Goal: Task Accomplishment & Management: Manage account settings

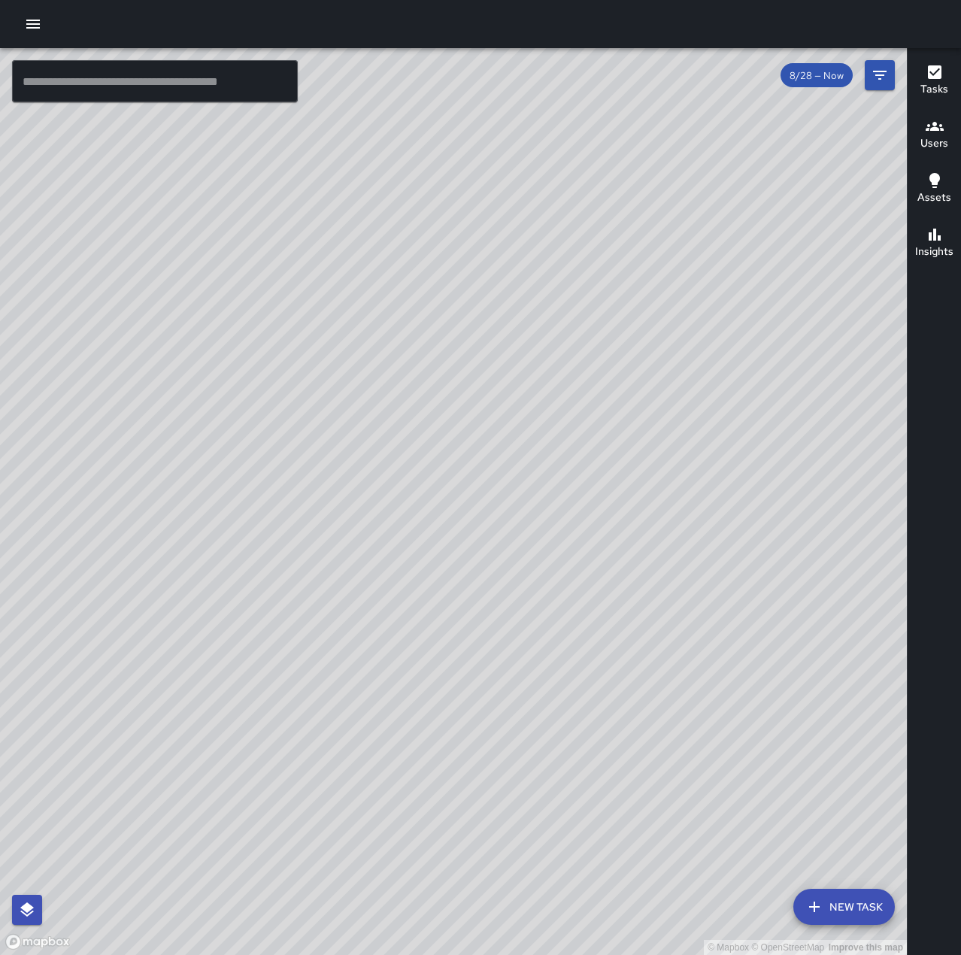
click at [37, 18] on icon "button" at bounding box center [33, 24] width 18 height 18
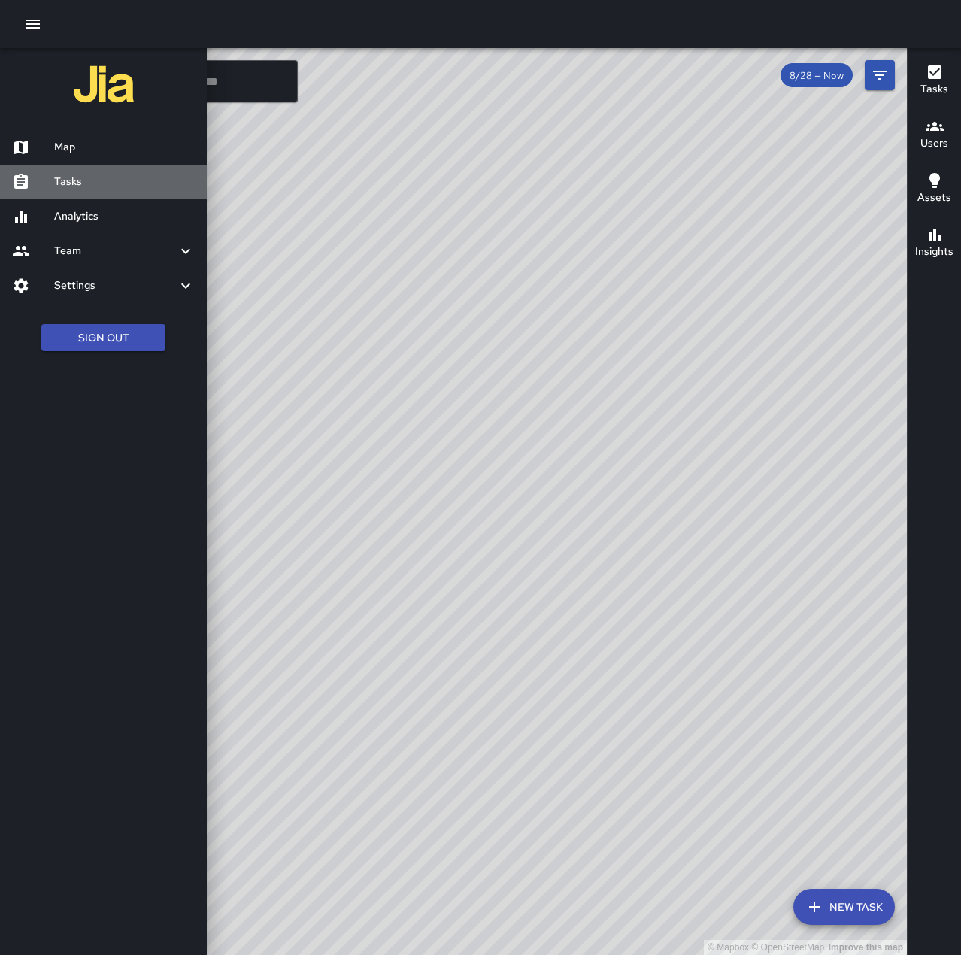
click at [98, 182] on h6 "Tasks" at bounding box center [124, 182] width 141 height 17
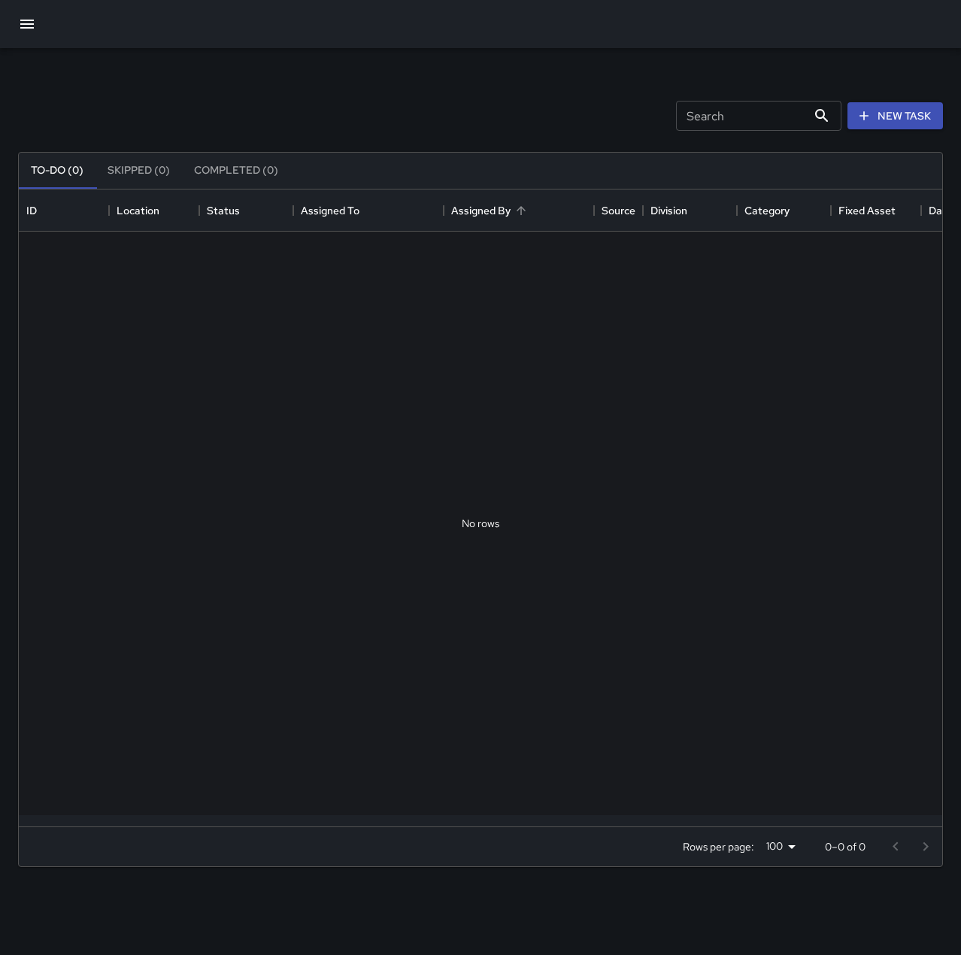
scroll to position [625, 912]
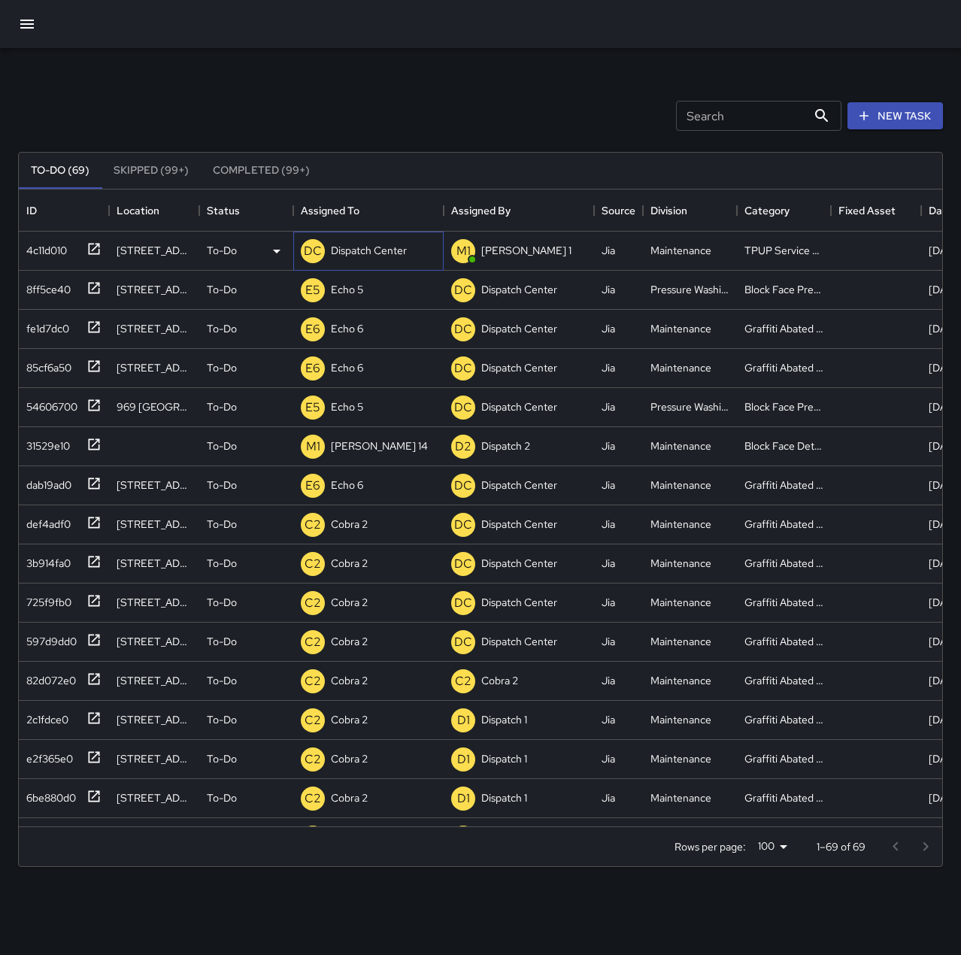
click at [380, 239] on div "DC Dispatch Center" at bounding box center [354, 251] width 112 height 30
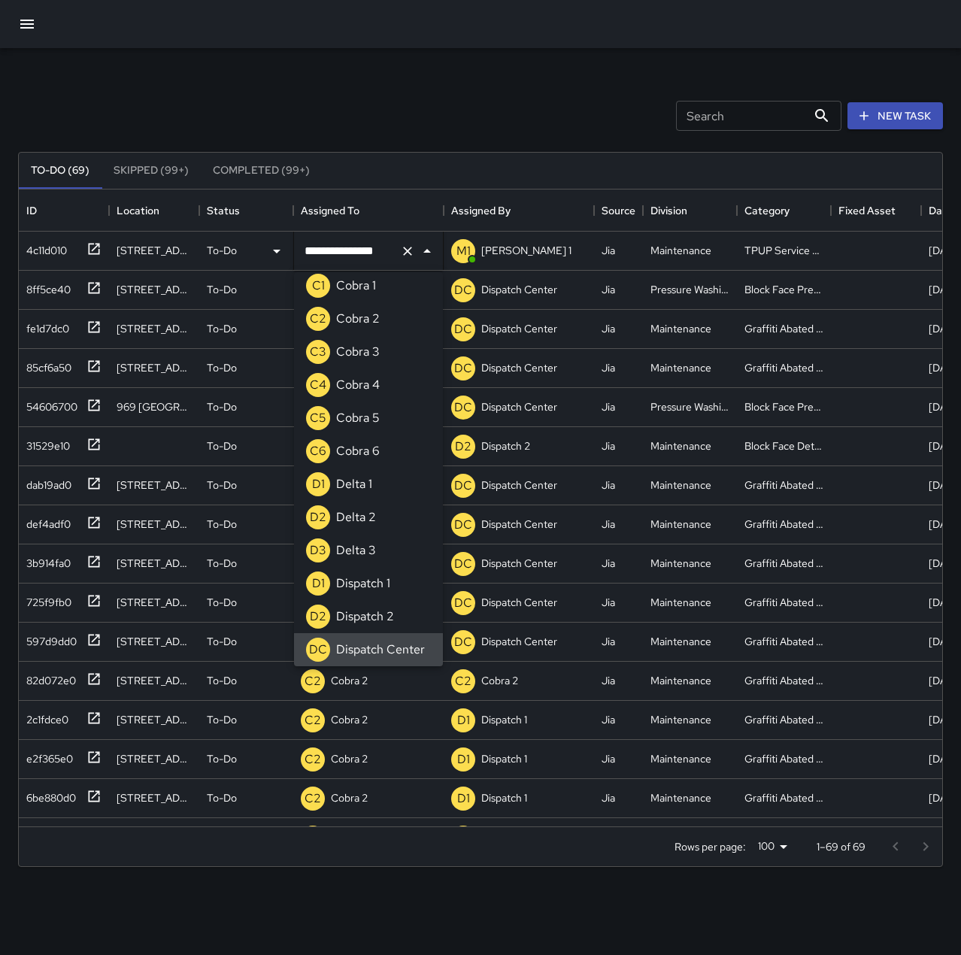
click at [409, 247] on icon "Clear" at bounding box center [407, 251] width 15 height 15
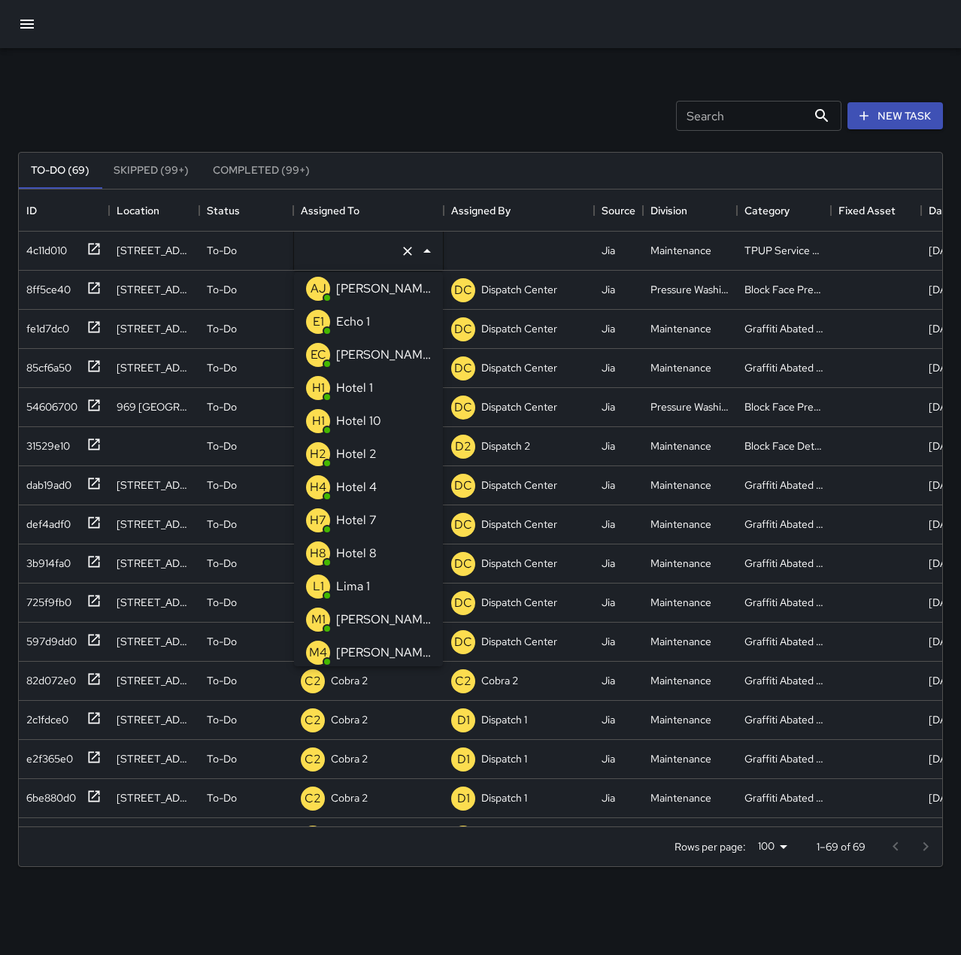
click at [368, 314] on p "Echo 1" at bounding box center [353, 322] width 34 height 18
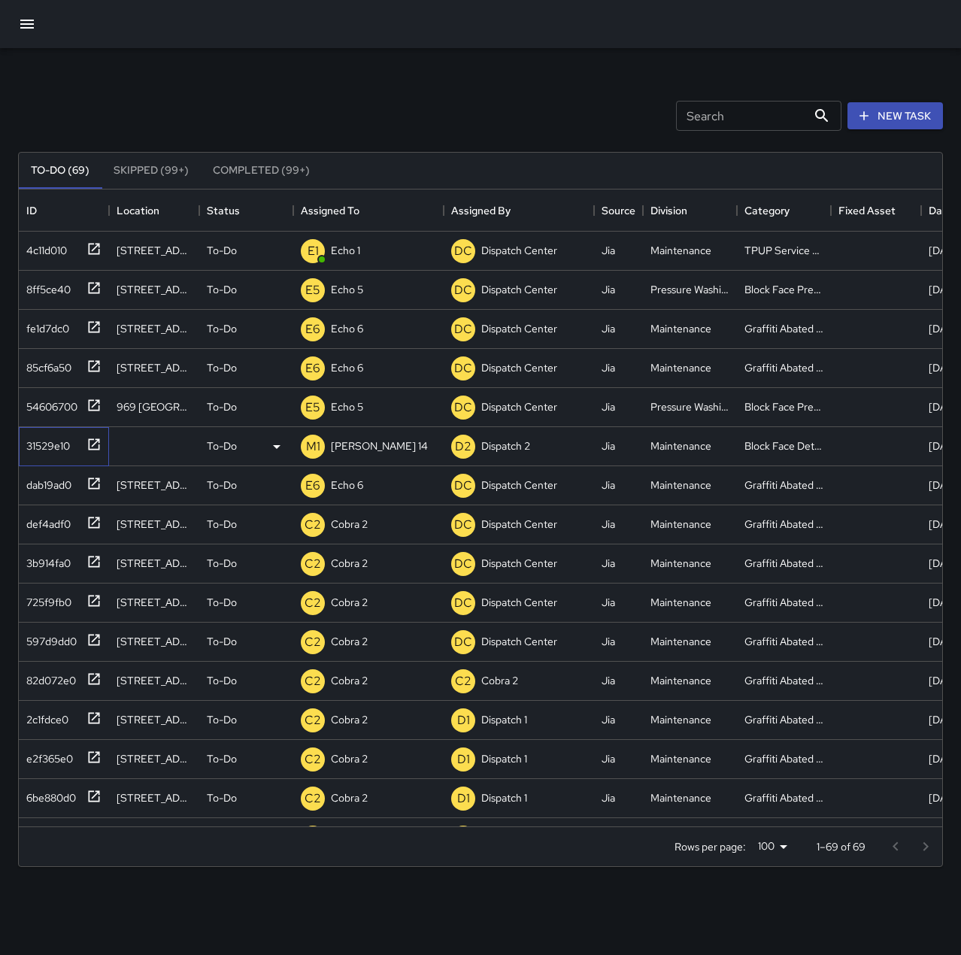
click at [45, 435] on div "31529e10" at bounding box center [45, 442] width 50 height 21
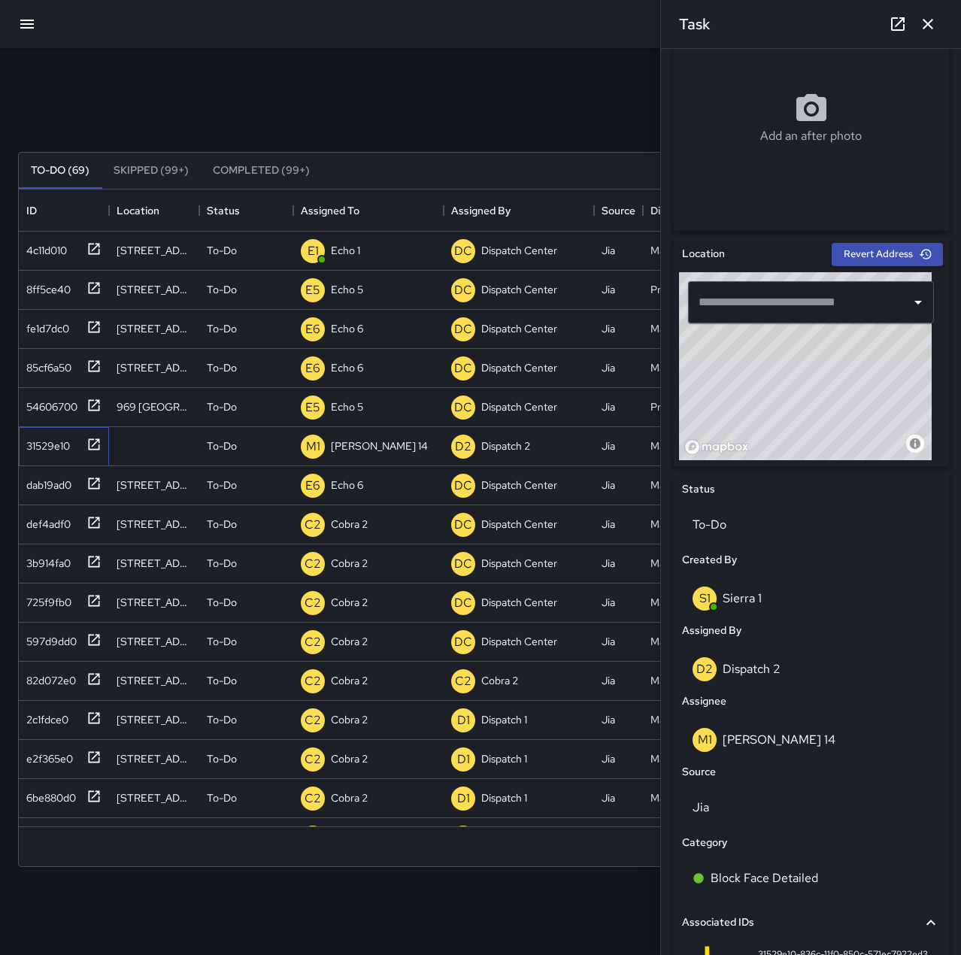
scroll to position [301, 0]
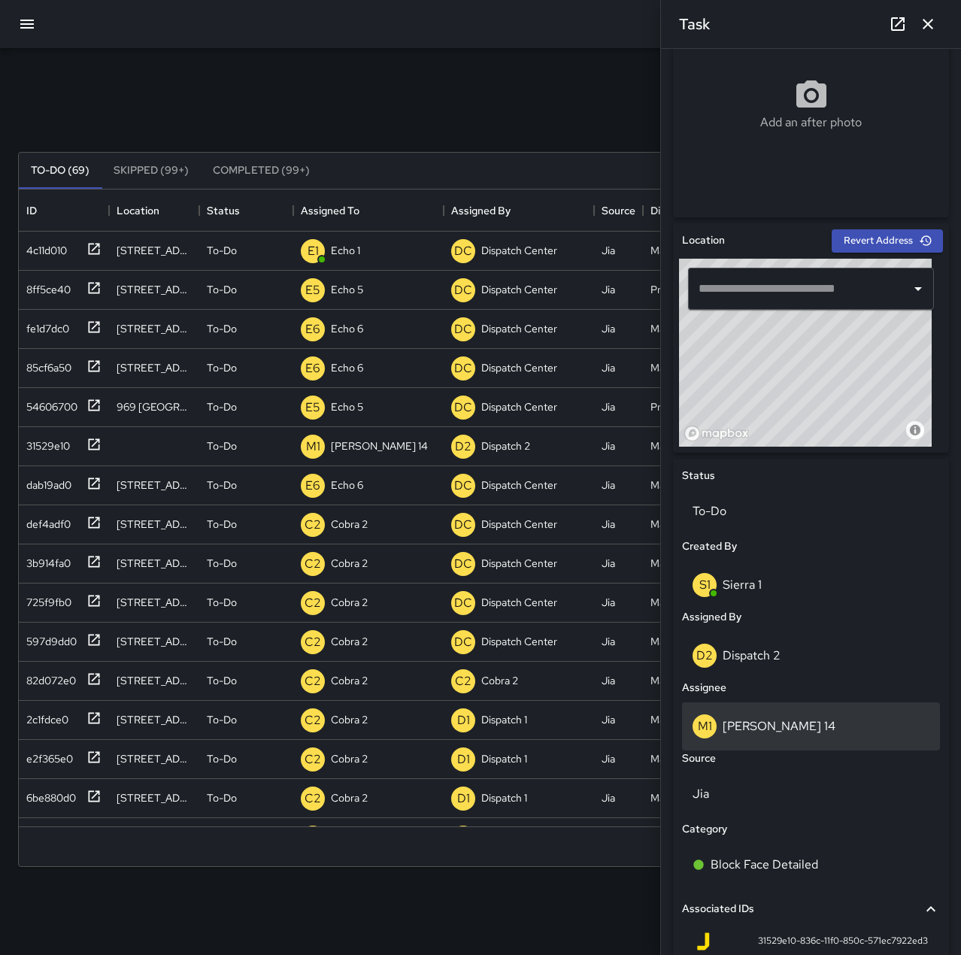
click at [779, 727] on div "M1 Mike 14" at bounding box center [810, 726] width 237 height 24
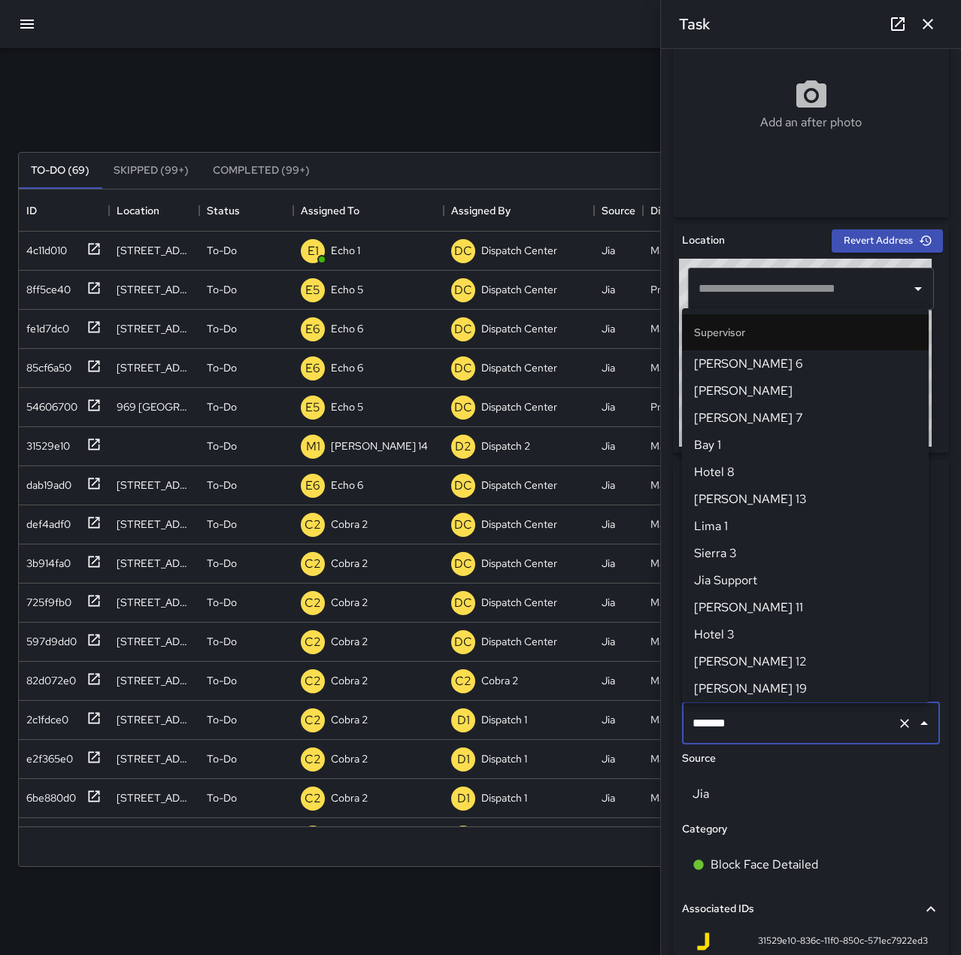
scroll to position [216, 0]
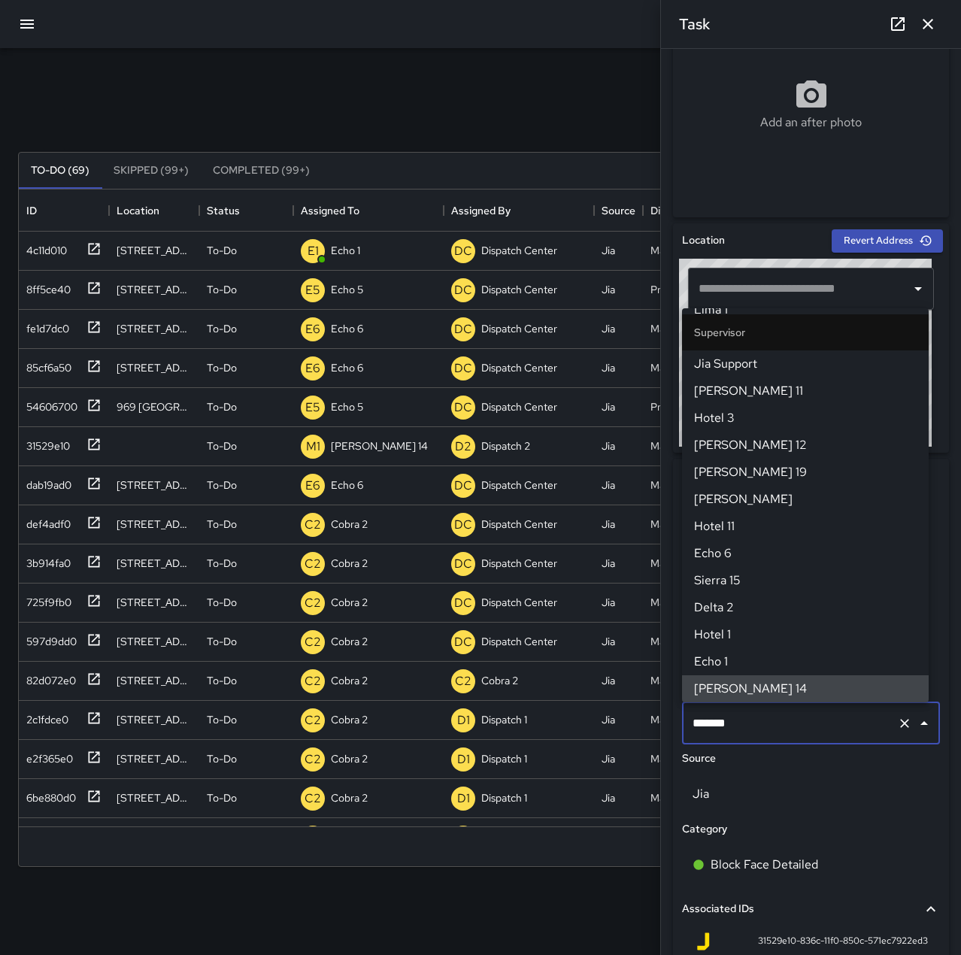
click at [900, 725] on icon "Clear" at bounding box center [904, 723] width 15 height 15
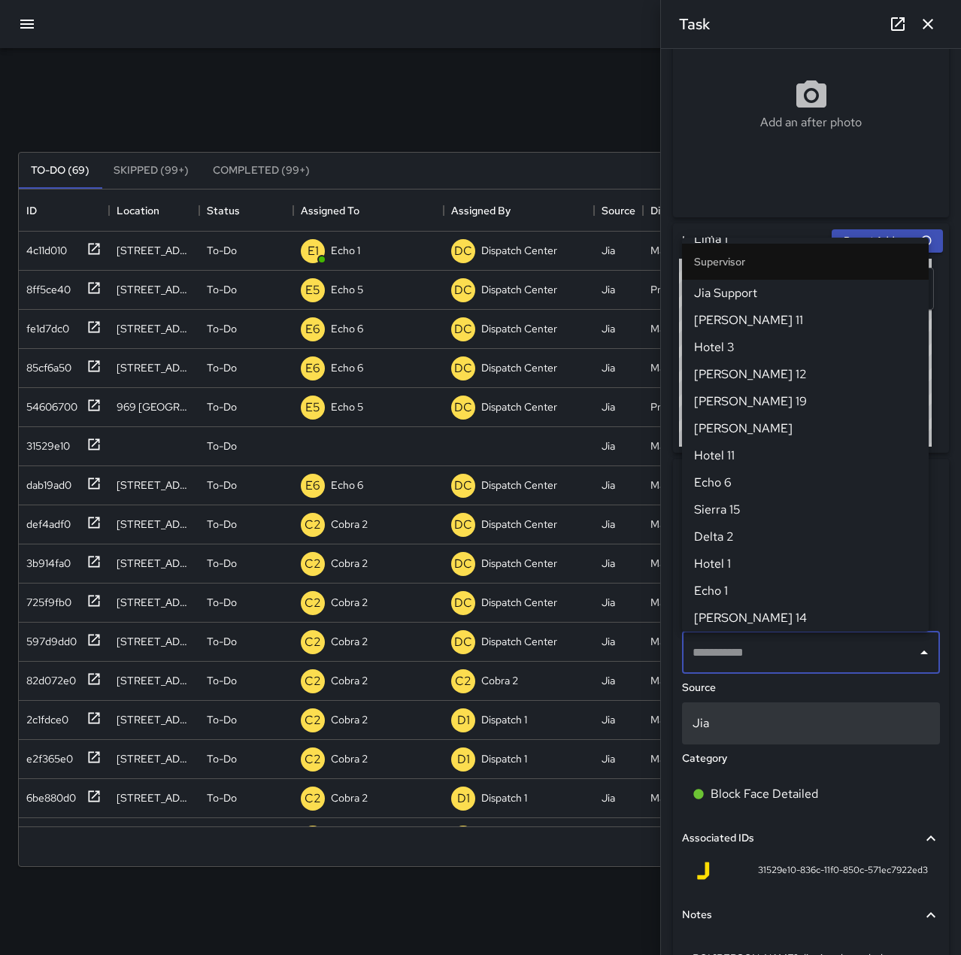
scroll to position [0, 0]
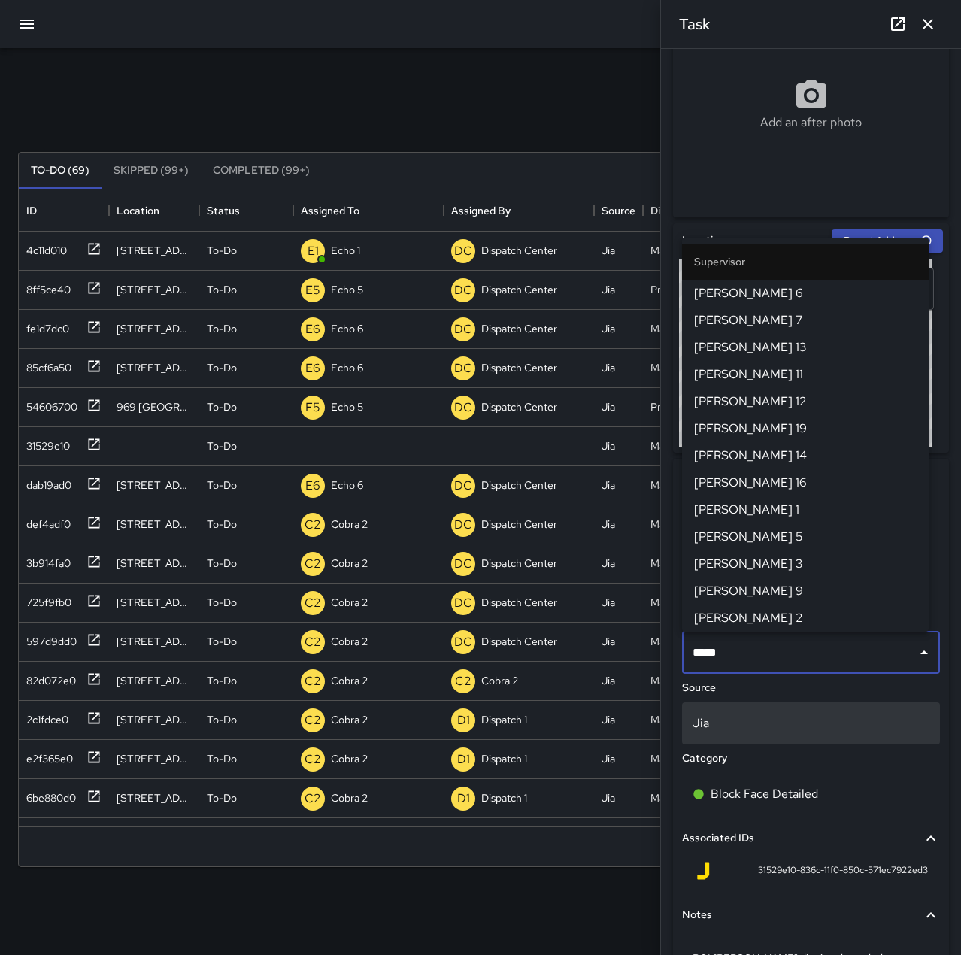
type input "******"
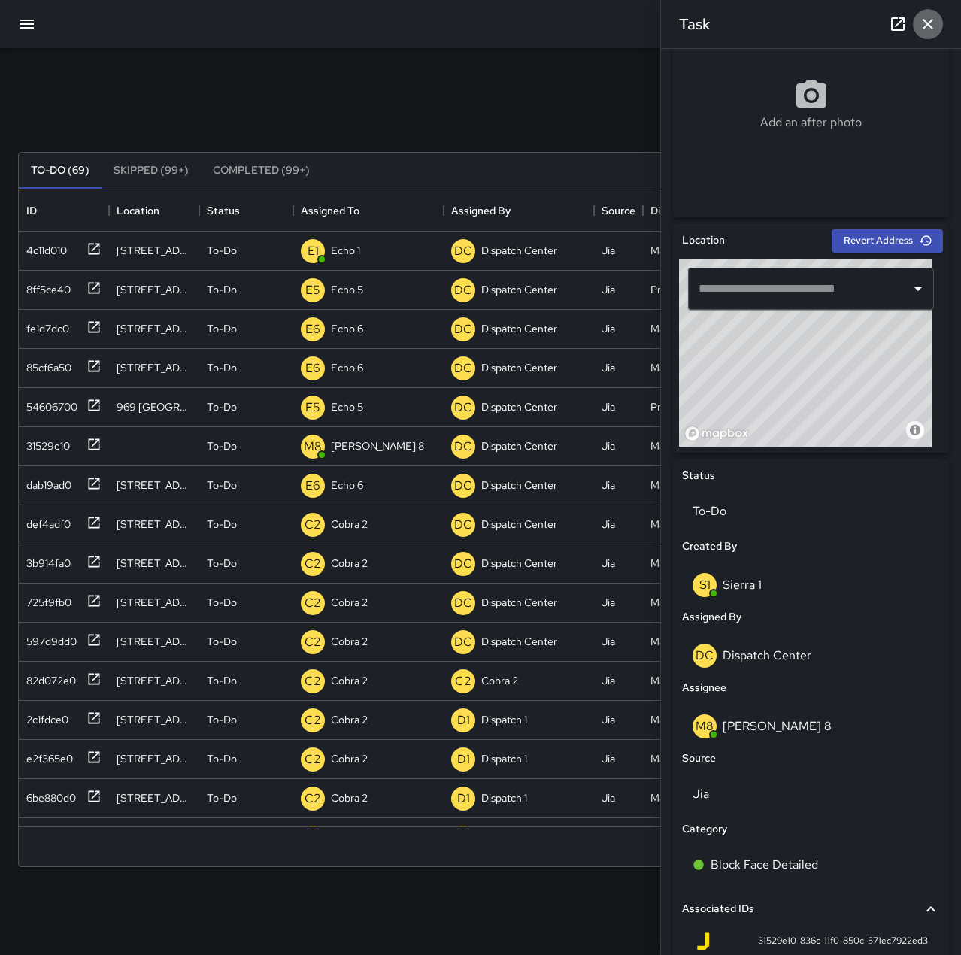
click at [918, 26] on icon "button" at bounding box center [927, 24] width 18 height 18
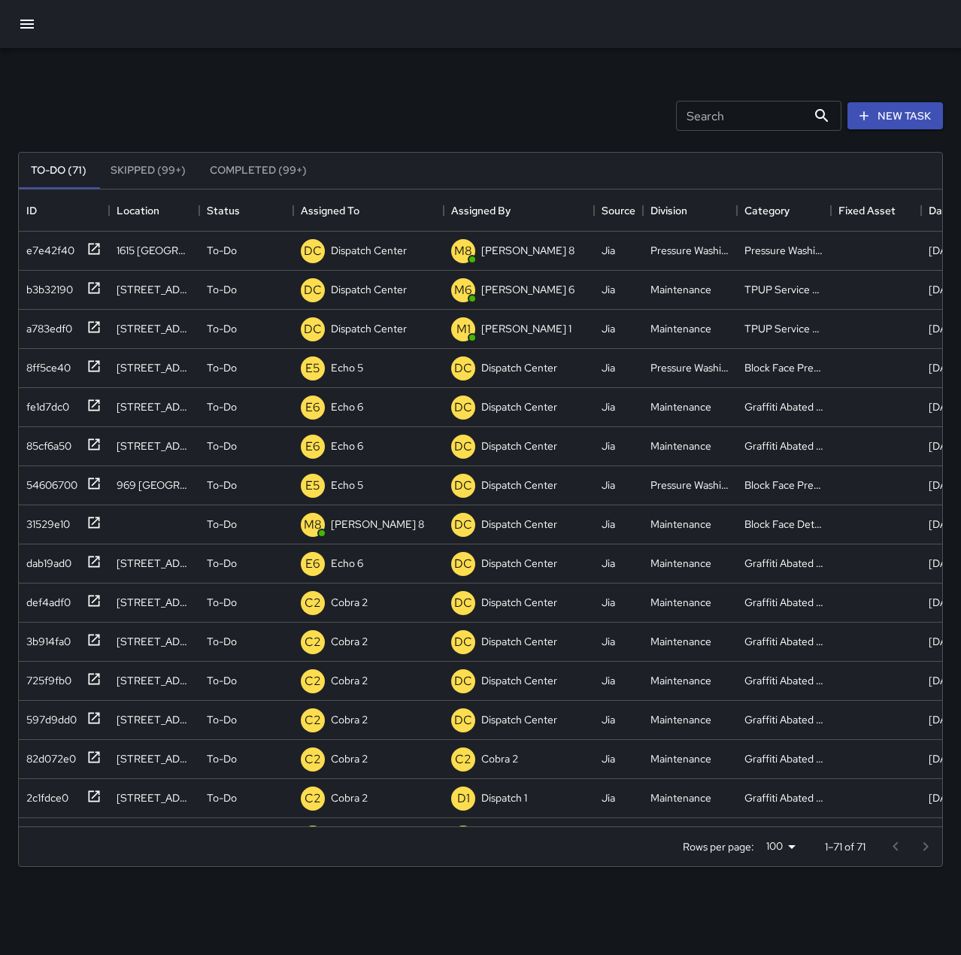
click at [41, 17] on button "button" at bounding box center [27, 24] width 36 height 36
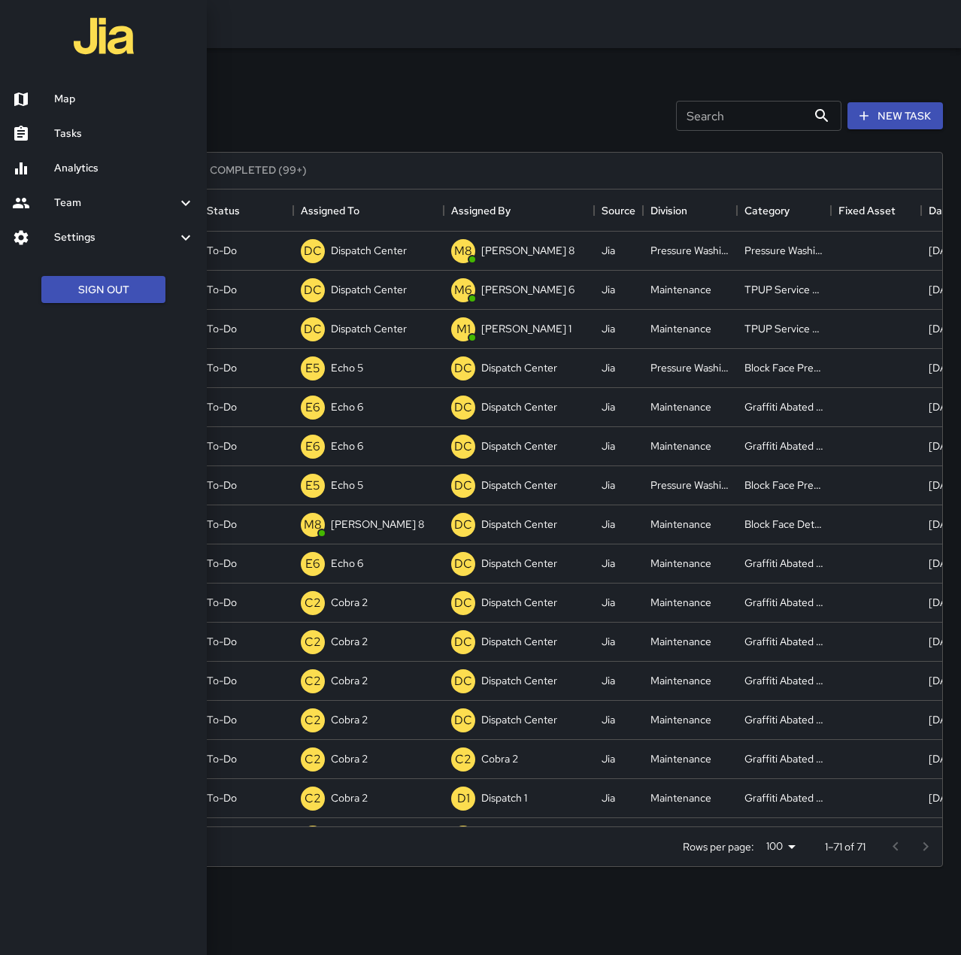
click at [85, 95] on h6 "Map" at bounding box center [124, 99] width 141 height 17
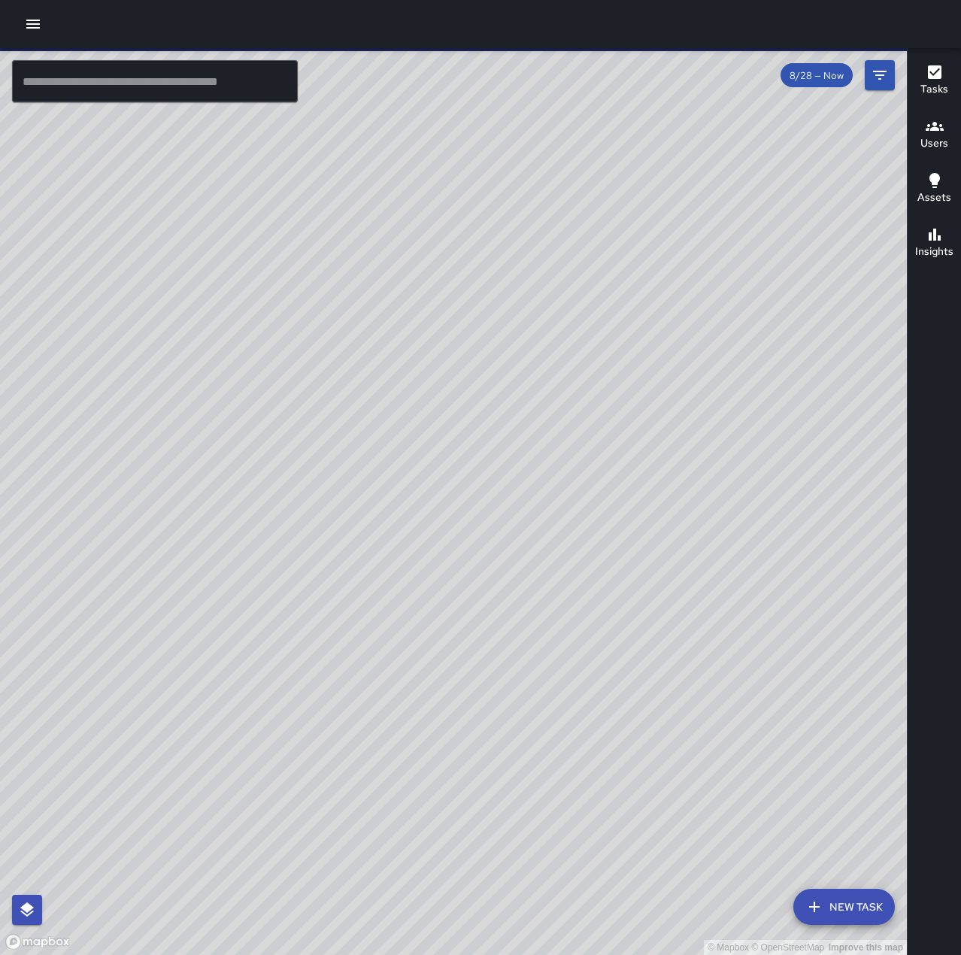
click at [102, 87] on input "text" at bounding box center [155, 81] width 286 height 42
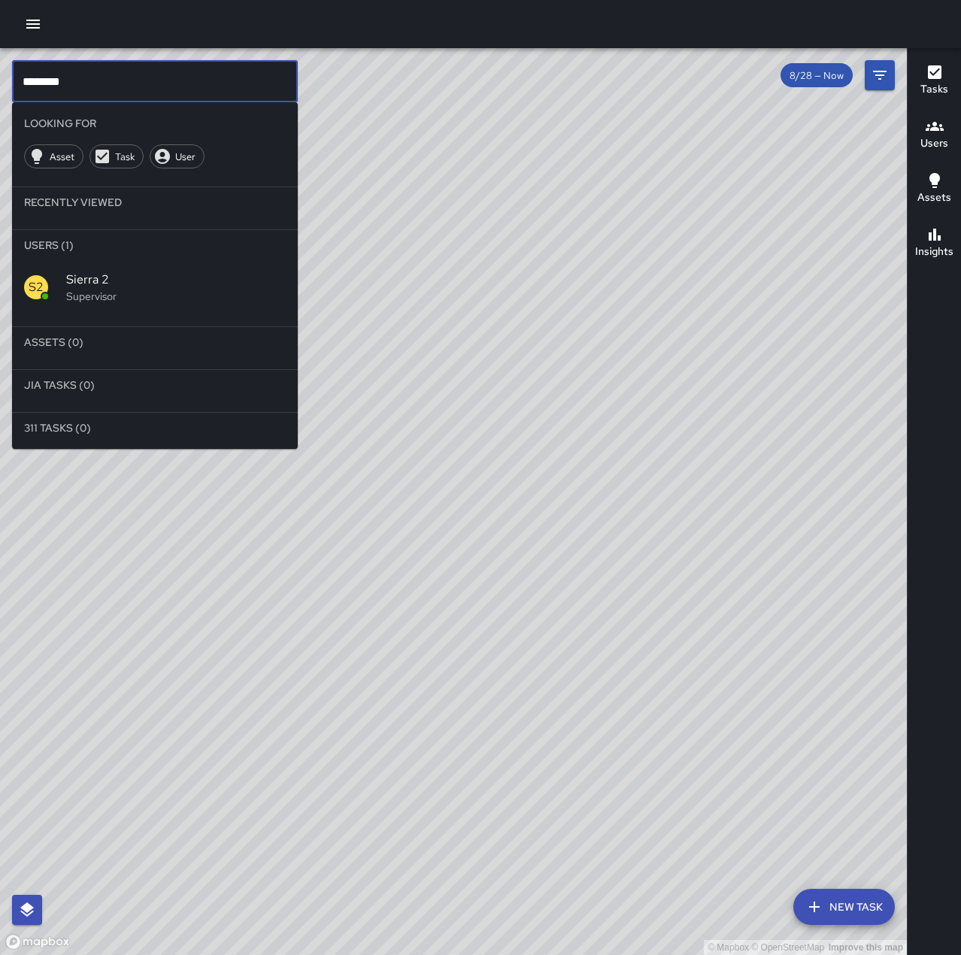
type input "********"
click at [86, 289] on p "Supervisor" at bounding box center [175, 296] width 219 height 15
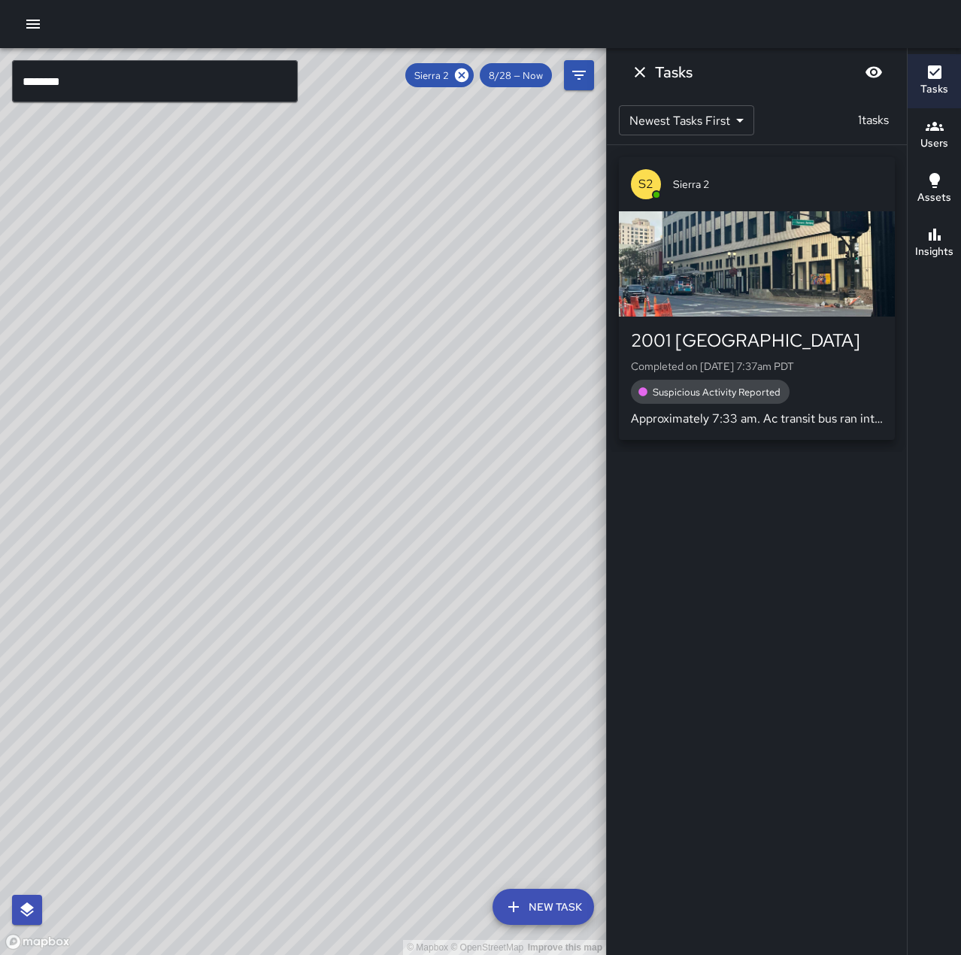
click at [760, 269] on div "button" at bounding box center [757, 263] width 276 height 105
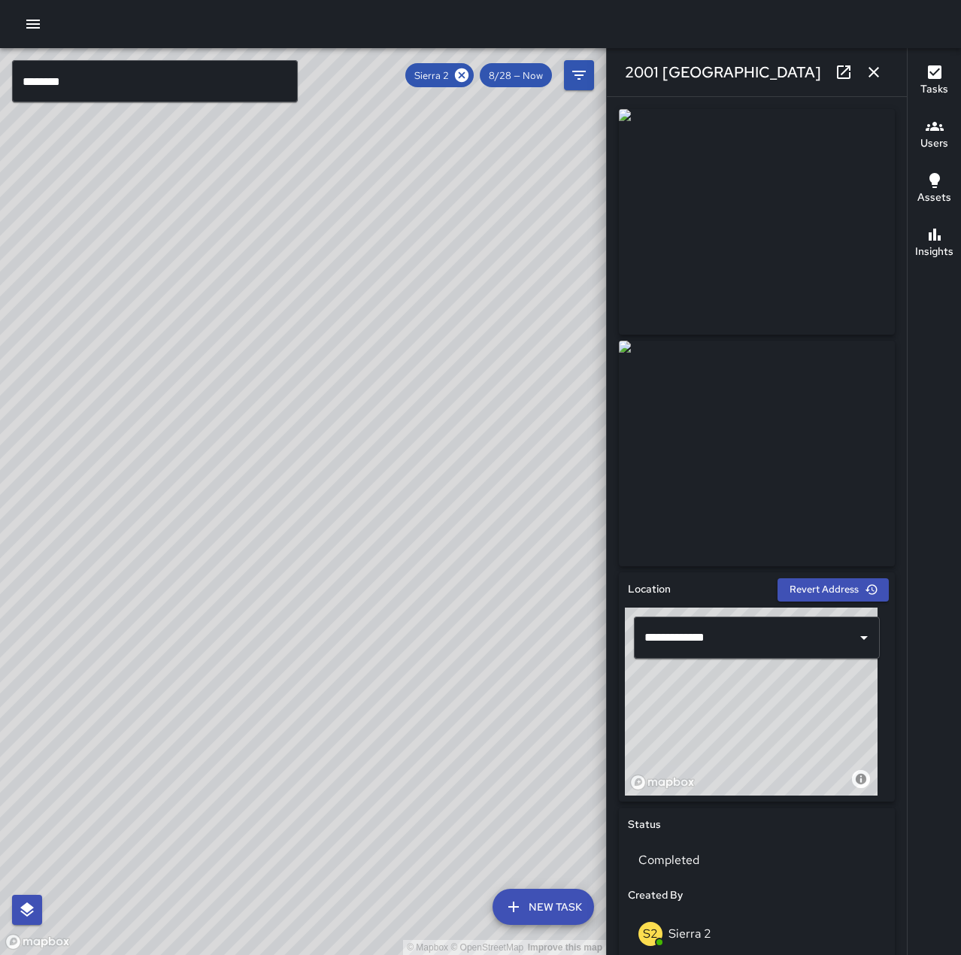
click at [846, 67] on icon at bounding box center [844, 72] width 14 height 14
click at [880, 69] on icon "button" at bounding box center [873, 72] width 18 height 18
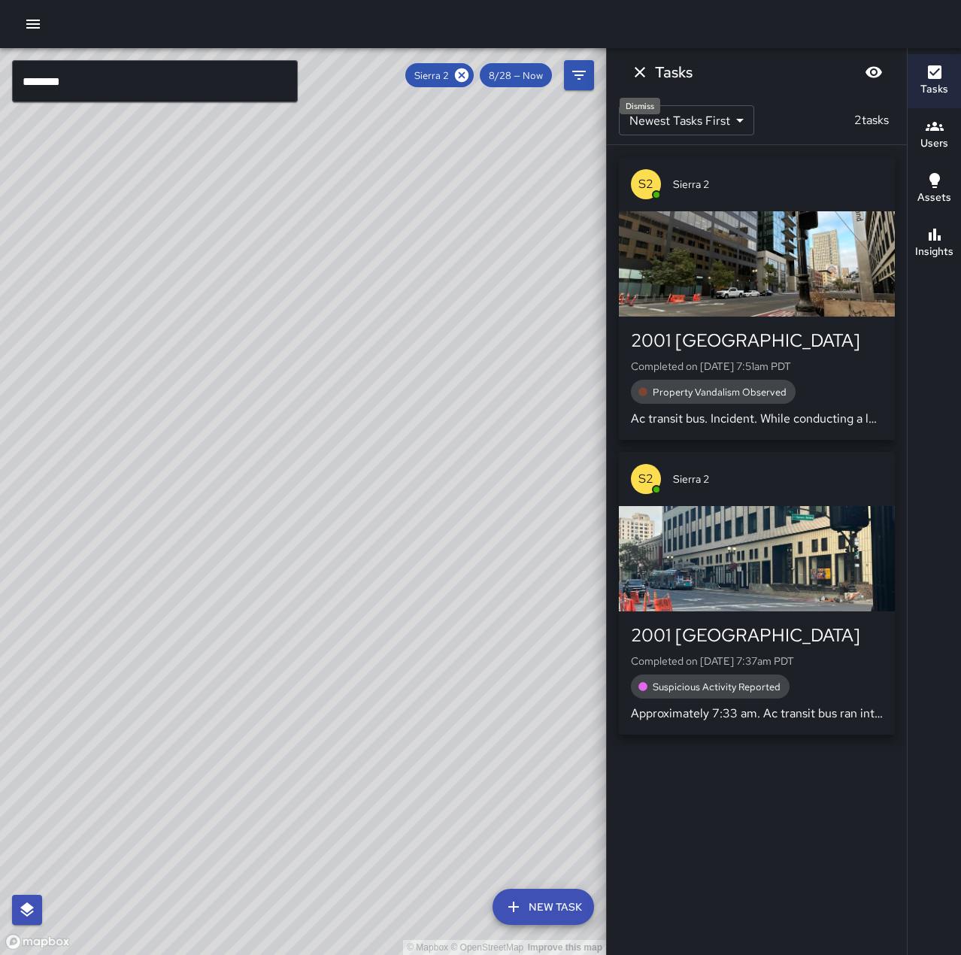
click at [644, 77] on icon "Dismiss" at bounding box center [640, 72] width 18 height 18
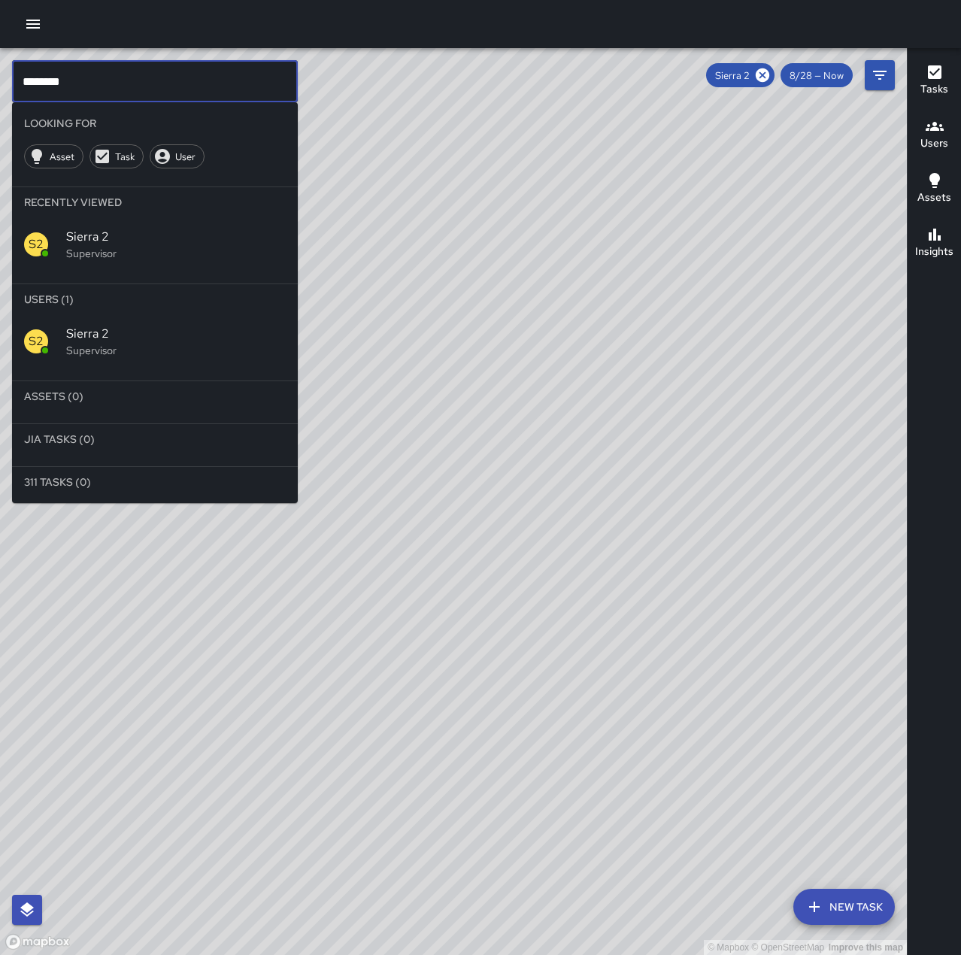
drag, startPoint x: 222, startPoint y: 71, endPoint x: -153, endPoint y: 71, distance: 375.1
click at [0, 71] on html "© Mapbox © OpenStreetMap Improve this map ******** ​ Looking For Asset Task Use…" at bounding box center [480, 477] width 961 height 955
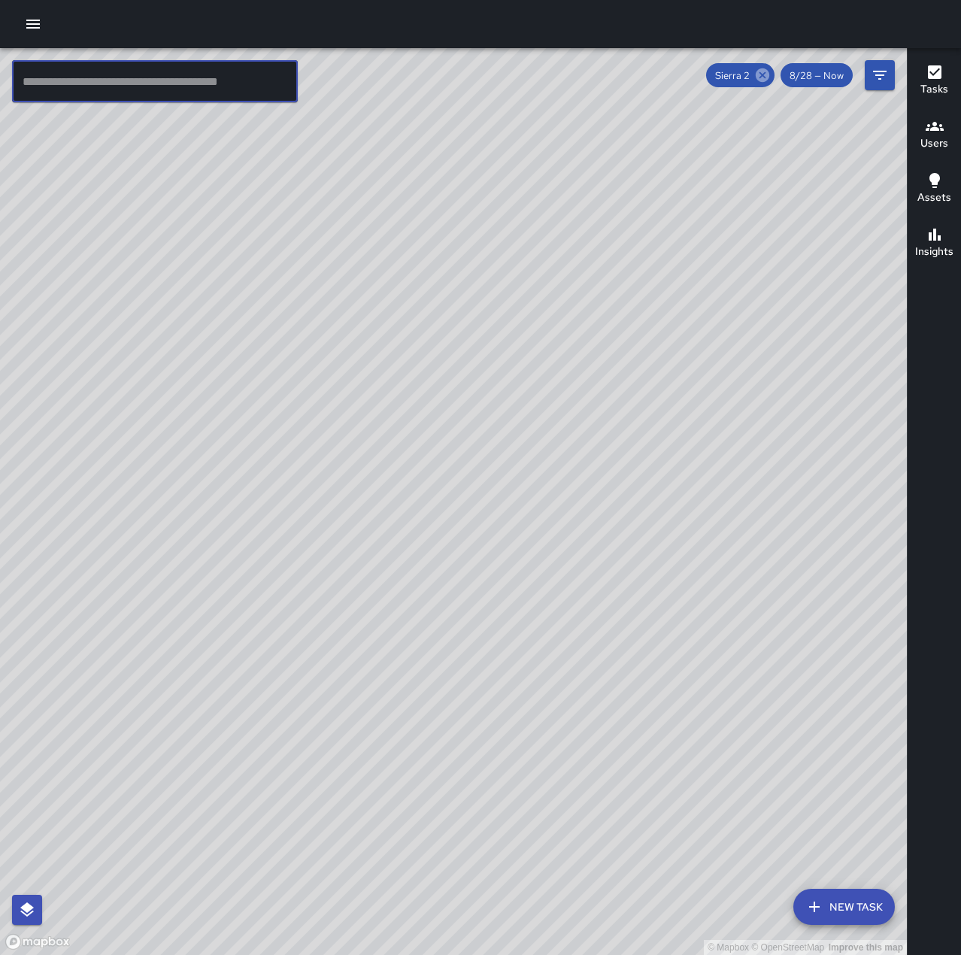
click at [760, 74] on icon at bounding box center [762, 75] width 14 height 14
drag, startPoint x: 712, startPoint y: 700, endPoint x: 726, endPoint y: 301, distance: 400.1
click at [726, 301] on div "© Mapbox © OpenStreetMap Improve this map" at bounding box center [453, 501] width 906 height 906
drag, startPoint x: 794, startPoint y: 315, endPoint x: 667, endPoint y: 250, distance: 141.9
click at [667, 250] on div "© Mapbox © OpenStreetMap Improve this map" at bounding box center [453, 501] width 906 height 906
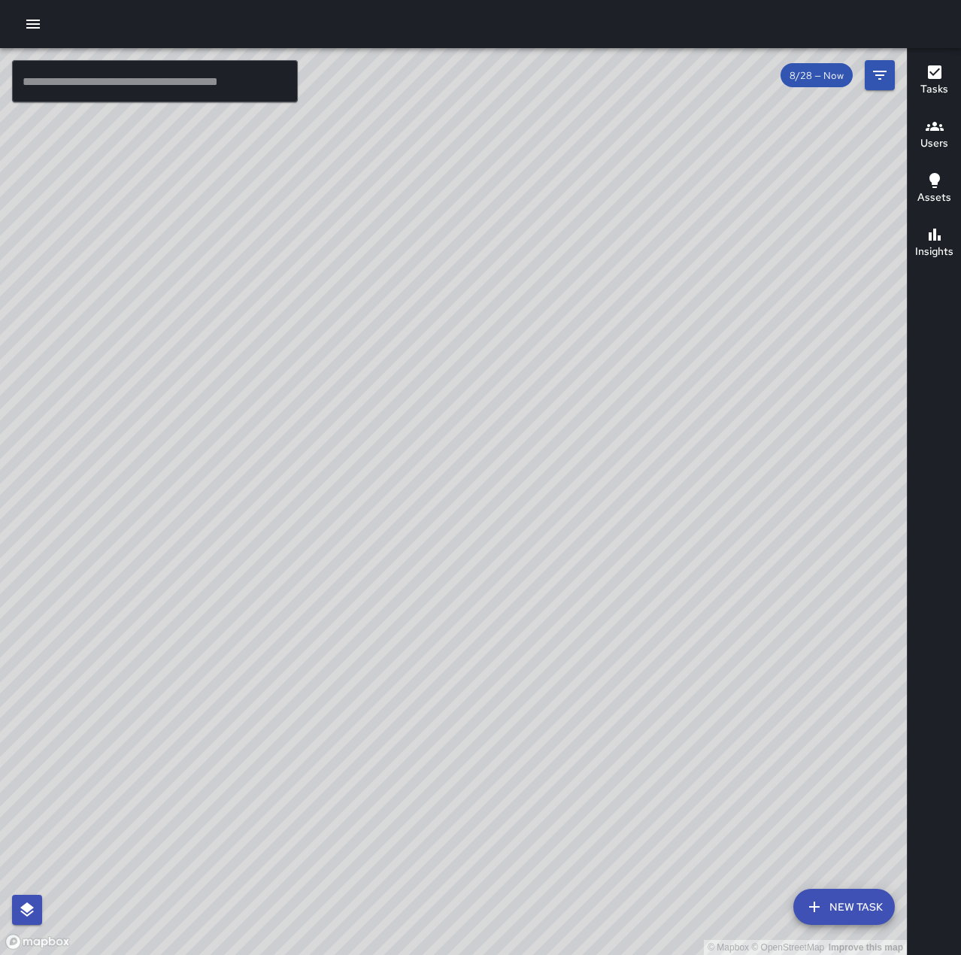
drag, startPoint x: 780, startPoint y: 236, endPoint x: 637, endPoint y: 431, distance: 241.4
click at [637, 431] on div "© Mapbox © OpenStreetMap Improve this map" at bounding box center [453, 501] width 906 height 906
drag, startPoint x: 632, startPoint y: 601, endPoint x: 691, endPoint y: 274, distance: 331.4
click at [691, 274] on div "© Mapbox © OpenStreetMap Improve this map" at bounding box center [453, 501] width 906 height 906
drag, startPoint x: 386, startPoint y: 455, endPoint x: 647, endPoint y: 223, distance: 349.3
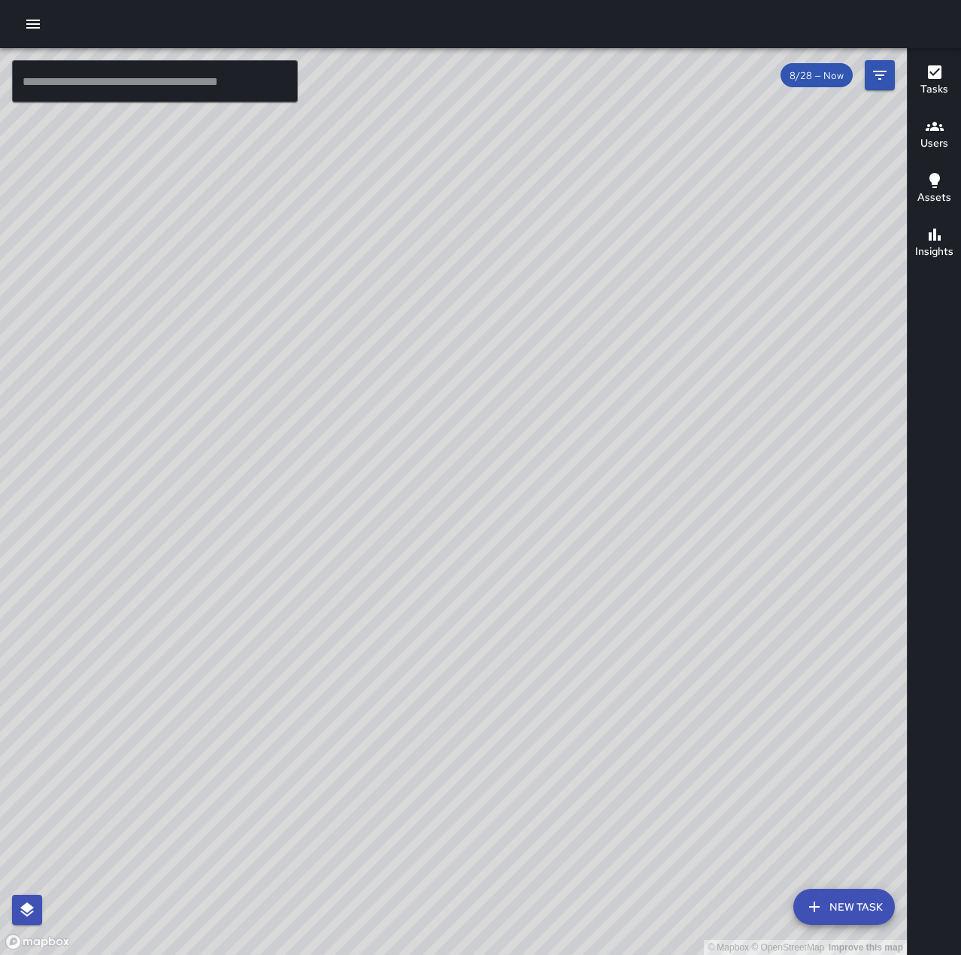
click at [647, 223] on div "© Mapbox © OpenStreetMap Improve this map" at bounding box center [453, 501] width 906 height 906
drag, startPoint x: 795, startPoint y: 752, endPoint x: 617, endPoint y: 429, distance: 368.4
click at [616, 416] on div "© Mapbox © OpenStreetMap Improve this map" at bounding box center [453, 501] width 906 height 906
drag, startPoint x: 671, startPoint y: 592, endPoint x: 666, endPoint y: 393, distance: 199.2
click at [666, 393] on div "© Mapbox © OpenStreetMap Improve this map" at bounding box center [453, 501] width 906 height 906
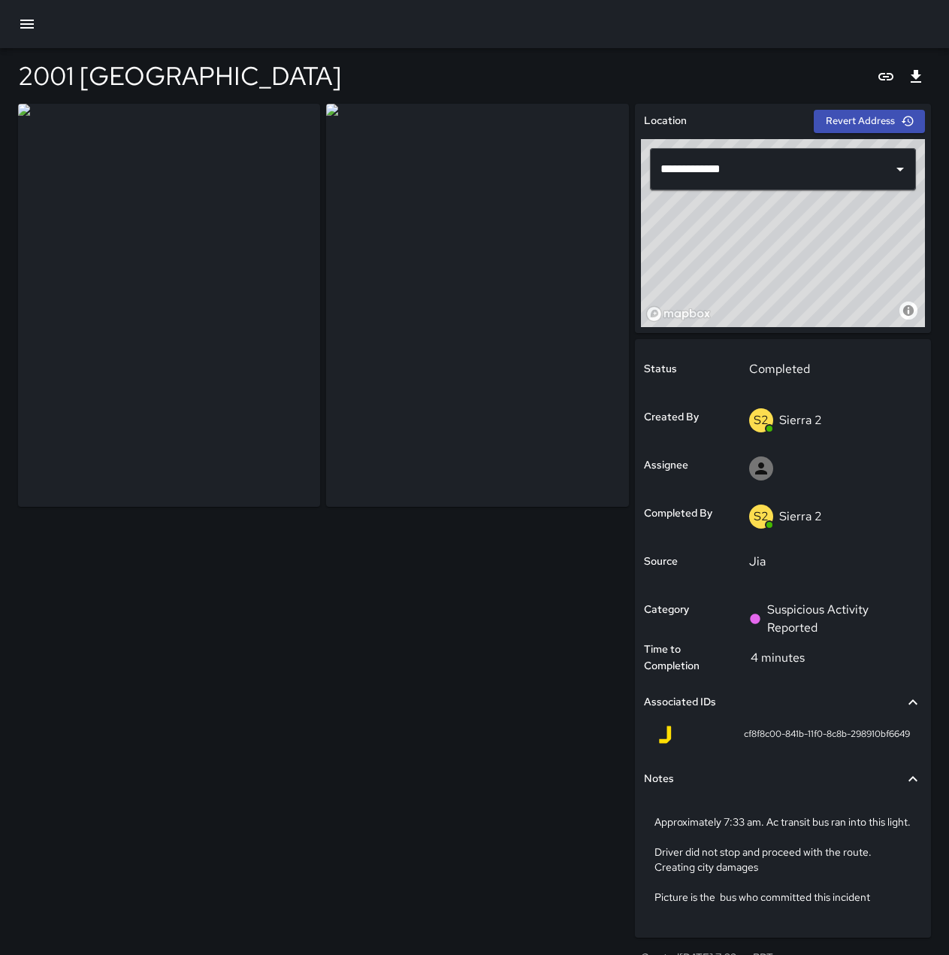
click at [18, 22] on icon "button" at bounding box center [27, 24] width 18 height 18
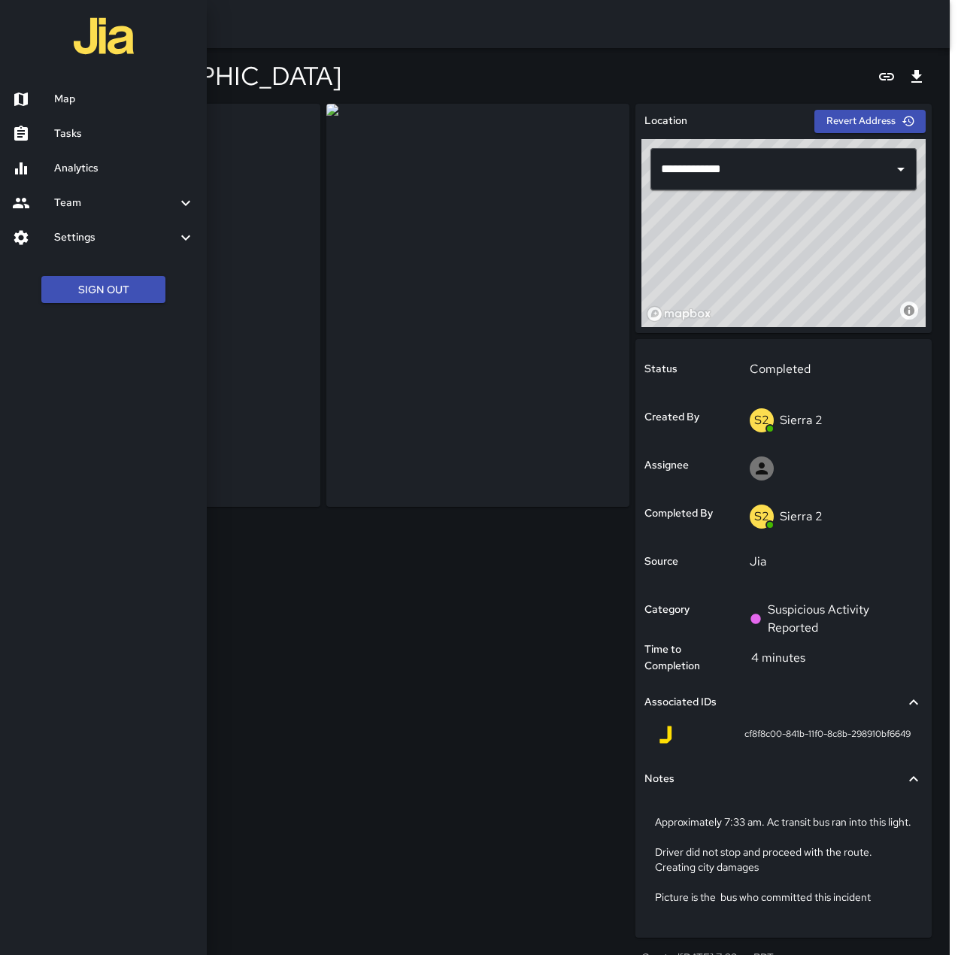
click at [98, 134] on h6 "Tasks" at bounding box center [124, 134] width 141 height 17
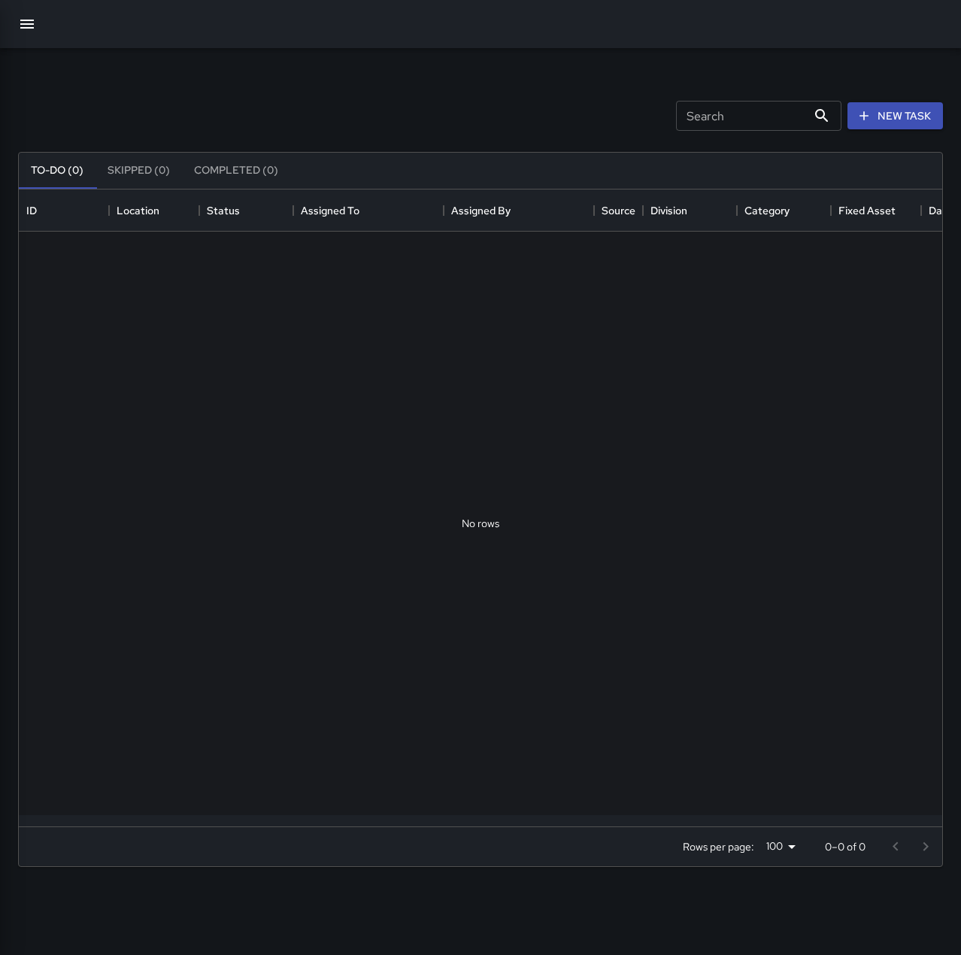
scroll to position [625, 912]
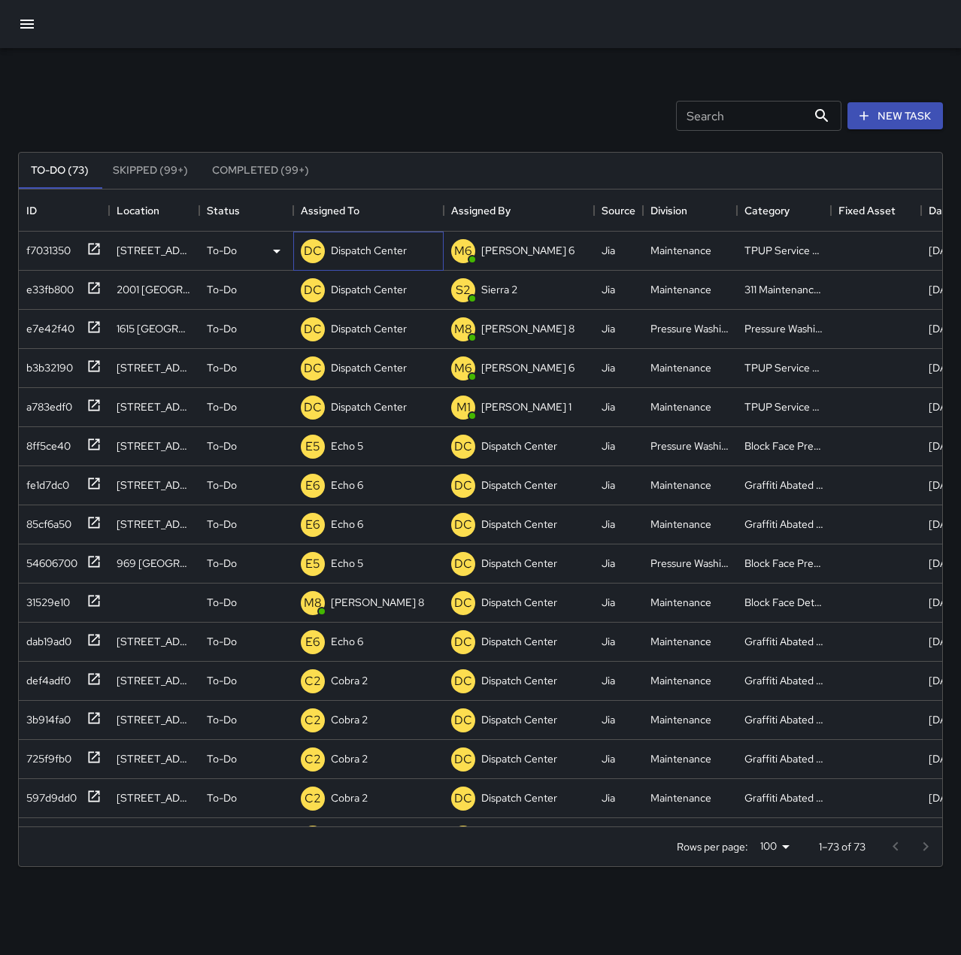
click at [375, 251] on p "Dispatch Center" at bounding box center [369, 250] width 76 height 15
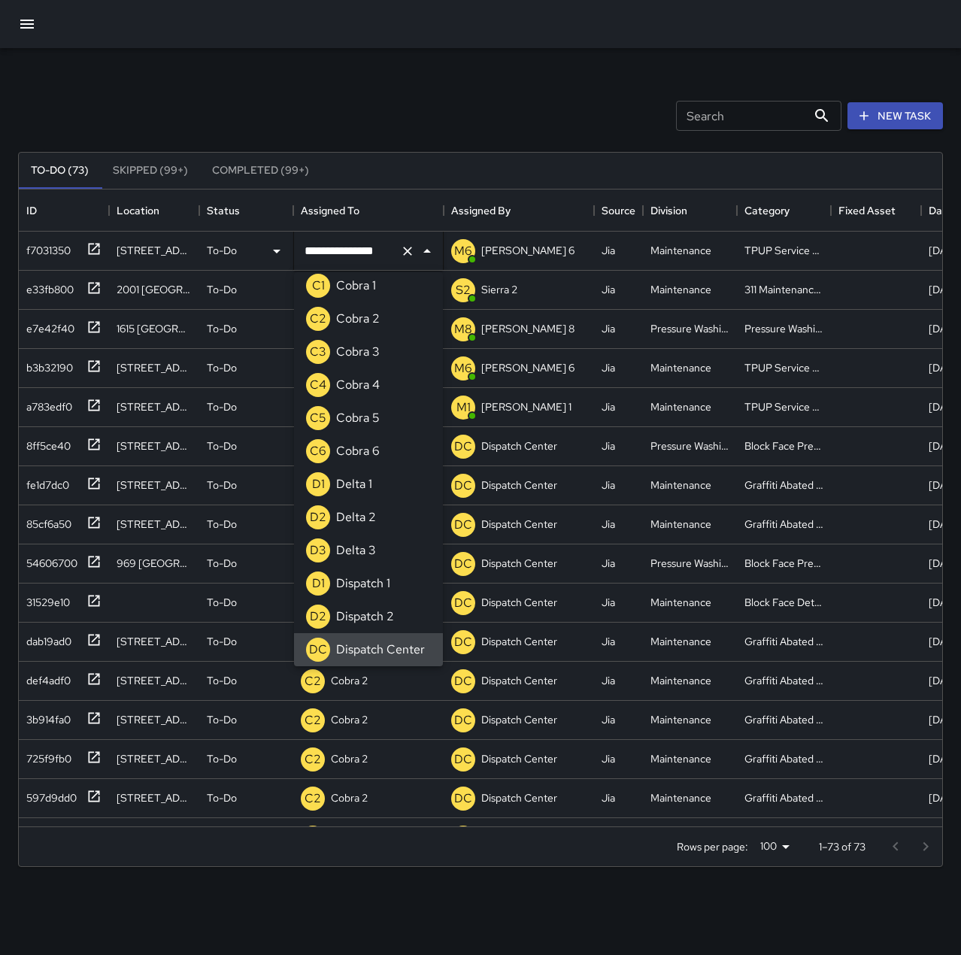
click at [409, 249] on icon "Clear" at bounding box center [407, 251] width 9 height 9
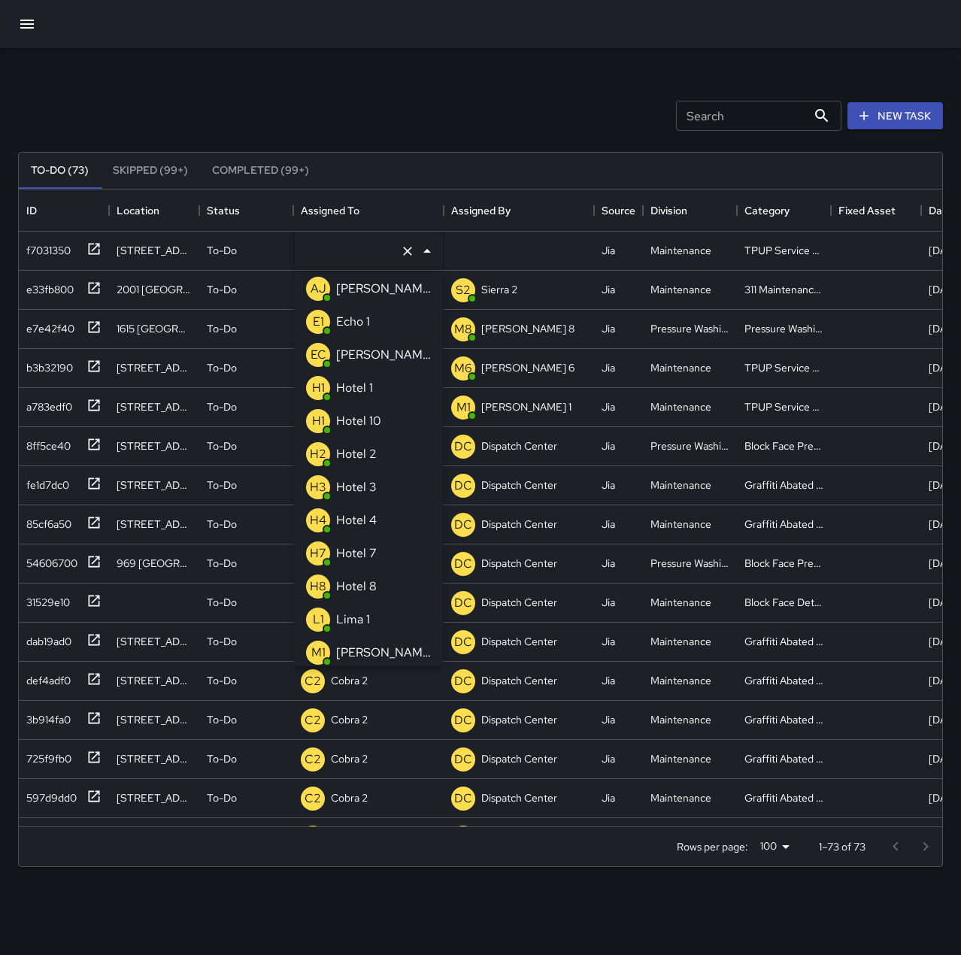
click at [357, 319] on p "Echo 1" at bounding box center [353, 322] width 34 height 18
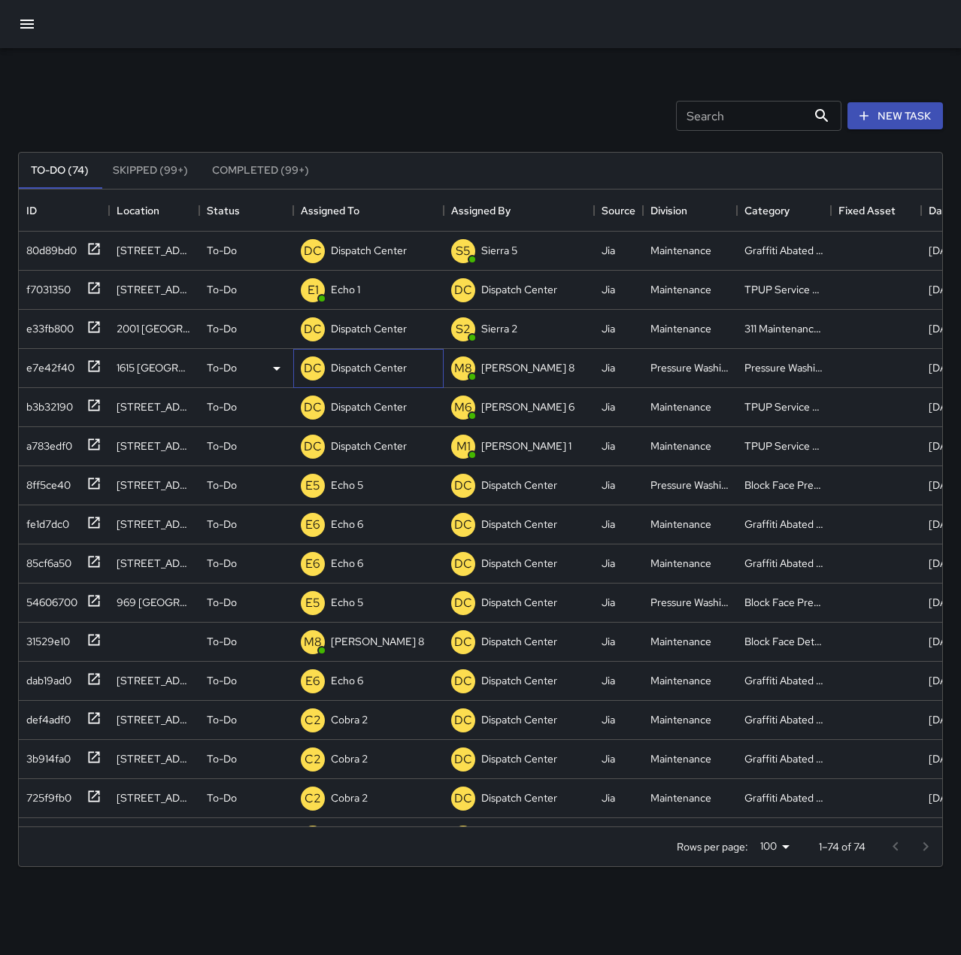
click at [351, 373] on p "Dispatch Center" at bounding box center [369, 367] width 76 height 15
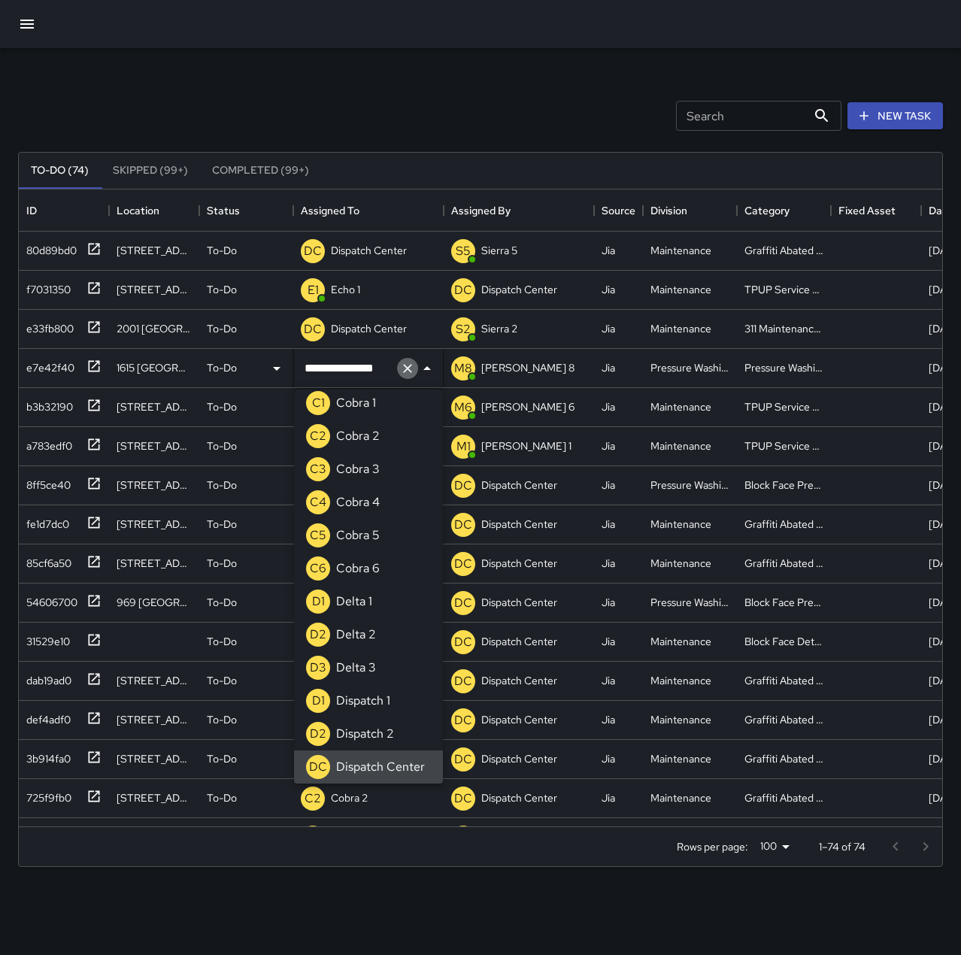
click at [404, 373] on icon "Clear" at bounding box center [407, 368] width 15 height 15
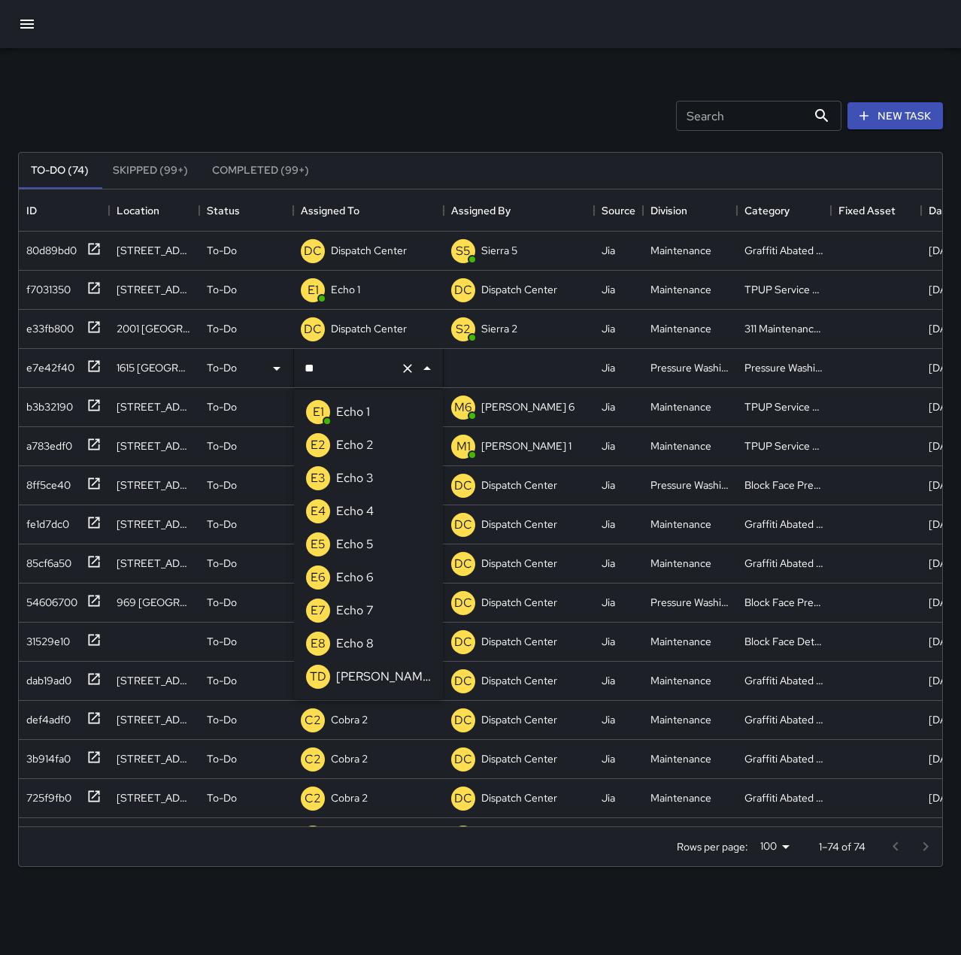
scroll to position [0, 0]
type input "***"
click at [387, 537] on li "E5 Echo 5" at bounding box center [368, 544] width 149 height 33
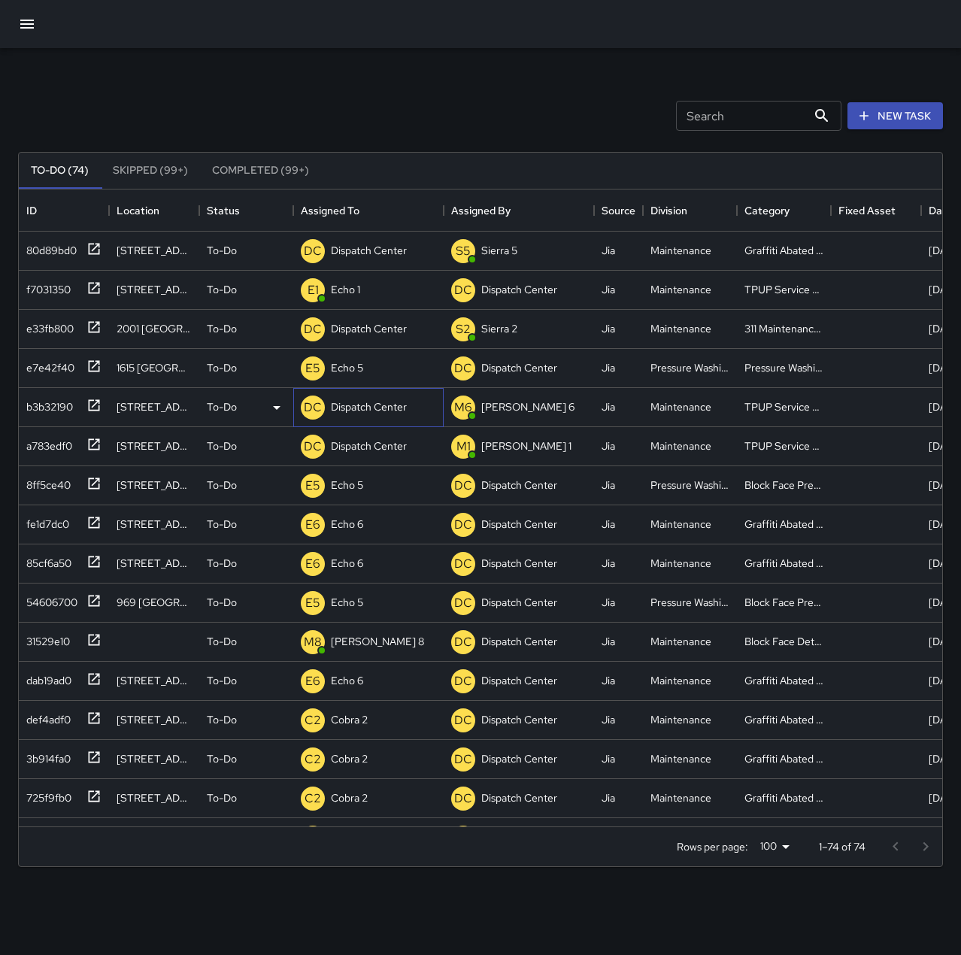
click at [392, 420] on div "DC Dispatch Center" at bounding box center [354, 407] width 112 height 30
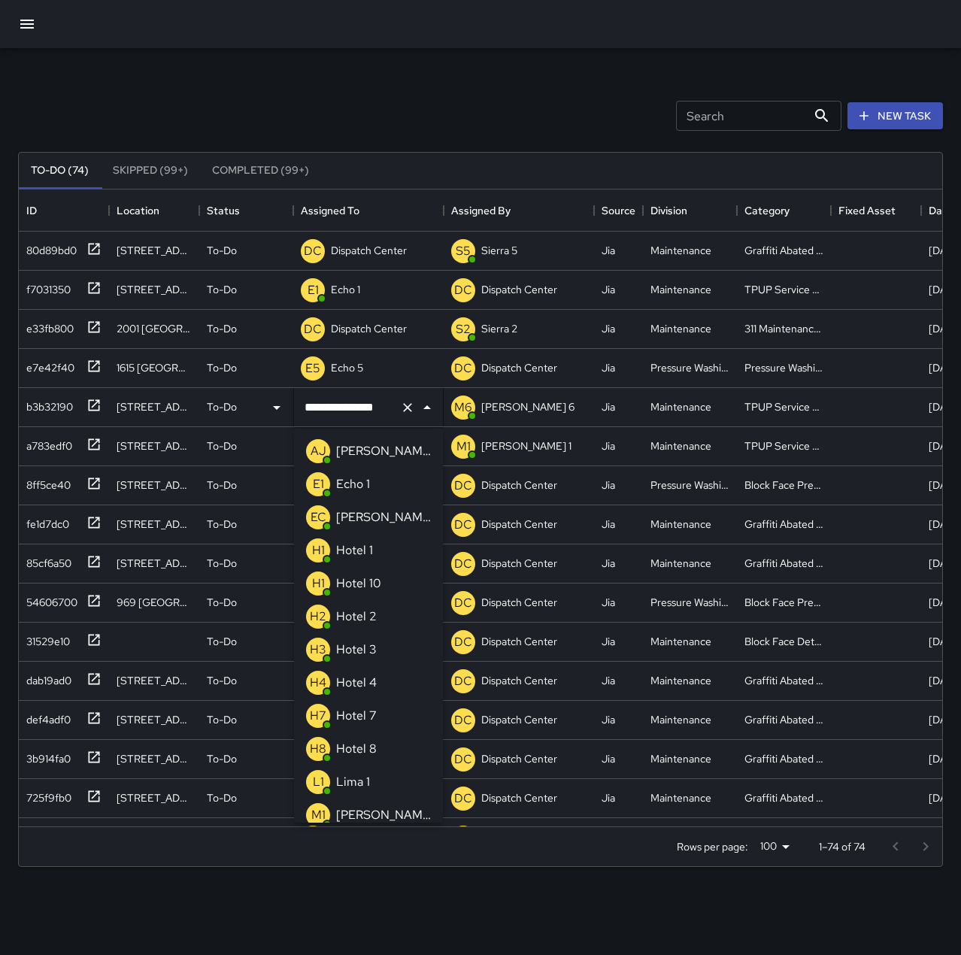
scroll to position [869, 0]
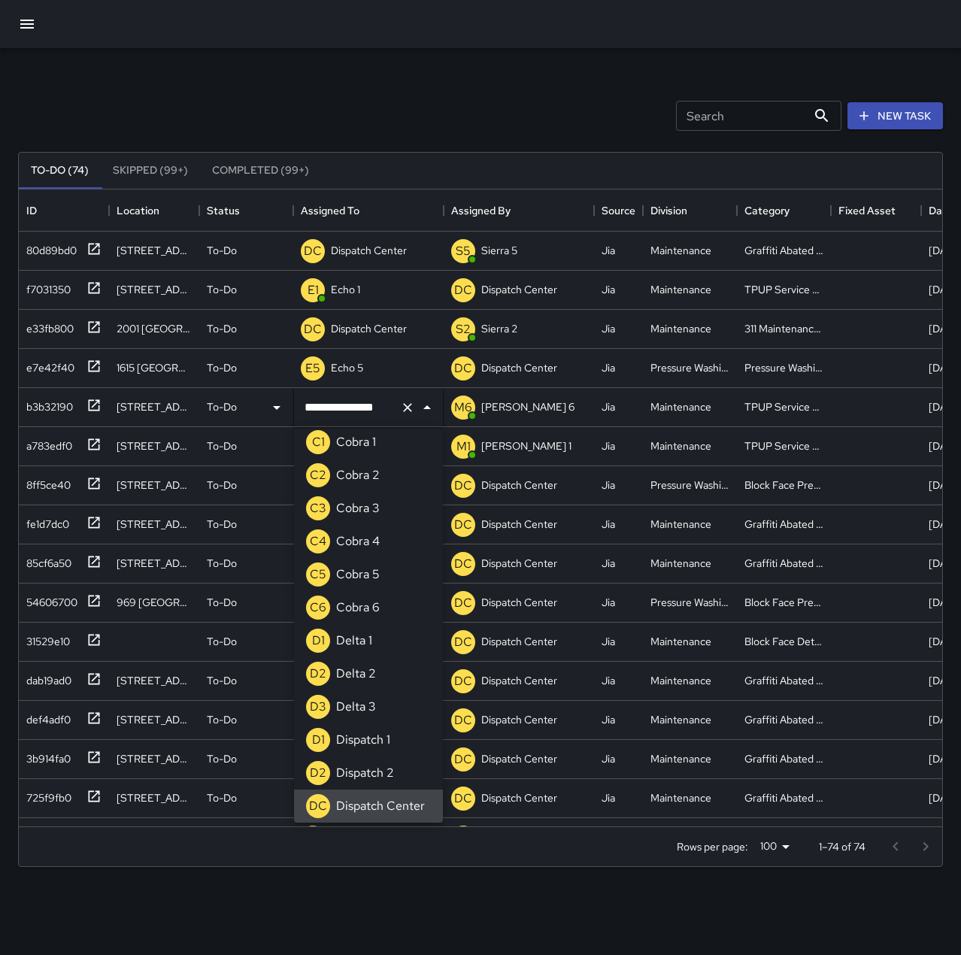
click at [407, 421] on div "**********" at bounding box center [368, 407] width 149 height 42
click at [407, 413] on icon "Clear" at bounding box center [407, 407] width 15 height 15
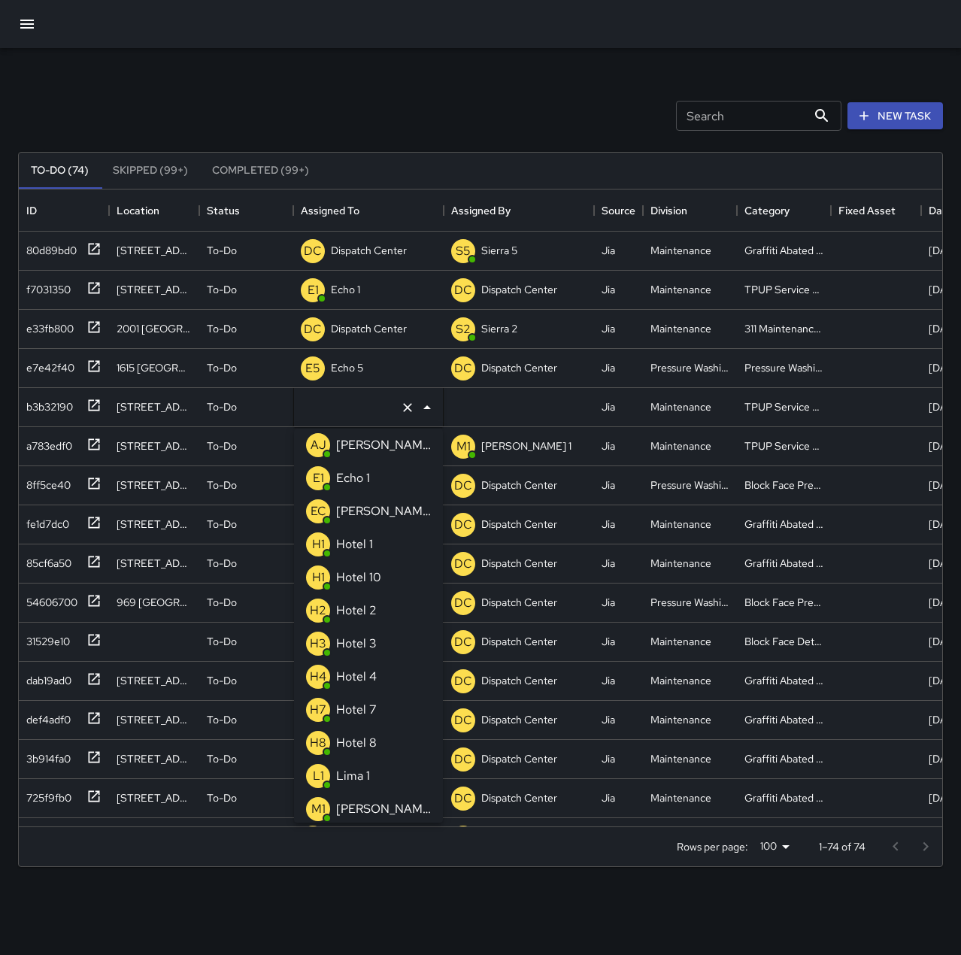
click at [386, 486] on li "E1 Echo 1" at bounding box center [368, 477] width 149 height 33
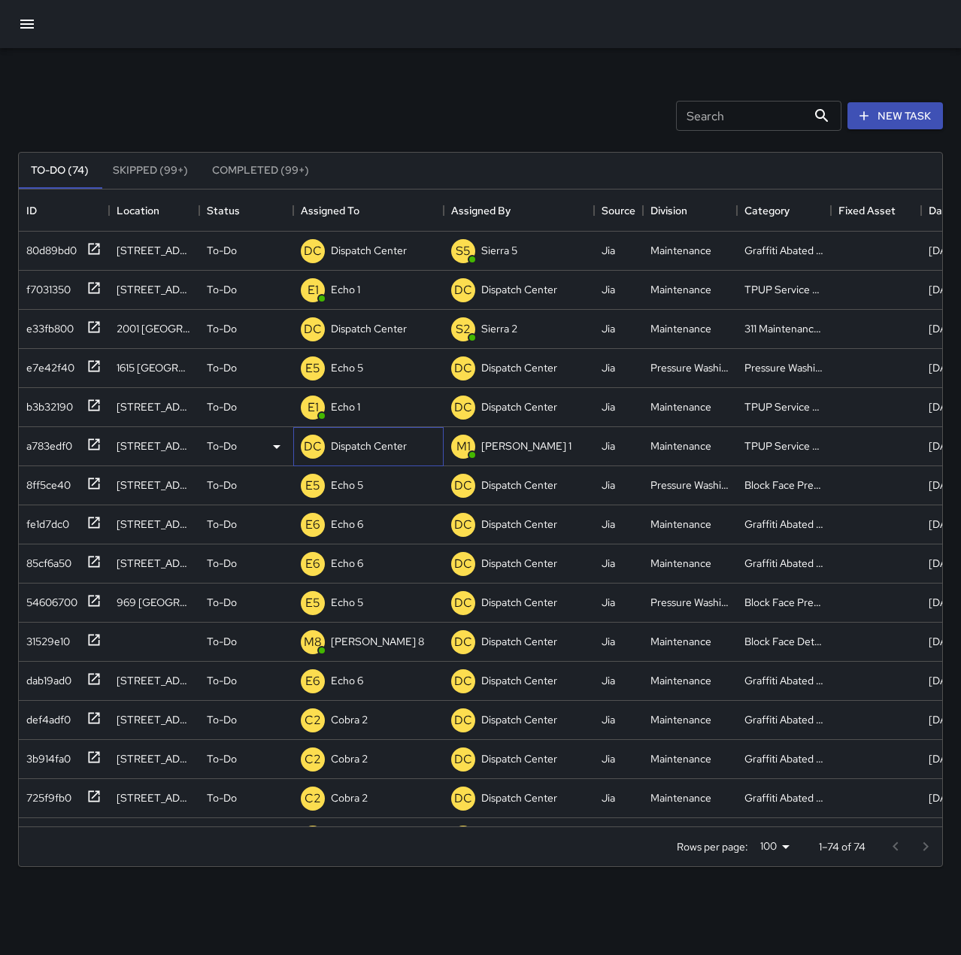
click at [362, 443] on p "Dispatch Center" at bounding box center [369, 445] width 76 height 15
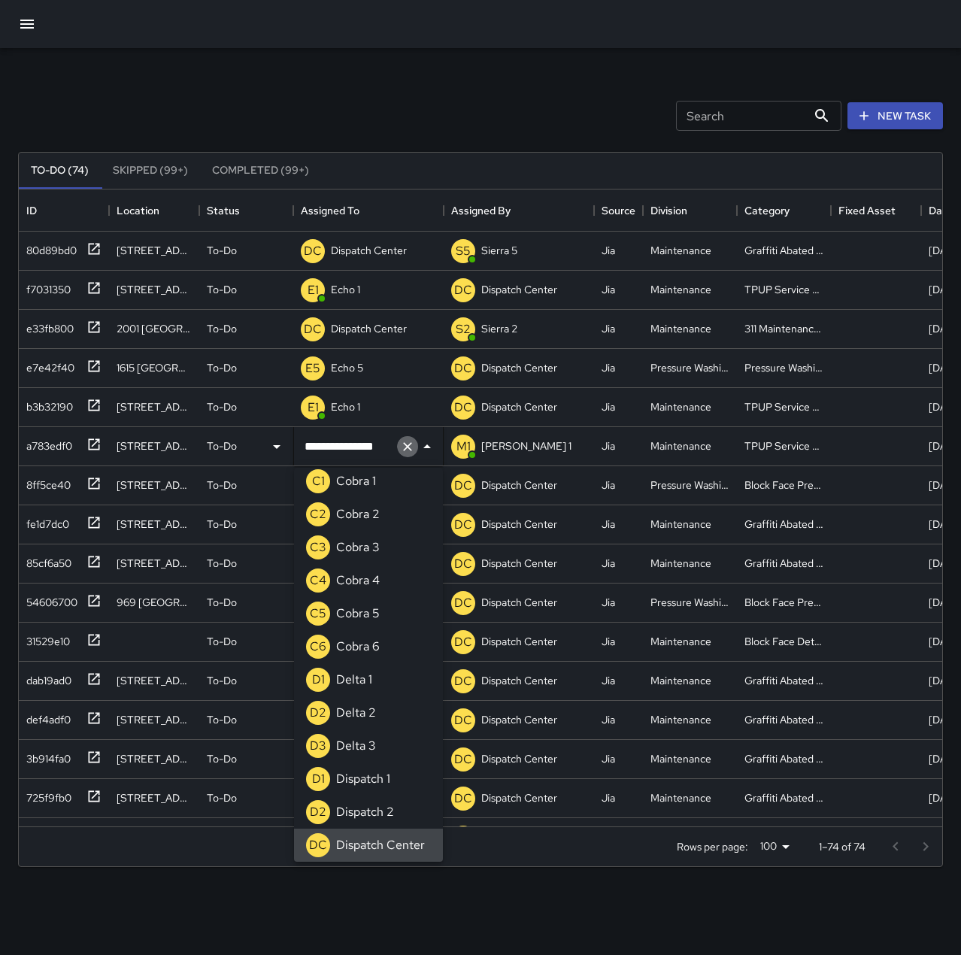
click at [407, 443] on icon "Clear" at bounding box center [407, 446] width 15 height 15
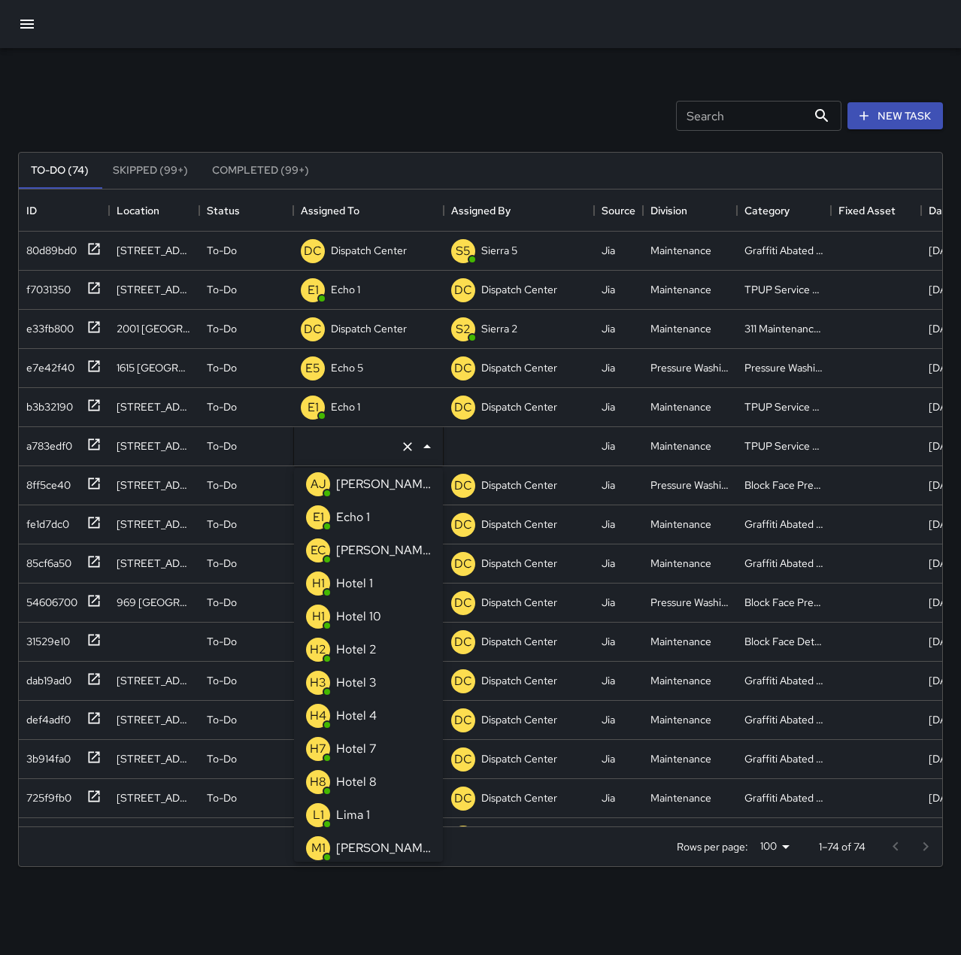
click at [370, 528] on div "Echo 1" at bounding box center [353, 517] width 40 height 24
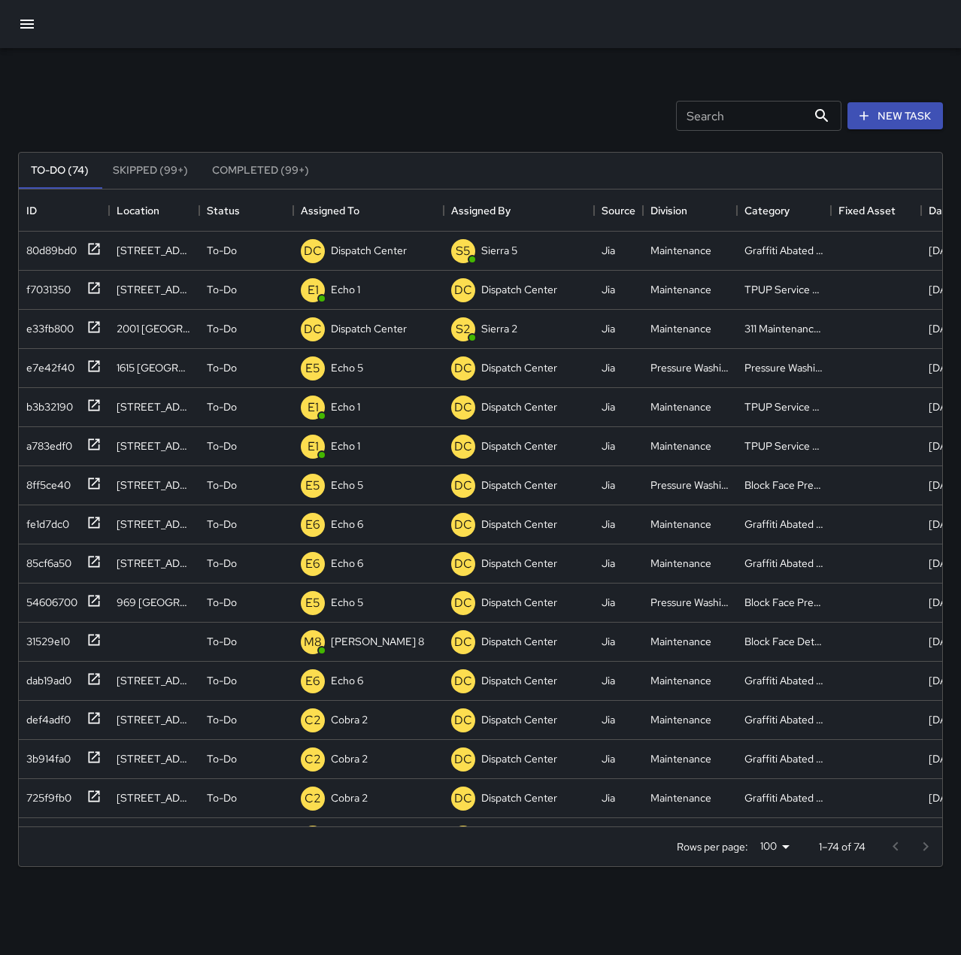
click at [373, 132] on div "To-Do (74) Skipped (99+) Completed (99+) ID Location Status Assigned To Assigne…" at bounding box center [480, 509] width 924 height 757
click at [60, 253] on div "80d89bd0" at bounding box center [48, 247] width 56 height 21
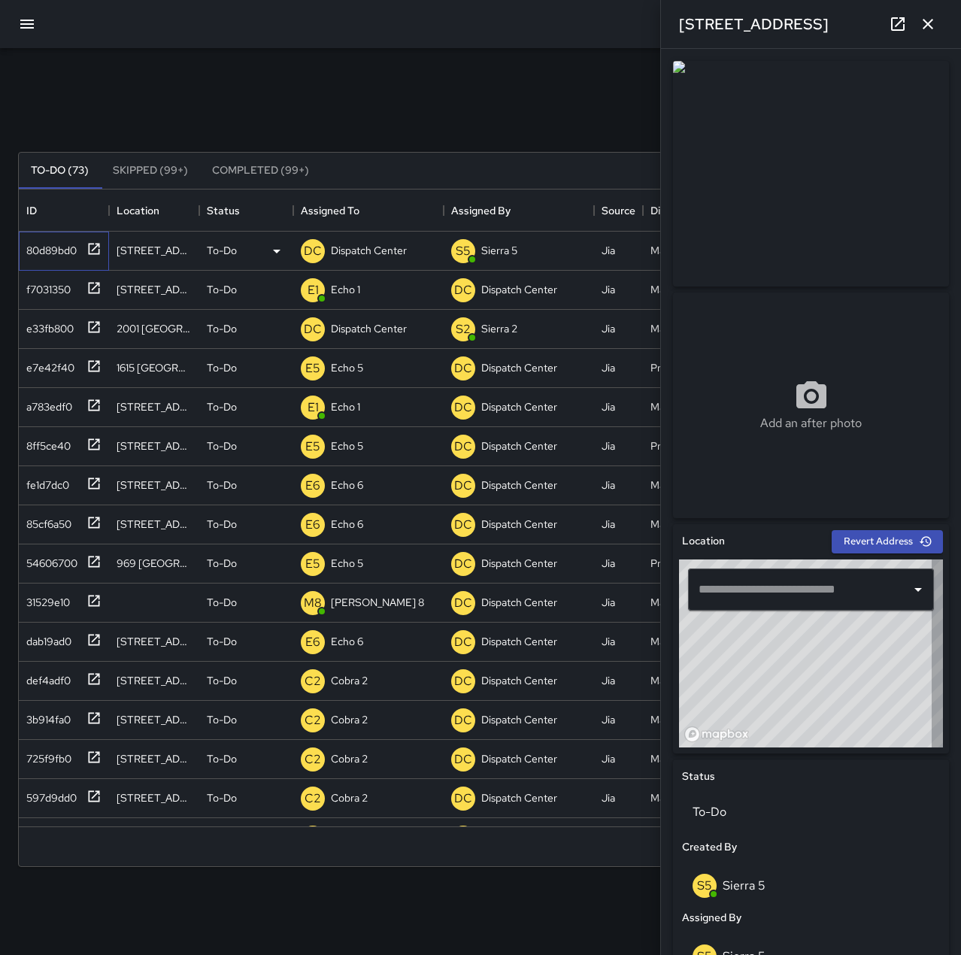
type input "**********"
click at [343, 247] on p "Dispatch Center" at bounding box center [369, 250] width 76 height 15
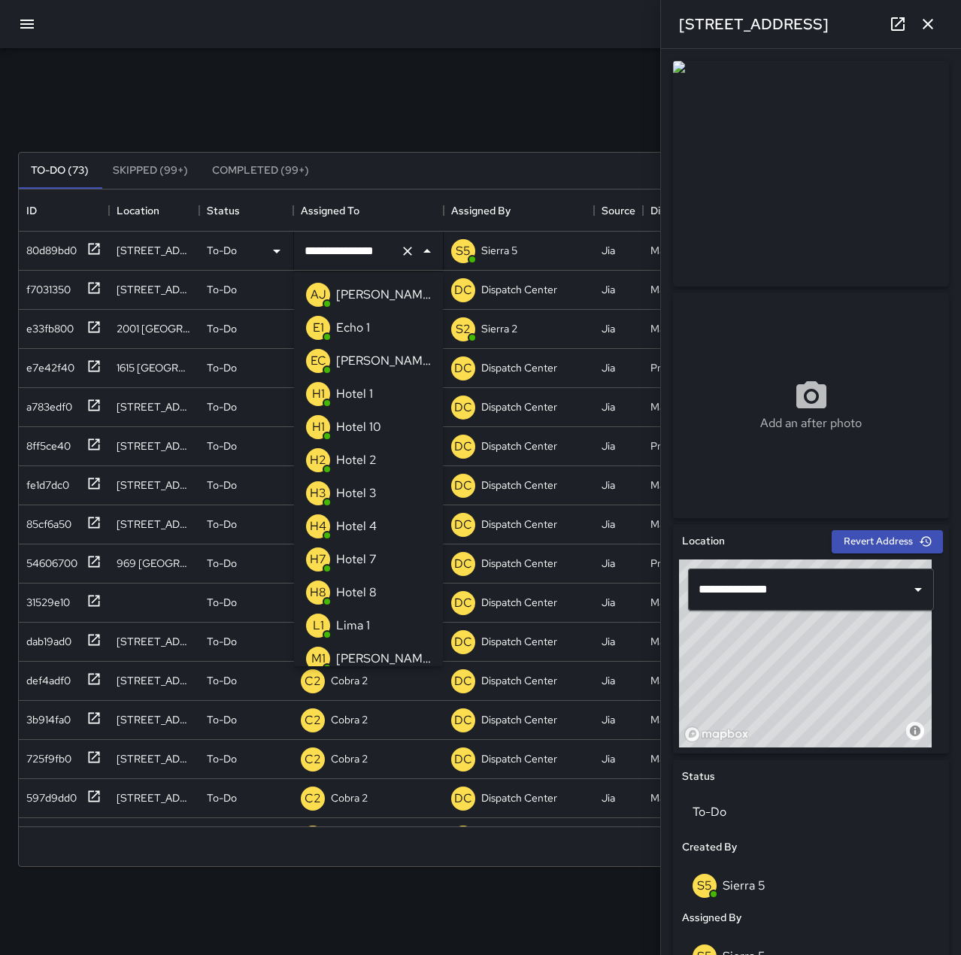
scroll to position [869, 0]
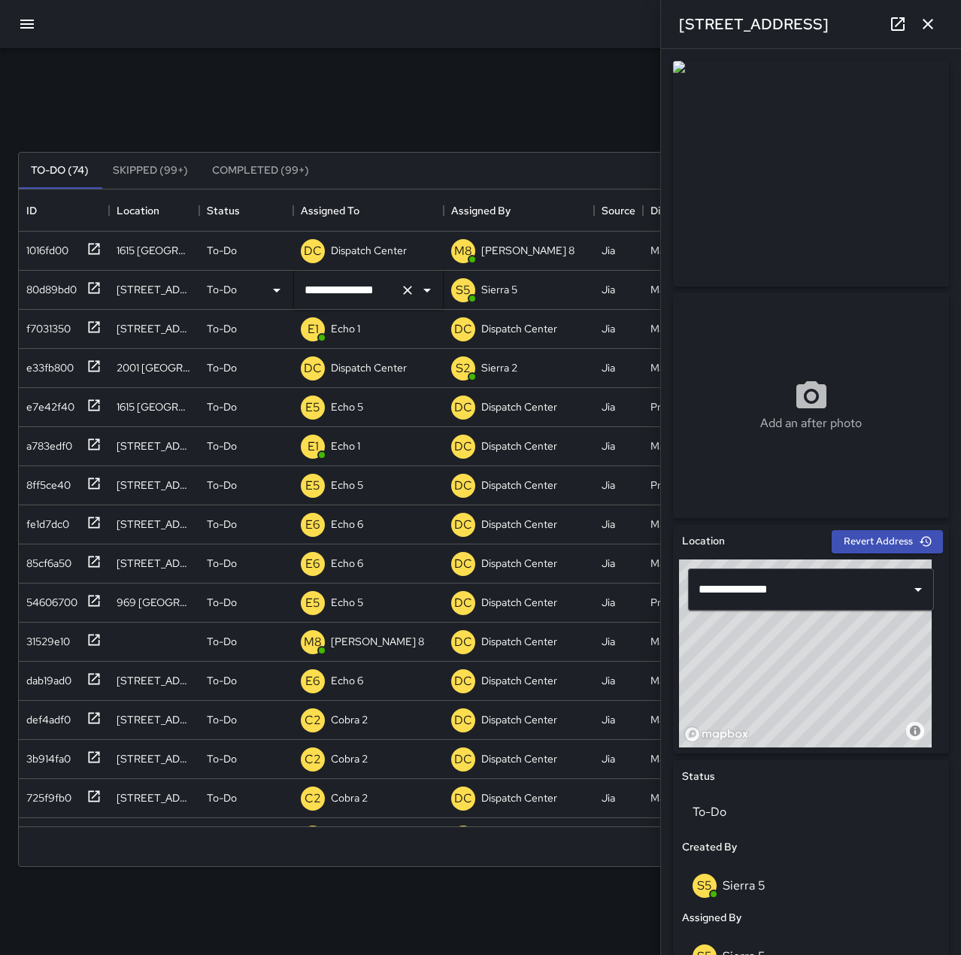
click at [407, 251] on div "Dispatch Center" at bounding box center [369, 250] width 82 height 21
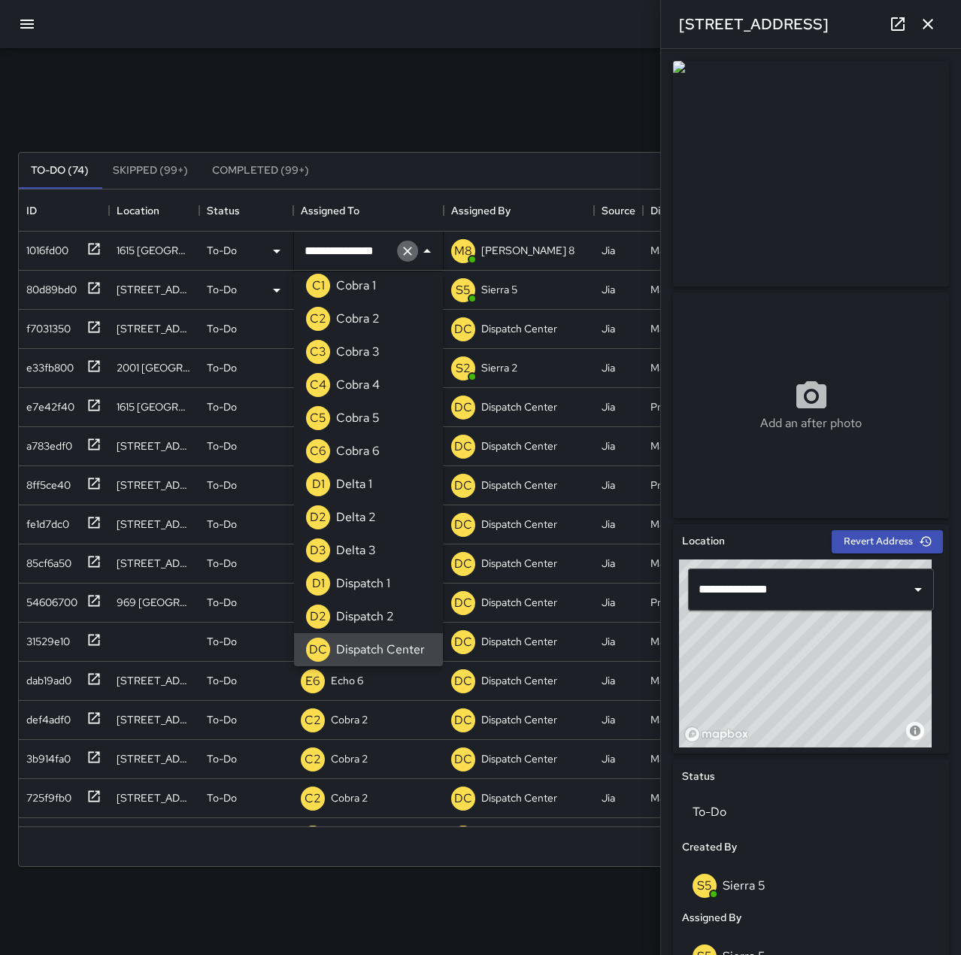
click at [402, 249] on icon "Clear" at bounding box center [407, 251] width 15 height 15
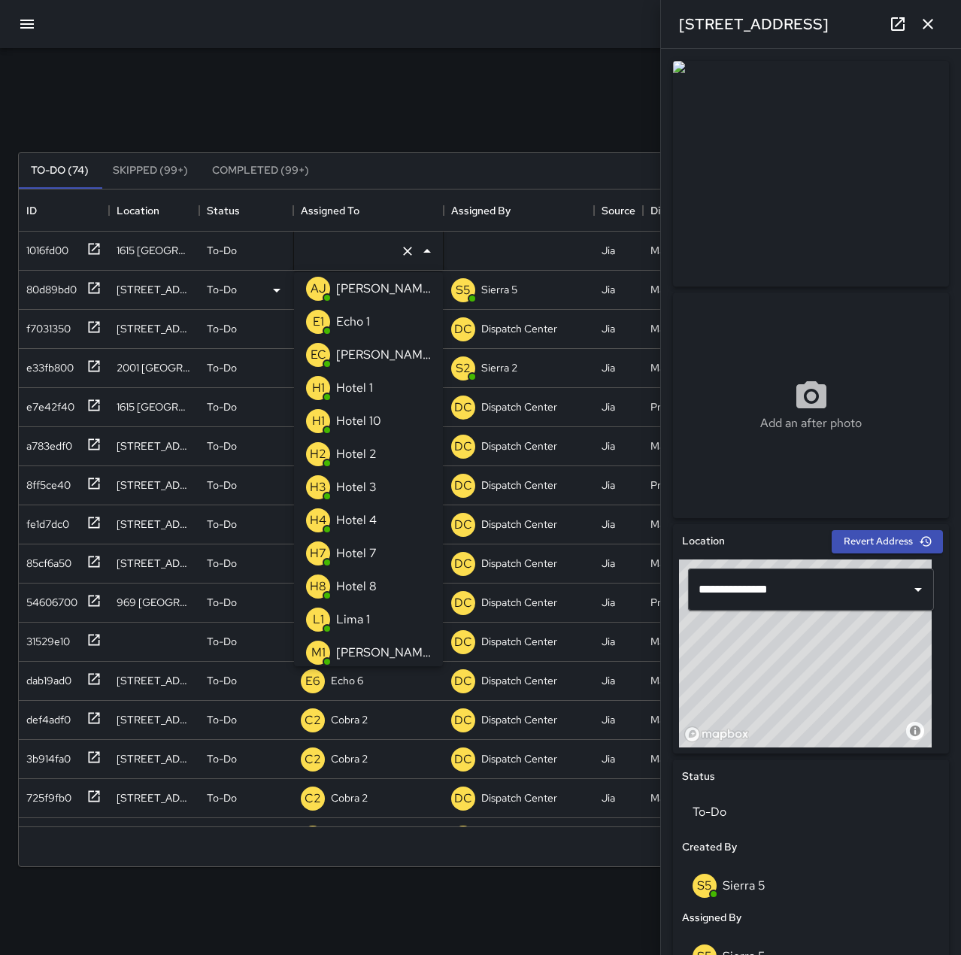
click at [351, 120] on div "Search Search New Task" at bounding box center [480, 116] width 930 height 78
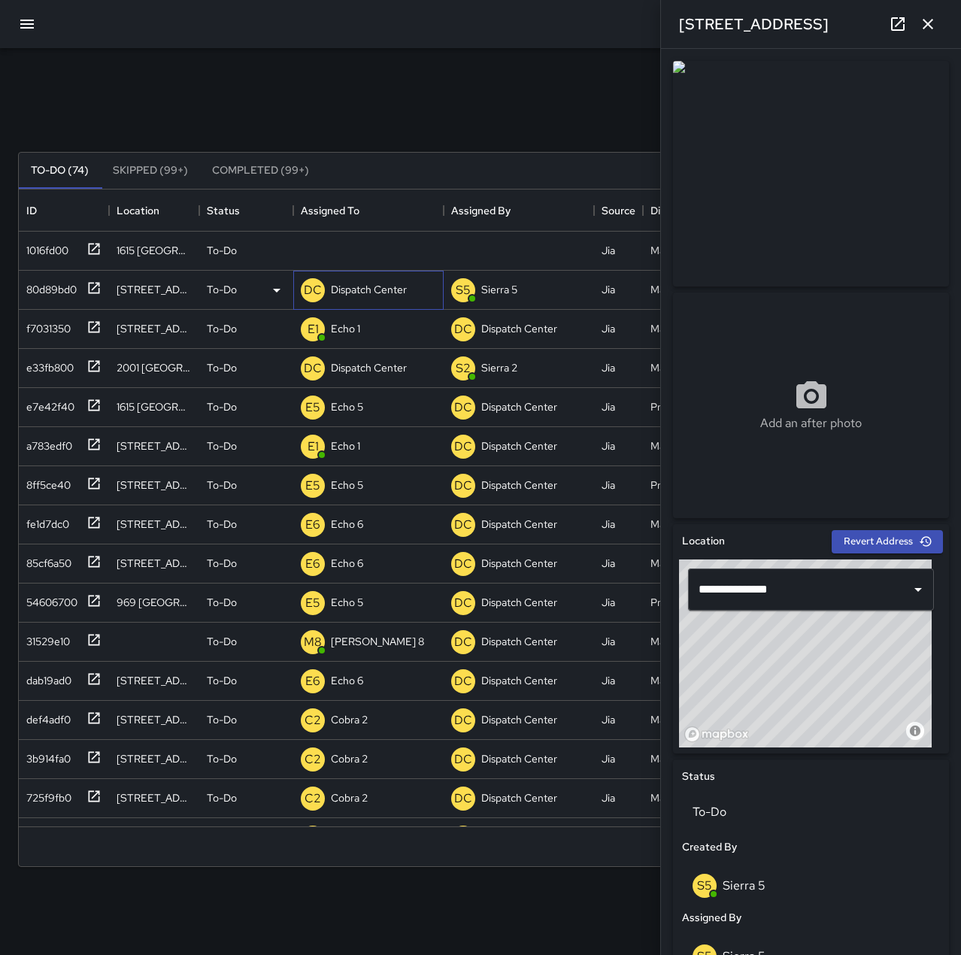
click at [363, 293] on p "Dispatch Center" at bounding box center [369, 289] width 76 height 15
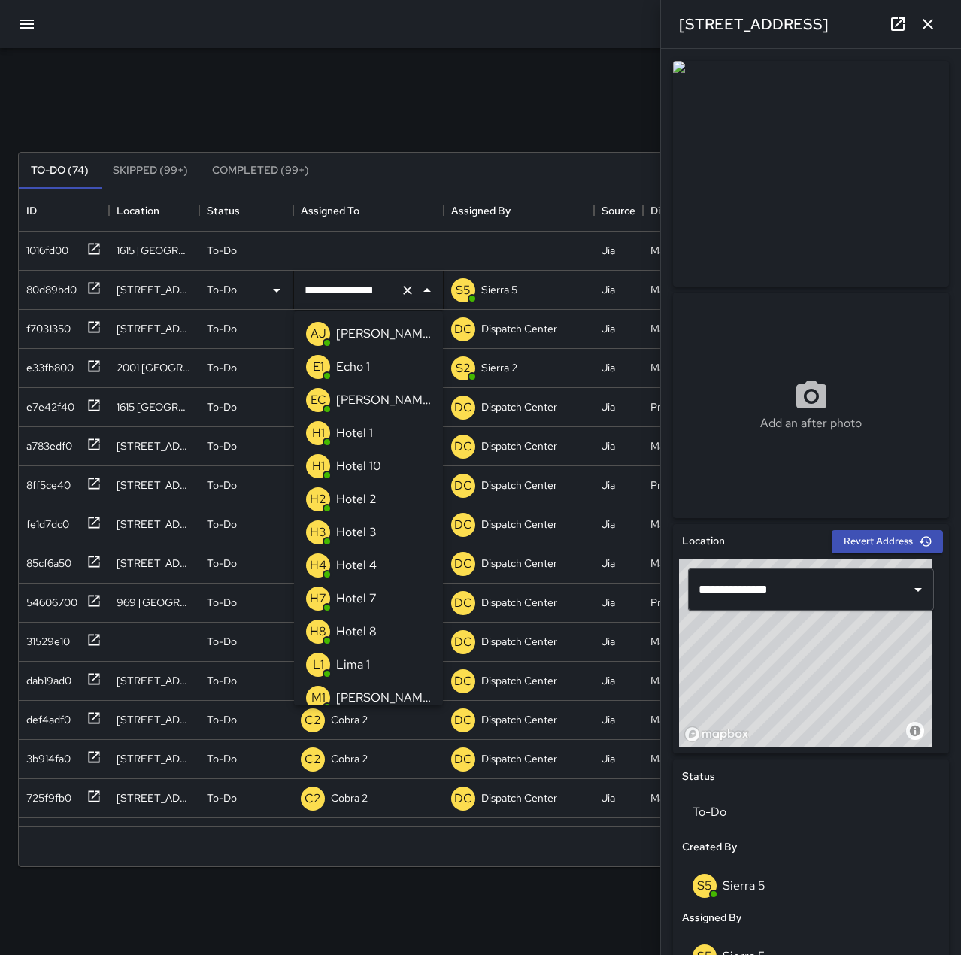
scroll to position [869, 0]
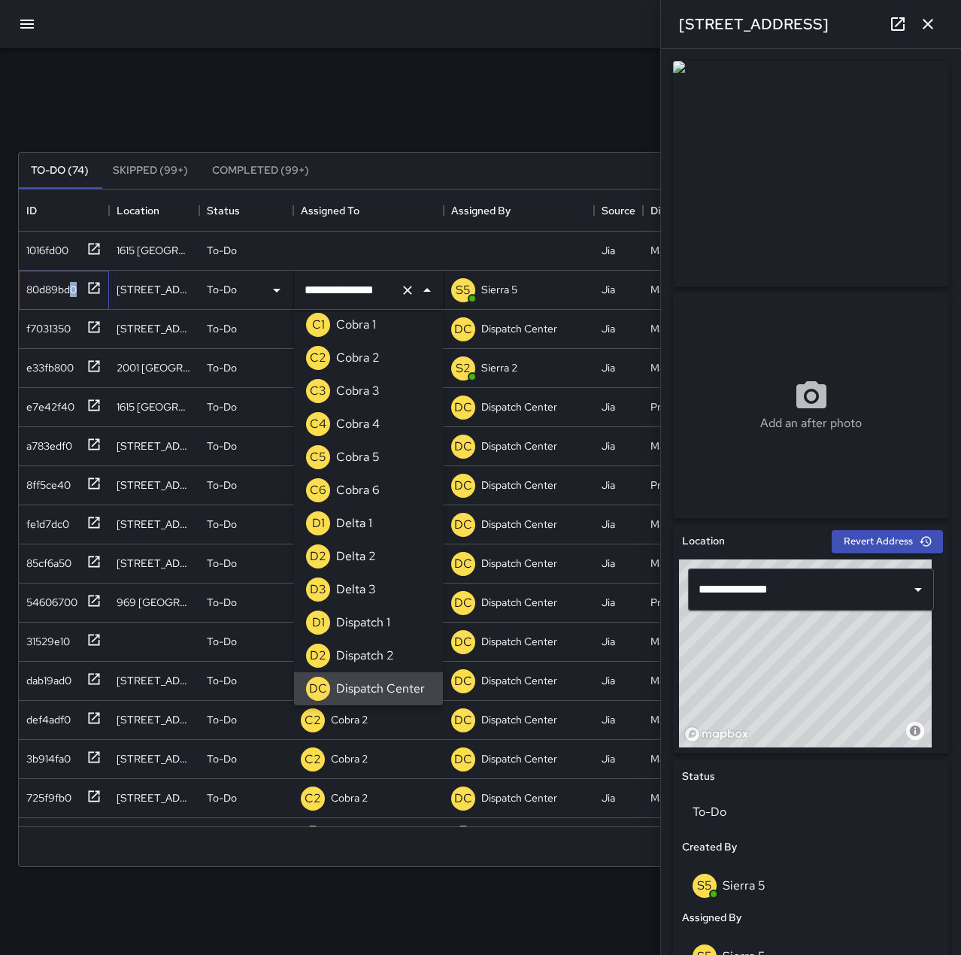
click at [74, 280] on div "80d89bd0" at bounding box center [48, 286] width 56 height 21
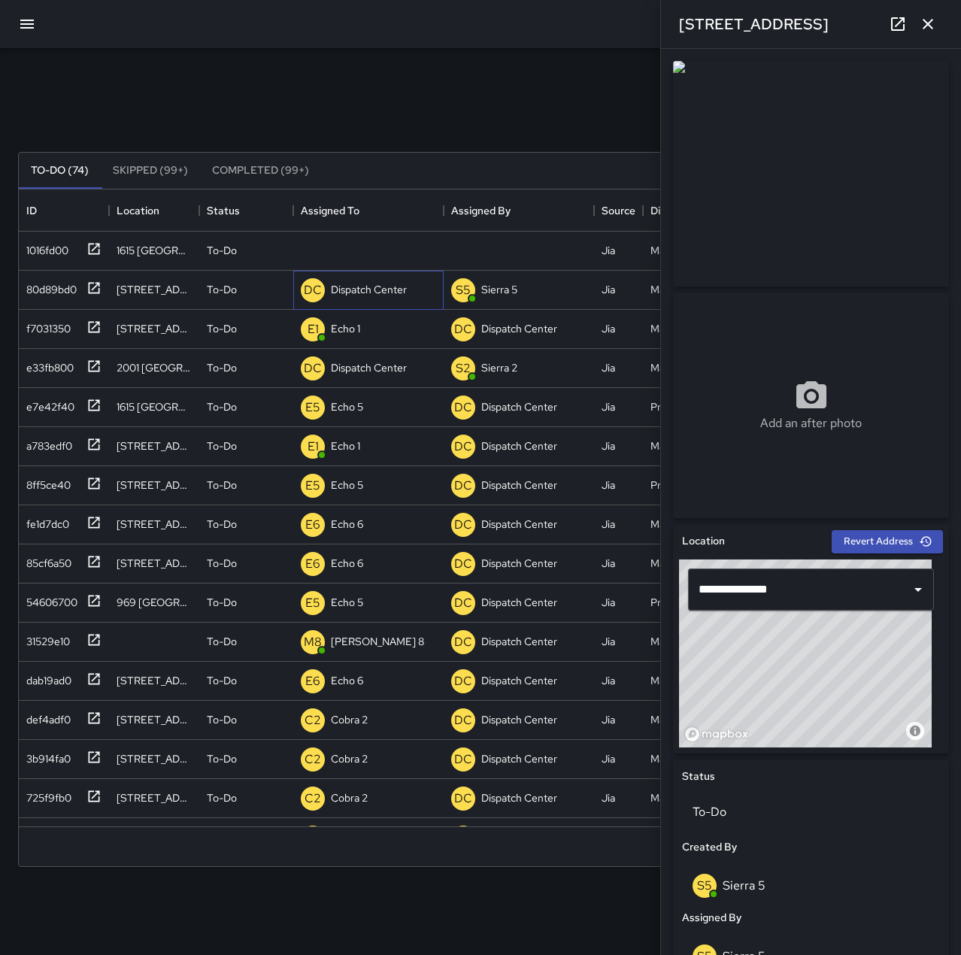
click at [362, 280] on div "Dispatch Center" at bounding box center [369, 289] width 82 height 21
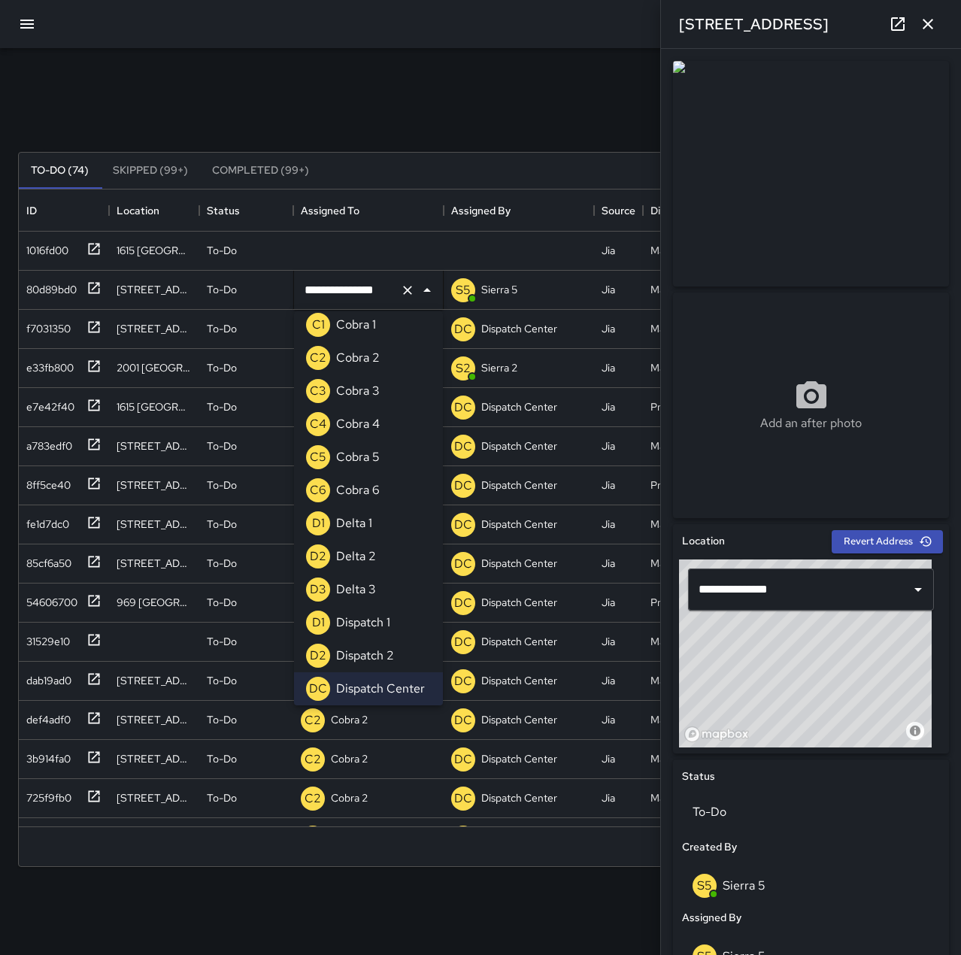
click at [407, 298] on button "Clear" at bounding box center [407, 290] width 21 height 21
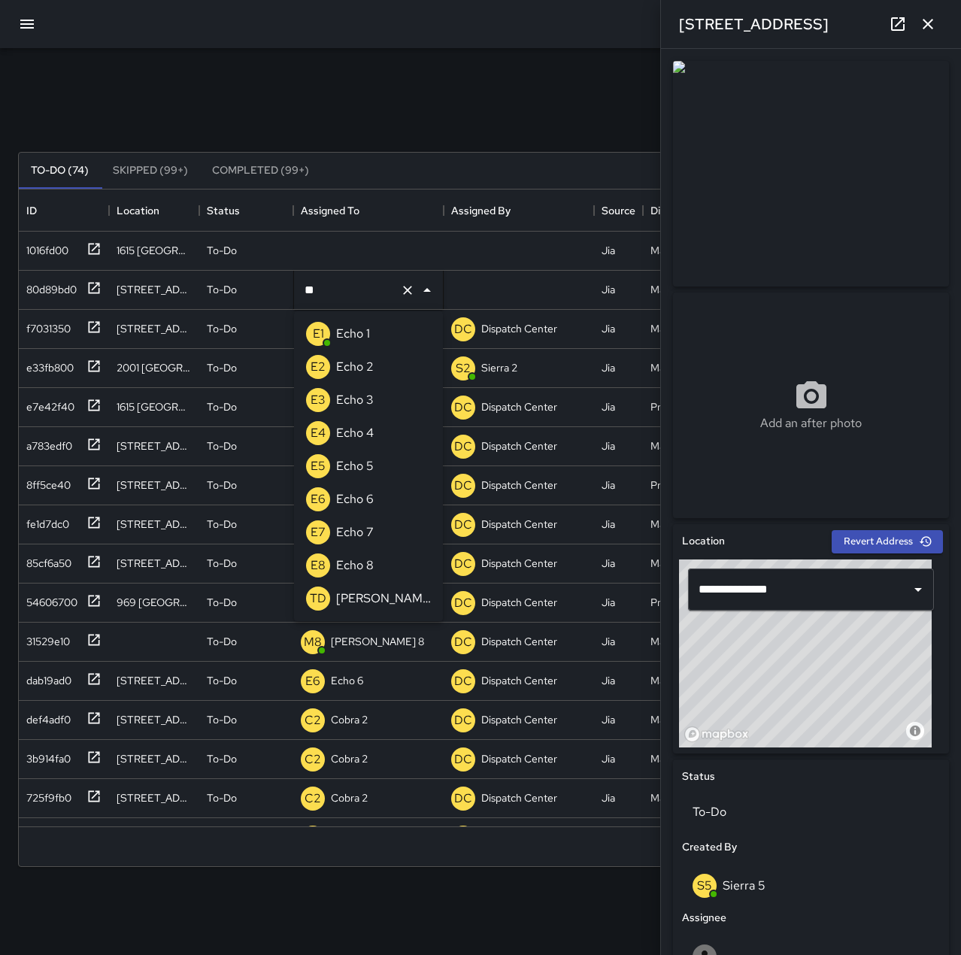
scroll to position [0, 0]
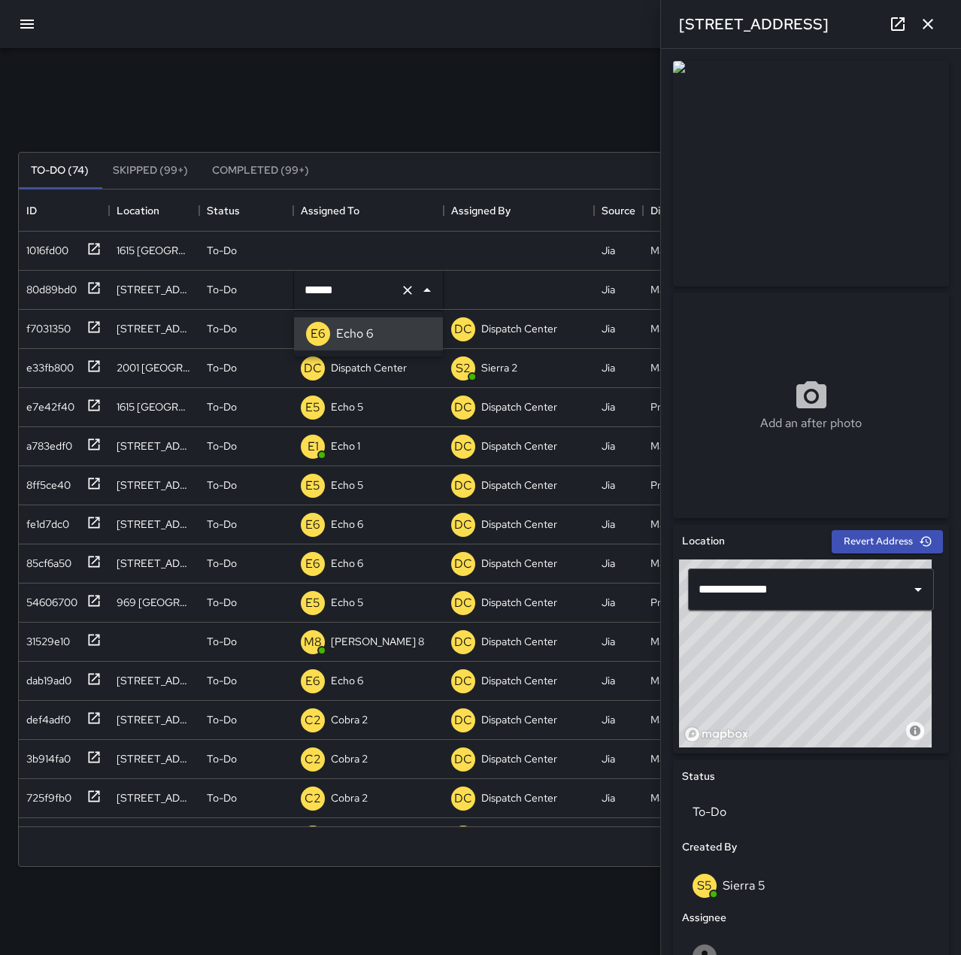
type input "******"
click at [29, 232] on div "1016fd00" at bounding box center [64, 250] width 90 height 39
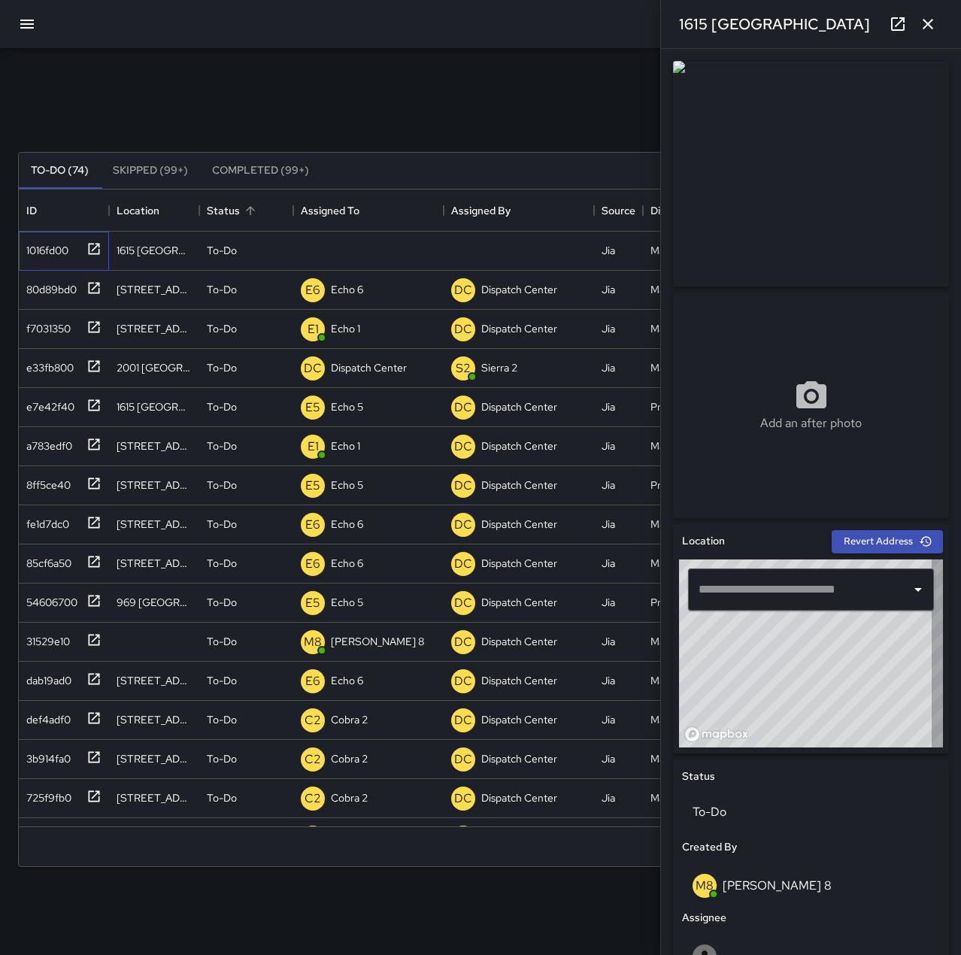
type input "**********"
click at [340, 247] on p "Unassigned" at bounding box center [358, 250] width 54 height 15
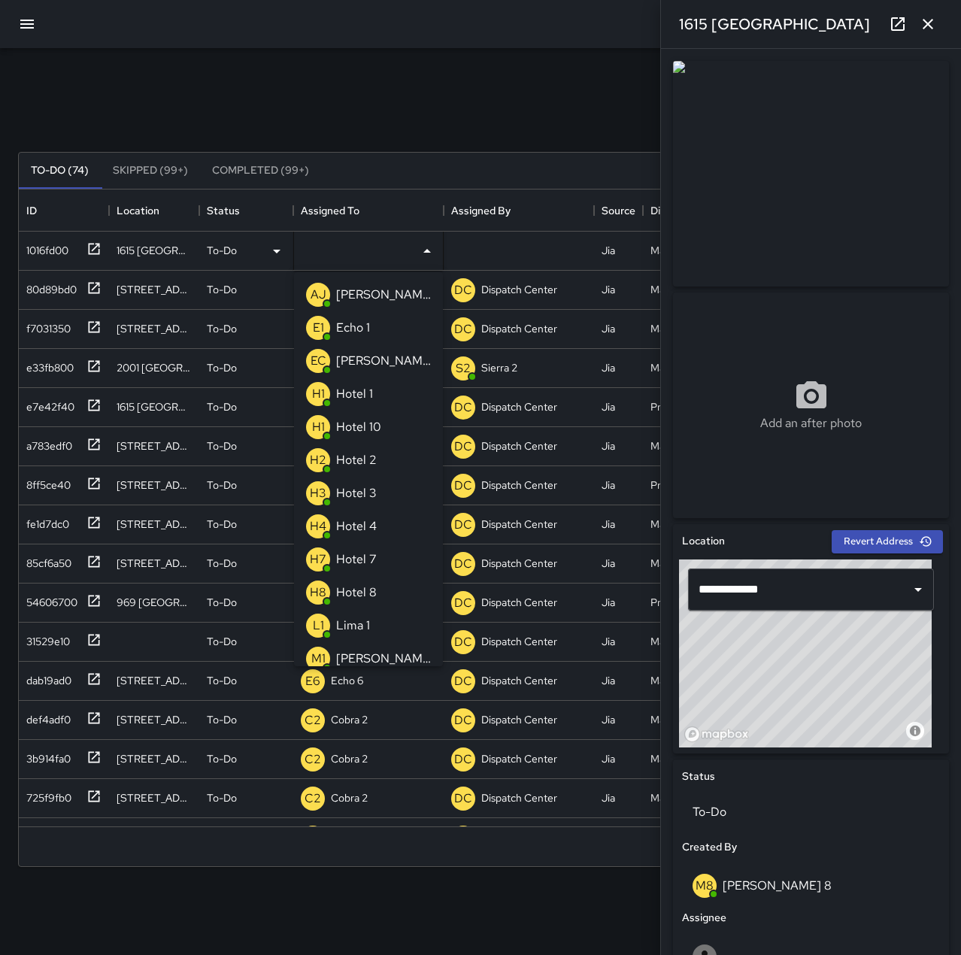
click at [373, 324] on li "E1 Echo 1" at bounding box center [368, 327] width 149 height 33
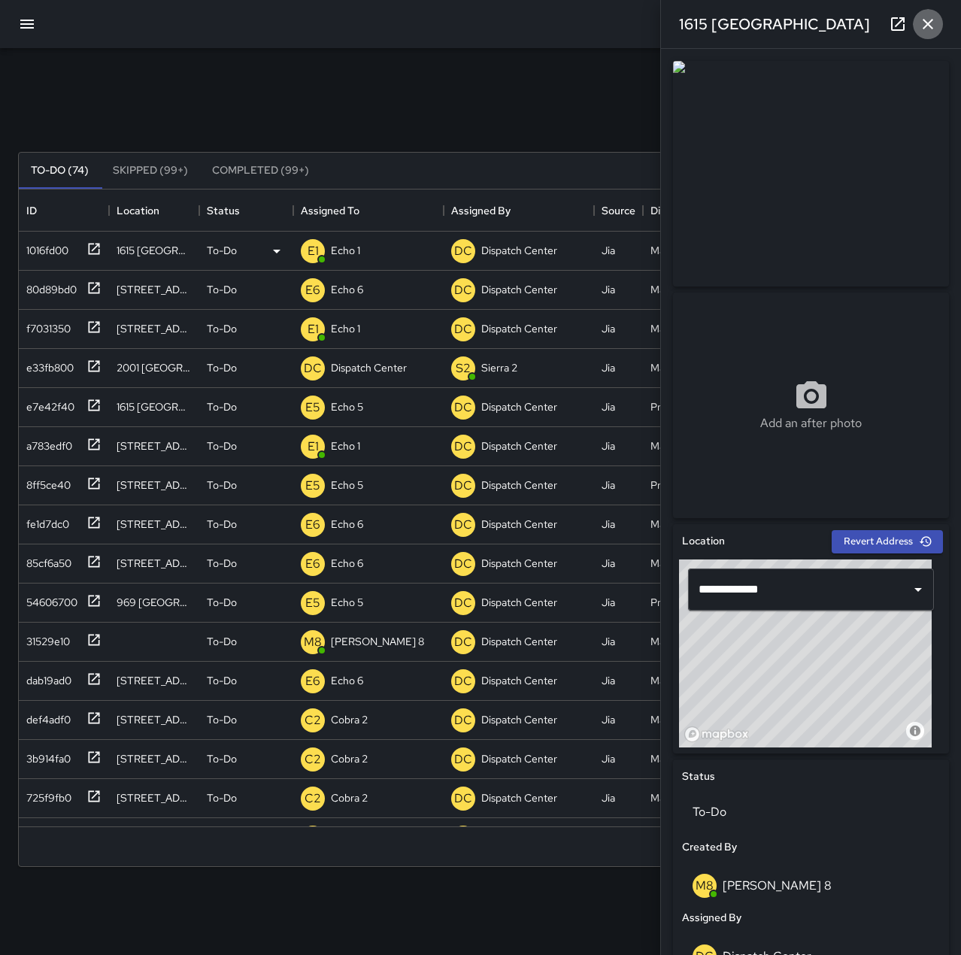
click at [940, 17] on button "button" at bounding box center [927, 24] width 30 height 30
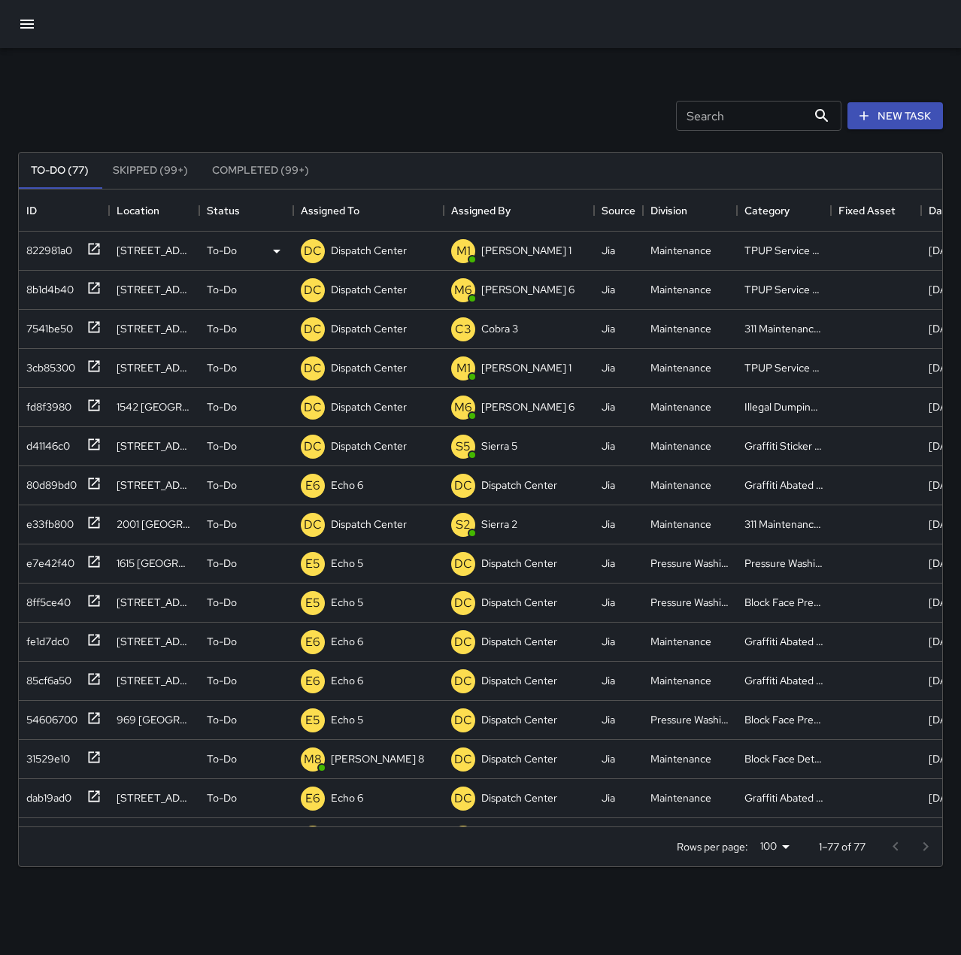
scroll to position [625, 912]
click at [416, 255] on div "DC Dispatch Center" at bounding box center [368, 250] width 150 height 39
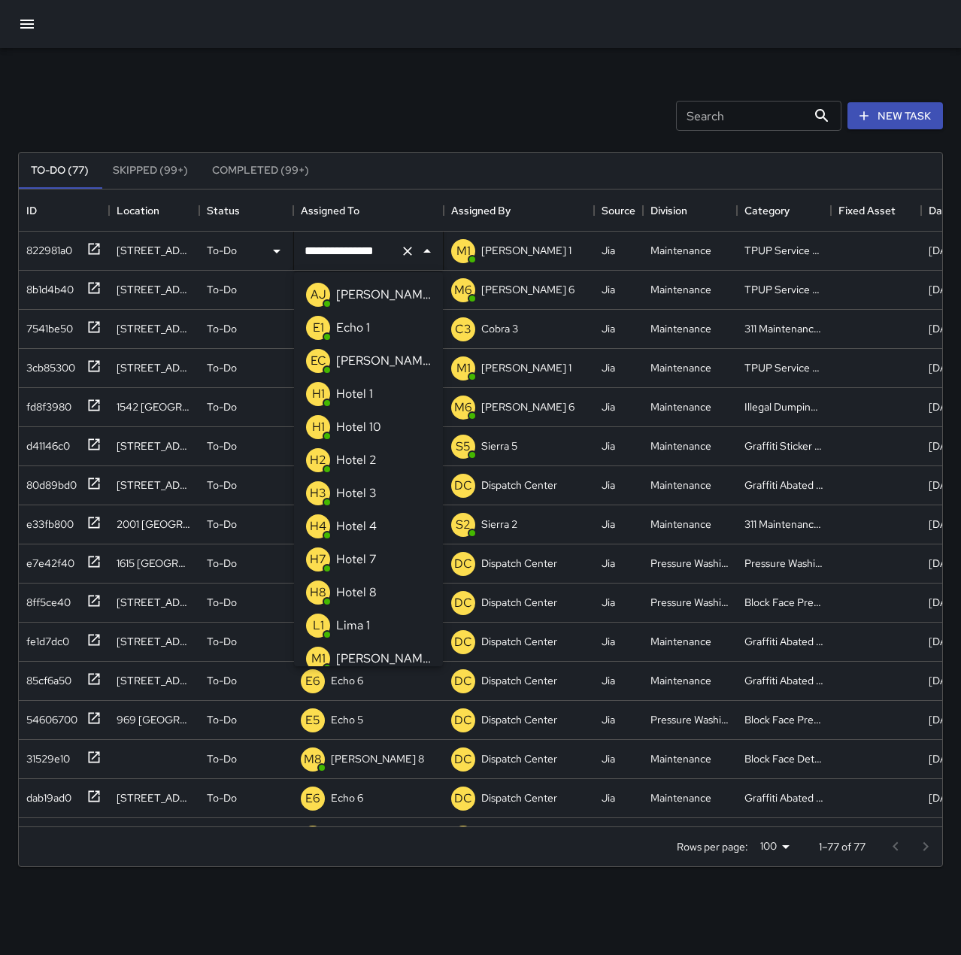
scroll to position [869, 0]
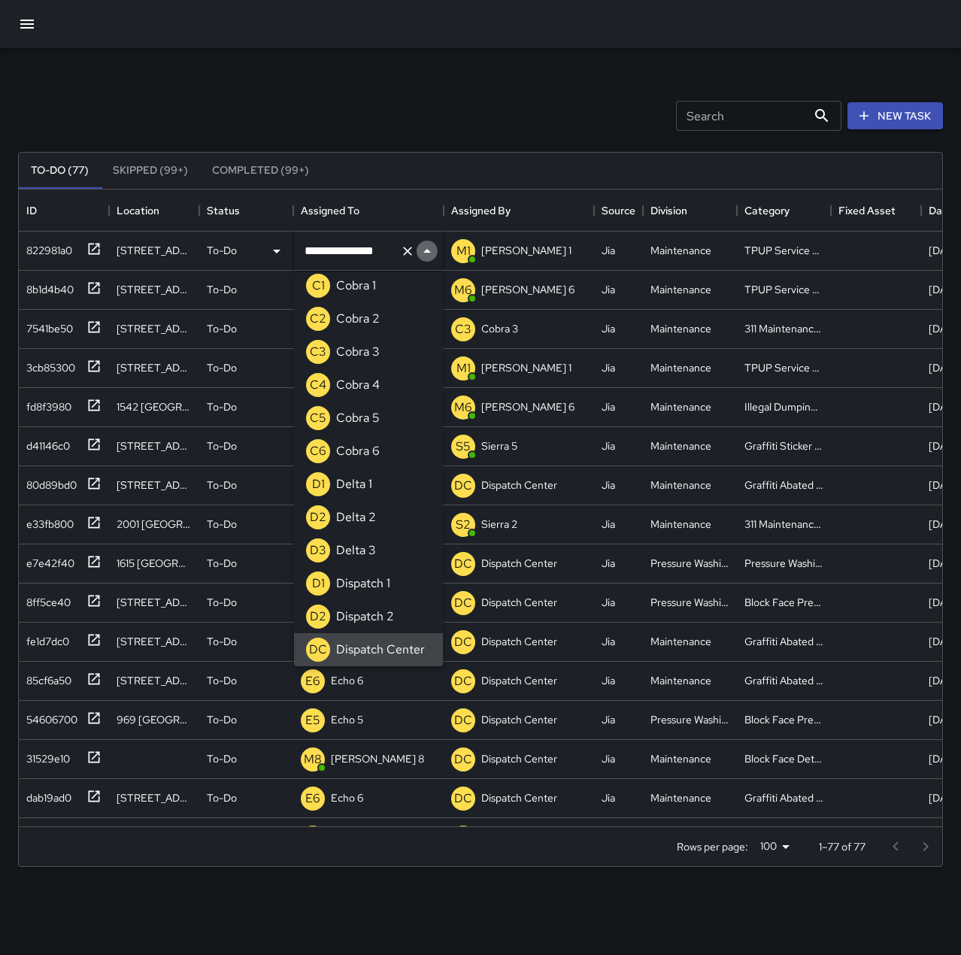
click at [419, 258] on icon "Close" at bounding box center [427, 251] width 18 height 18
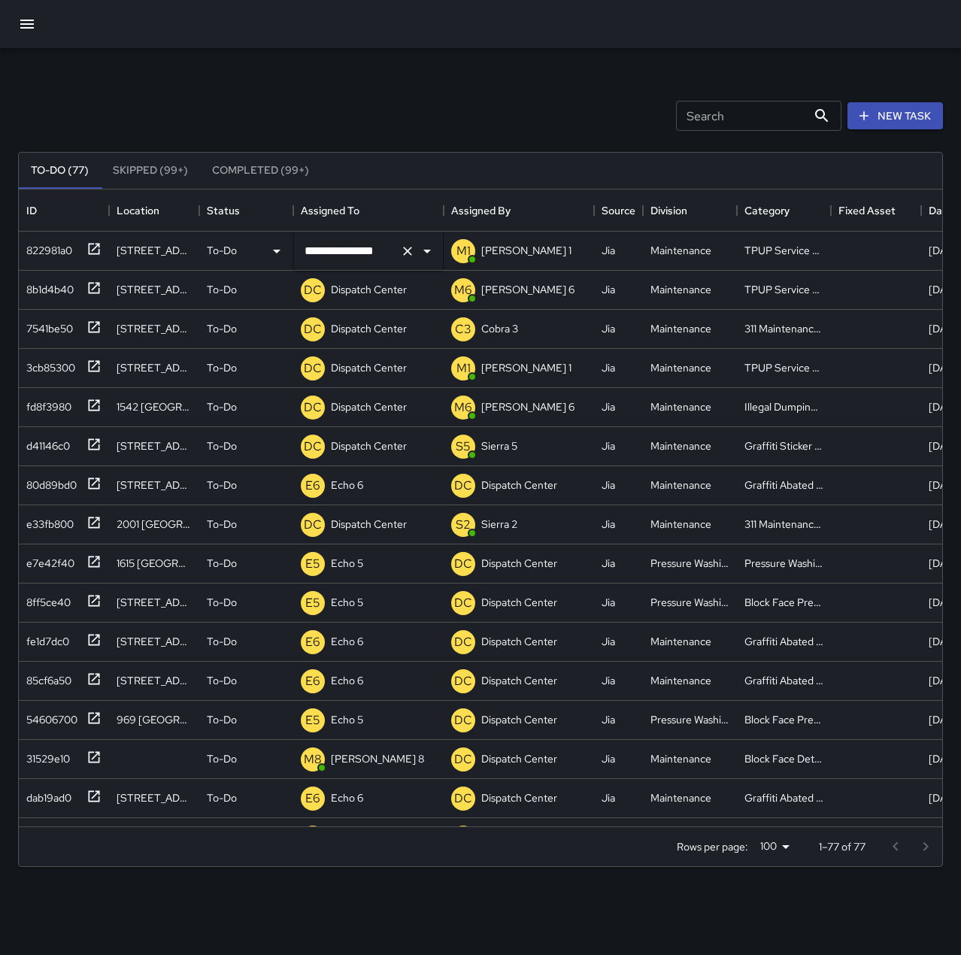
click at [411, 253] on icon "Clear" at bounding box center [407, 251] width 15 height 15
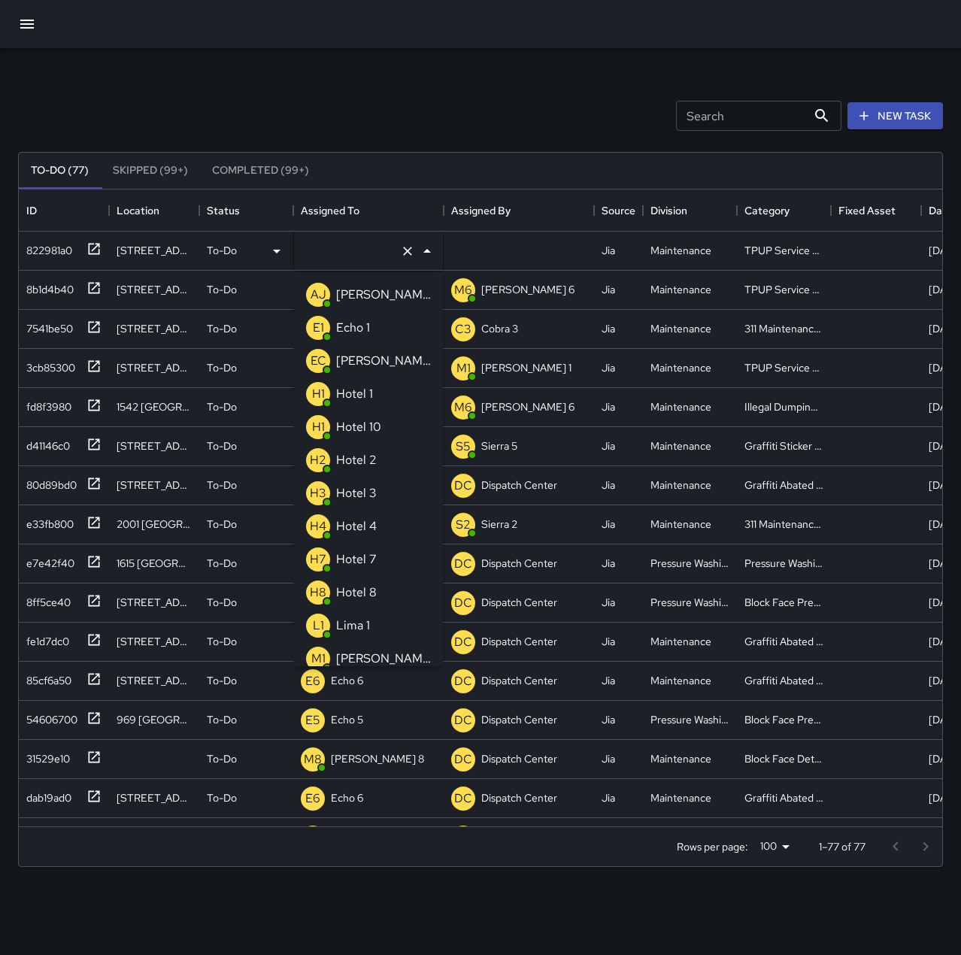
click at [369, 252] on input "text" at bounding box center [347, 251] width 93 height 29
click at [374, 321] on li "E1 Echo 1" at bounding box center [368, 327] width 149 height 33
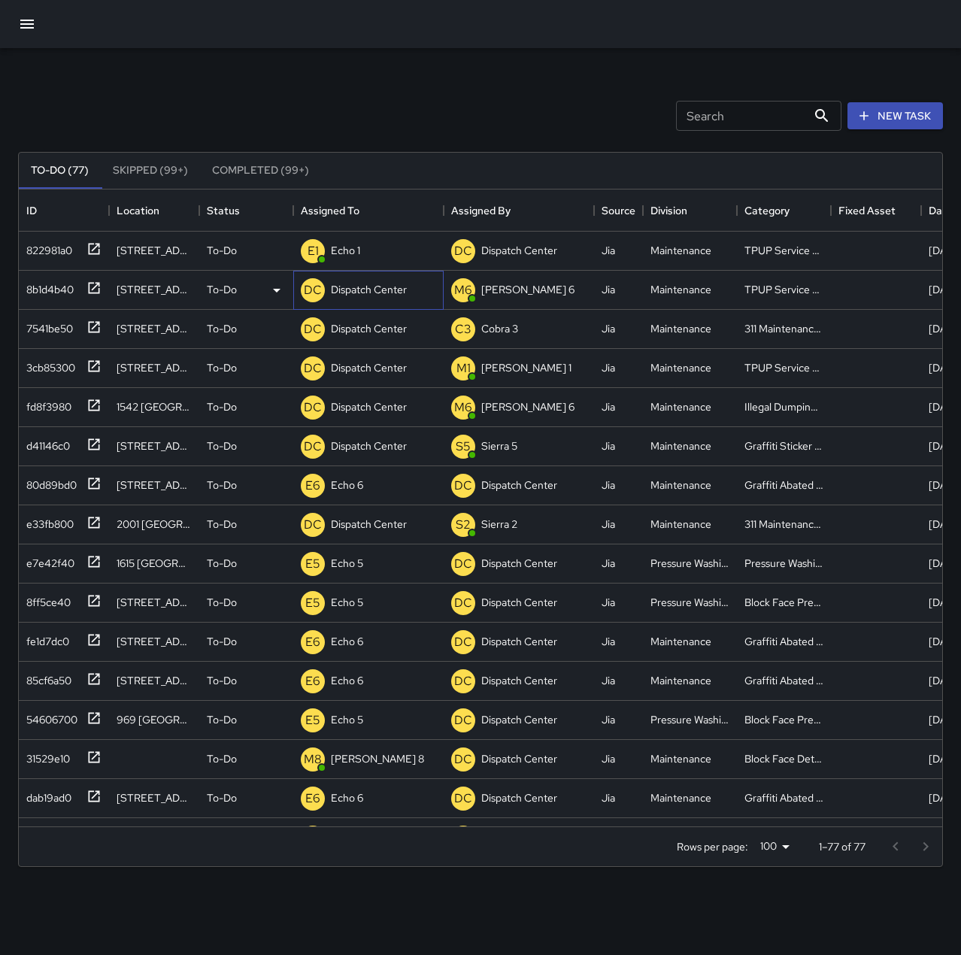
click at [366, 286] on p "Dispatch Center" at bounding box center [369, 289] width 76 height 15
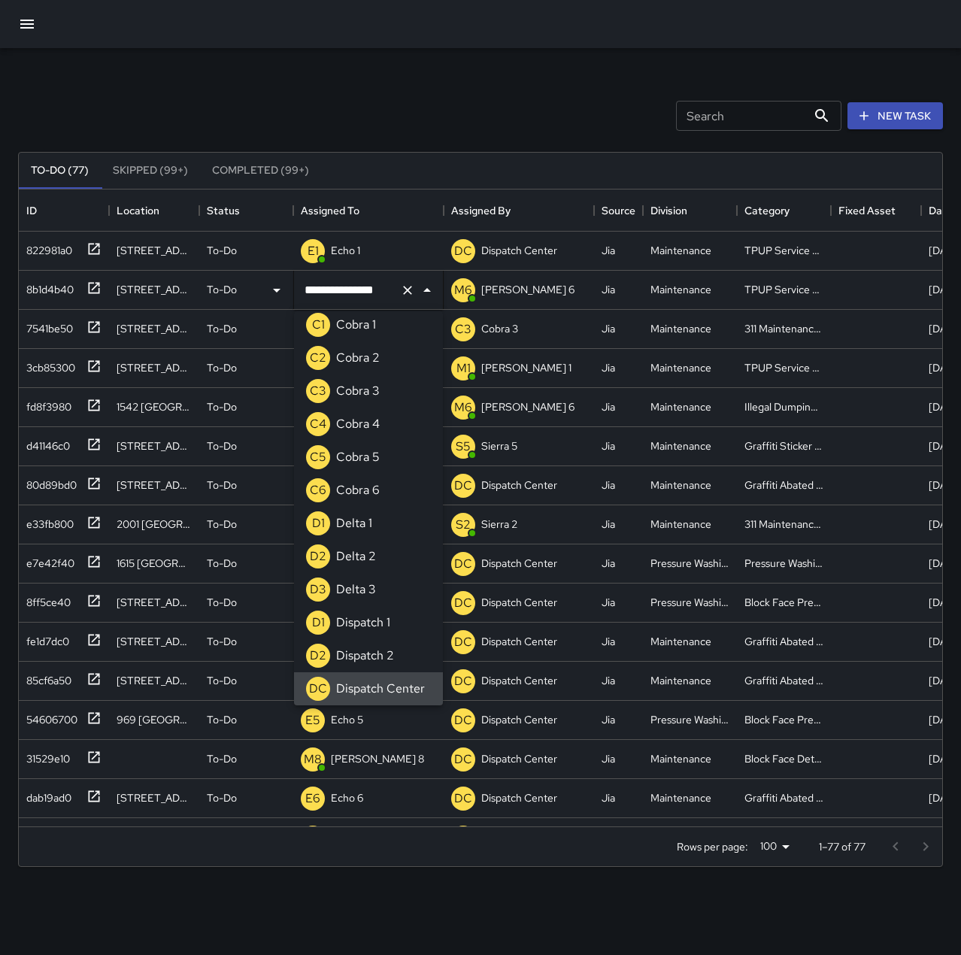
click at [407, 293] on icon "Clear" at bounding box center [407, 290] width 15 height 15
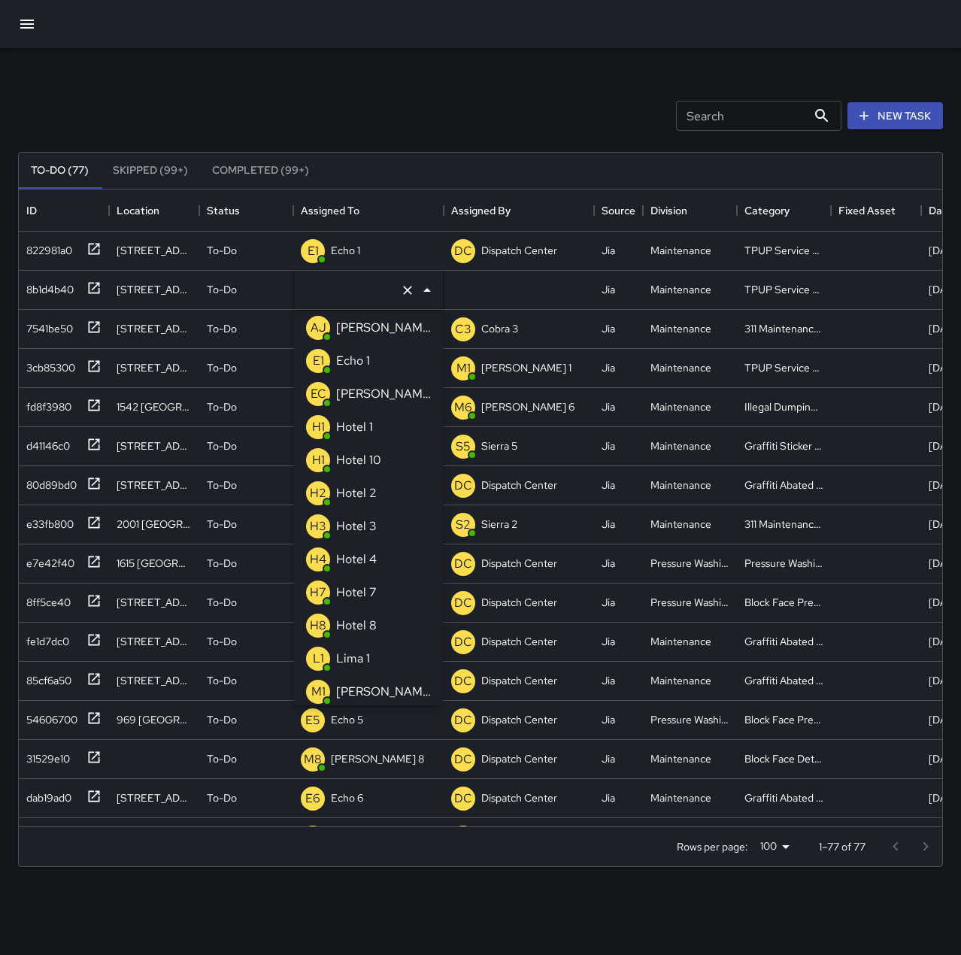
click at [379, 368] on li "E1 Echo 1" at bounding box center [368, 360] width 149 height 33
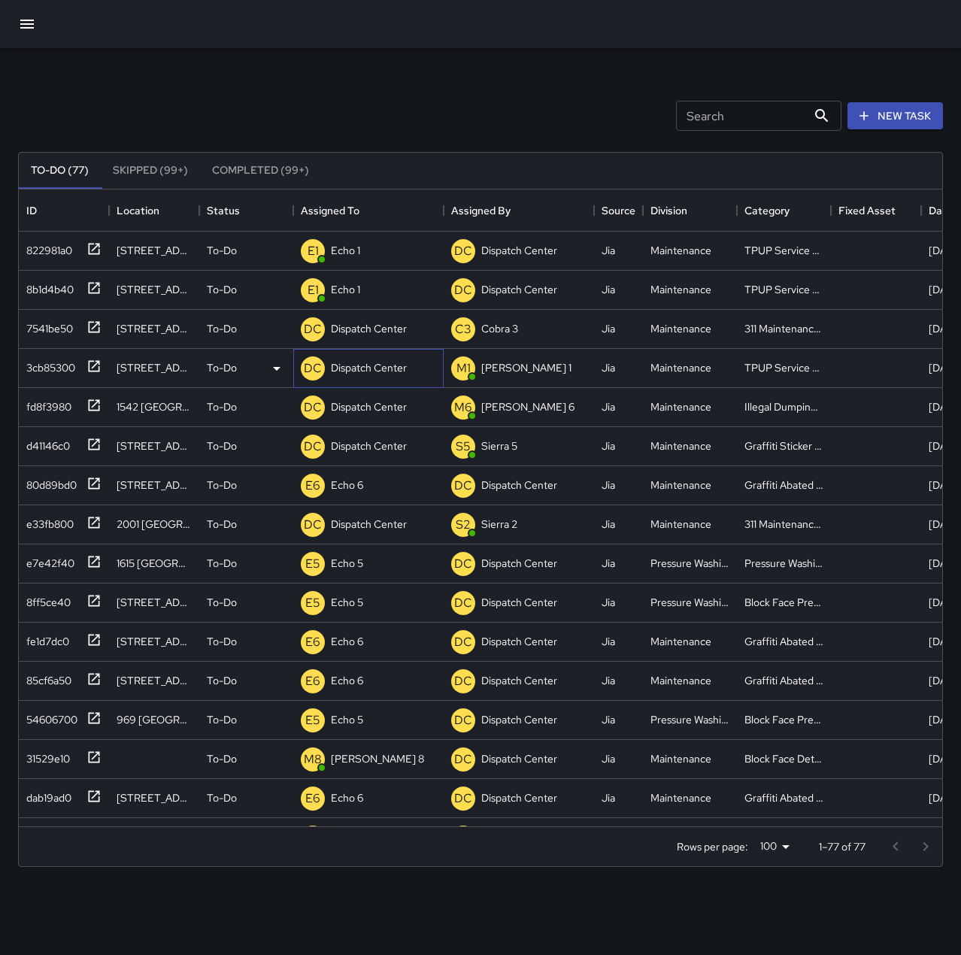
click at [371, 366] on p "Dispatch Center" at bounding box center [369, 367] width 76 height 15
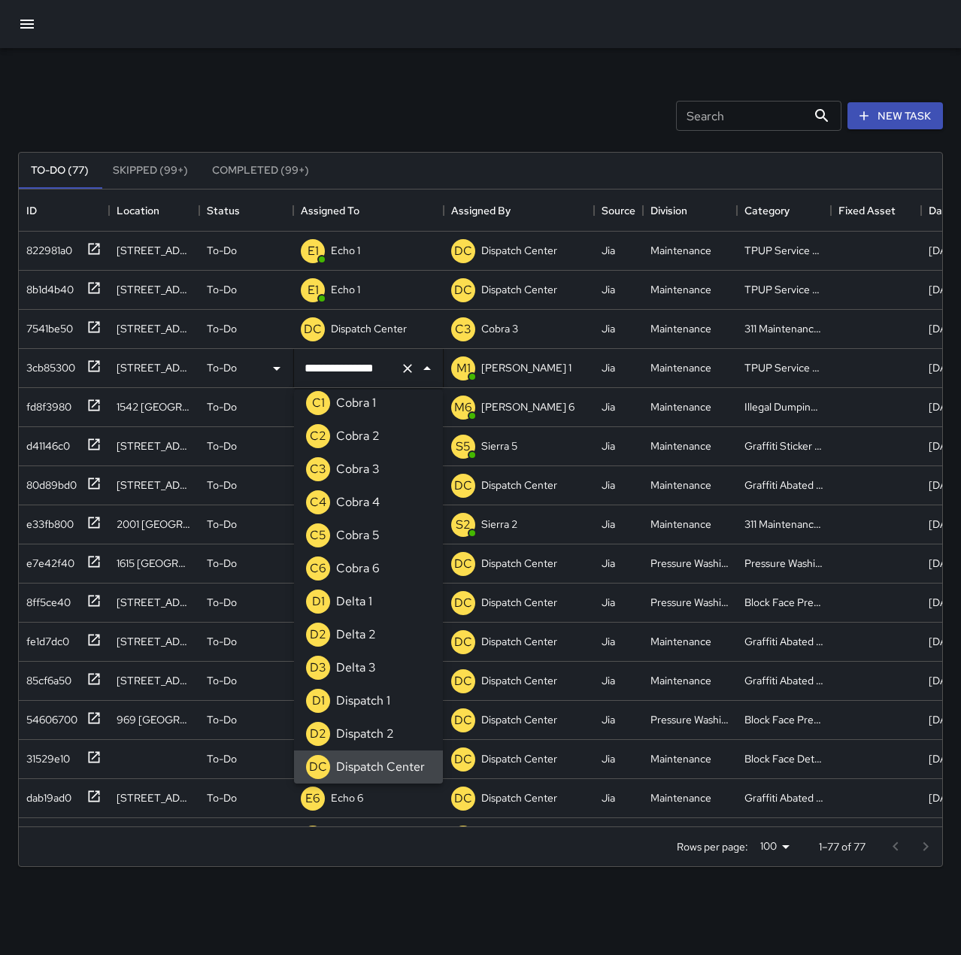
click at [405, 366] on icon "Clear" at bounding box center [407, 368] width 15 height 15
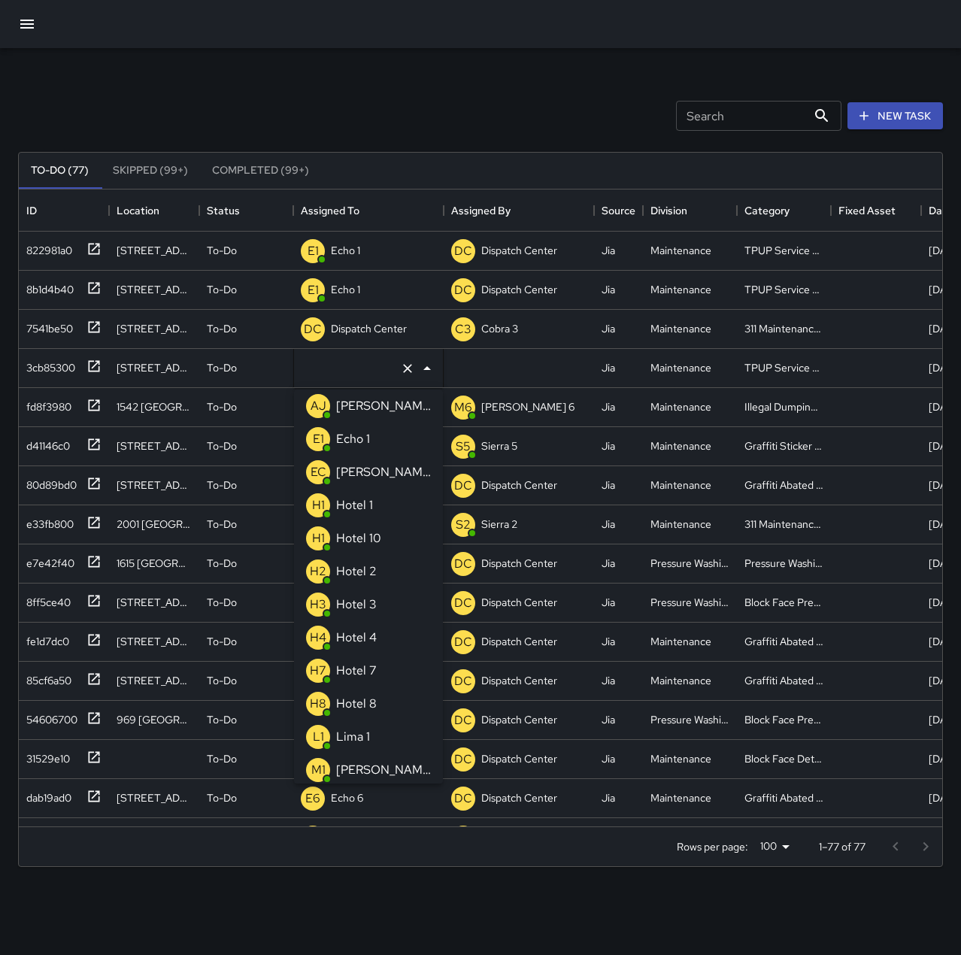
click at [371, 431] on div "Echo 1" at bounding box center [353, 439] width 40 height 24
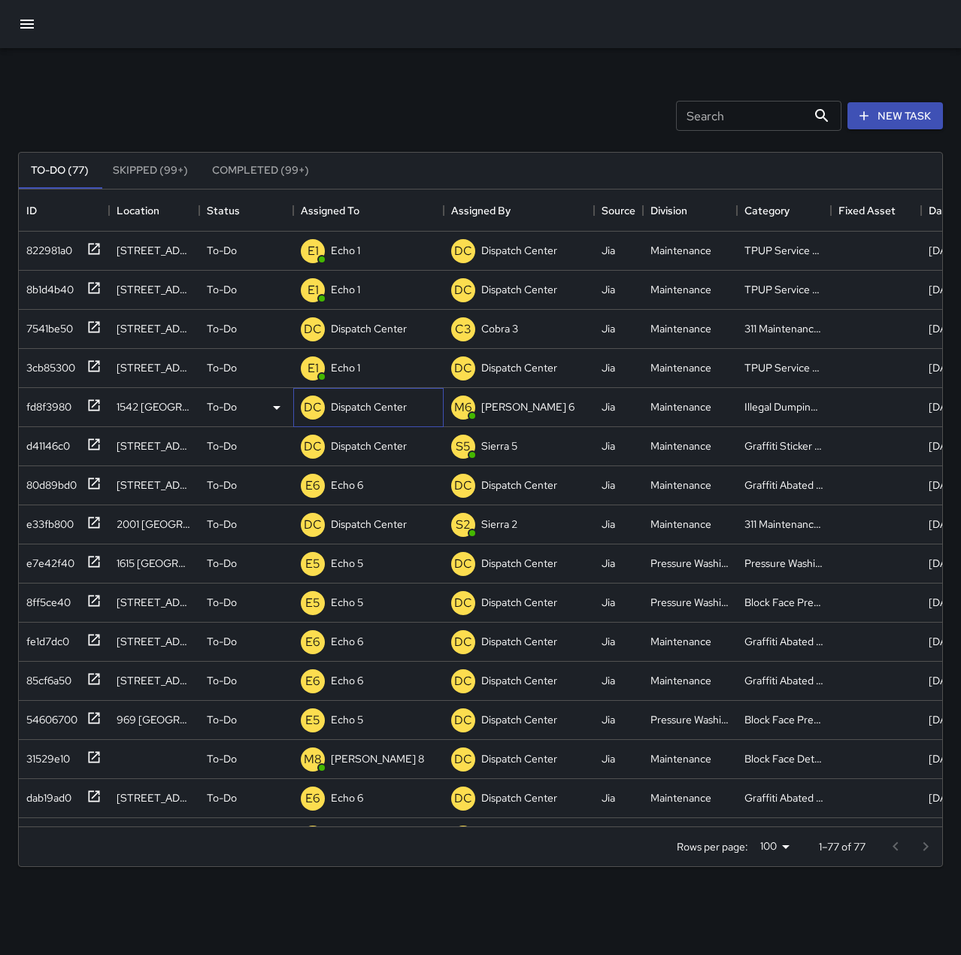
click at [380, 405] on p "Dispatch Center" at bounding box center [369, 406] width 76 height 15
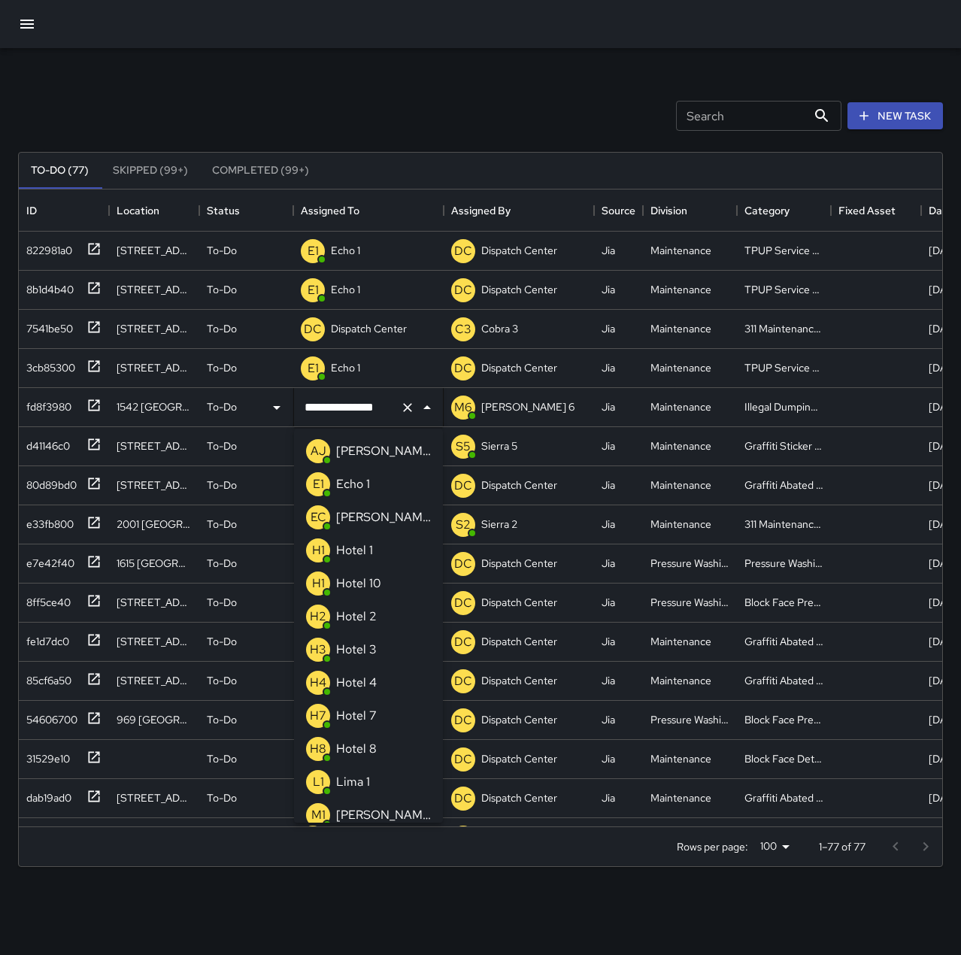
scroll to position [869, 0]
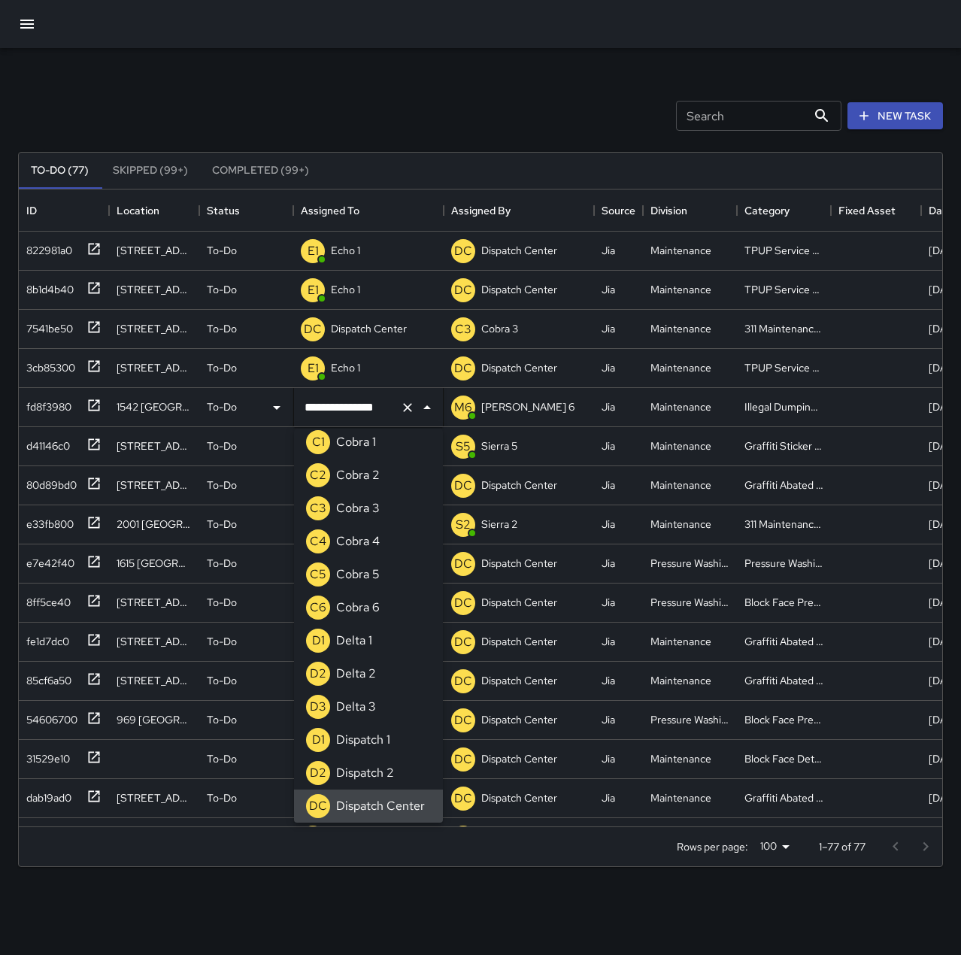
click at [398, 63] on div "**********" at bounding box center [480, 468] width 961 height 840
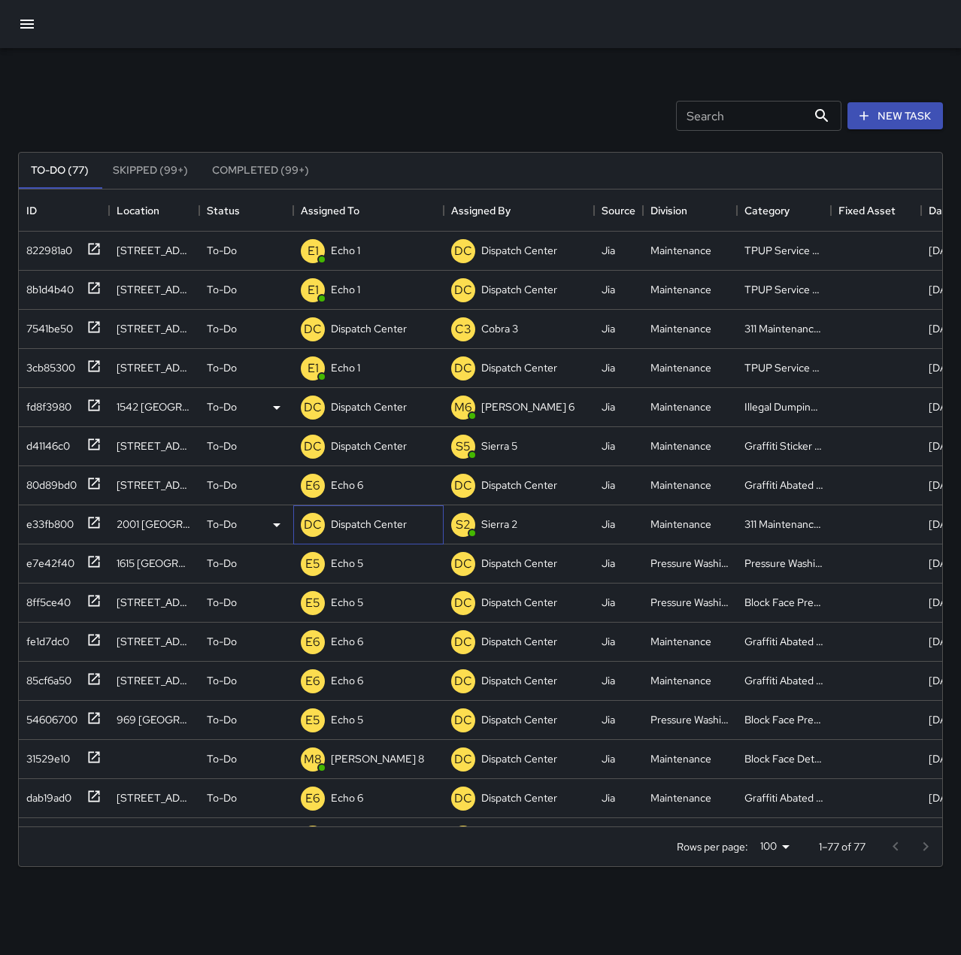
click at [370, 528] on p "Dispatch Center" at bounding box center [369, 523] width 76 height 15
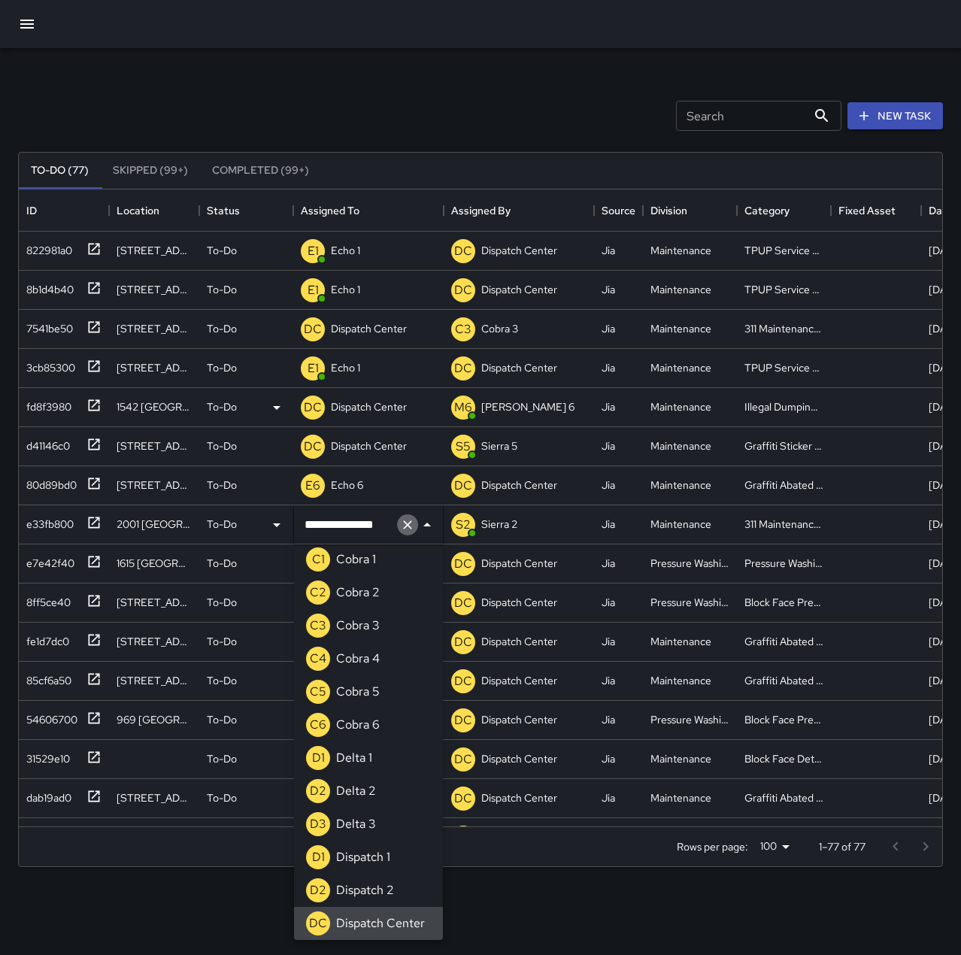
click at [405, 522] on icon "Clear" at bounding box center [407, 524] width 9 height 9
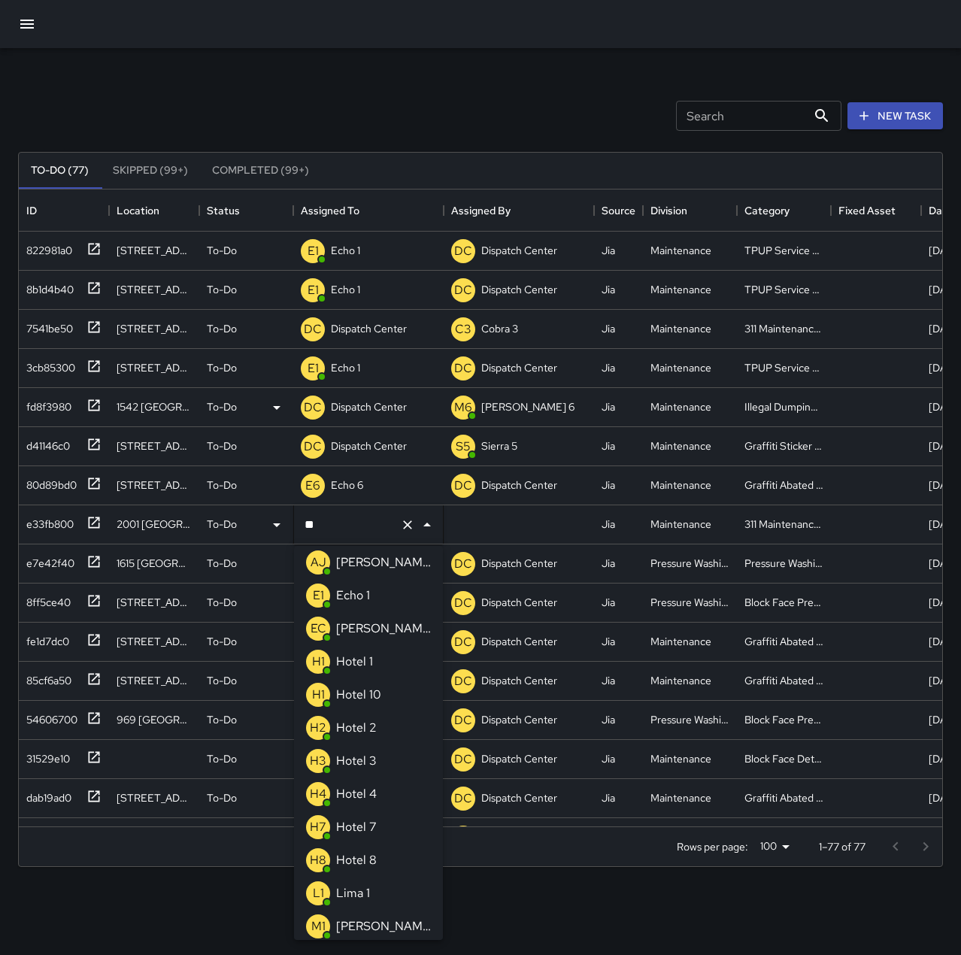
scroll to position [0, 0]
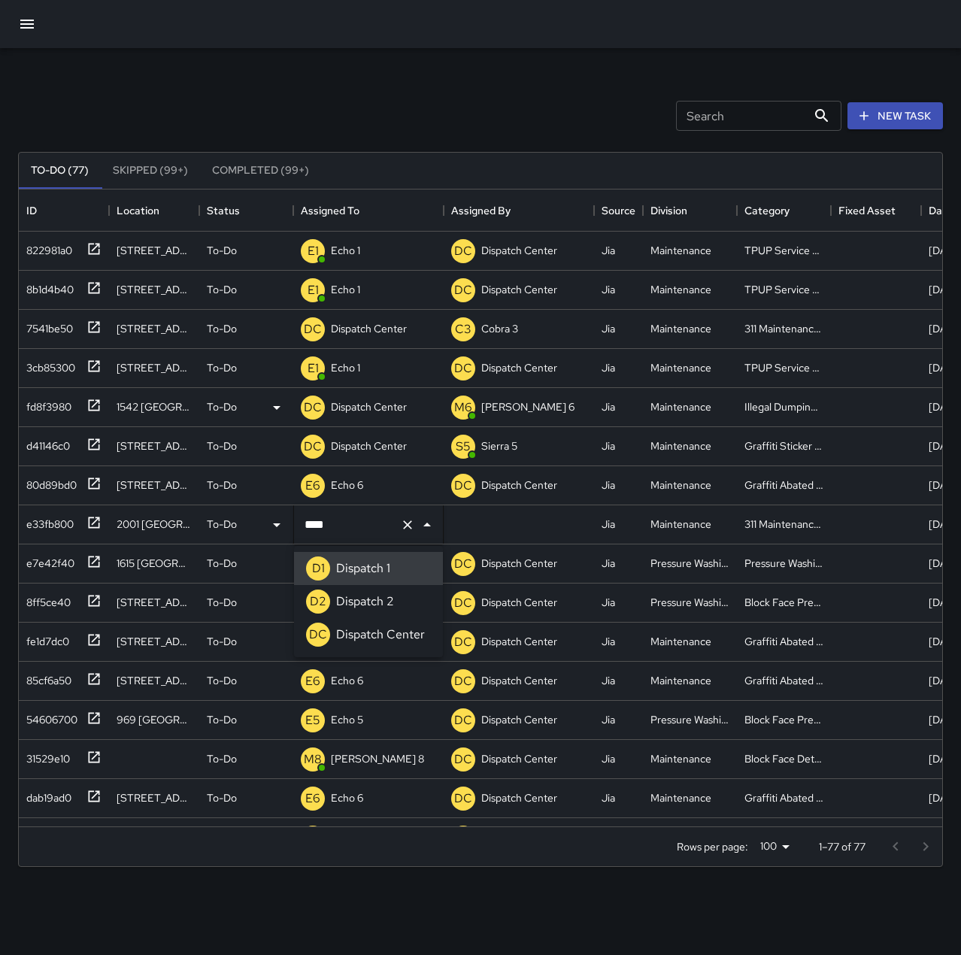
type input "**********"
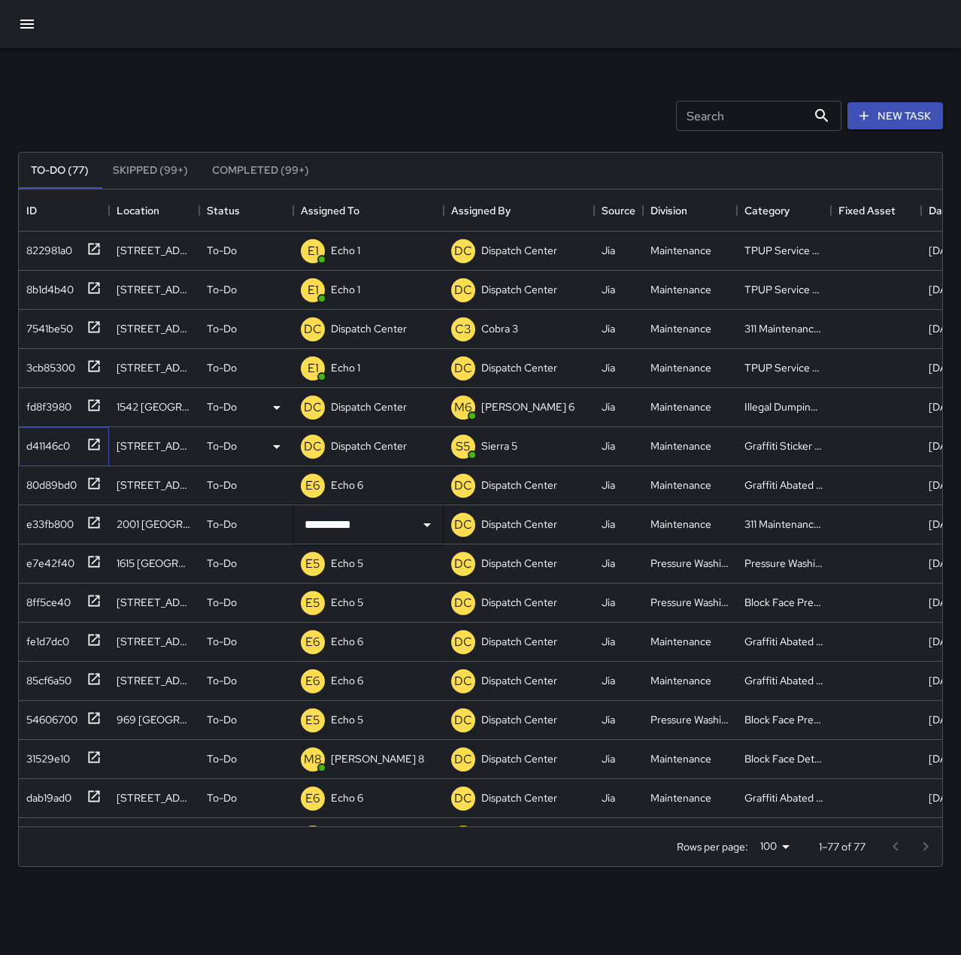
click at [47, 447] on div "d41146c0" at bounding box center [45, 442] width 50 height 21
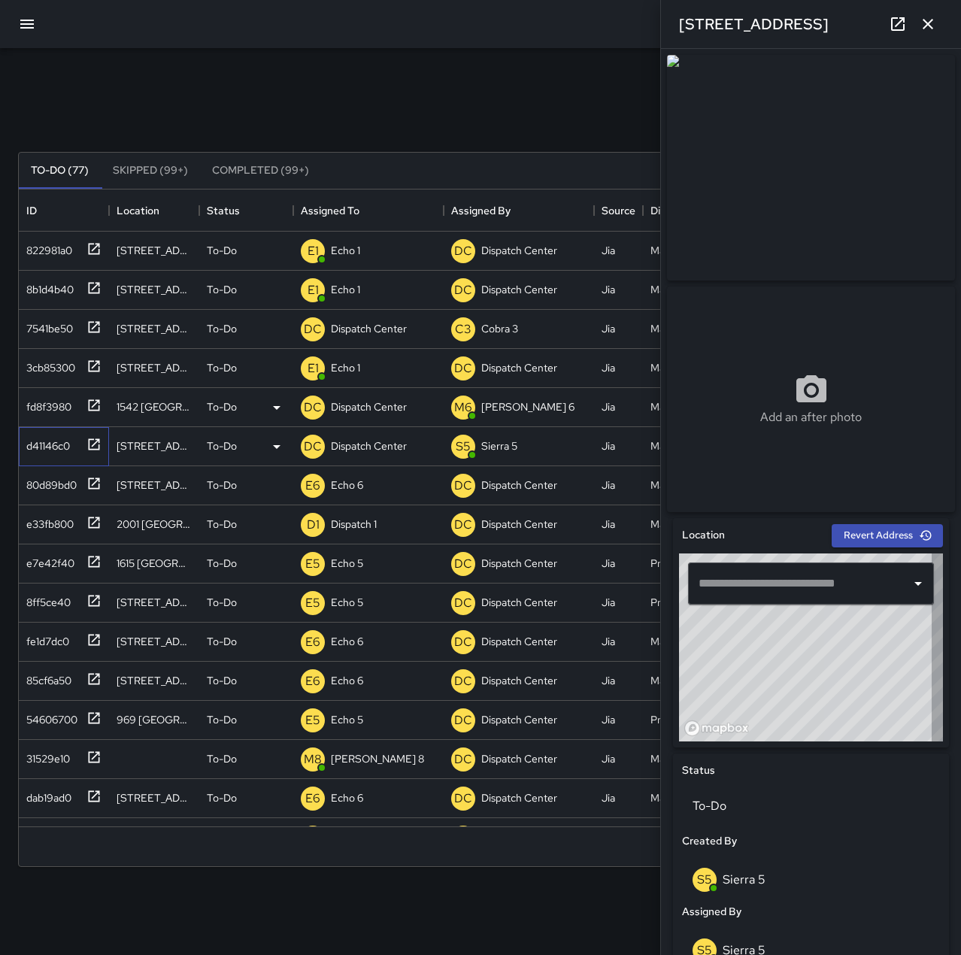
type input "**********"
click at [368, 446] on p "Dispatch Center" at bounding box center [369, 445] width 76 height 15
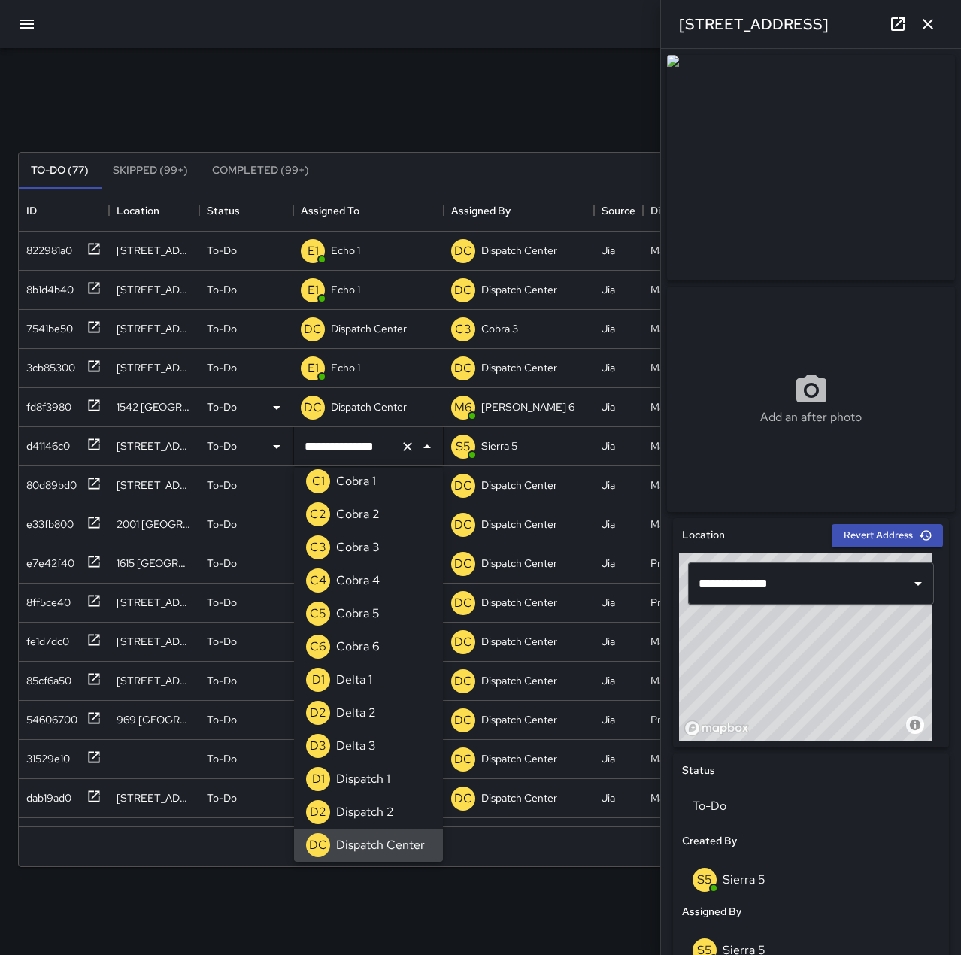
click at [406, 443] on icon "Clear" at bounding box center [407, 446] width 15 height 15
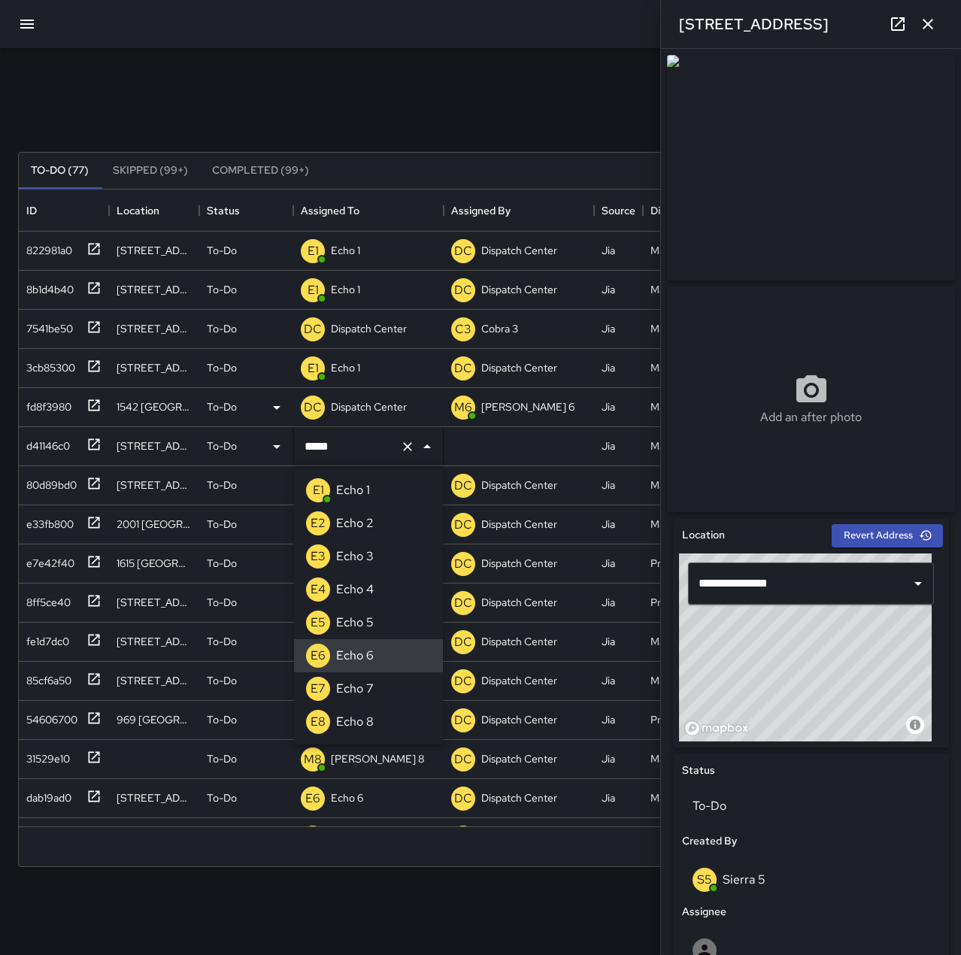
type input "******"
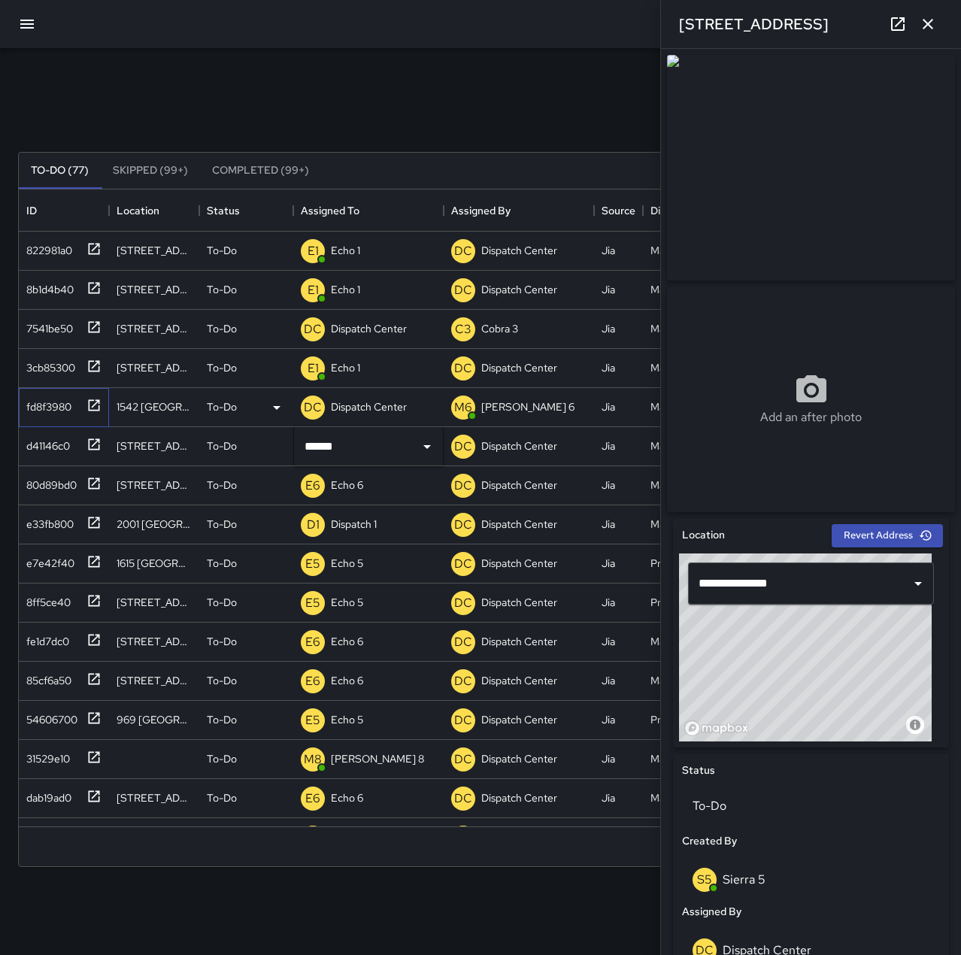
click at [31, 402] on div "fd8f3980" at bounding box center [45, 403] width 51 height 21
type input "**********"
click at [397, 407] on p "Dispatch Center" at bounding box center [369, 406] width 76 height 15
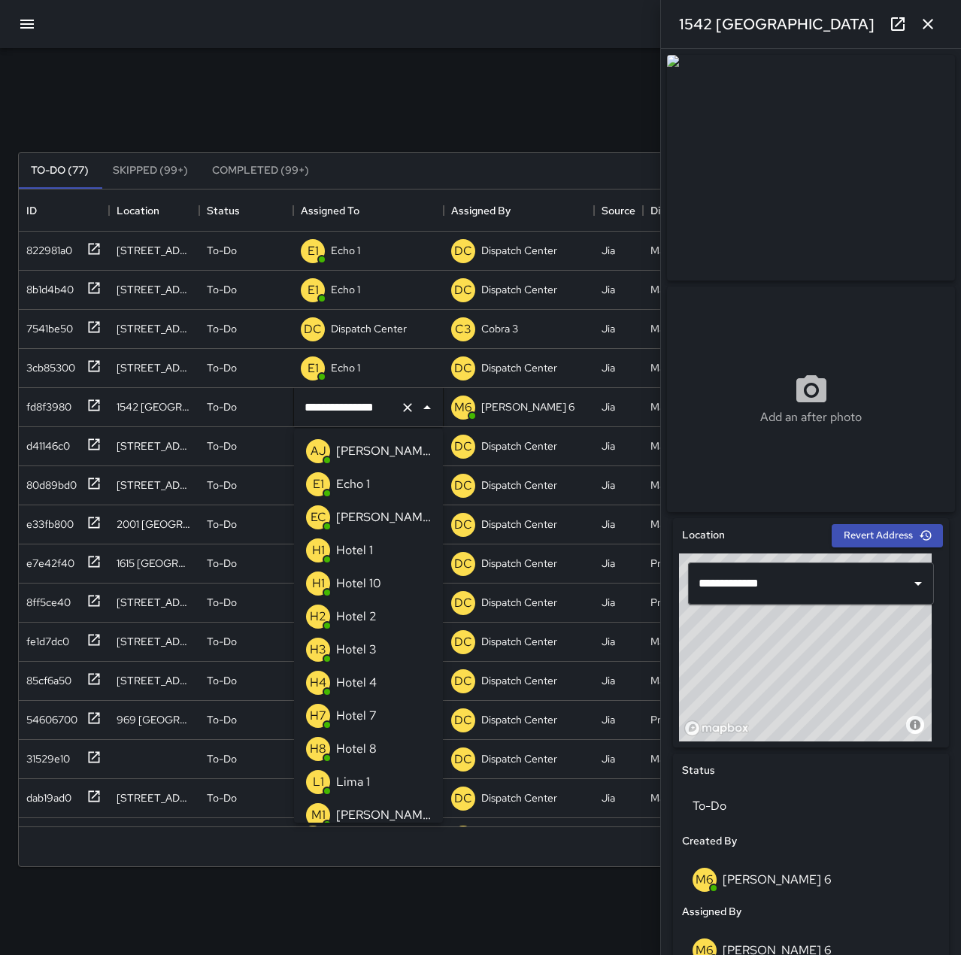
scroll to position [869, 0]
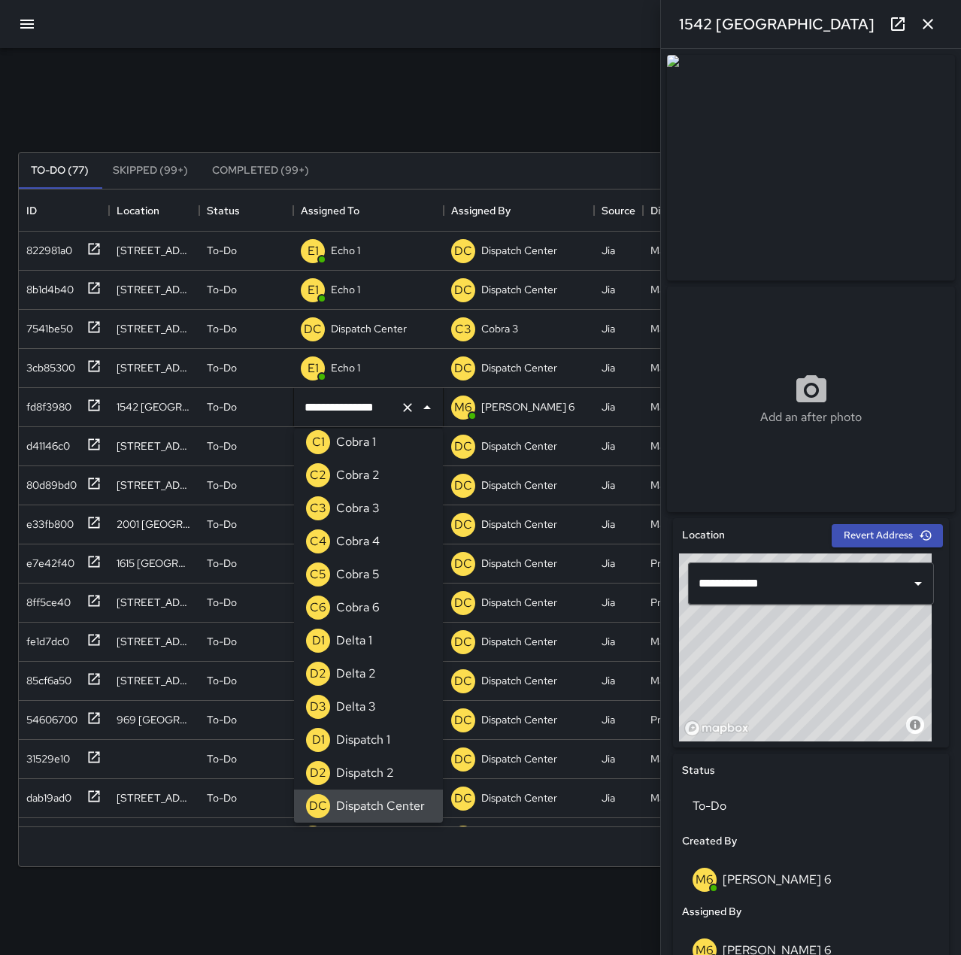
click at [410, 407] on icon "Clear" at bounding box center [407, 407] width 15 height 15
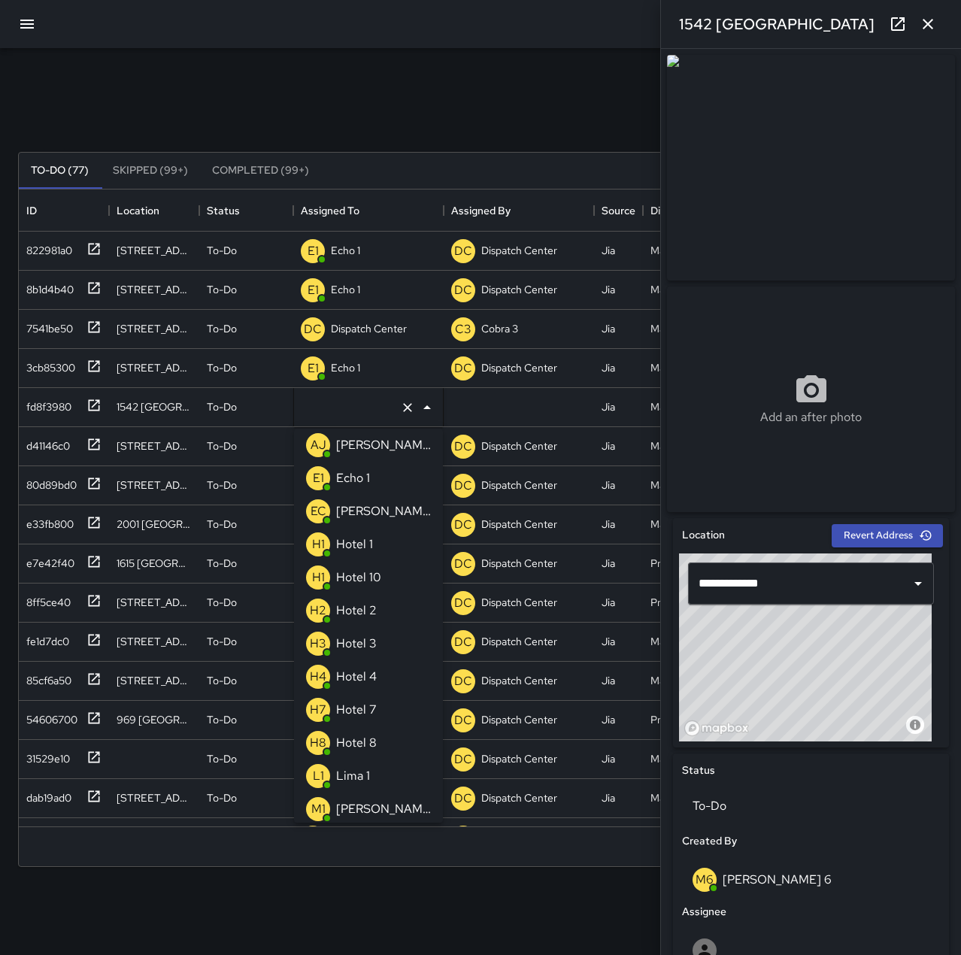
click at [377, 474] on li "E1 Echo 1" at bounding box center [368, 477] width 149 height 33
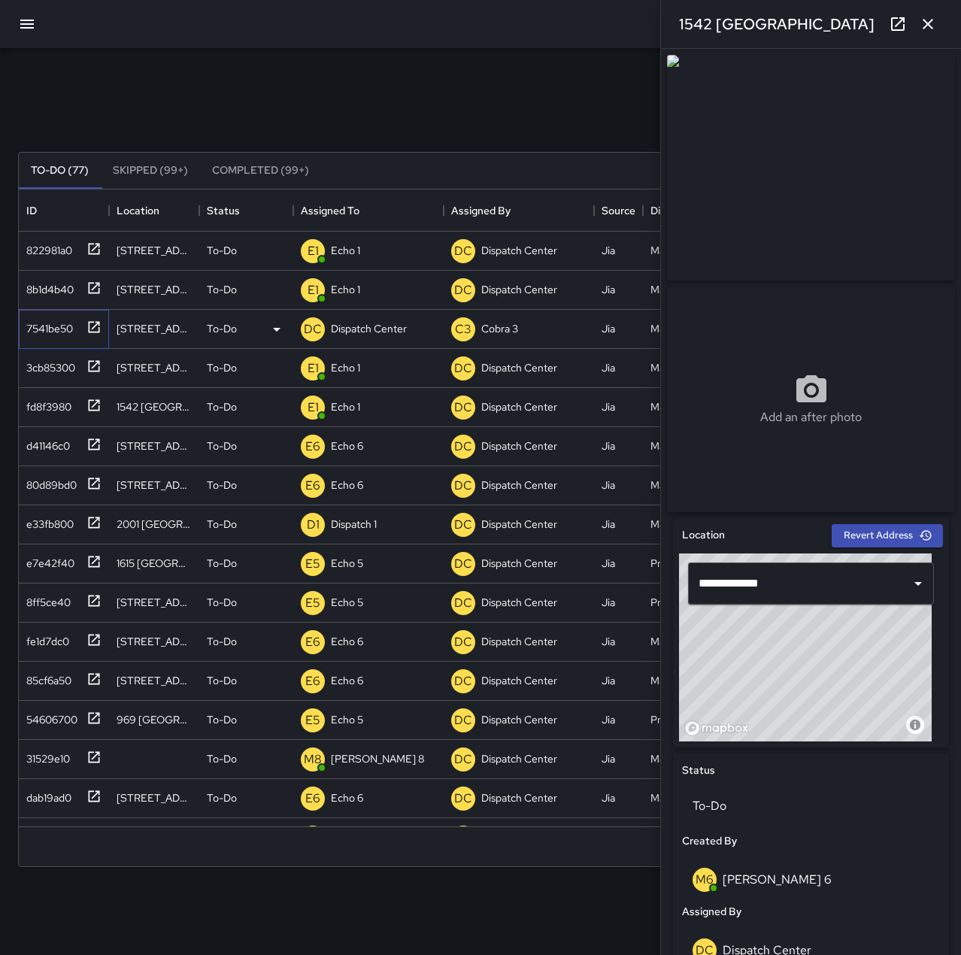
click at [65, 325] on div "7541be50" at bounding box center [46, 325] width 53 height 21
type input "**********"
click at [364, 326] on p "Dispatch Center" at bounding box center [369, 328] width 76 height 15
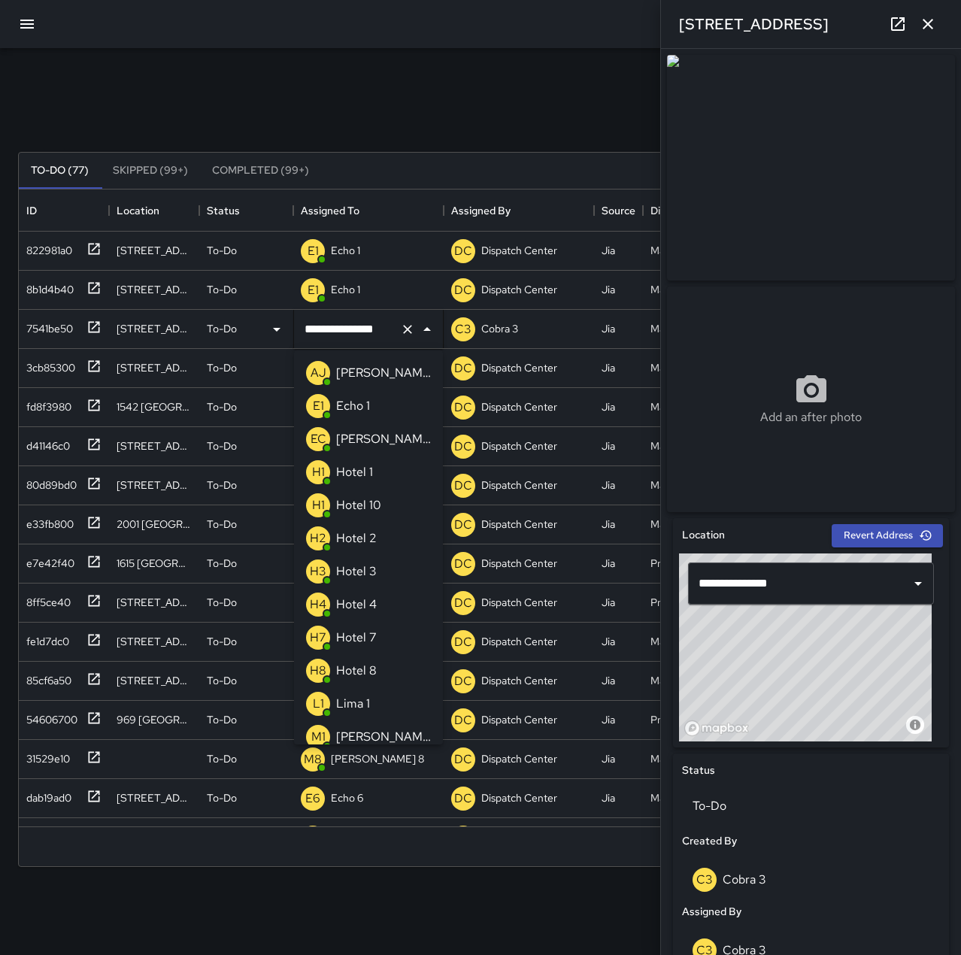
scroll to position [869, 0]
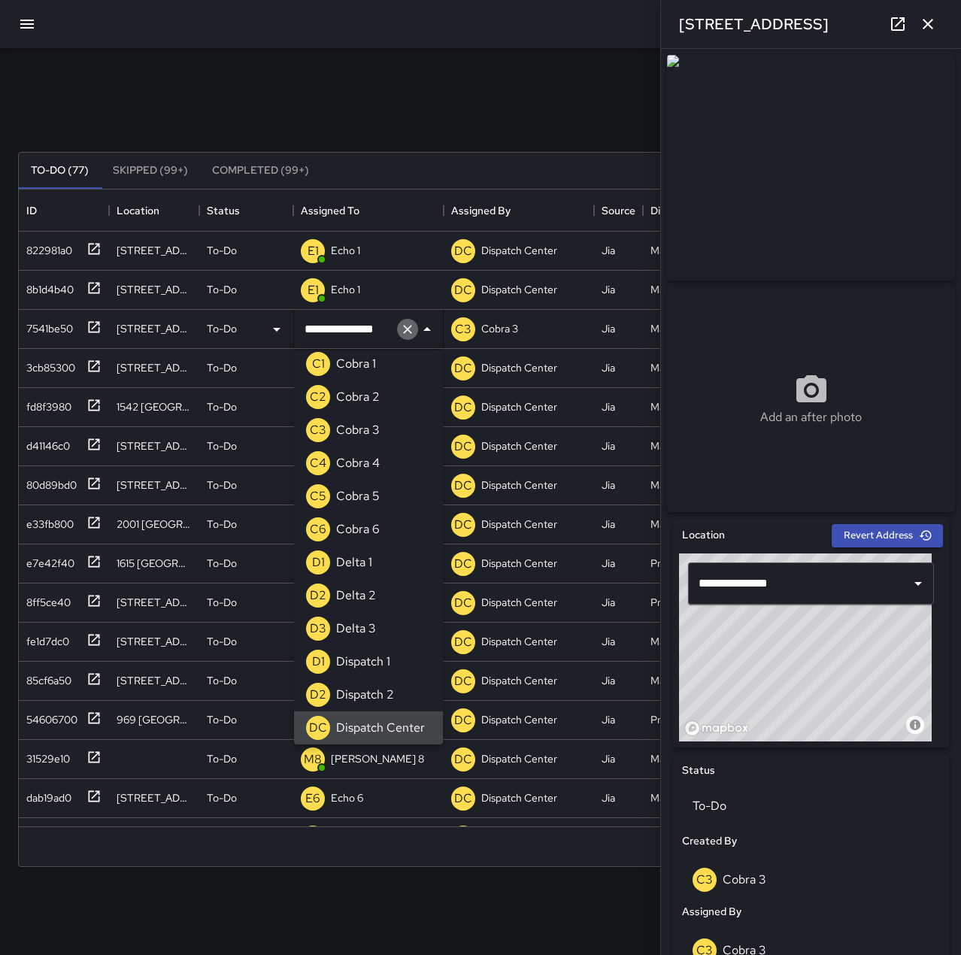
click at [410, 325] on icon "Clear" at bounding box center [407, 329] width 15 height 15
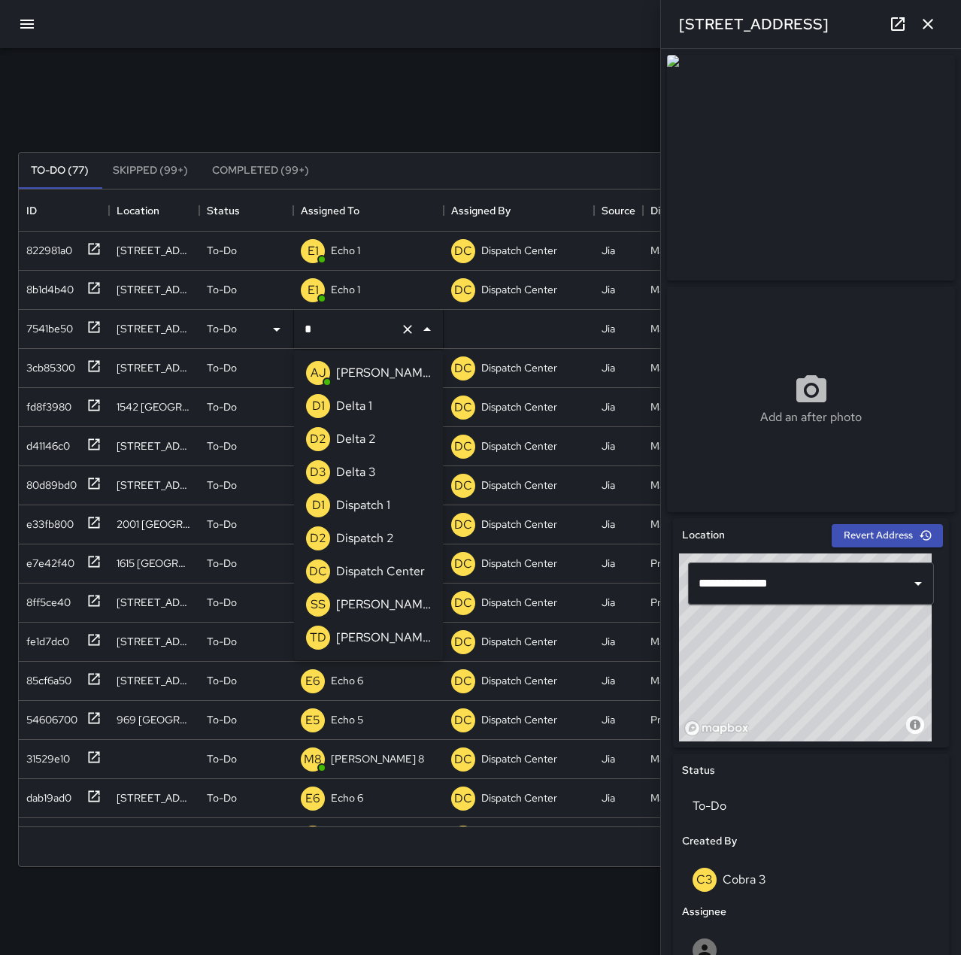
scroll to position [0, 0]
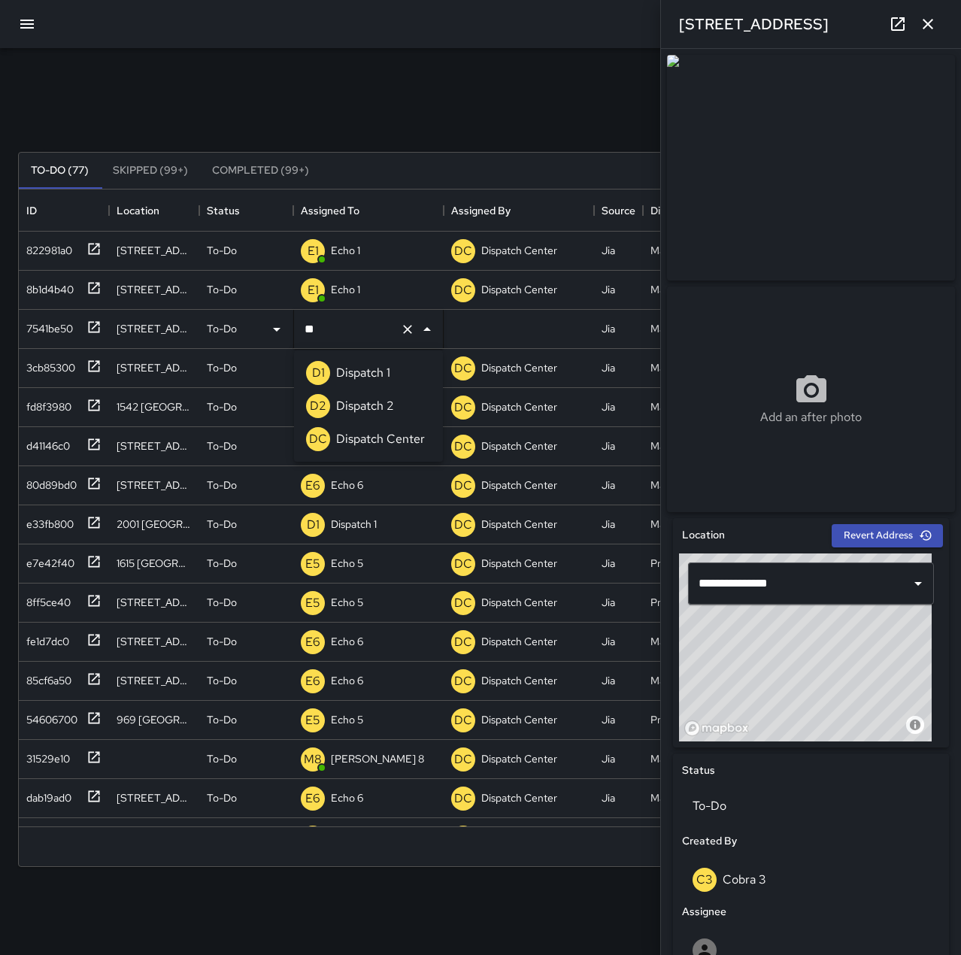
type input "***"
click at [400, 377] on li "D1 Dispatch 1" at bounding box center [368, 372] width 149 height 33
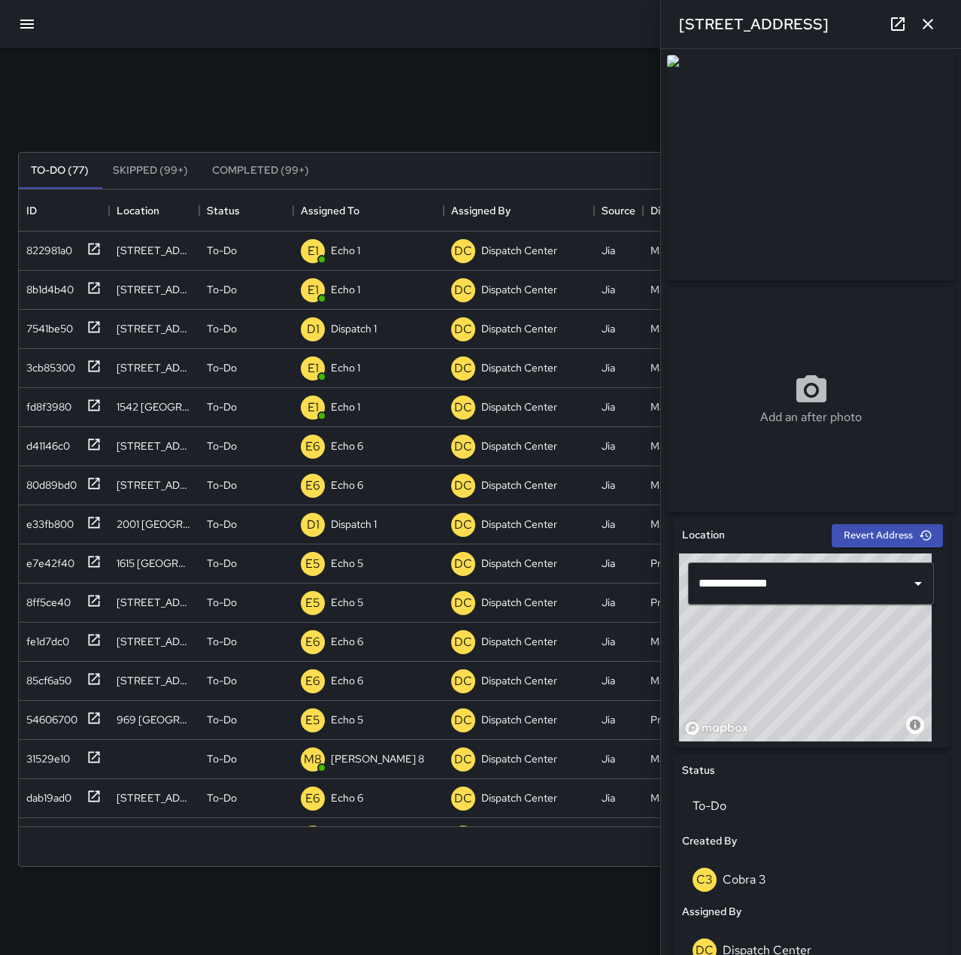
click at [371, 95] on div "Search Search New Task" at bounding box center [480, 116] width 930 height 78
click at [933, 28] on icon "button" at bounding box center [927, 24] width 18 height 18
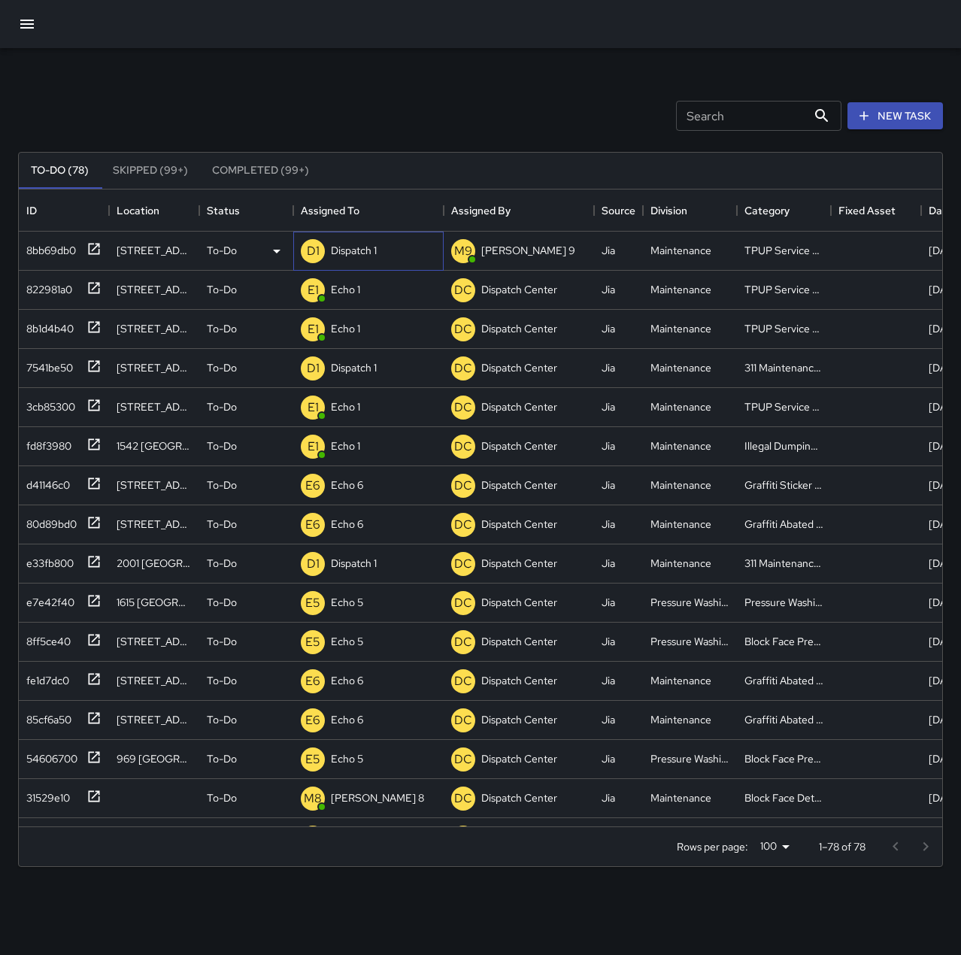
click at [364, 253] on p "Dispatch 1" at bounding box center [354, 250] width 46 height 15
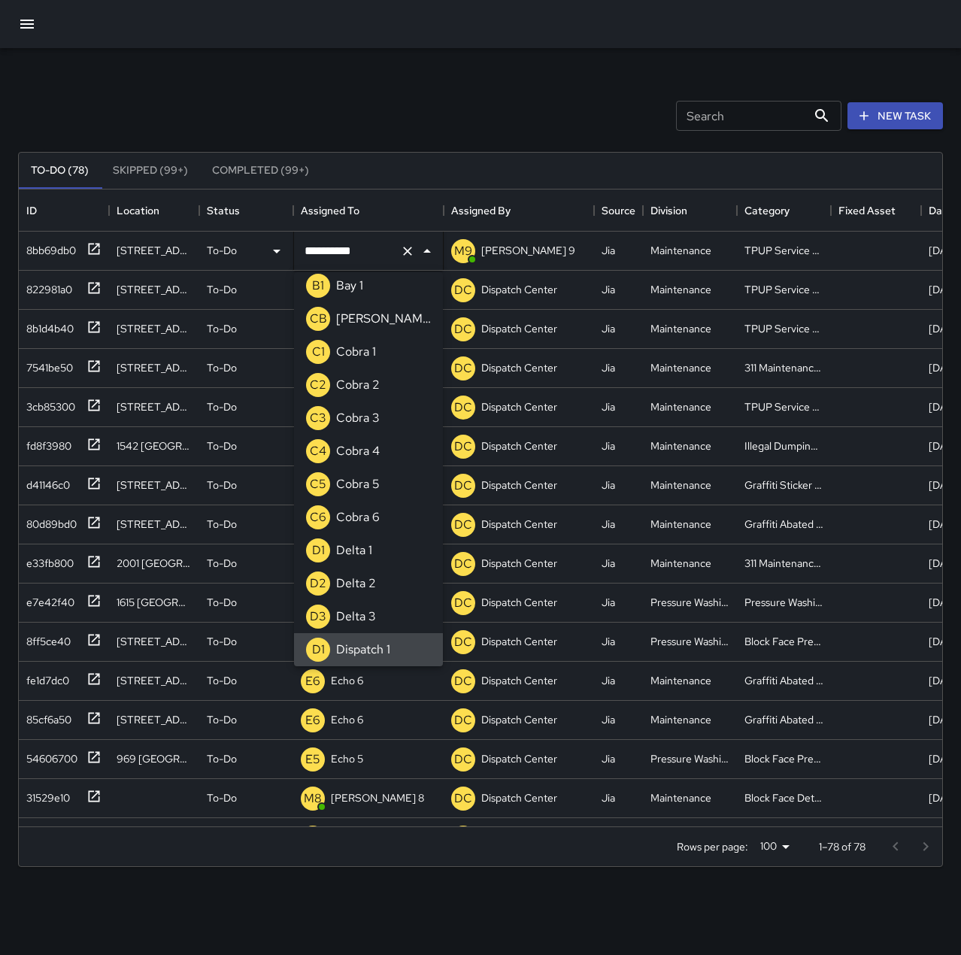
click at [404, 247] on icon "Clear" at bounding box center [407, 251] width 9 height 9
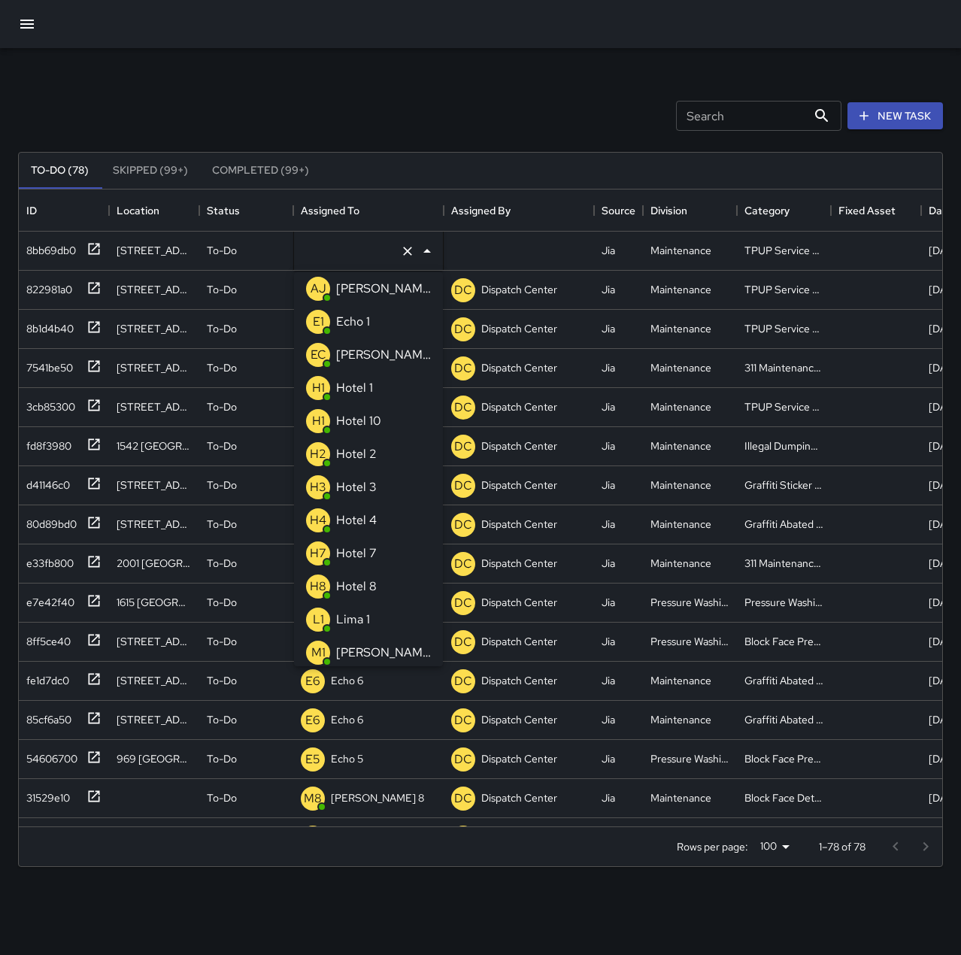
click at [395, 316] on li "E1 Echo 1" at bounding box center [368, 321] width 149 height 33
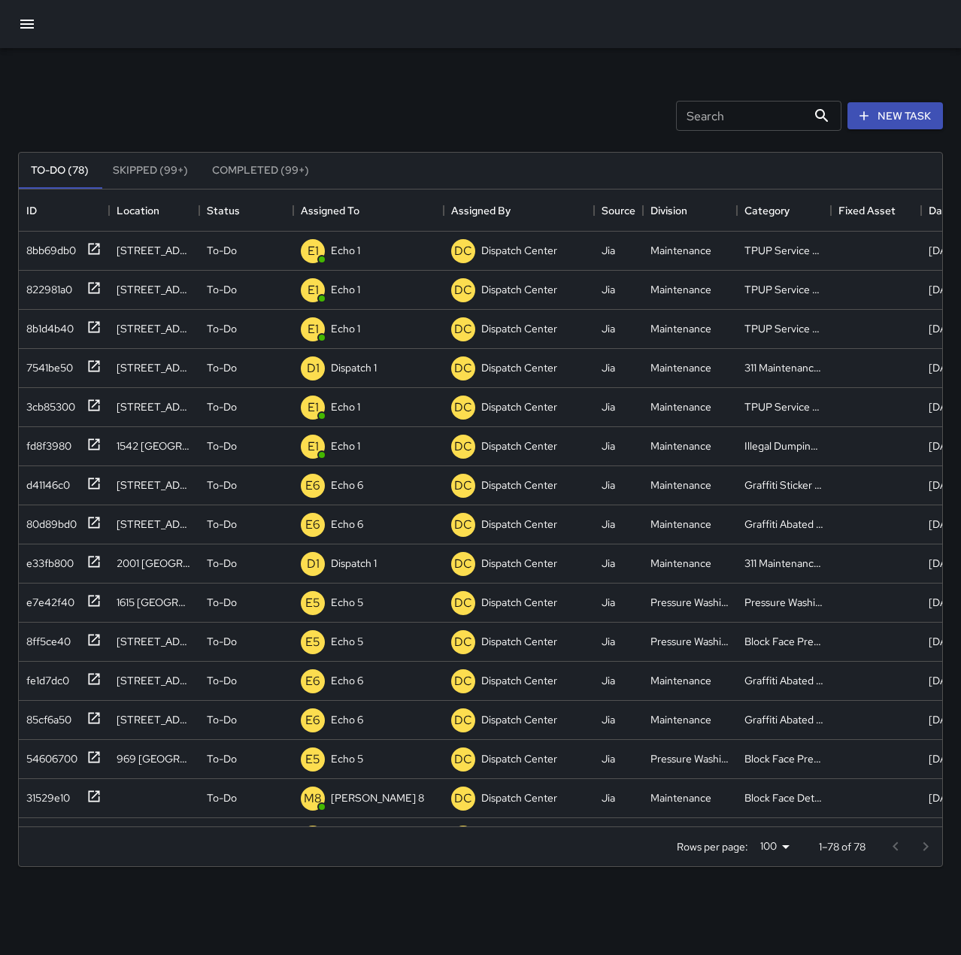
click at [386, 88] on div "Search Search New Task" at bounding box center [480, 116] width 930 height 78
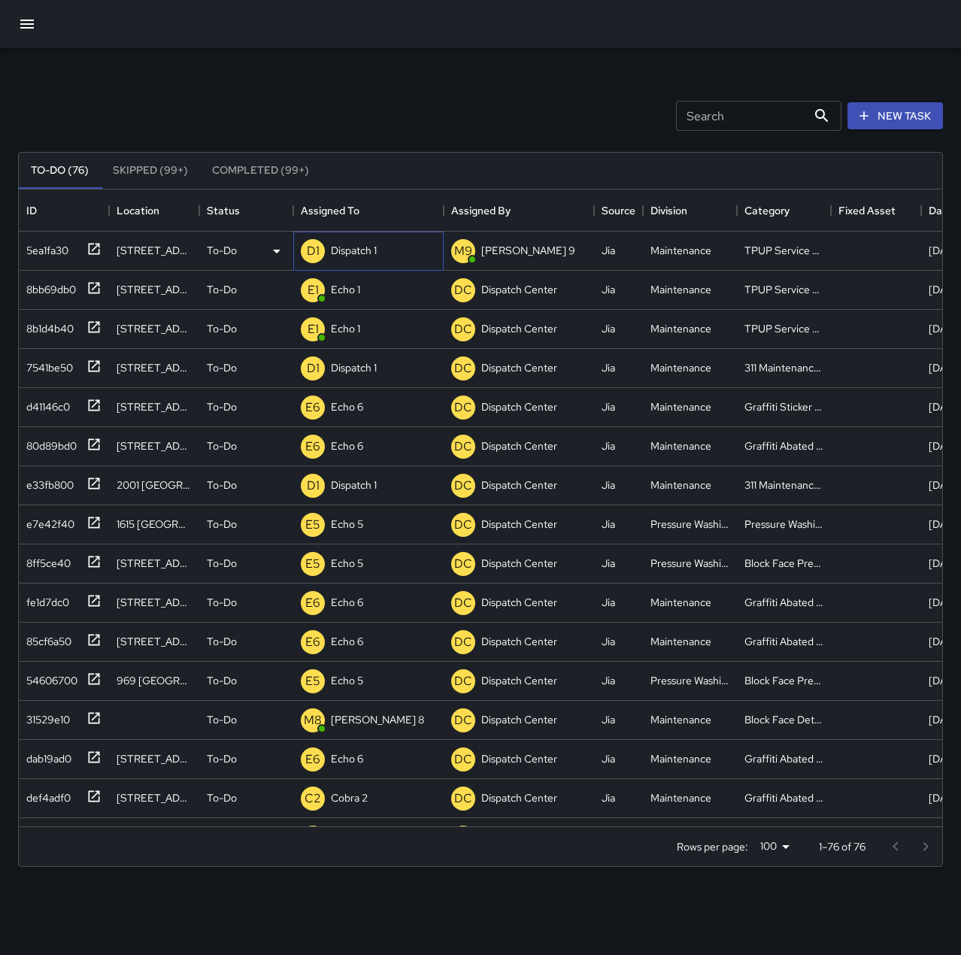
click at [348, 249] on p "Dispatch 1" at bounding box center [354, 250] width 46 height 15
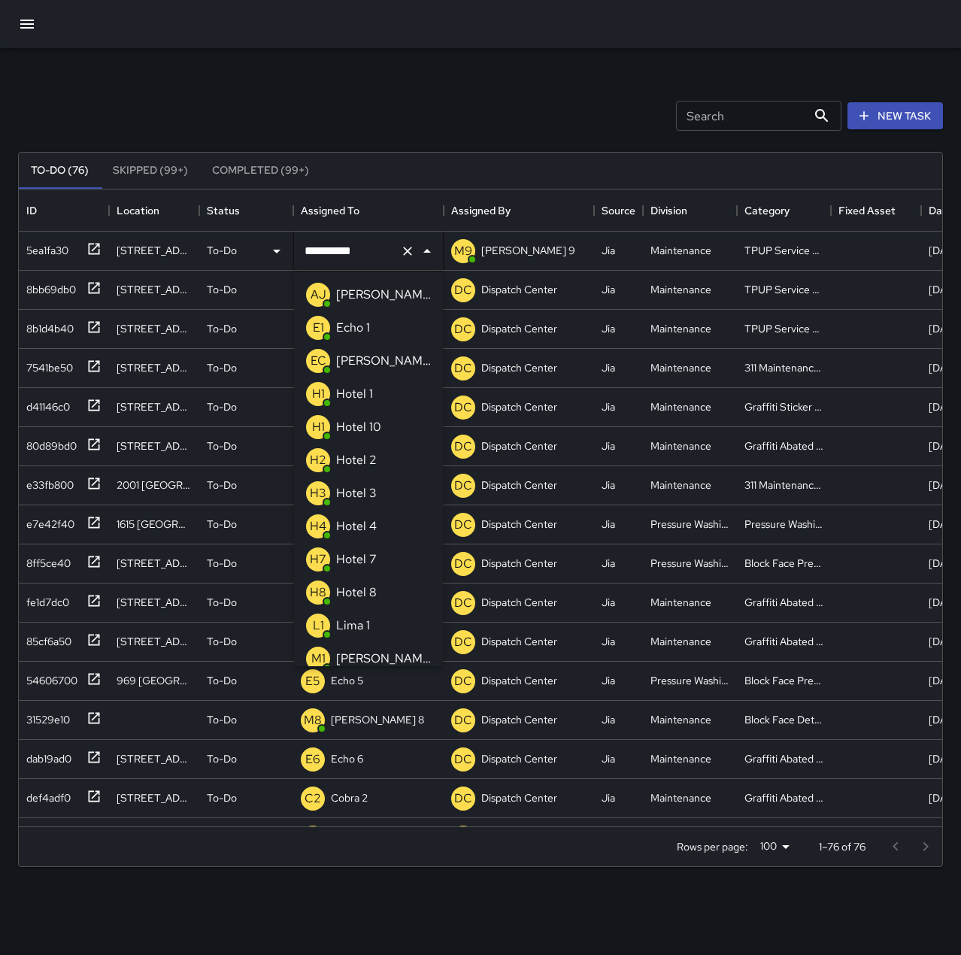
scroll to position [803, 0]
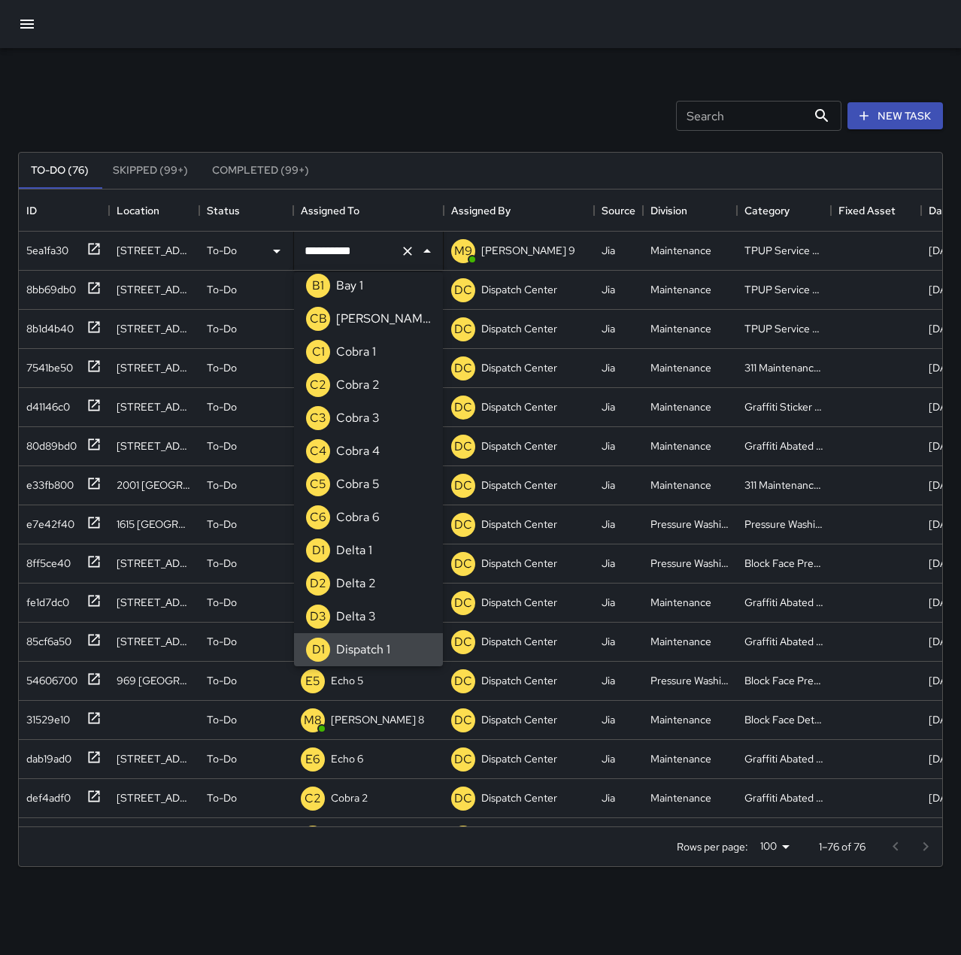
click at [403, 249] on icon "Clear" at bounding box center [407, 251] width 15 height 15
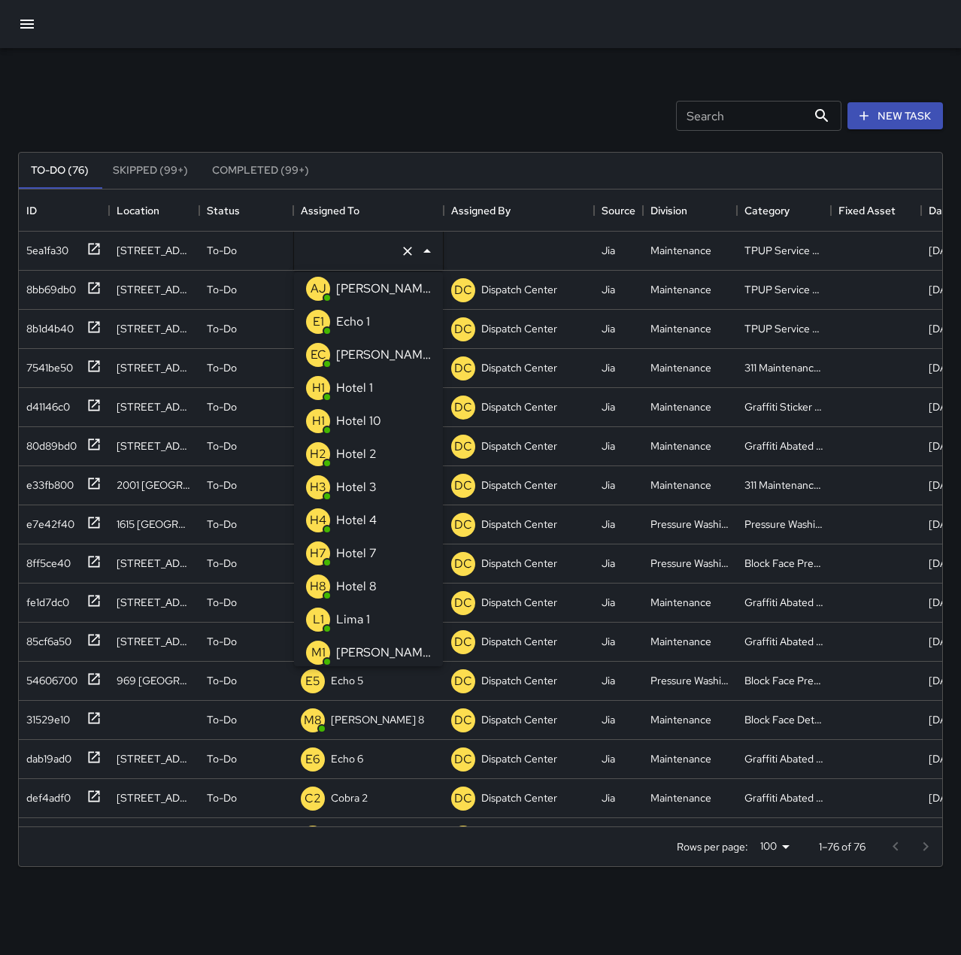
click at [357, 328] on p "Echo 1" at bounding box center [353, 322] width 34 height 18
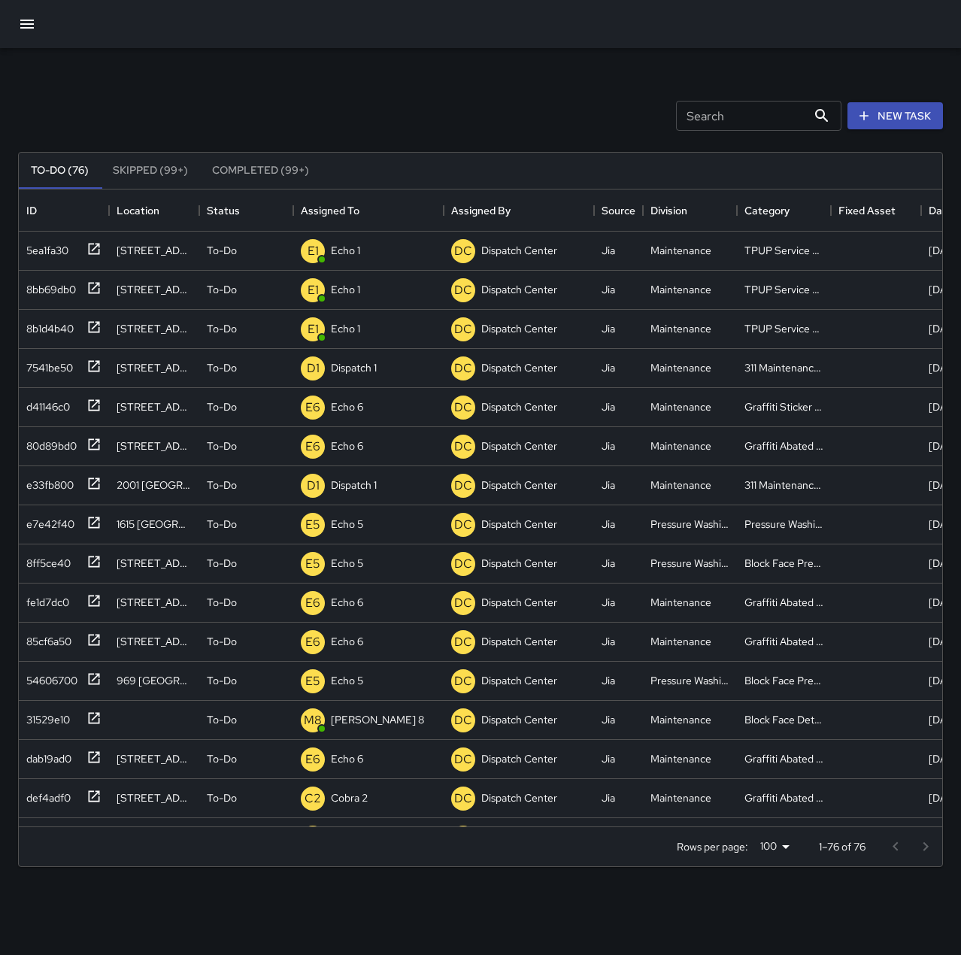
click at [365, 68] on div "Search Search New Task To-Do (76) Skipped (99+) Completed (99+) ID Location Sta…" at bounding box center [480, 468] width 961 height 840
click at [420, 91] on div "Search Search New Task" at bounding box center [480, 116] width 930 height 78
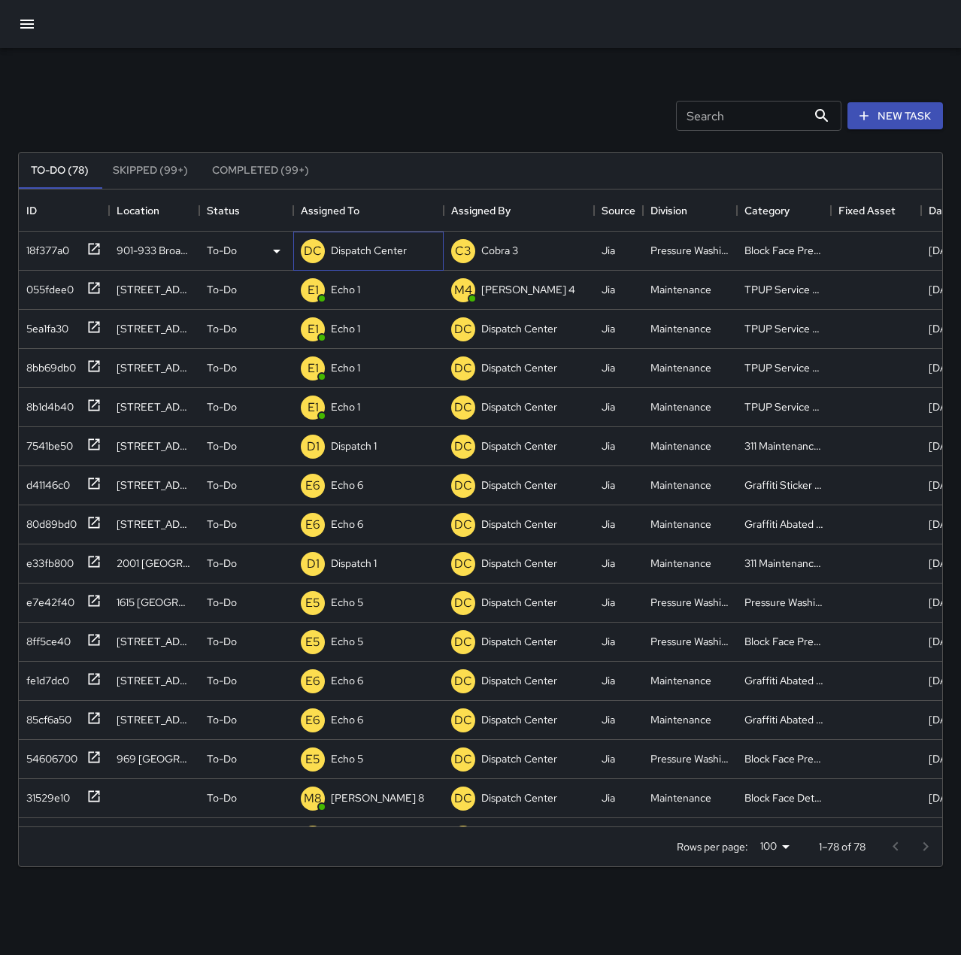
click at [390, 250] on p "Dispatch Center" at bounding box center [369, 250] width 76 height 15
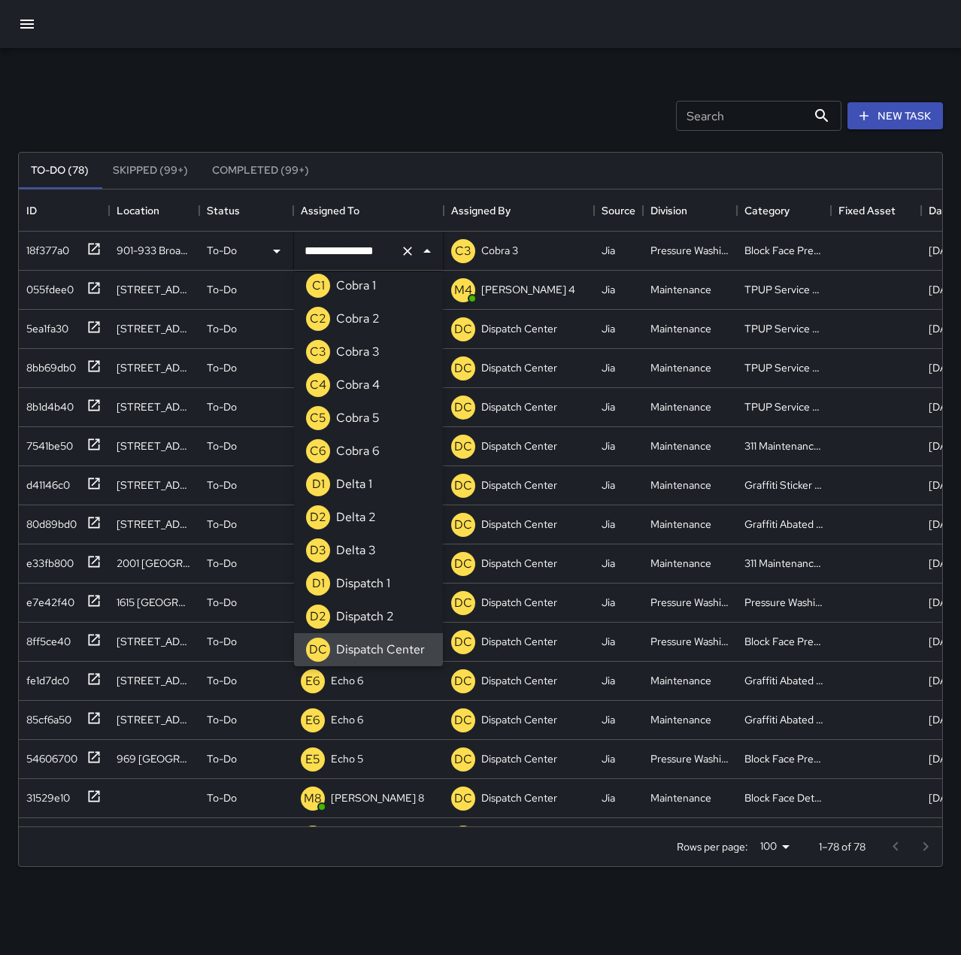
click at [410, 247] on icon "Clear" at bounding box center [407, 251] width 15 height 15
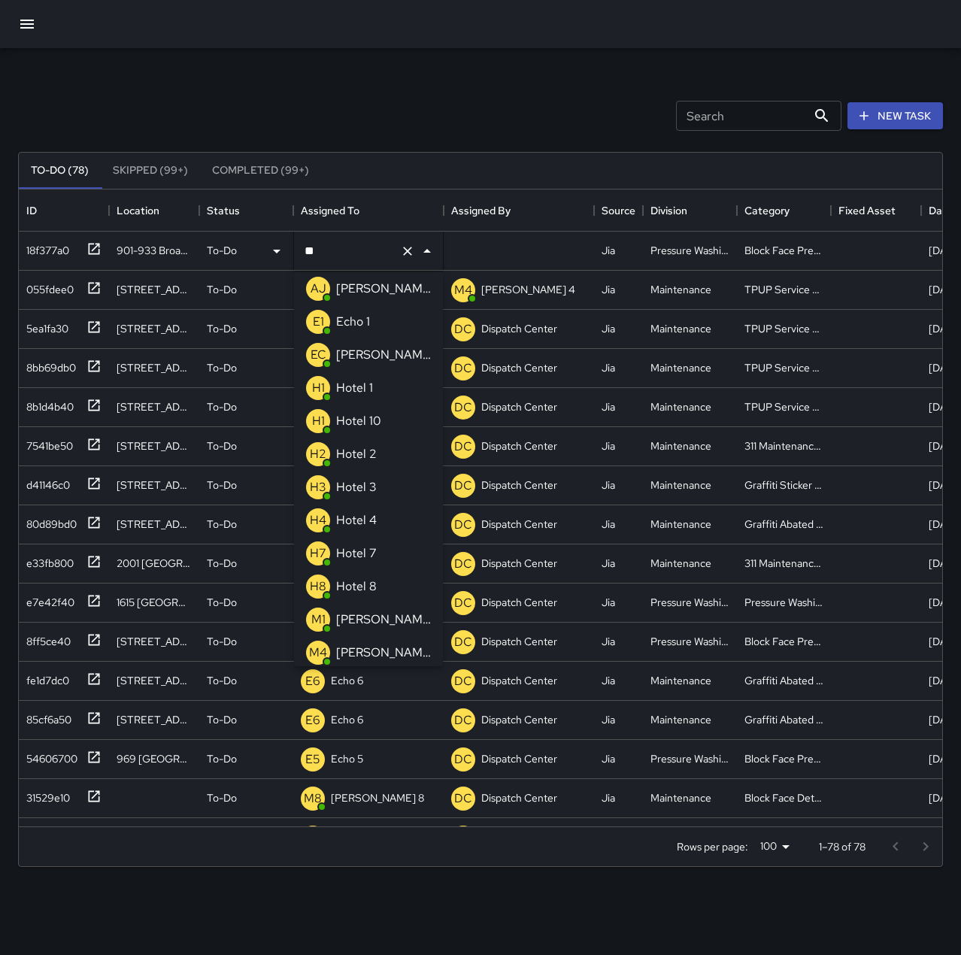
scroll to position [0, 0]
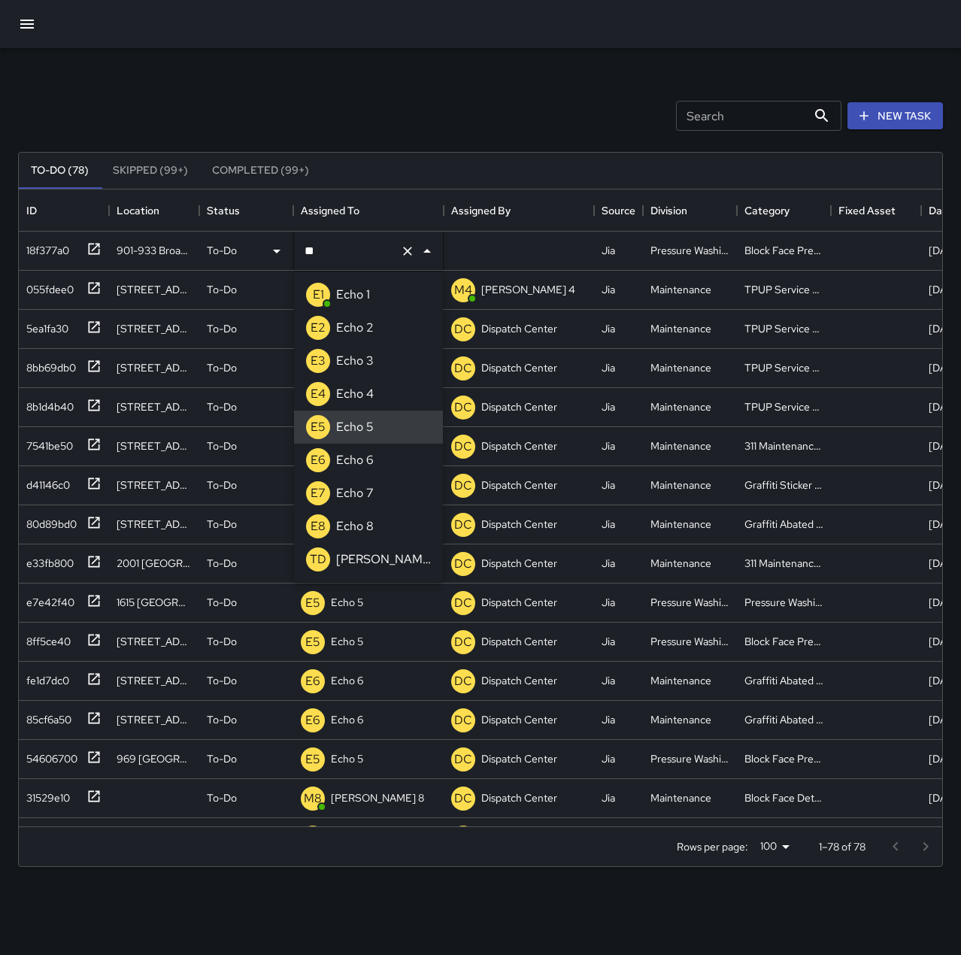
type input "******"
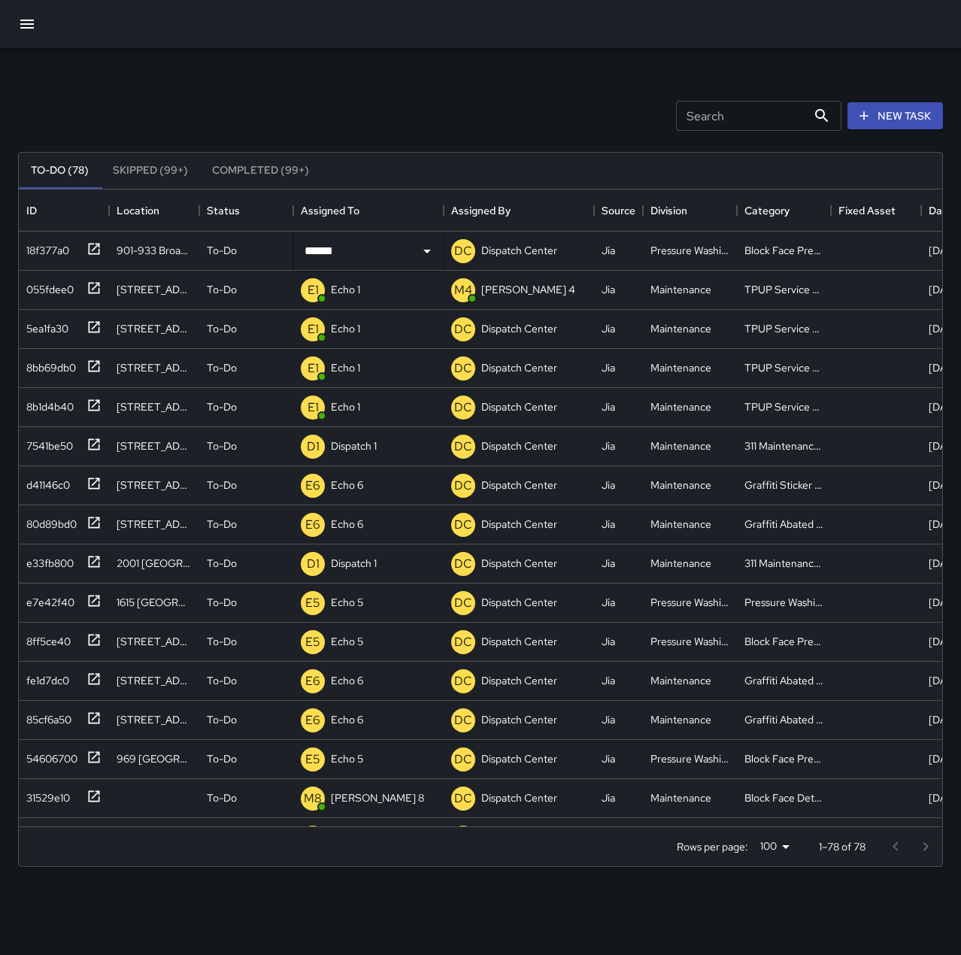
click at [418, 113] on div "Search Search New Task" at bounding box center [480, 116] width 930 height 78
click at [372, 245] on p "Dispatch Center" at bounding box center [369, 250] width 76 height 15
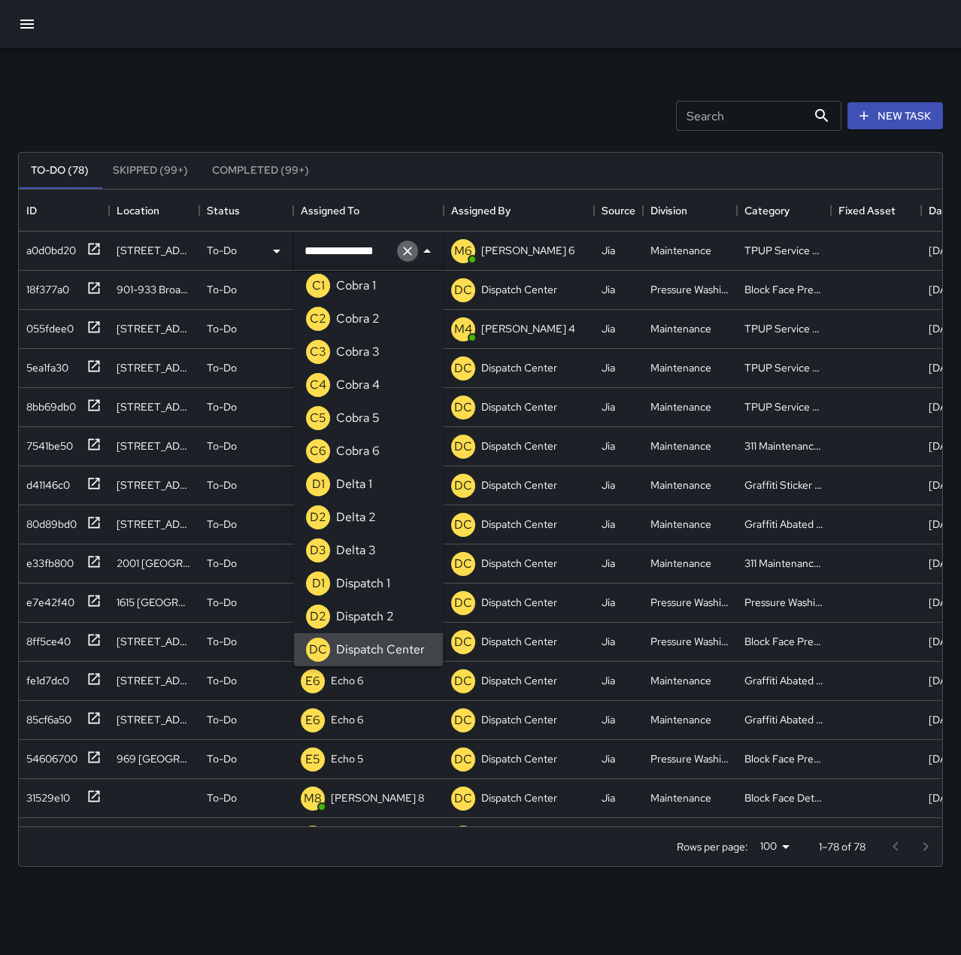
click at [407, 247] on icon "Clear" at bounding box center [407, 251] width 15 height 15
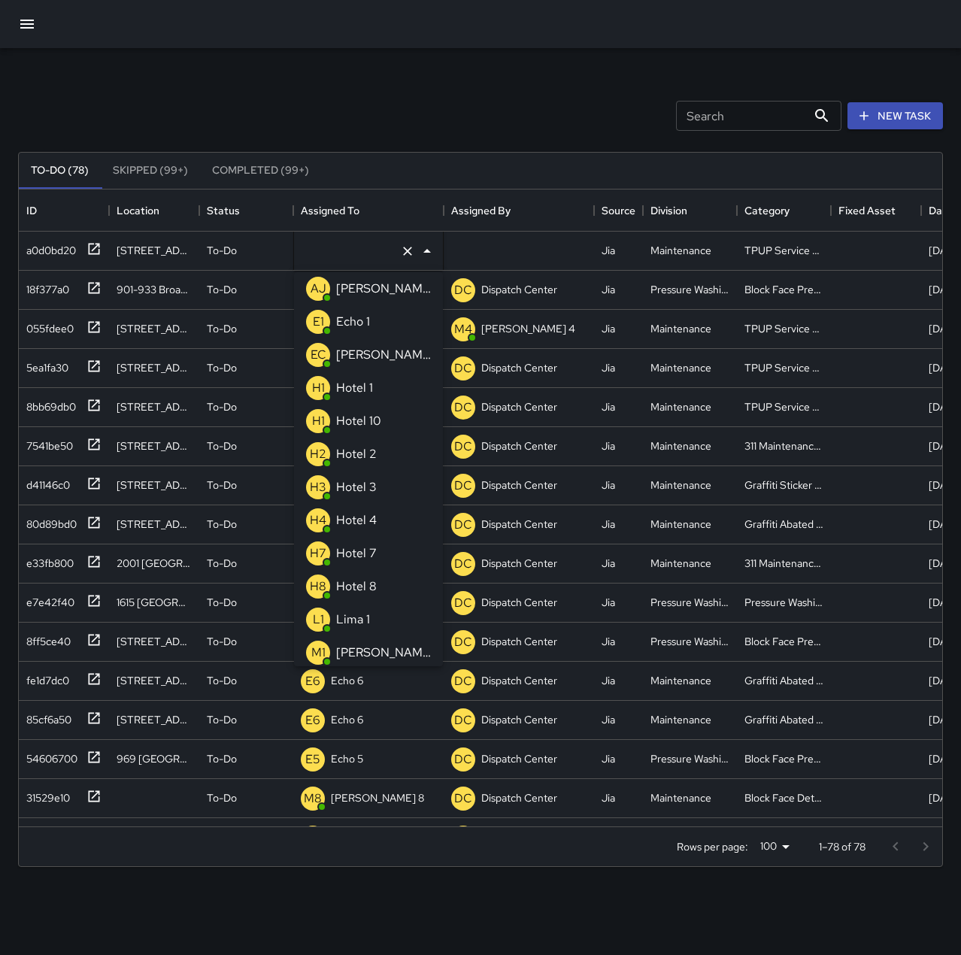
click at [392, 317] on li "E1 Echo 1" at bounding box center [368, 321] width 149 height 33
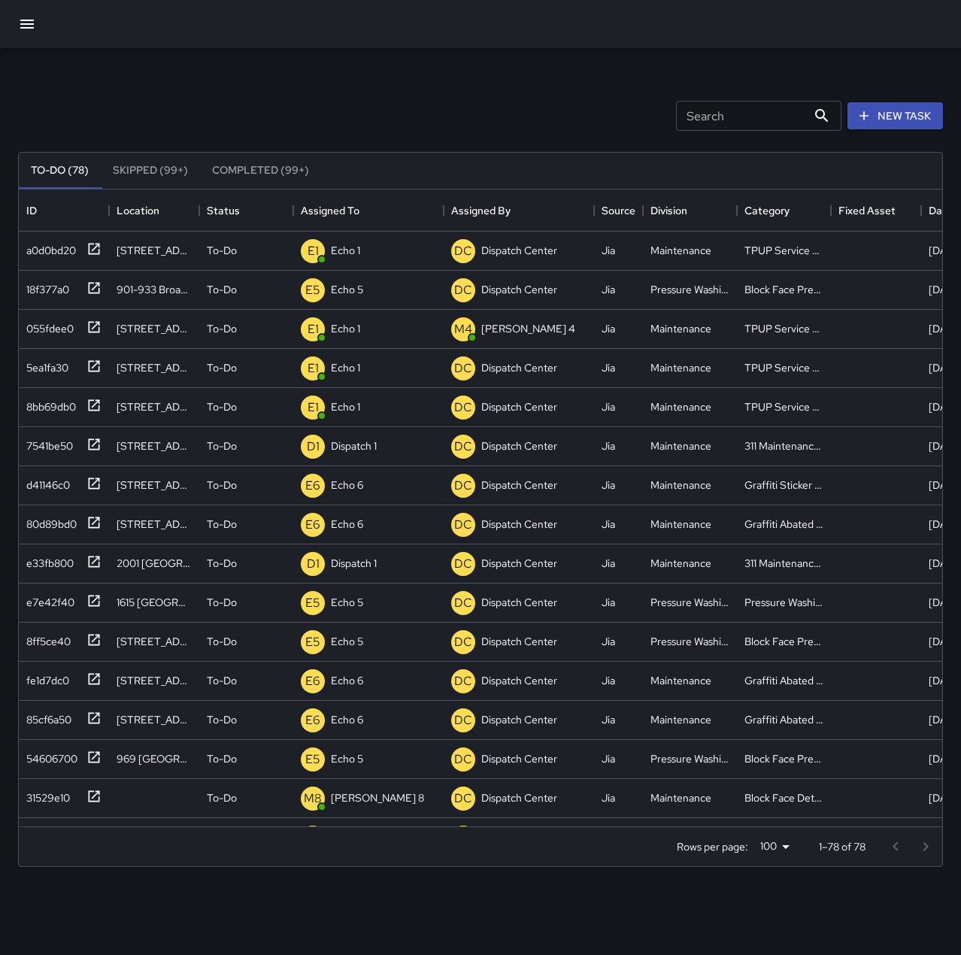
click at [437, 72] on div "Search Search New Task To-Do (78) Skipped (99+) Completed (99+) ID Location Sta…" at bounding box center [480, 468] width 961 height 840
drag, startPoint x: 70, startPoint y: 444, endPoint x: 89, endPoint y: 443, distance: 18.8
click at [70, 444] on div "7541be50" at bounding box center [46, 442] width 53 height 21
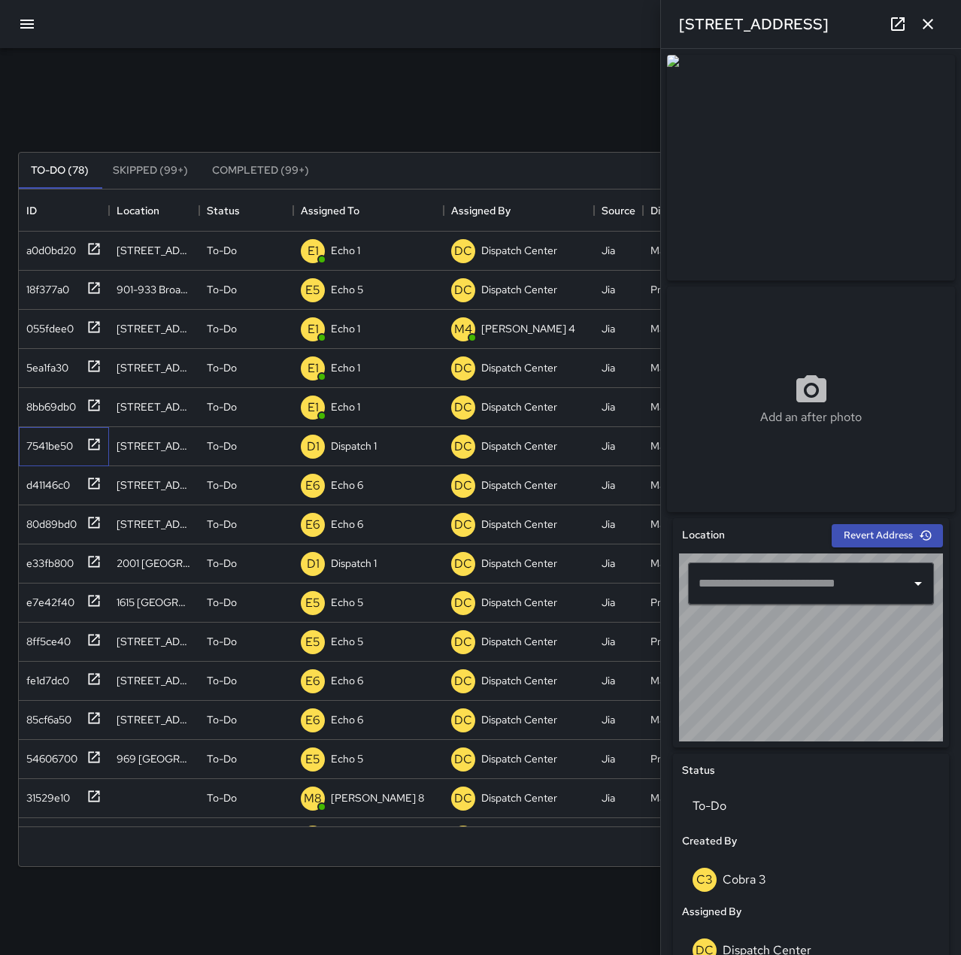
type input "**********"
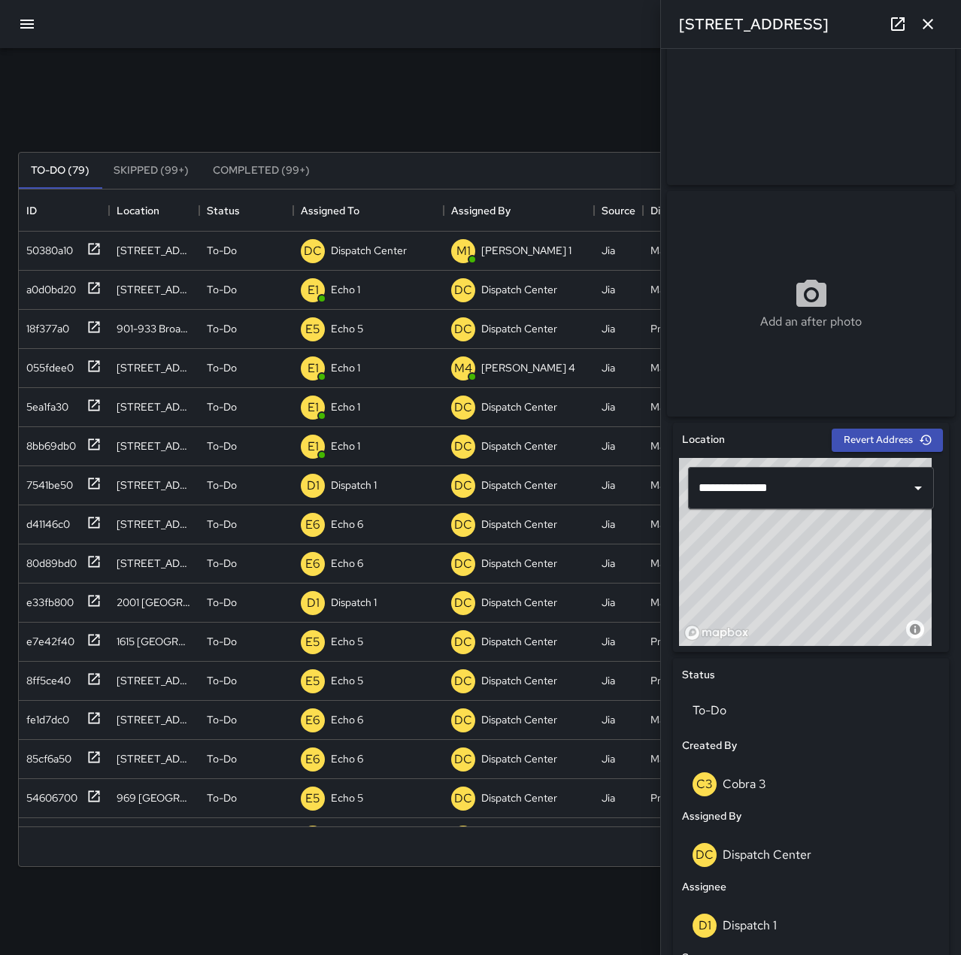
scroll to position [475, 0]
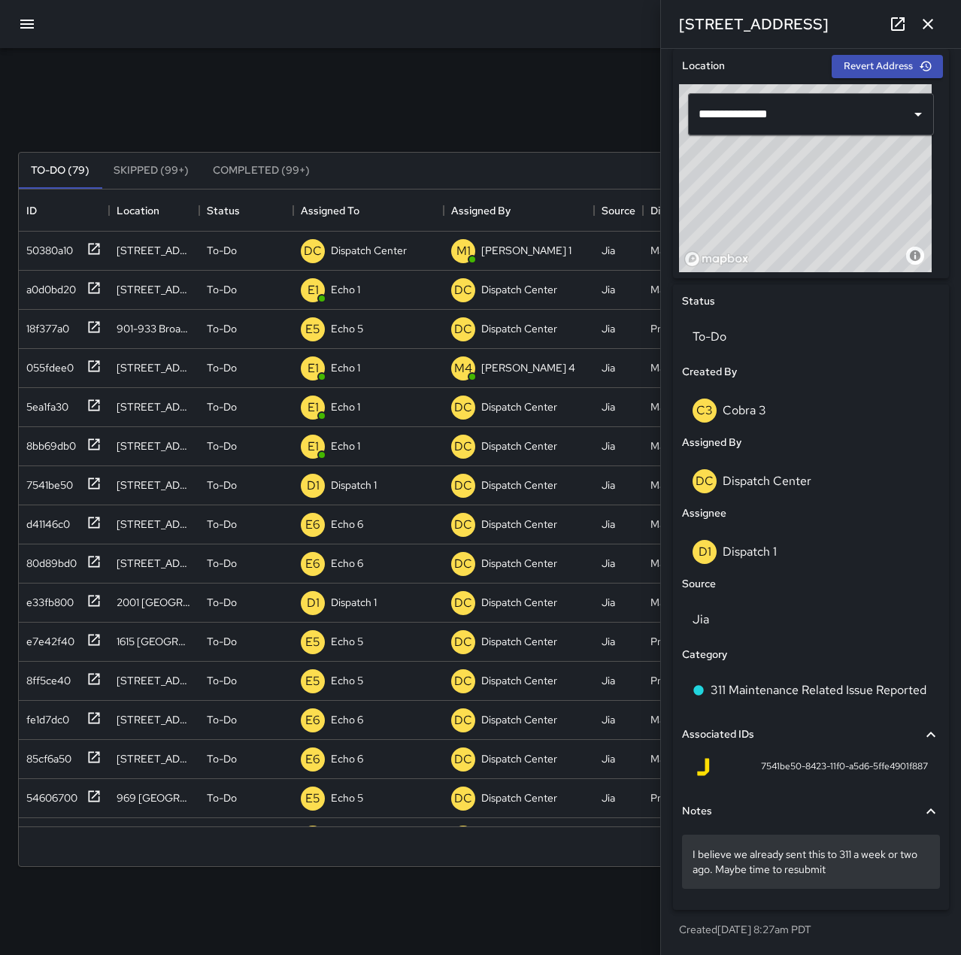
click at [896, 871] on p "I believe we already sent this to 311 a week or two ago. Maybe time to resubmit" at bounding box center [810, 861] width 237 height 30
click at [926, 25] on icon "button" at bounding box center [927, 24] width 11 height 11
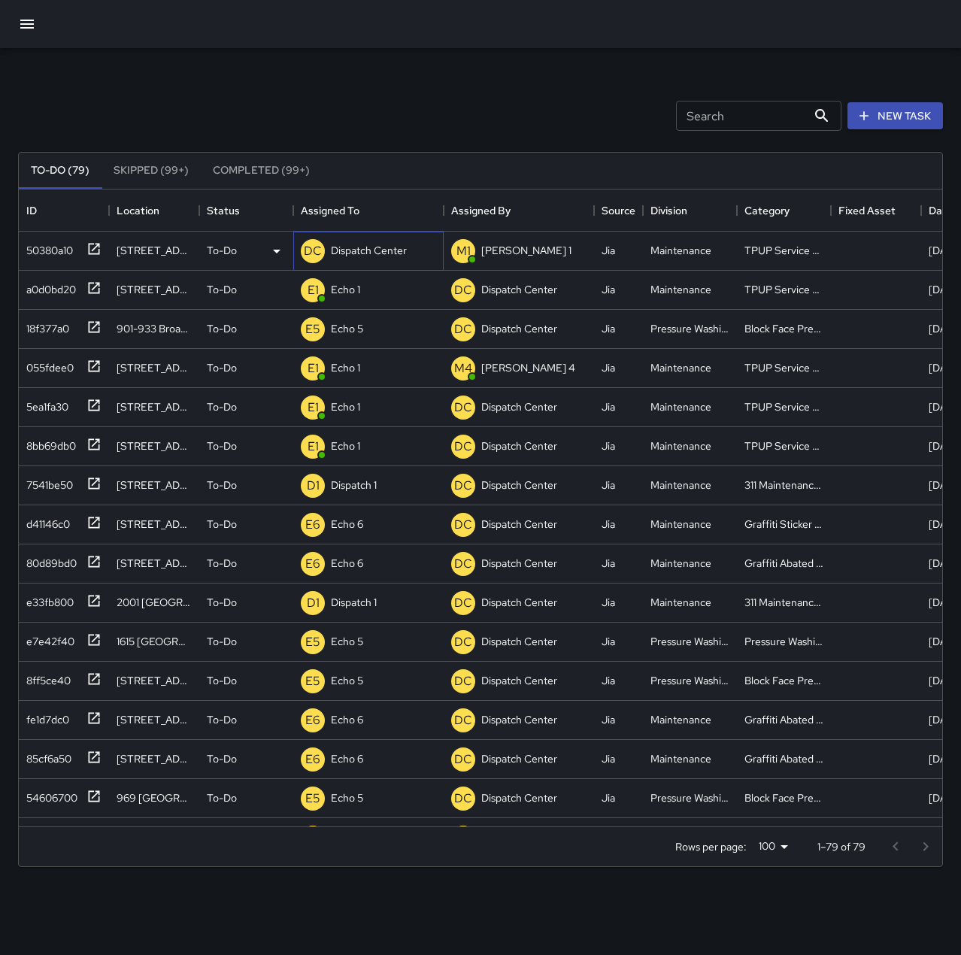
click at [362, 247] on p "Dispatch Center" at bounding box center [369, 250] width 76 height 15
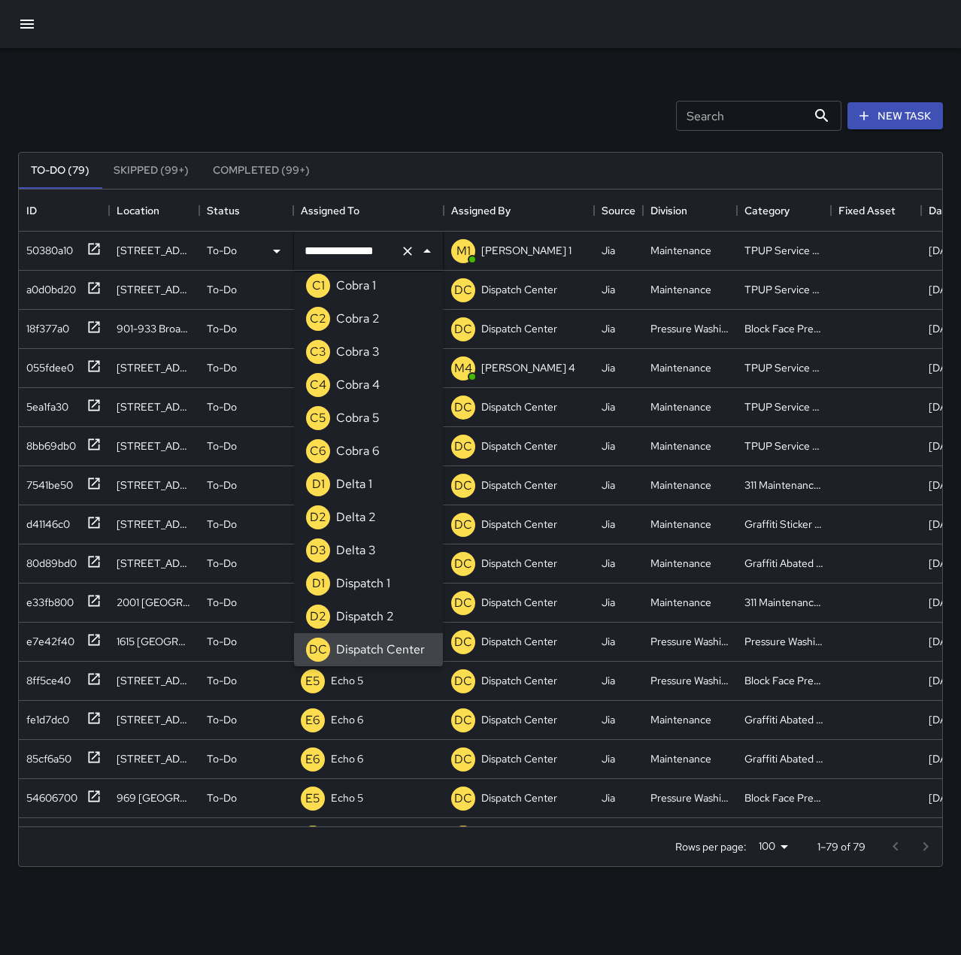
click at [405, 247] on icon "Clear" at bounding box center [407, 251] width 15 height 15
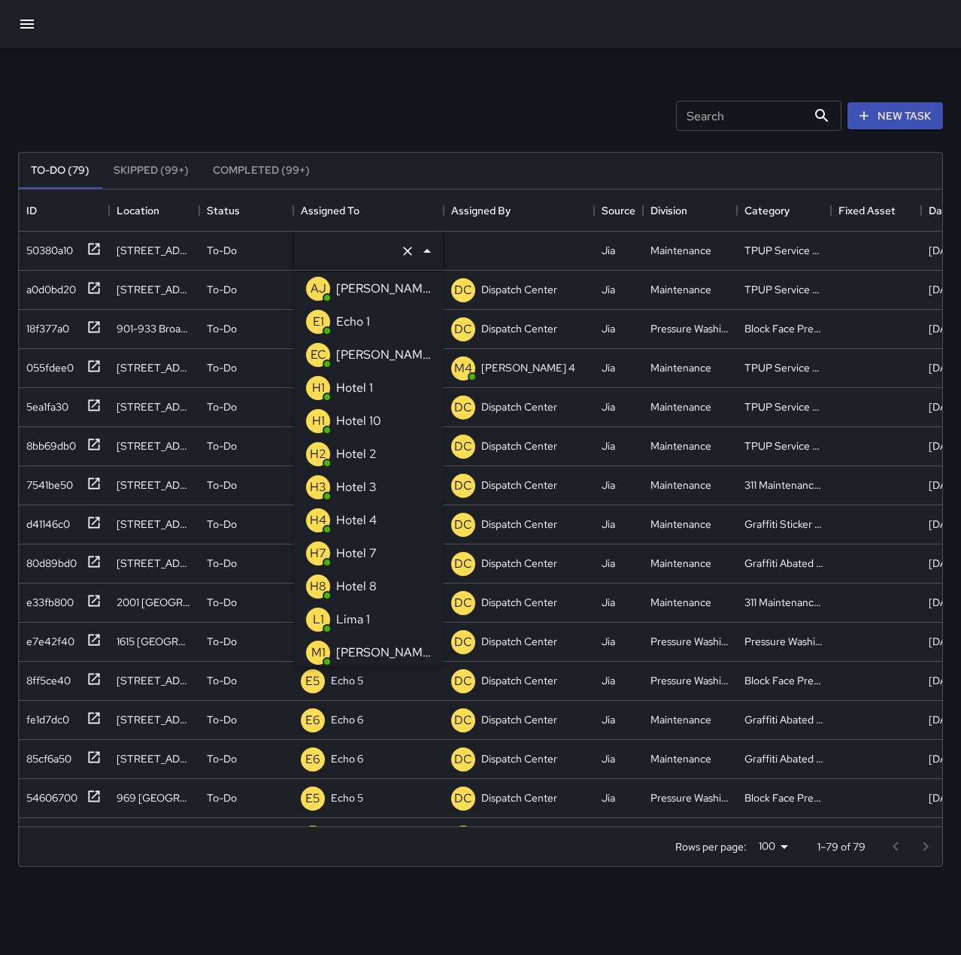
click at [380, 318] on li "E1 Echo 1" at bounding box center [368, 321] width 149 height 33
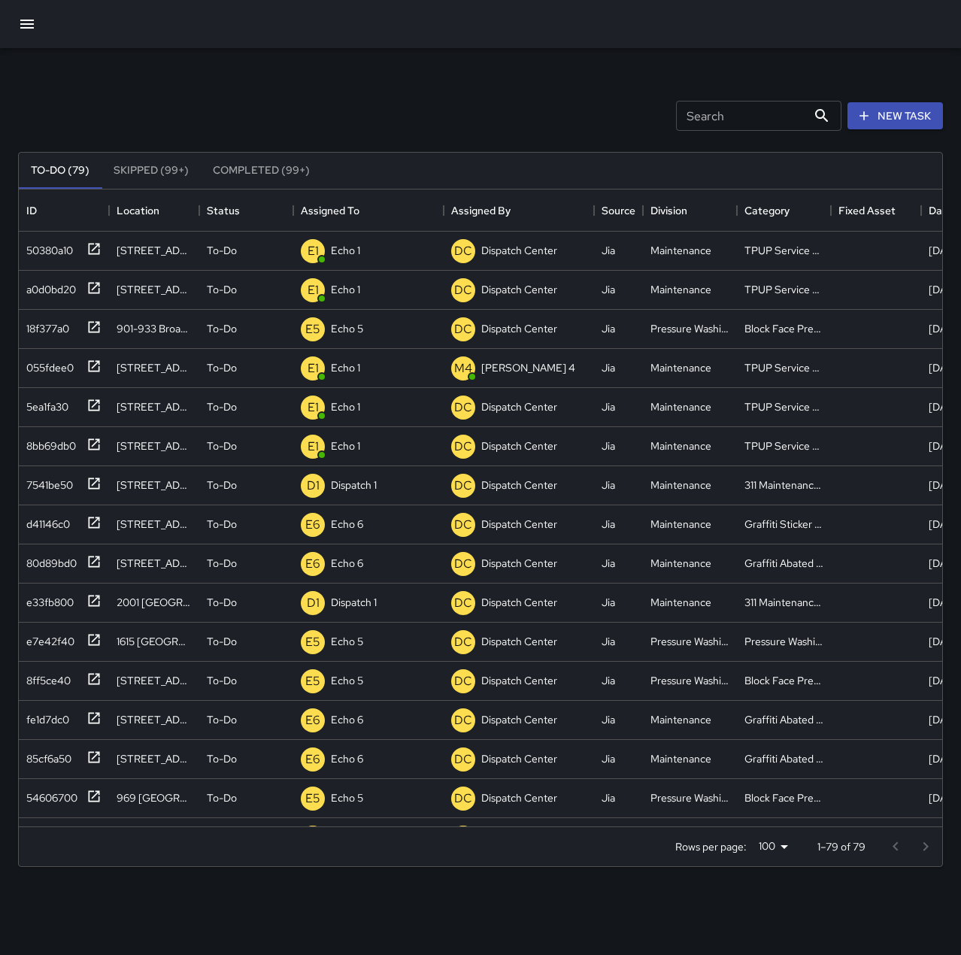
click at [447, 122] on div "Search Search New Task" at bounding box center [480, 116] width 930 height 78
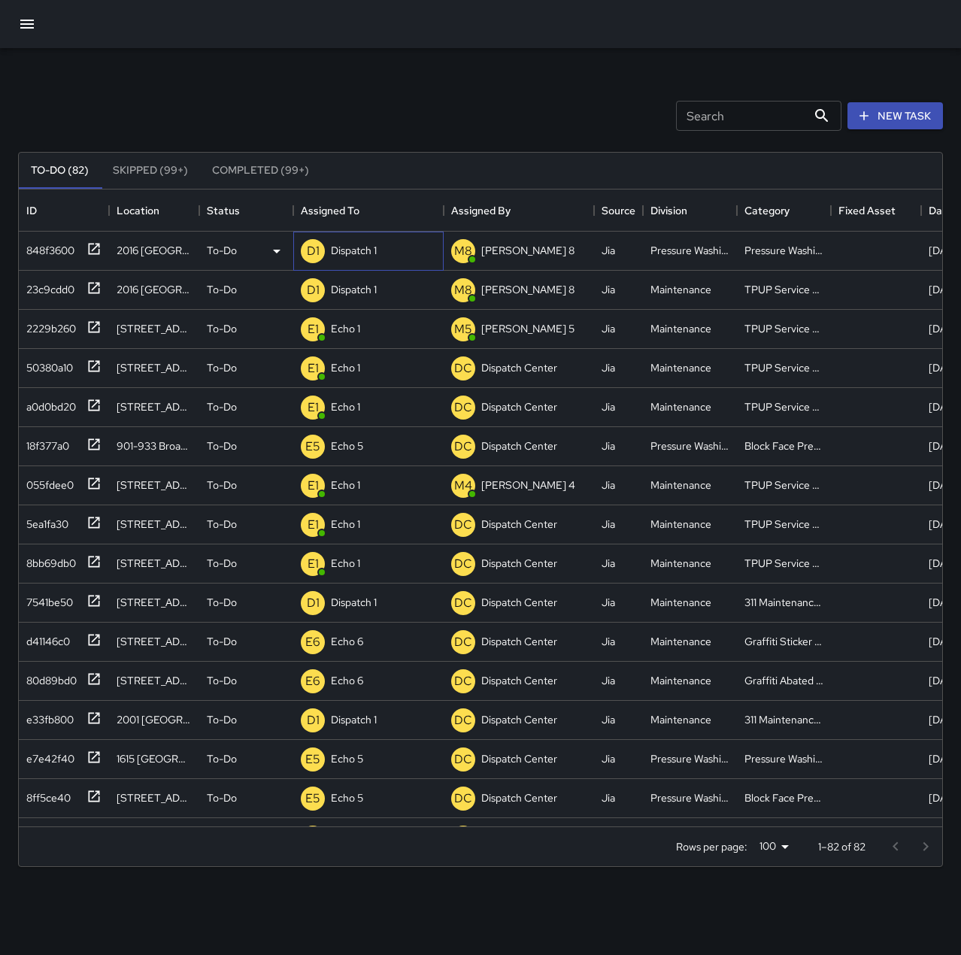
click at [361, 259] on div "Dispatch 1" at bounding box center [354, 250] width 52 height 21
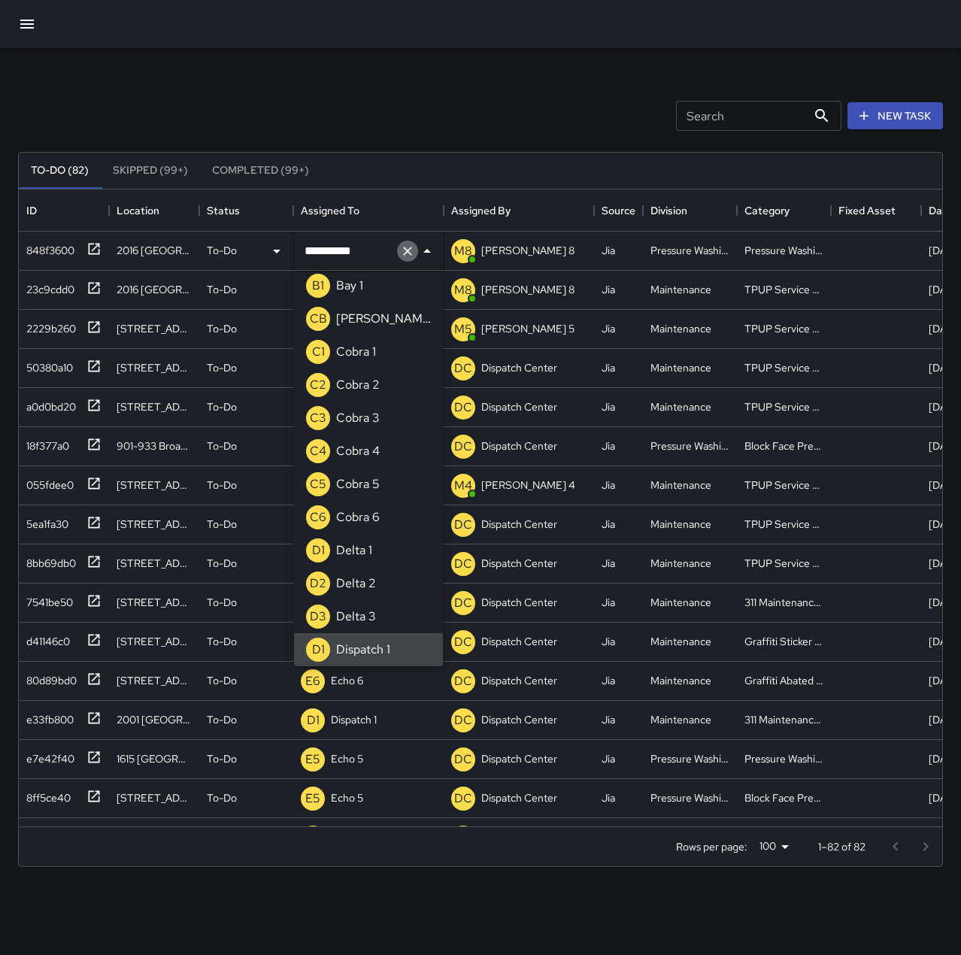
click at [400, 252] on icon "Clear" at bounding box center [407, 251] width 15 height 15
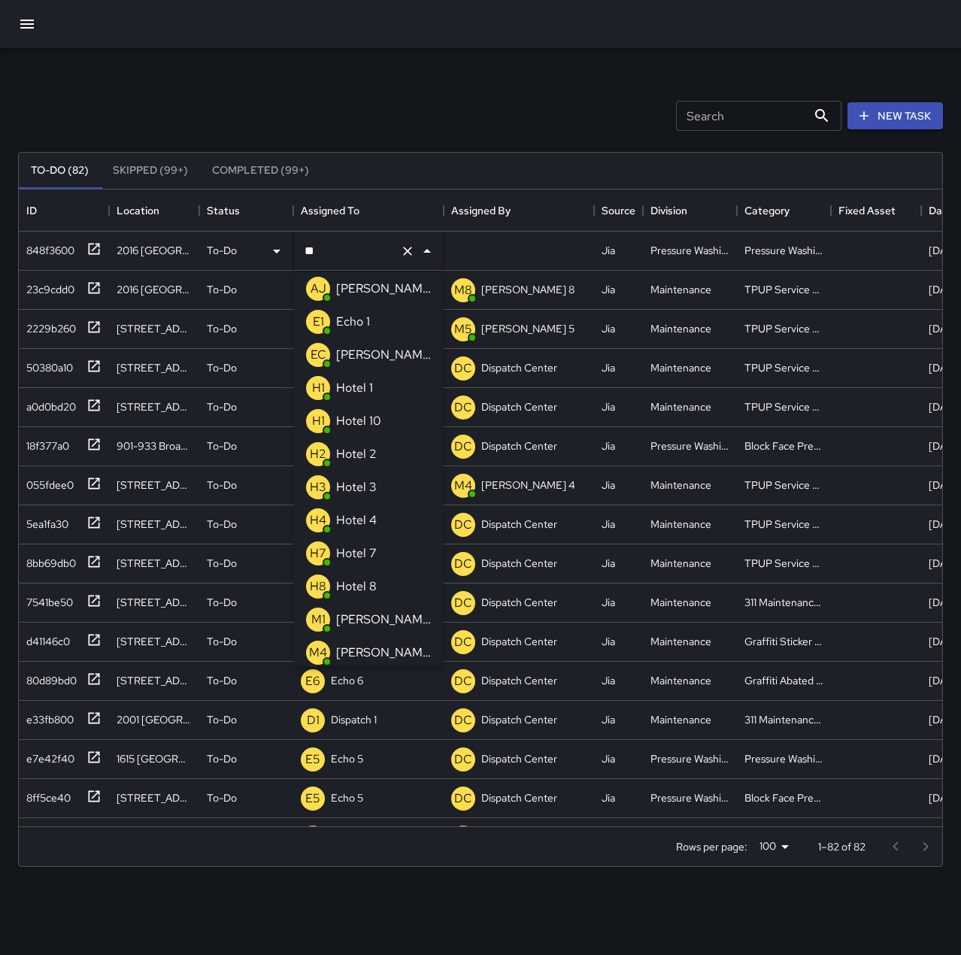
scroll to position [0, 0]
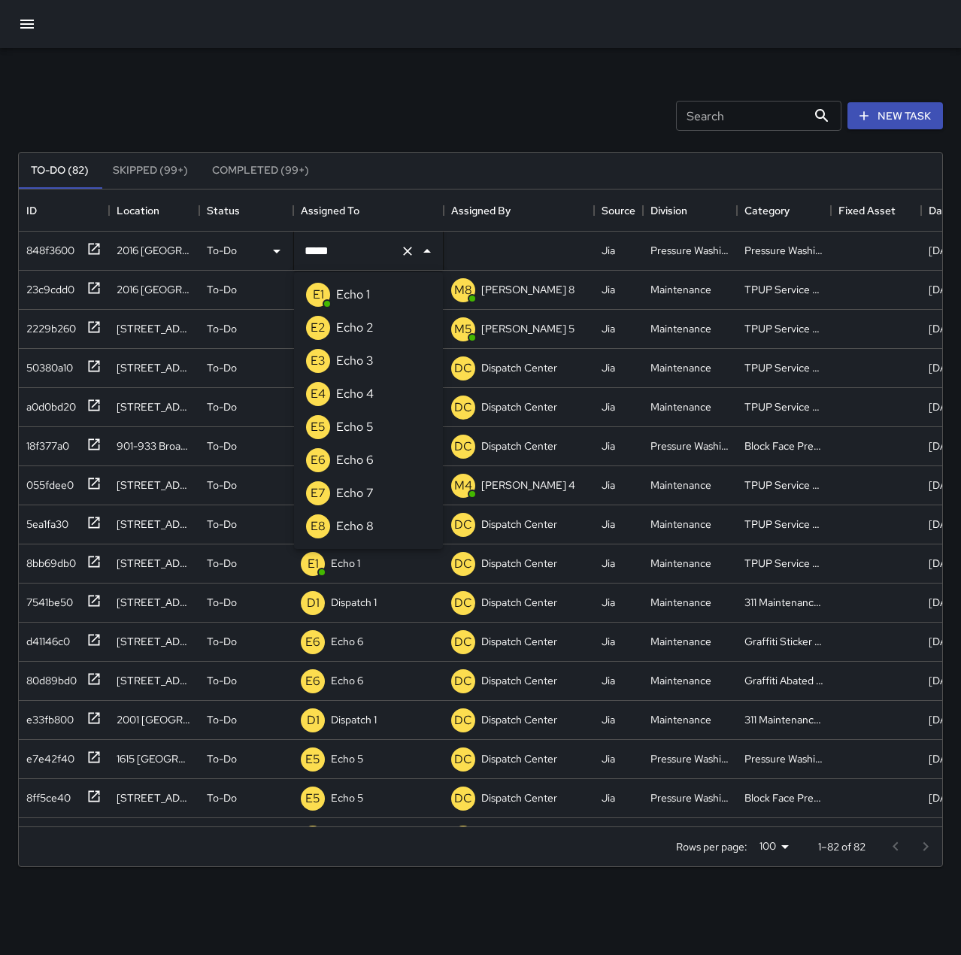
type input "******"
click at [396, 282] on li "E5 Echo 5" at bounding box center [368, 294] width 149 height 33
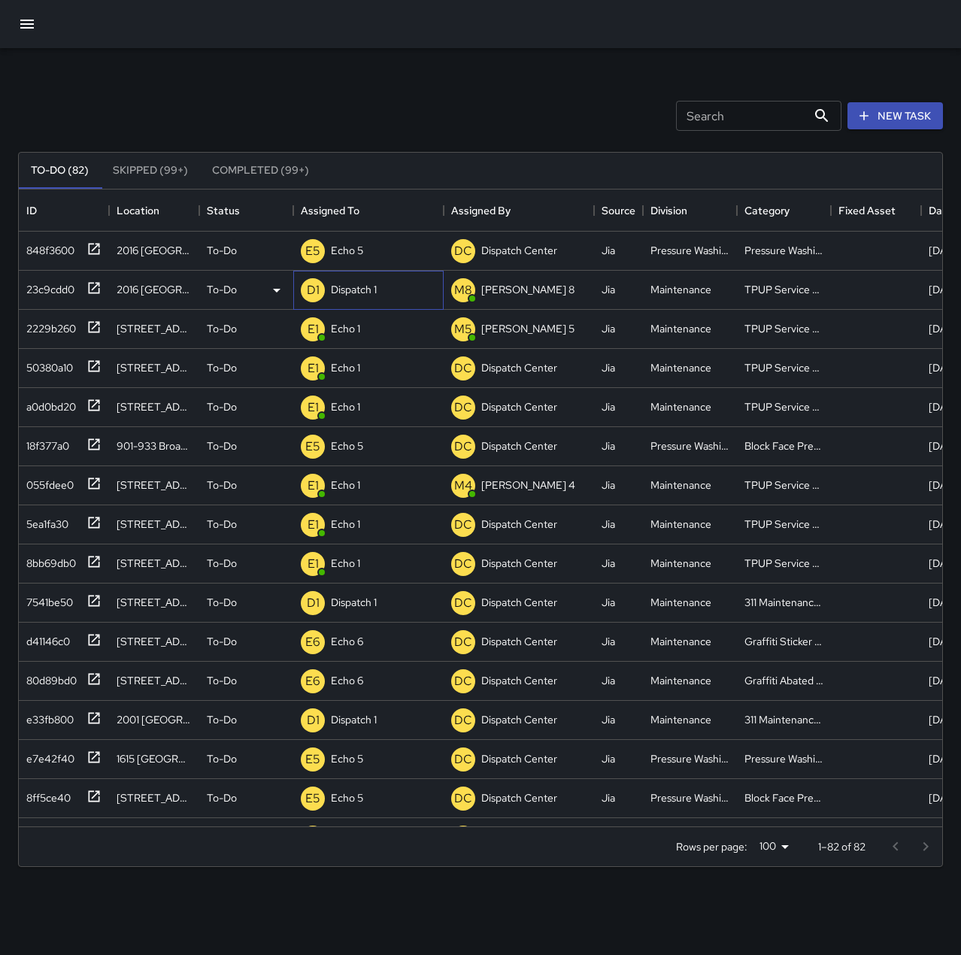
click at [375, 290] on p "Dispatch 1" at bounding box center [354, 289] width 46 height 15
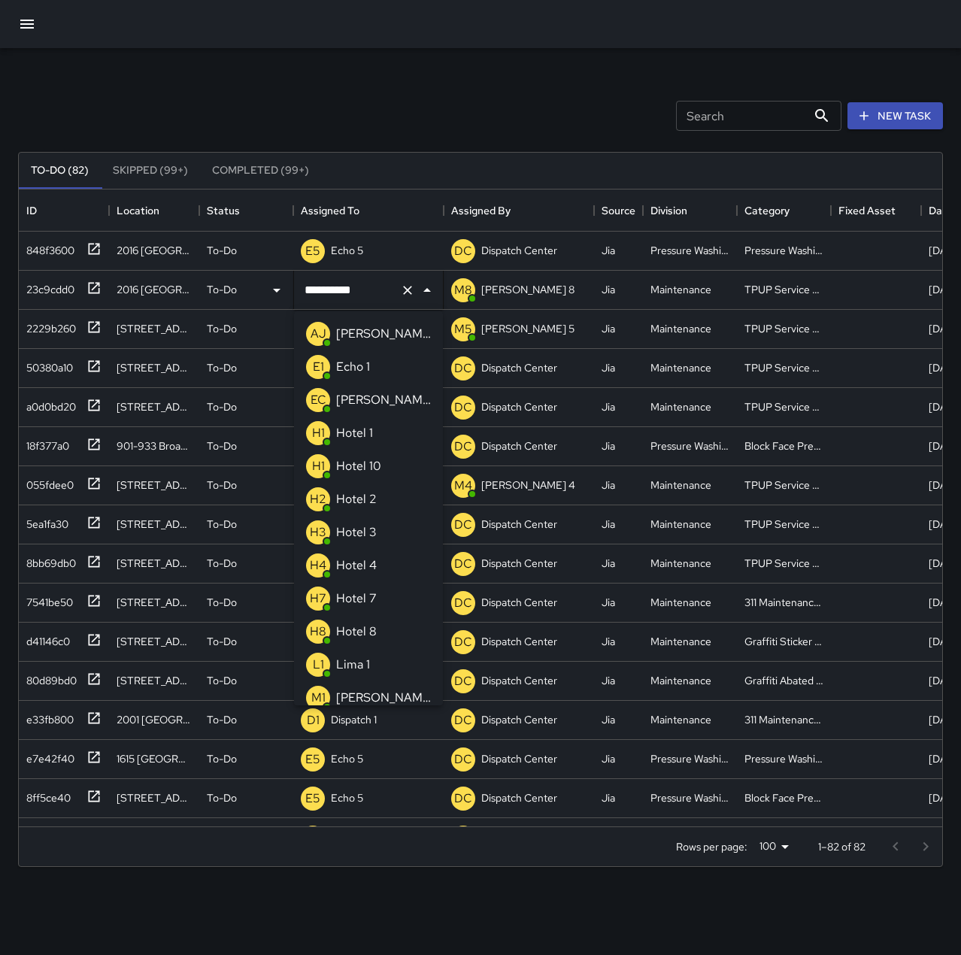
scroll to position [803, 0]
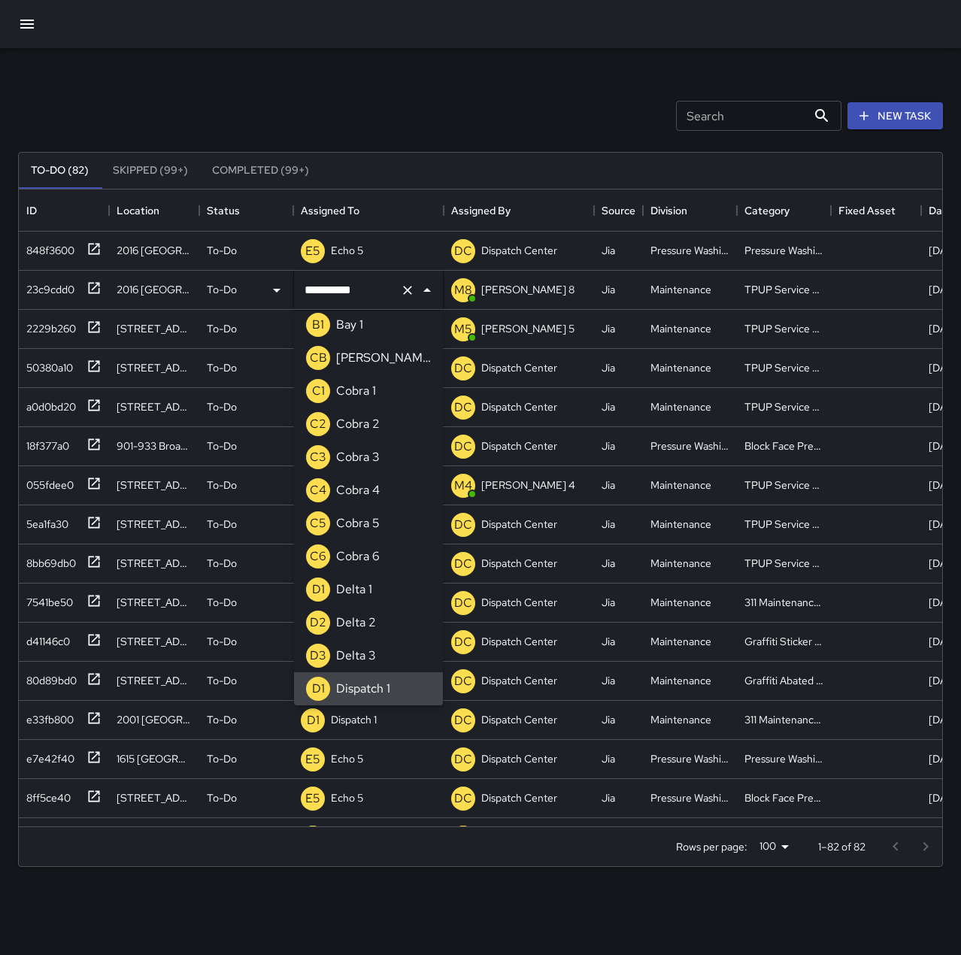
click at [404, 297] on icon "Clear" at bounding box center [407, 290] width 15 height 15
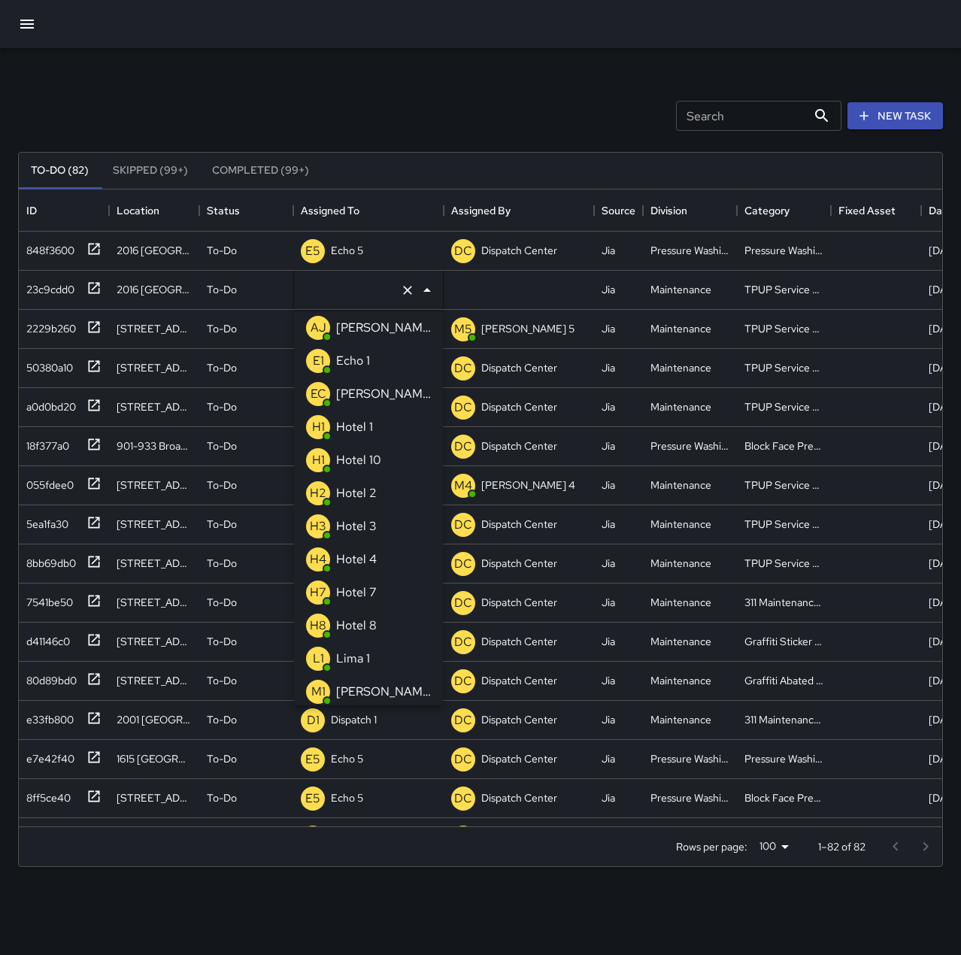
click at [361, 361] on p "Echo 1" at bounding box center [353, 361] width 34 height 18
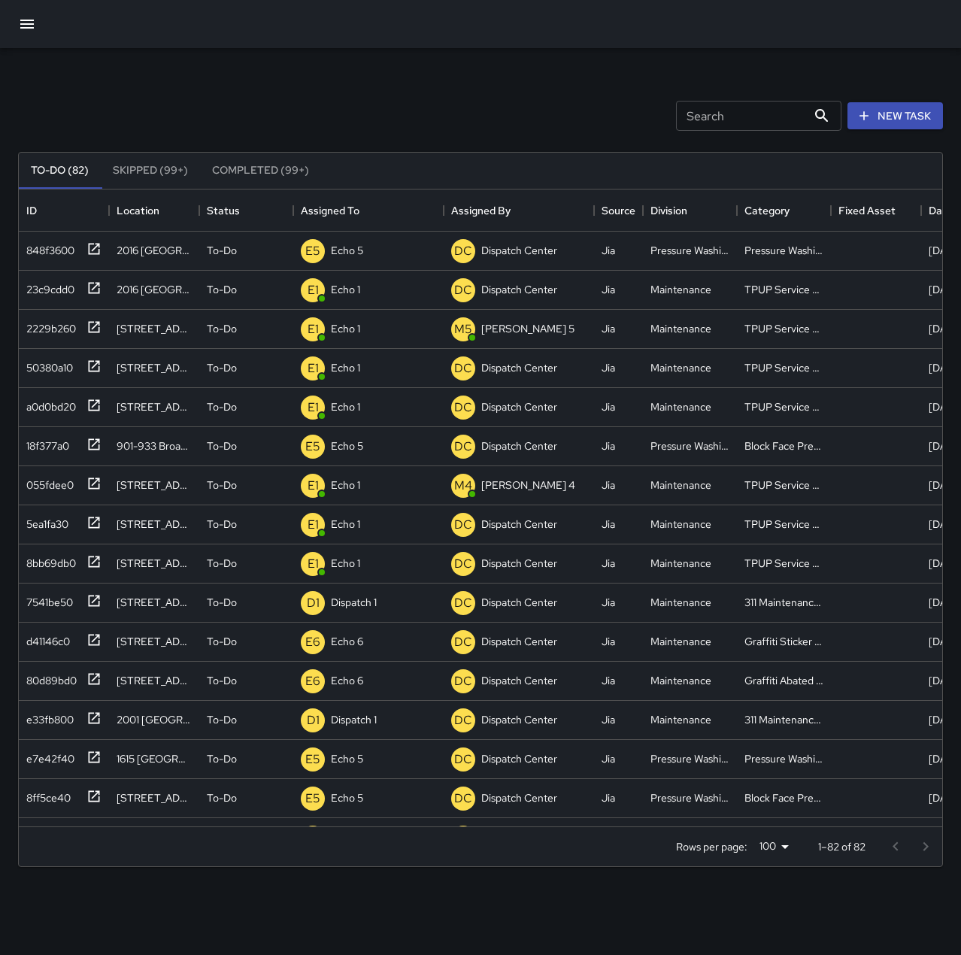
click at [389, 119] on div "Search Search New Task" at bounding box center [480, 116] width 930 height 78
click at [387, 252] on p "Dispatch Center" at bounding box center [369, 250] width 76 height 15
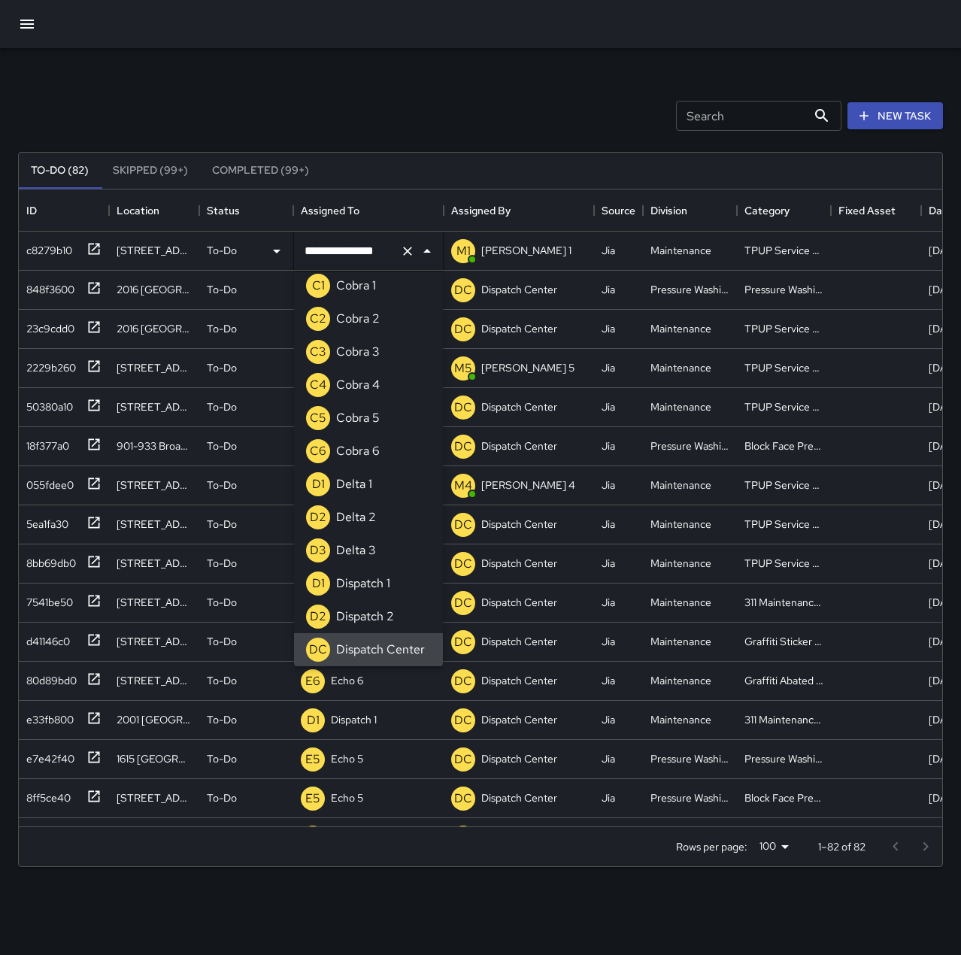
click at [410, 252] on icon "Clear" at bounding box center [407, 251] width 15 height 15
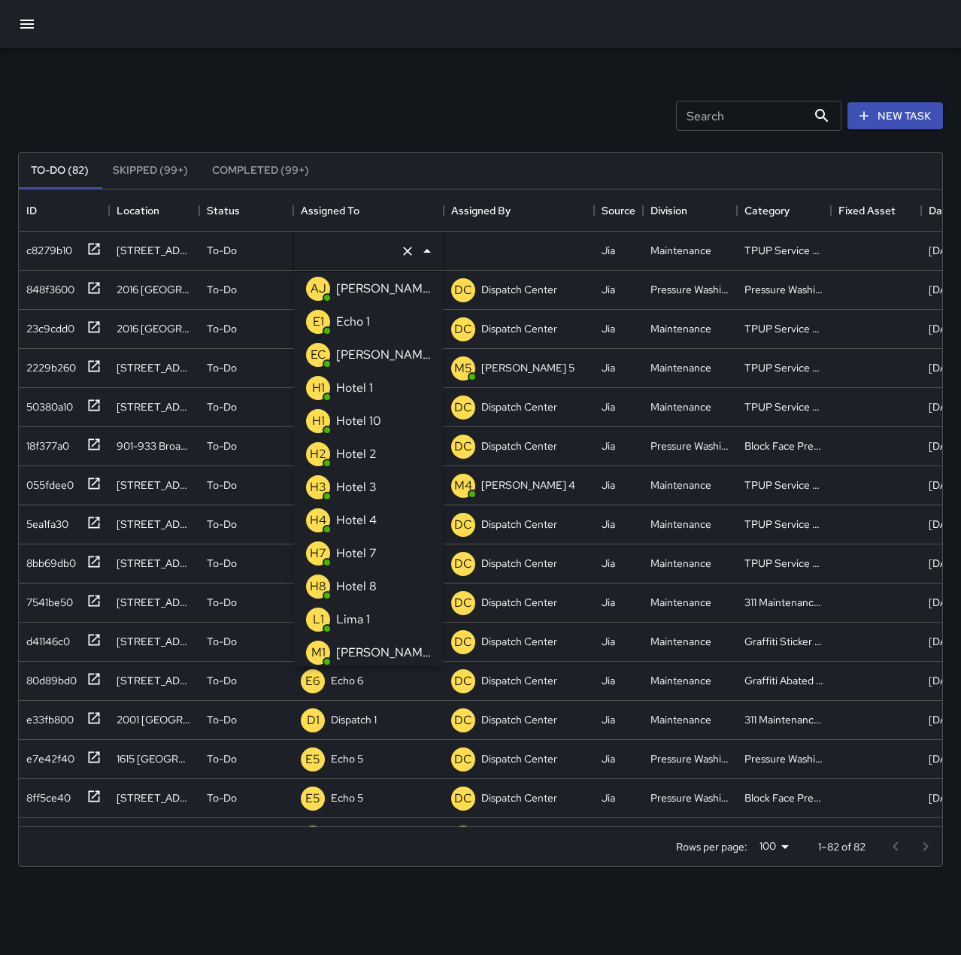
click at [374, 328] on li "E1 Echo 1" at bounding box center [368, 321] width 149 height 33
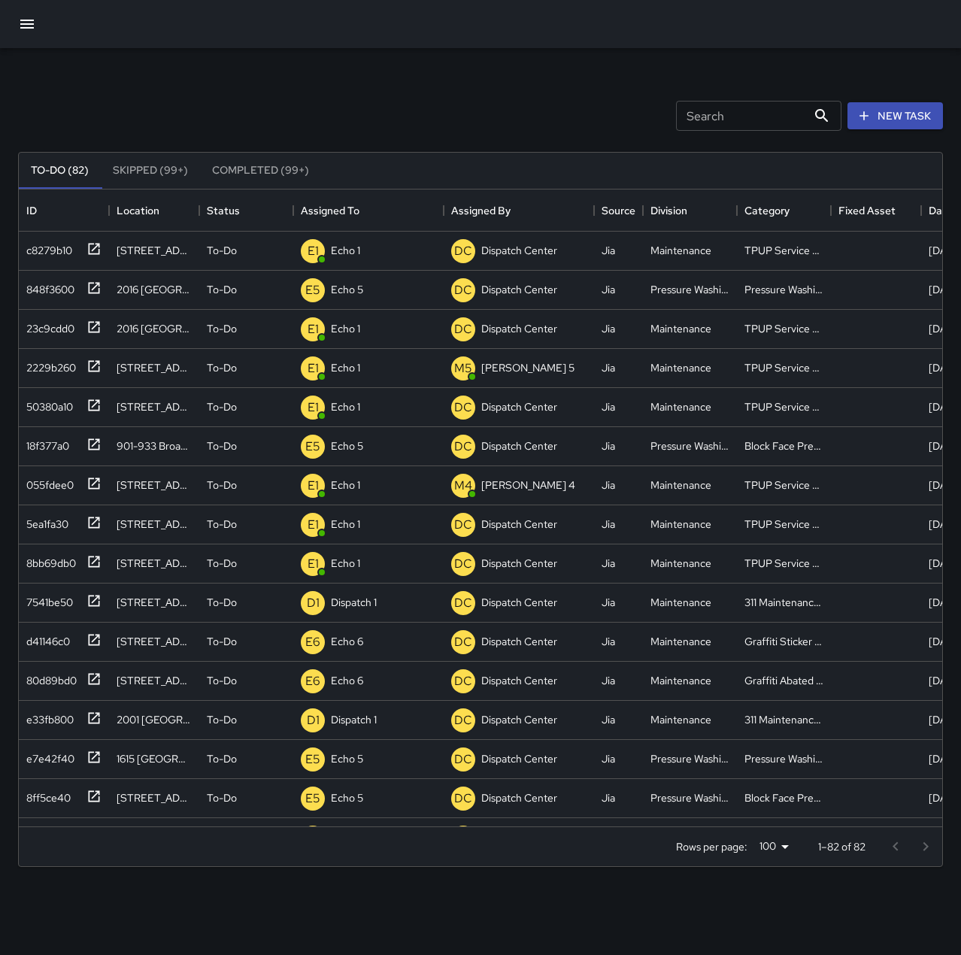
click at [368, 135] on div "To-Do (82) Skipped (99+) Completed (99+) ID Location Status Assigned To Assigne…" at bounding box center [480, 509] width 924 height 757
click at [53, 558] on div "7541be50" at bounding box center [46, 559] width 53 height 21
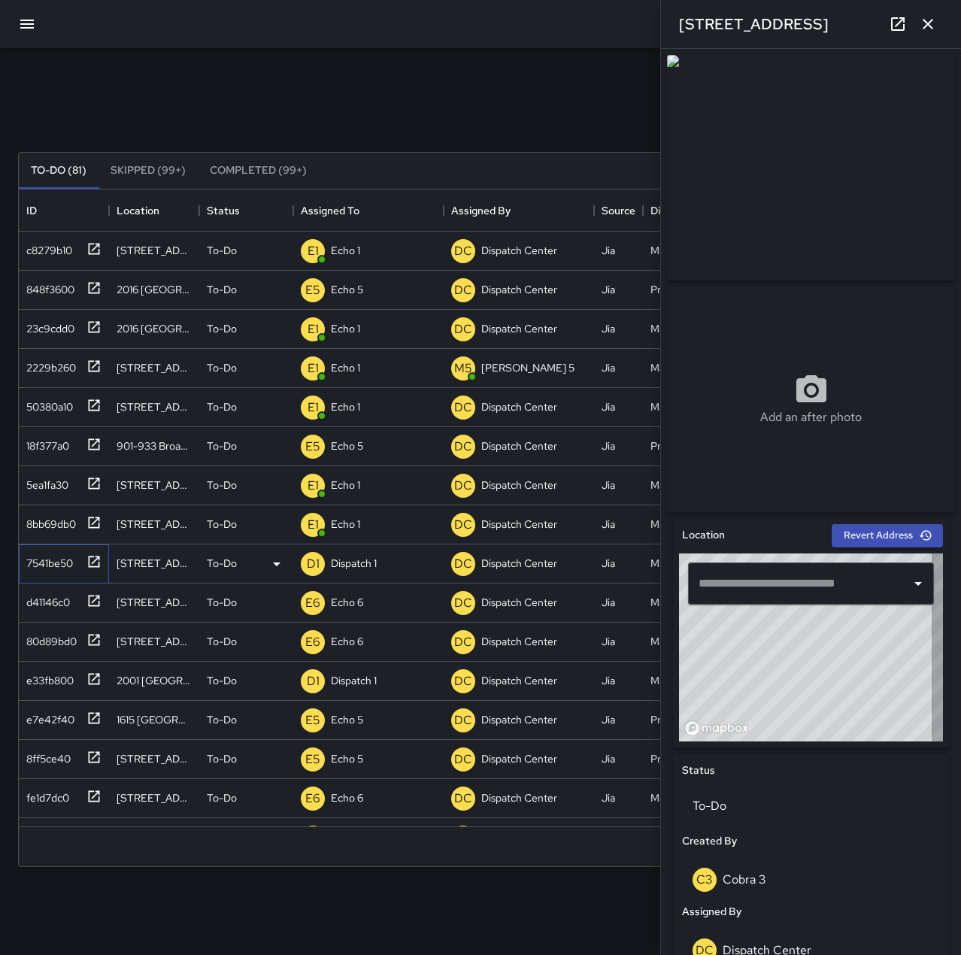
type input "**********"
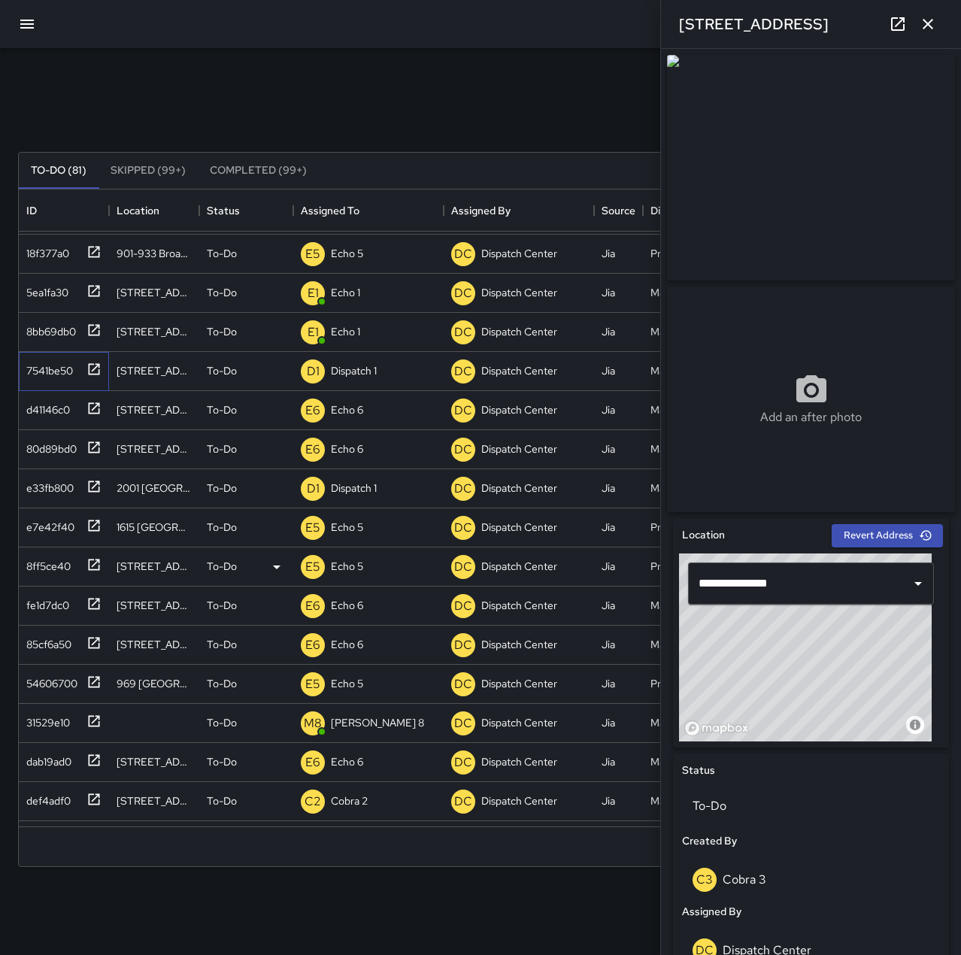
scroll to position [225, 0]
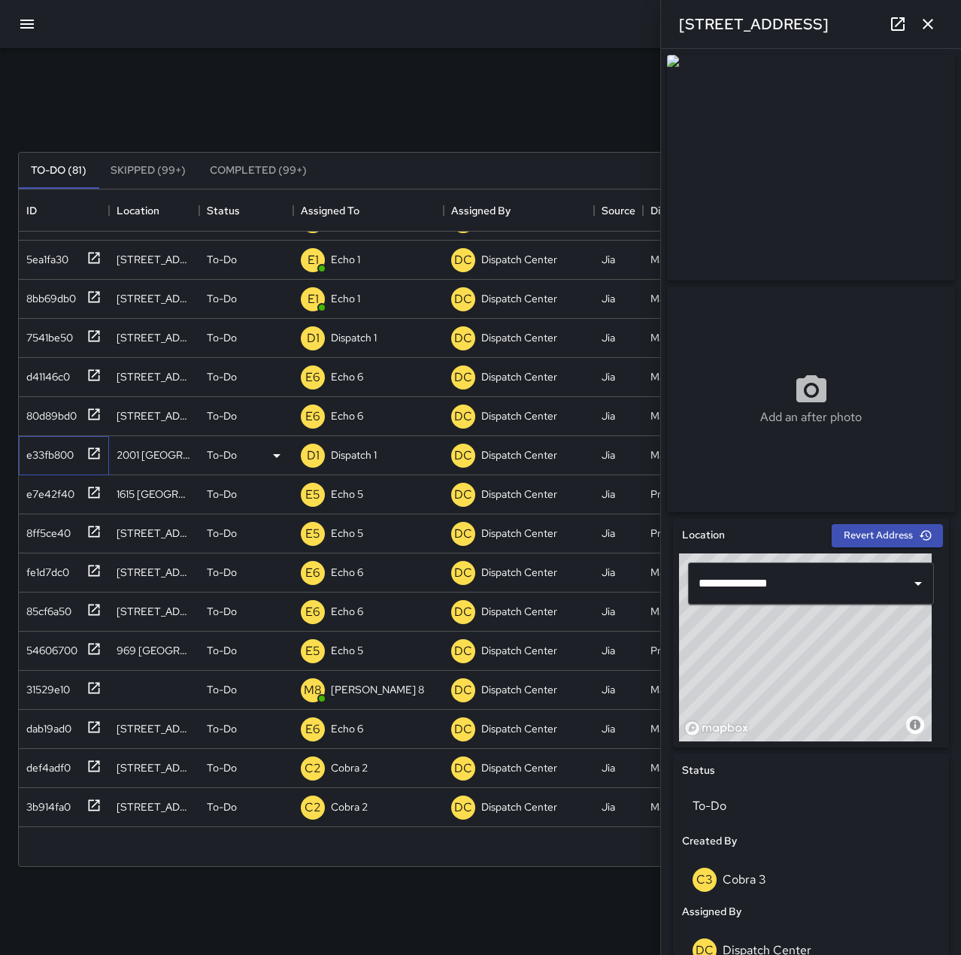
click at [67, 451] on div "e33fb800" at bounding box center [46, 451] width 53 height 21
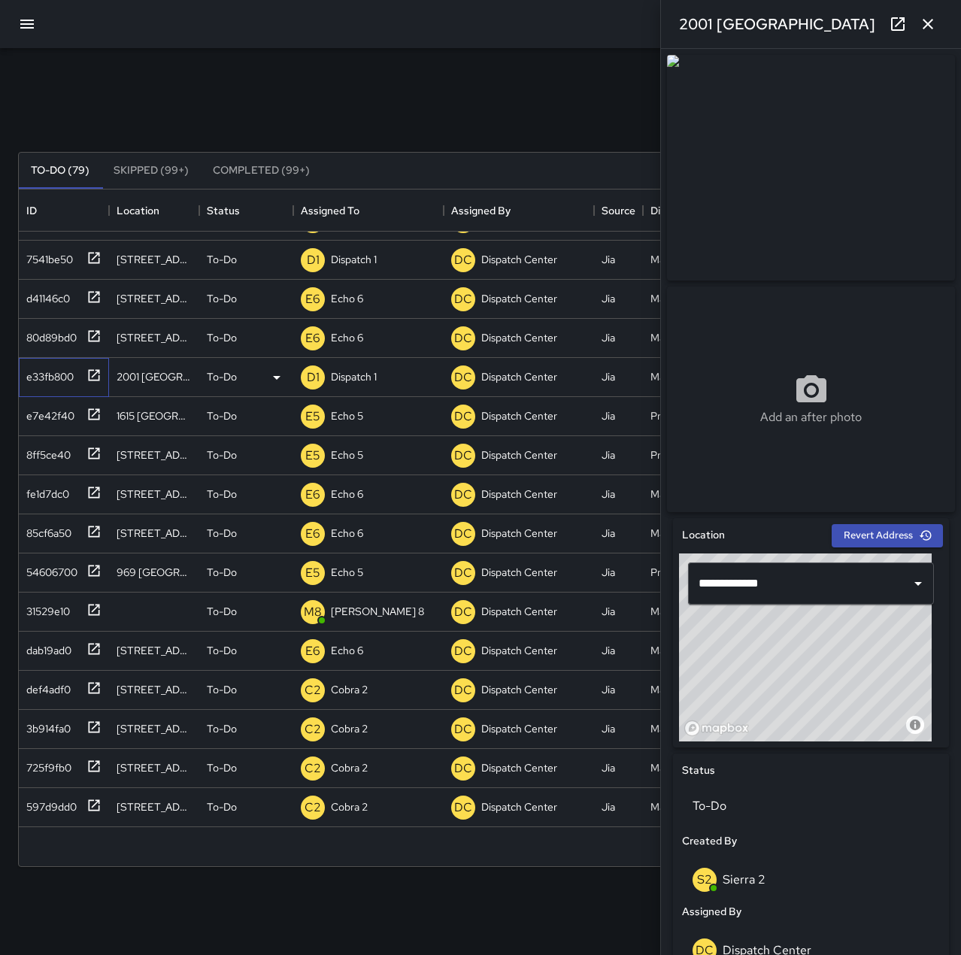
click at [47, 372] on div "e33fb800" at bounding box center [46, 373] width 53 height 21
click at [59, 617] on div "31529e10" at bounding box center [45, 608] width 50 height 21
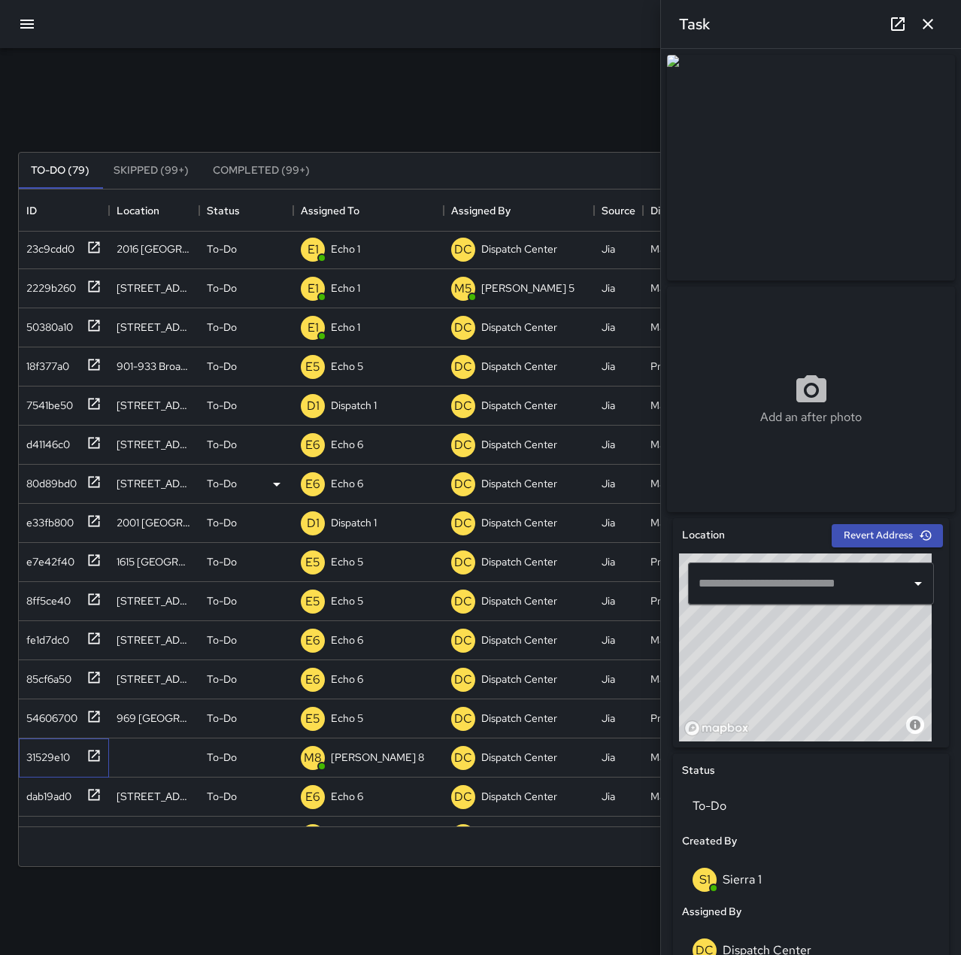
scroll to position [75, 0]
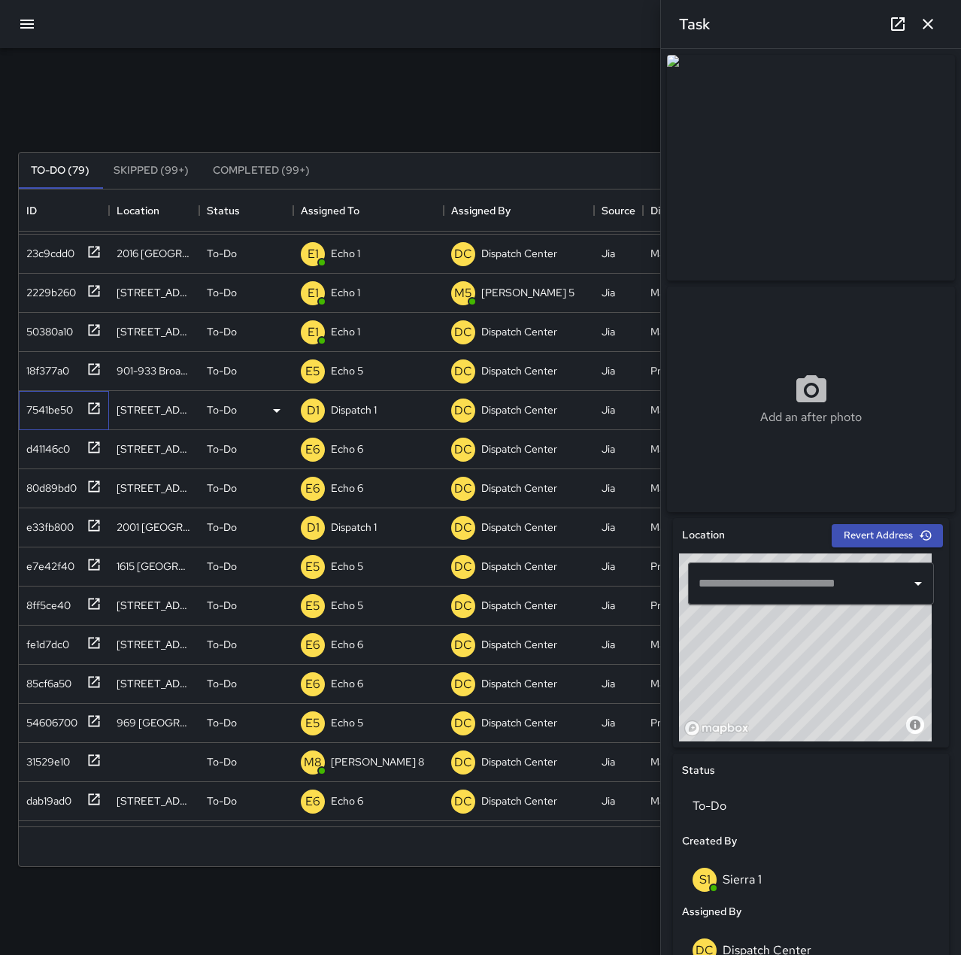
click at [67, 406] on div "7541be50" at bounding box center [46, 406] width 53 height 21
type input "**********"
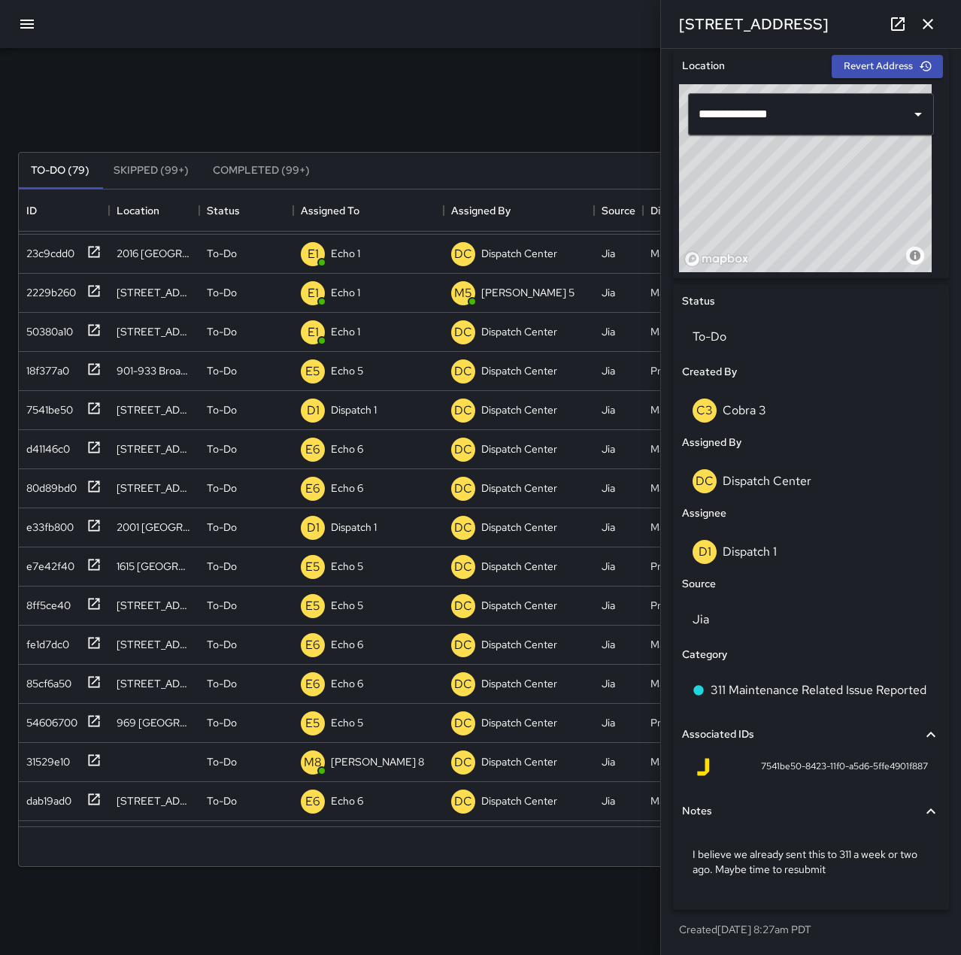
scroll to position [475, 0]
click at [853, 865] on p "I believe we already sent this to 311 a week or two ago. Maybe time to resubmit" at bounding box center [810, 861] width 237 height 30
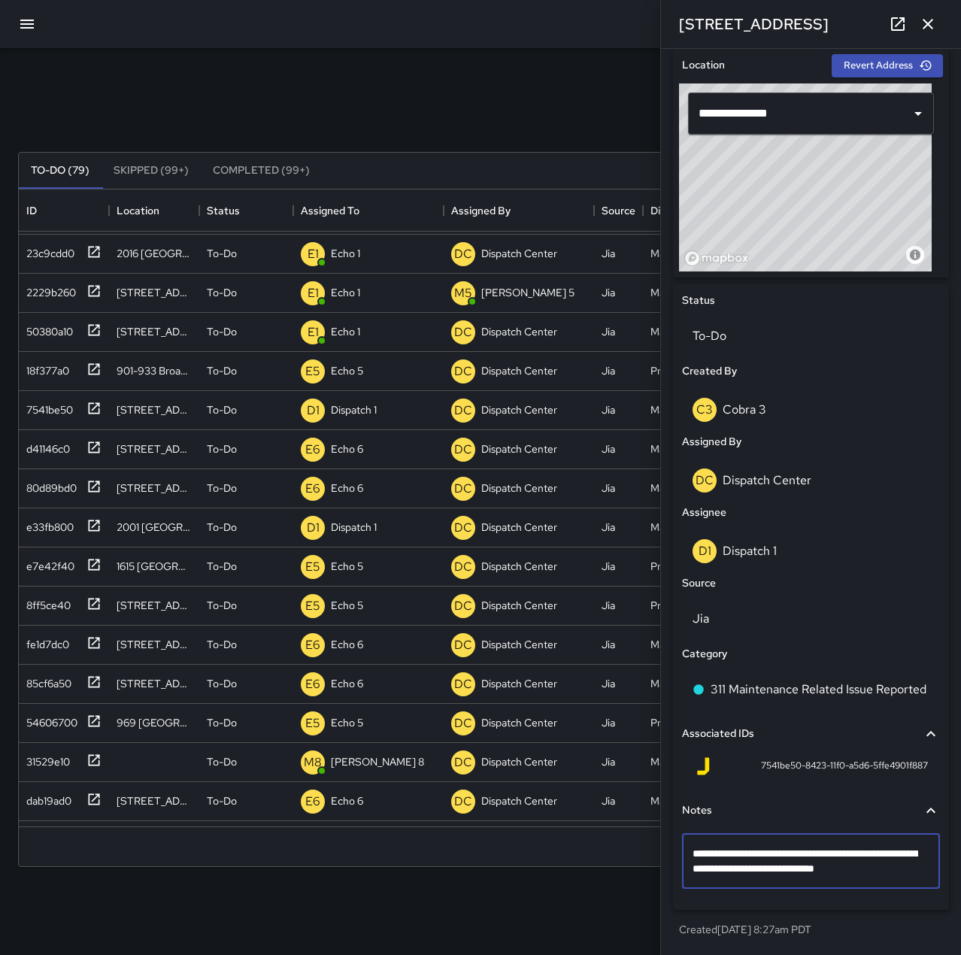
click at [909, 871] on textarea "**********" at bounding box center [804, 861] width 225 height 30
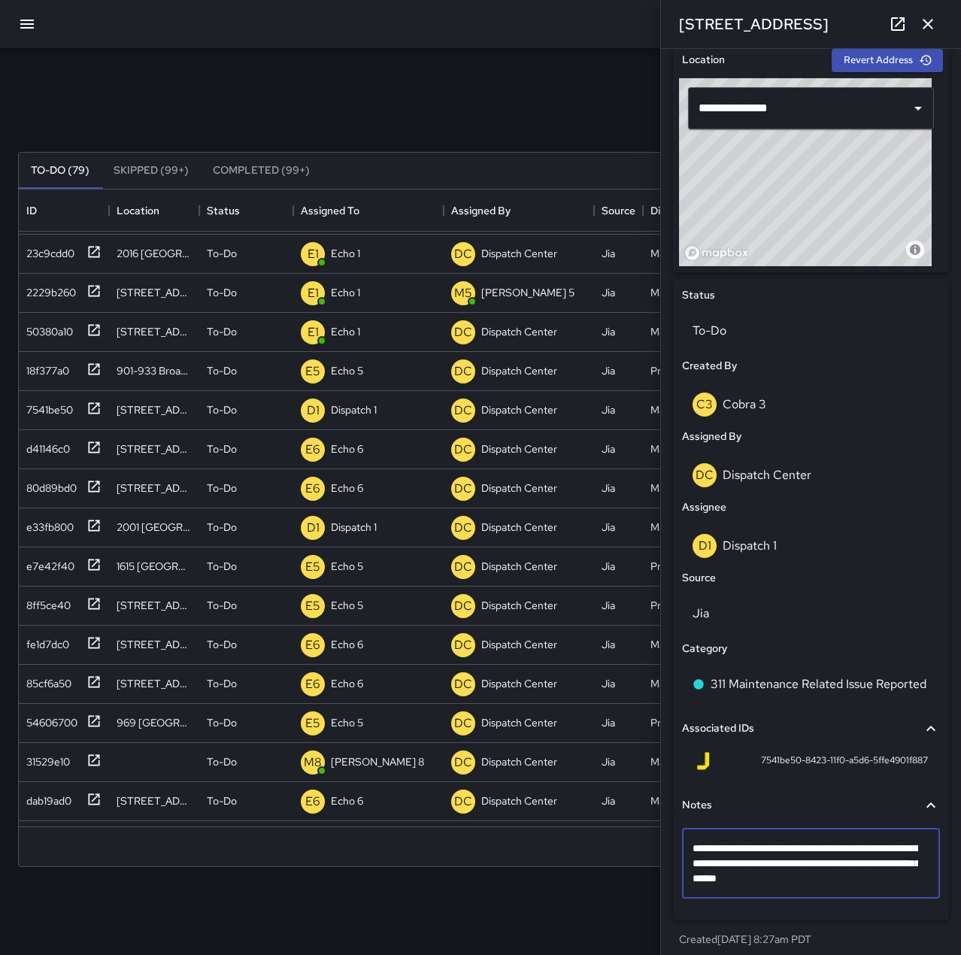
type textarea "**********"
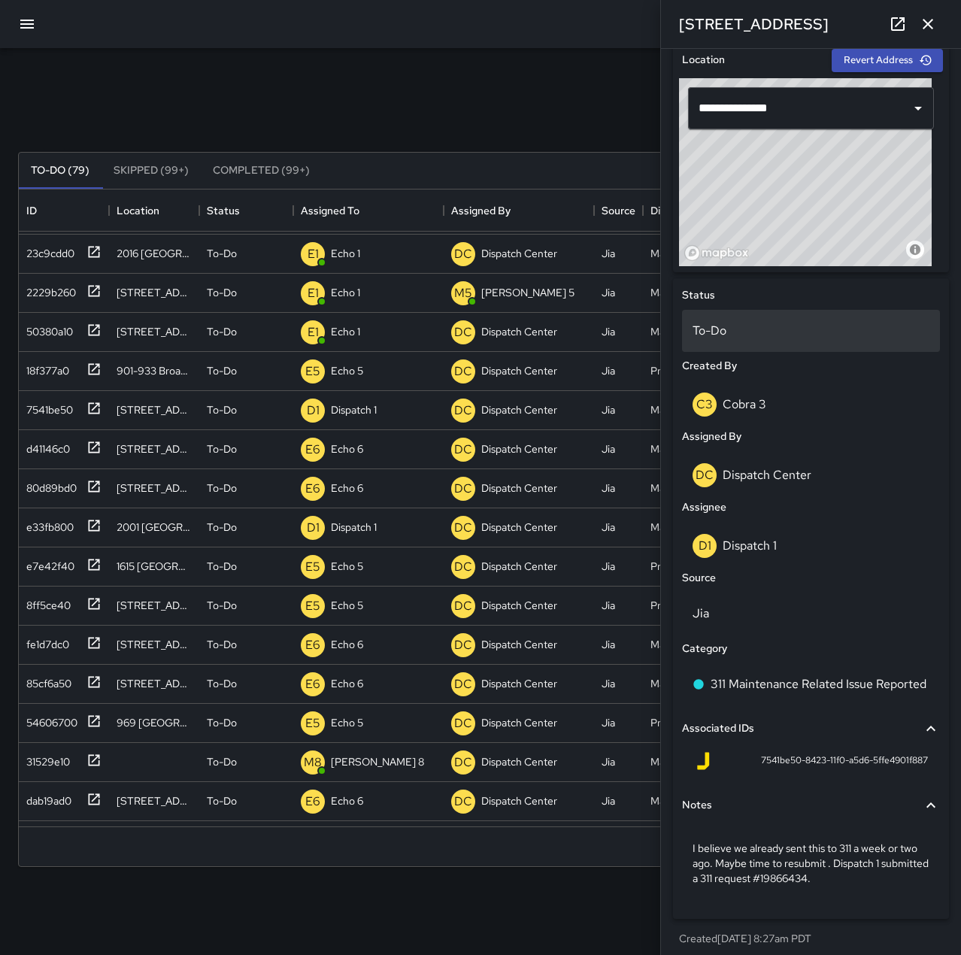
click at [760, 334] on p "To-Do" at bounding box center [810, 331] width 237 height 18
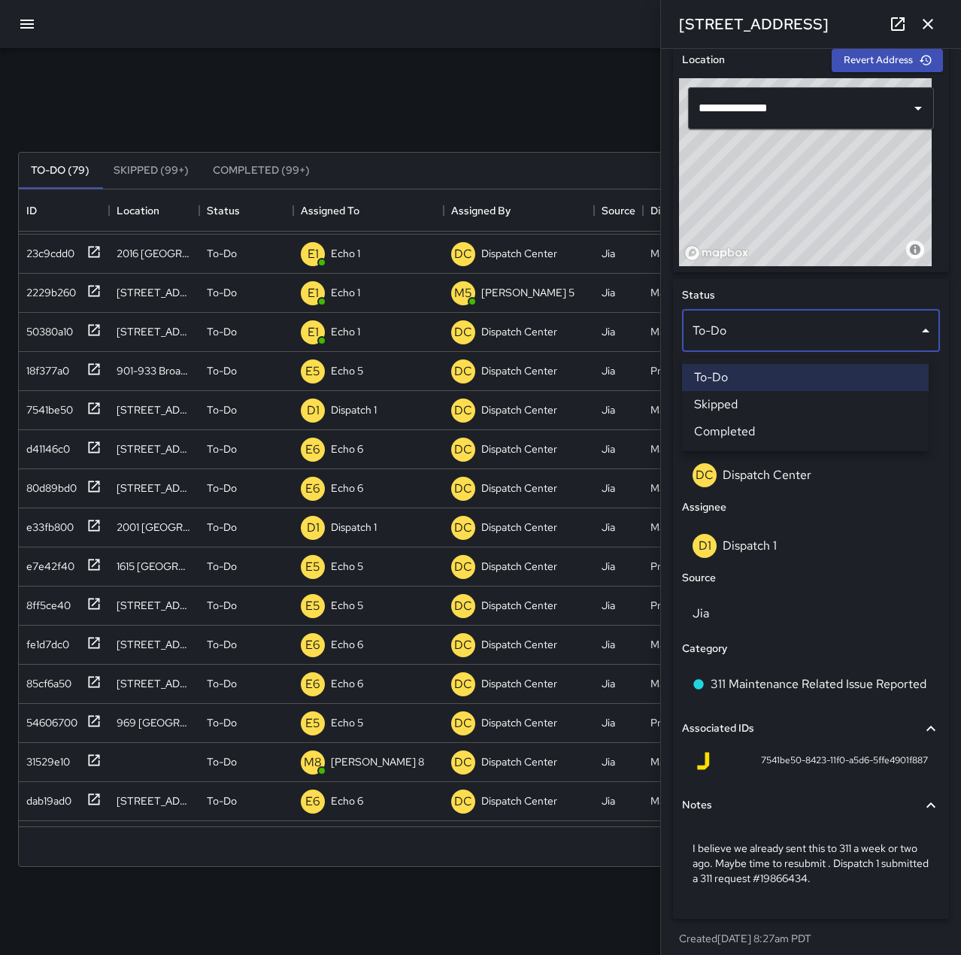
click at [763, 427] on li "Completed" at bounding box center [805, 431] width 247 height 27
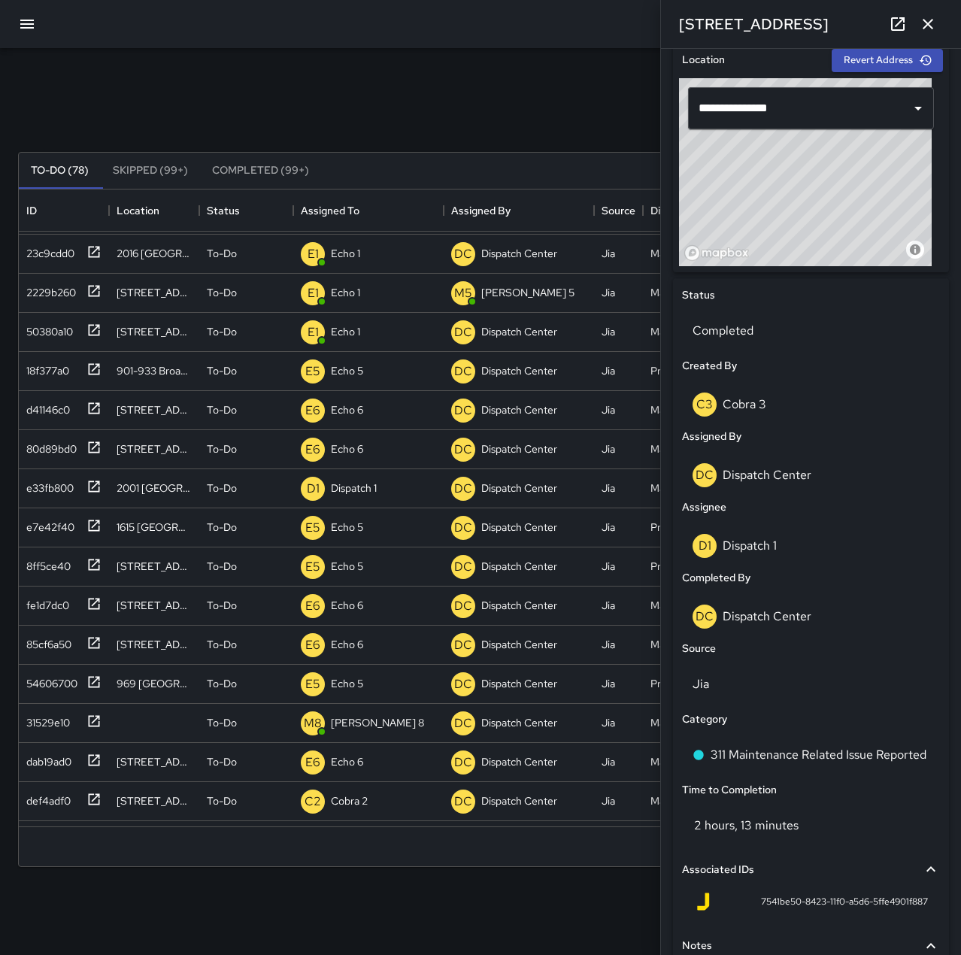
click at [930, 27] on icon "button" at bounding box center [927, 24] width 11 height 11
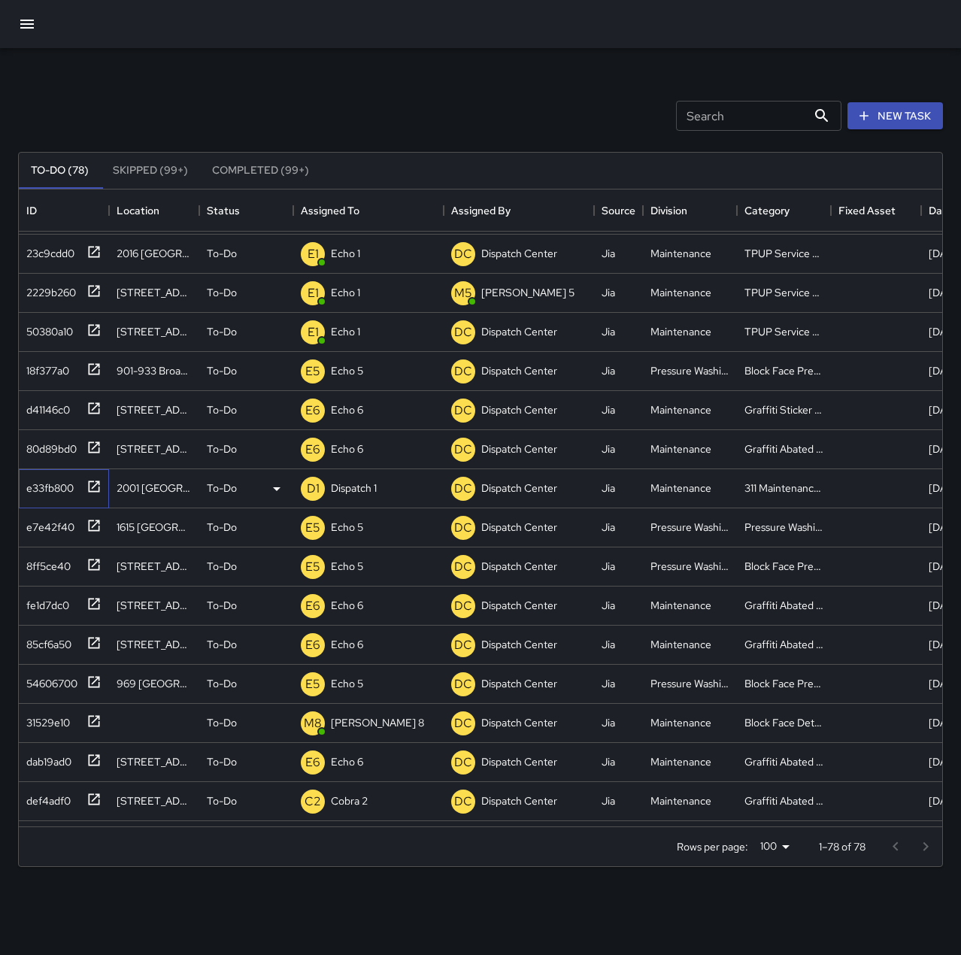
click at [54, 483] on div "e33fb800" at bounding box center [46, 484] width 53 height 21
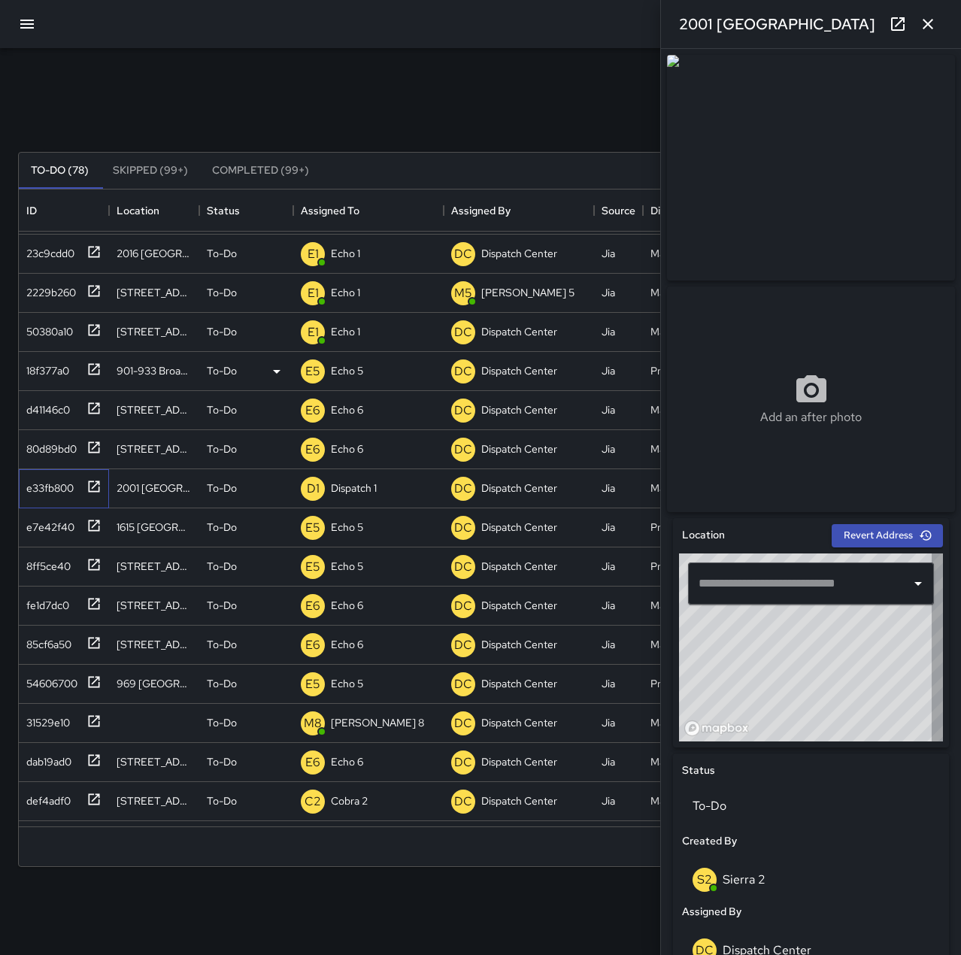
type input "**********"
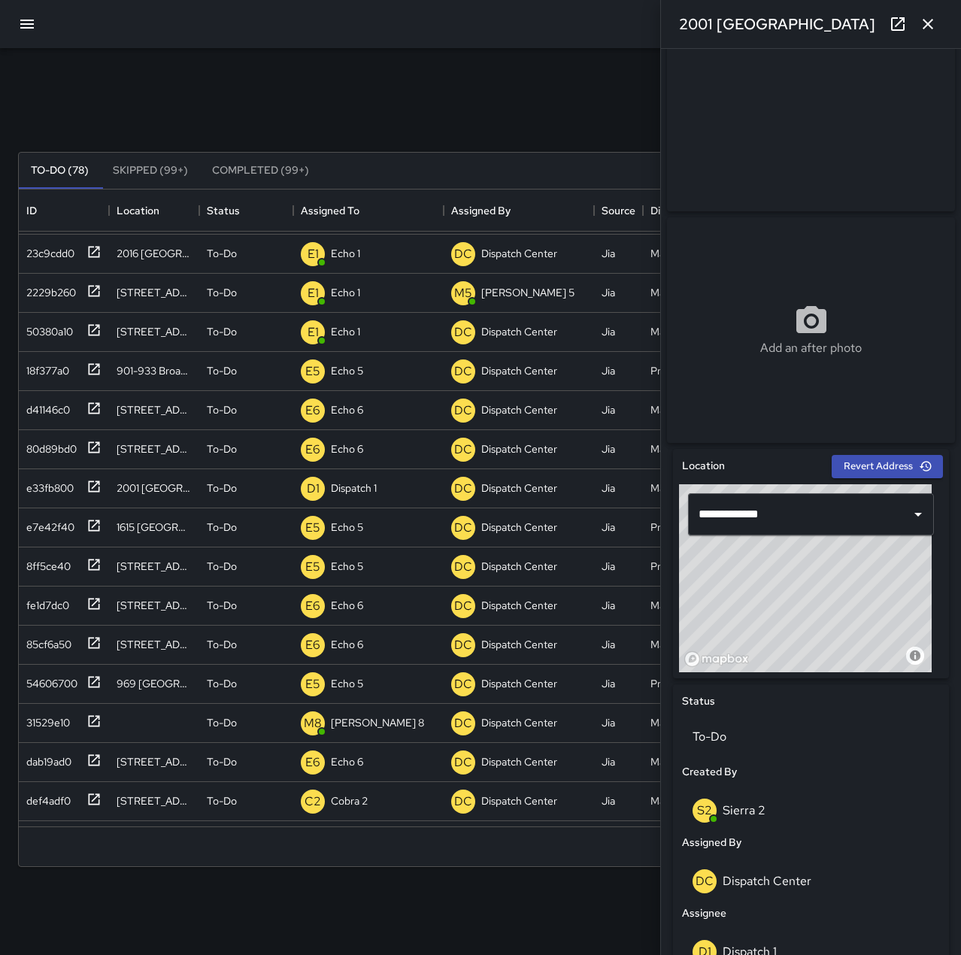
scroll to position [520, 0]
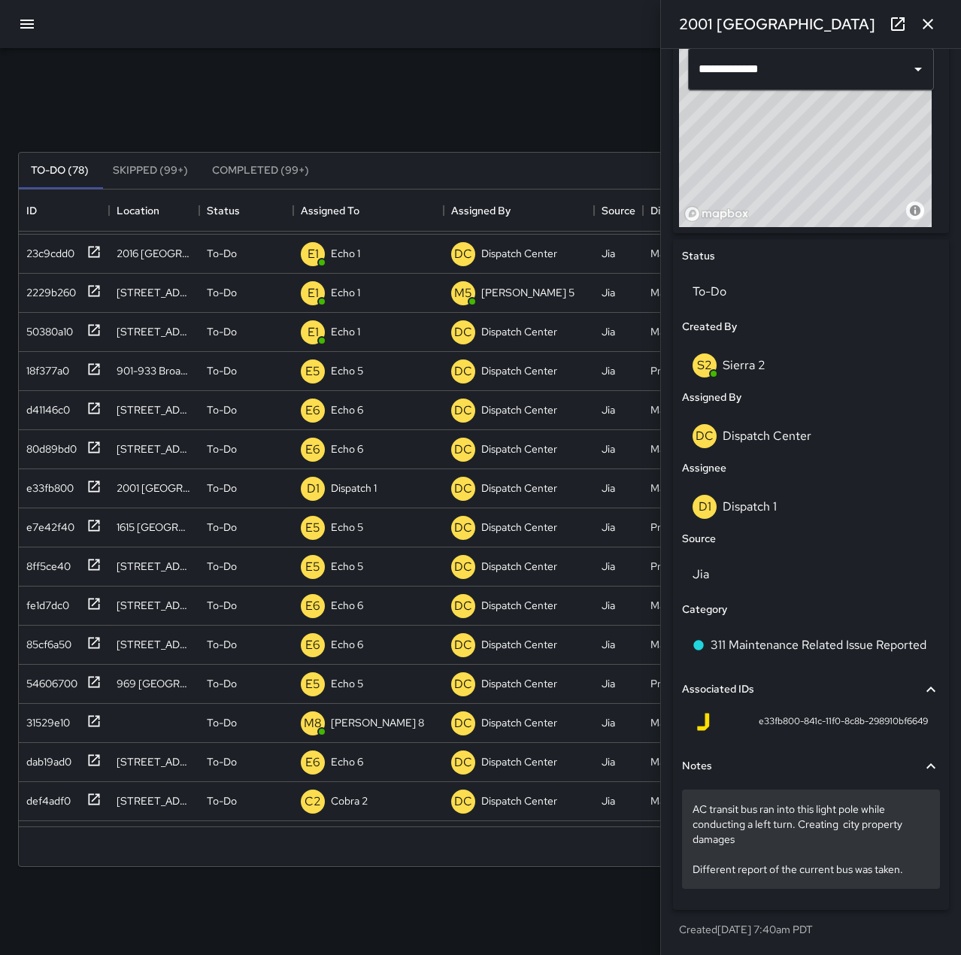
click at [904, 868] on p "AC transit bus ran into this light pole while conducting a left turn. Creating …" at bounding box center [810, 838] width 237 height 75
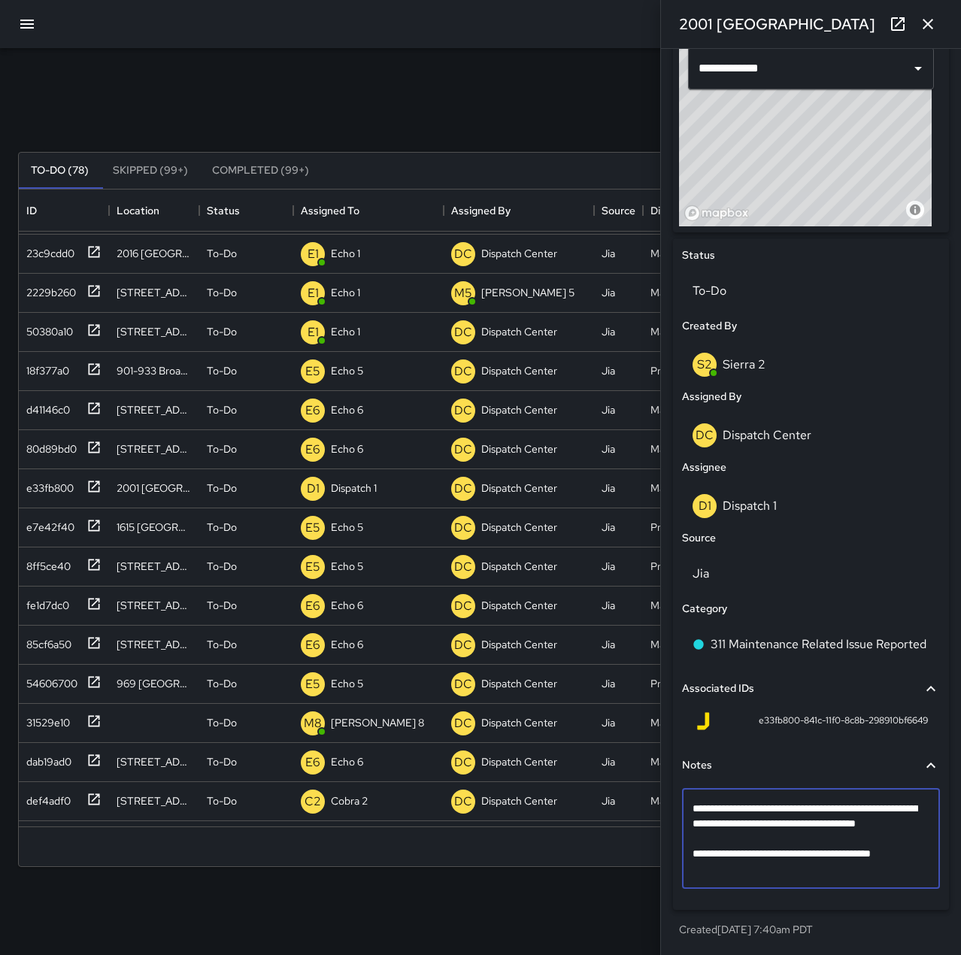
scroll to position [476, 0]
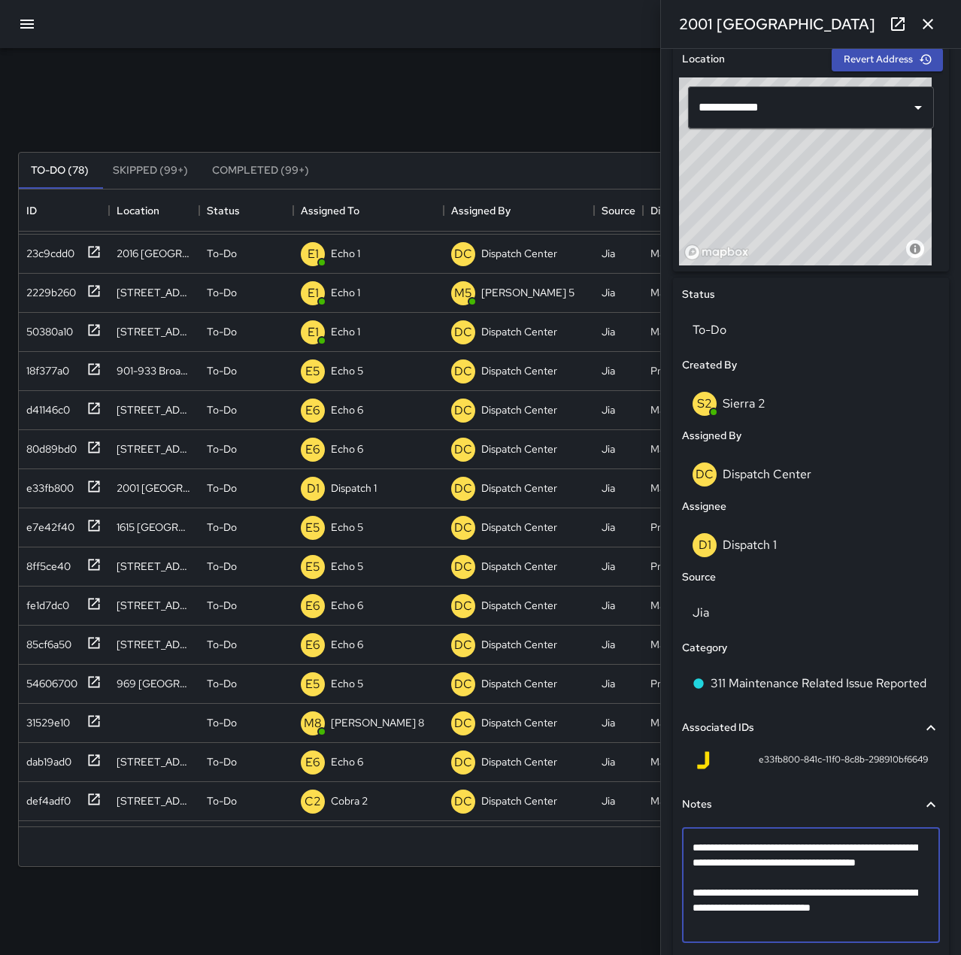
type textarea "**********"
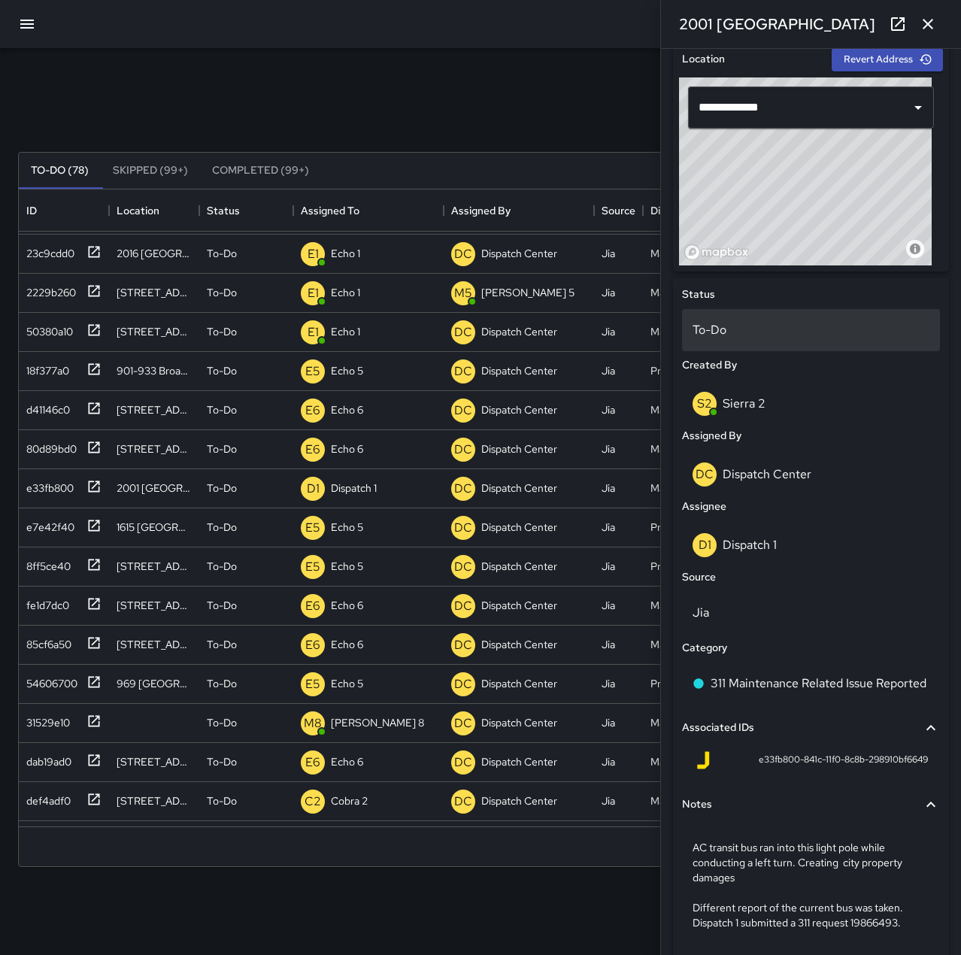
click at [766, 339] on p "To-Do" at bounding box center [810, 330] width 237 height 18
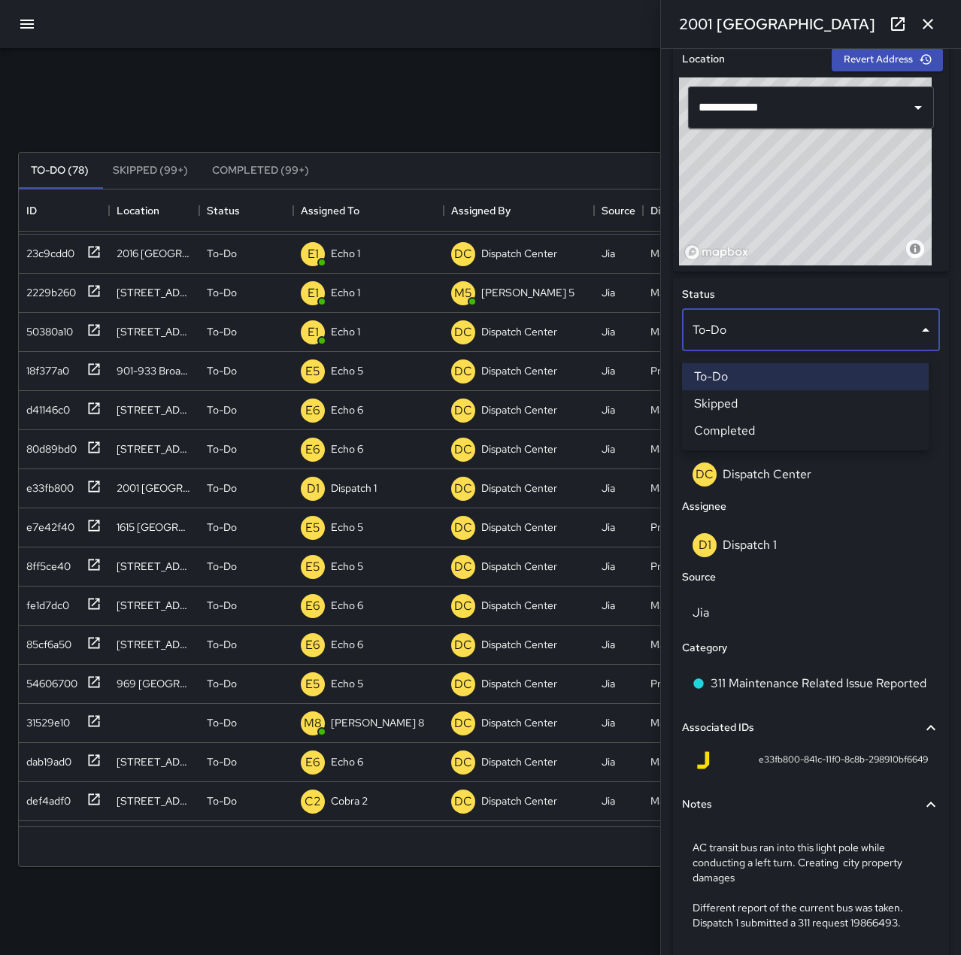
click at [793, 425] on li "Completed" at bounding box center [805, 430] width 247 height 27
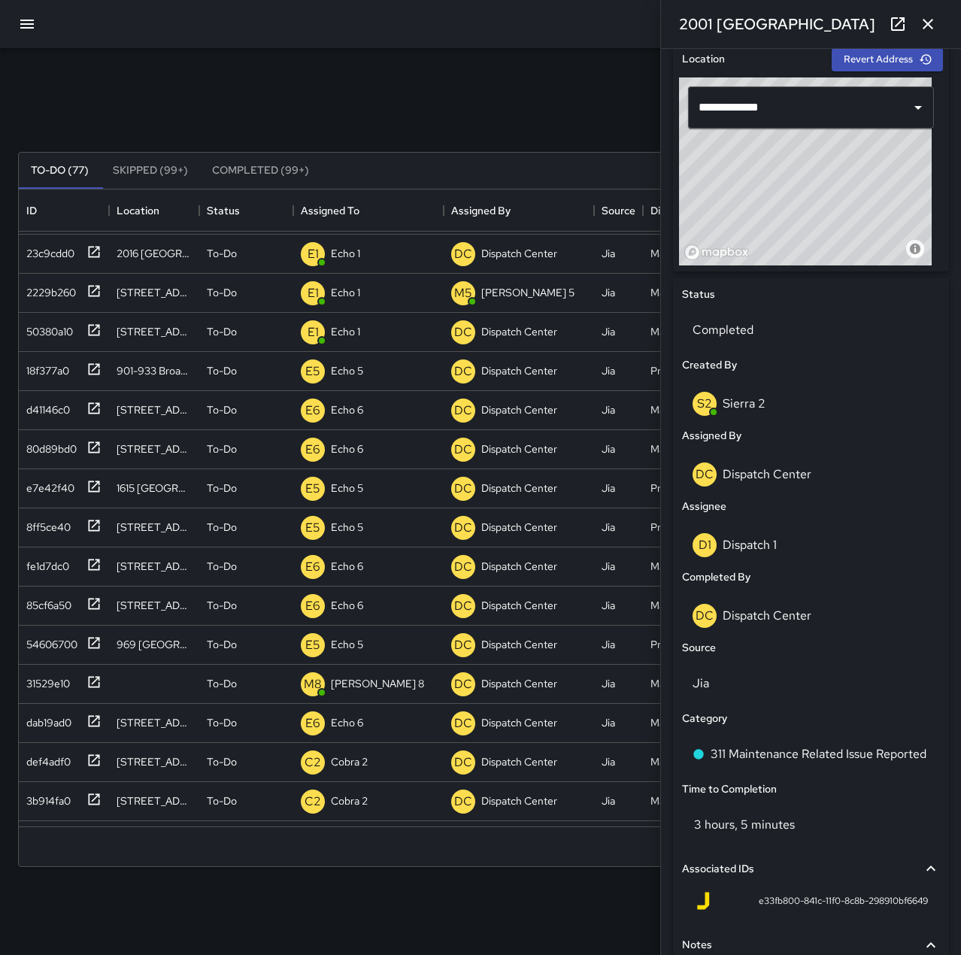
click at [935, 26] on icon "button" at bounding box center [927, 24] width 18 height 18
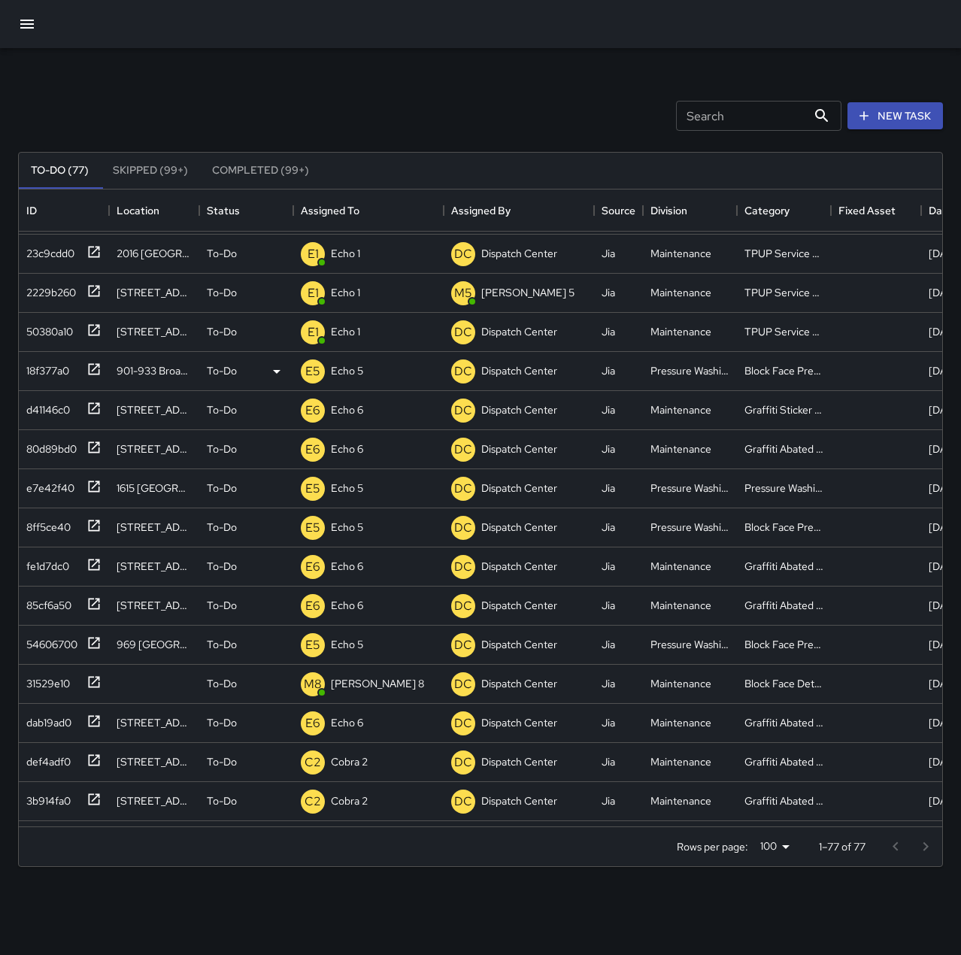
scroll to position [0, 0]
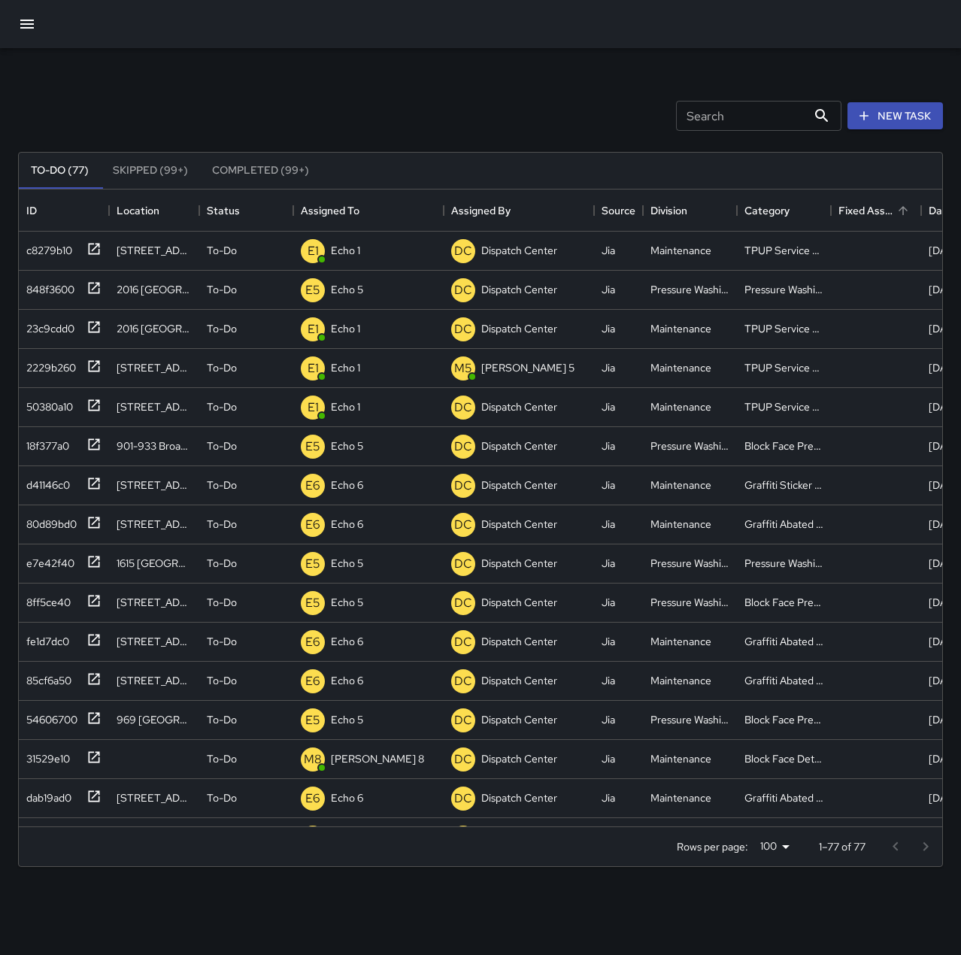
drag, startPoint x: 900, startPoint y: 120, endPoint x: 888, endPoint y: 229, distance: 109.6
click at [900, 120] on button "New Task" at bounding box center [894, 116] width 95 height 28
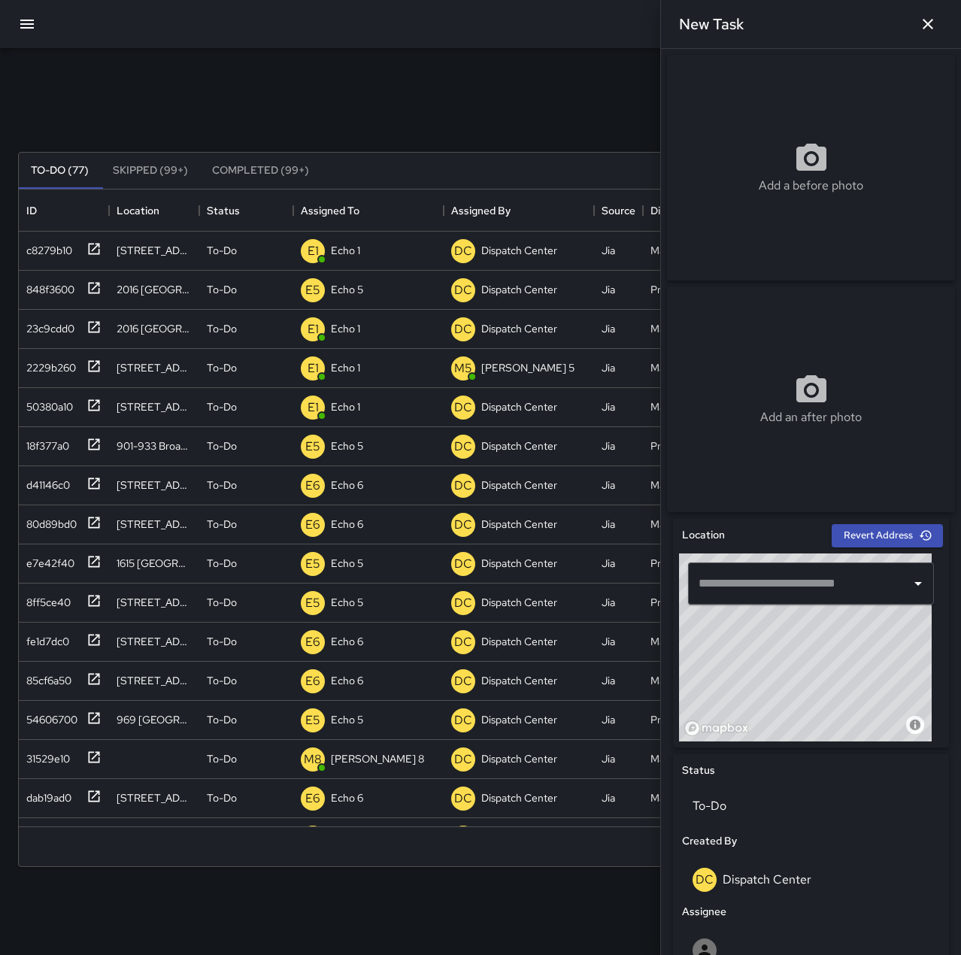
click at [722, 596] on input "text" at bounding box center [799, 583] width 210 height 29
type input "**********"
click at [816, 164] on icon at bounding box center [811, 157] width 30 height 27
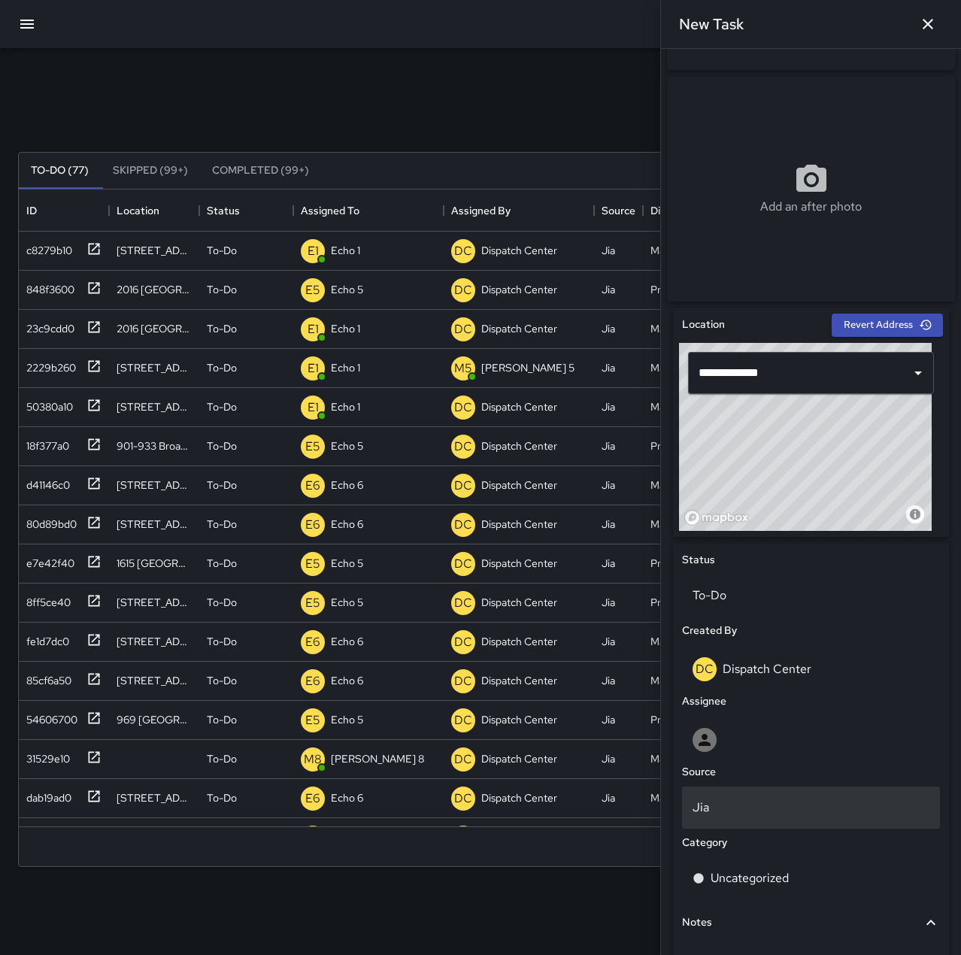
scroll to position [301, 0]
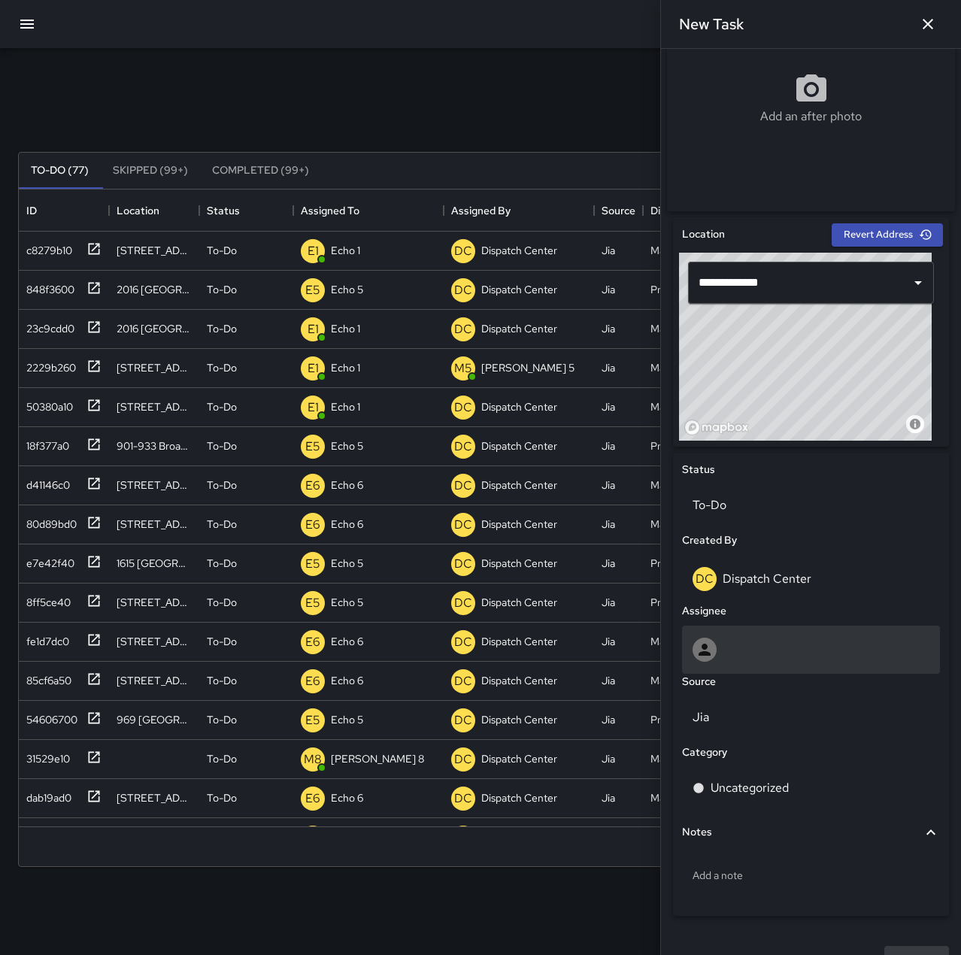
click at [734, 655] on div at bounding box center [810, 649] width 237 height 24
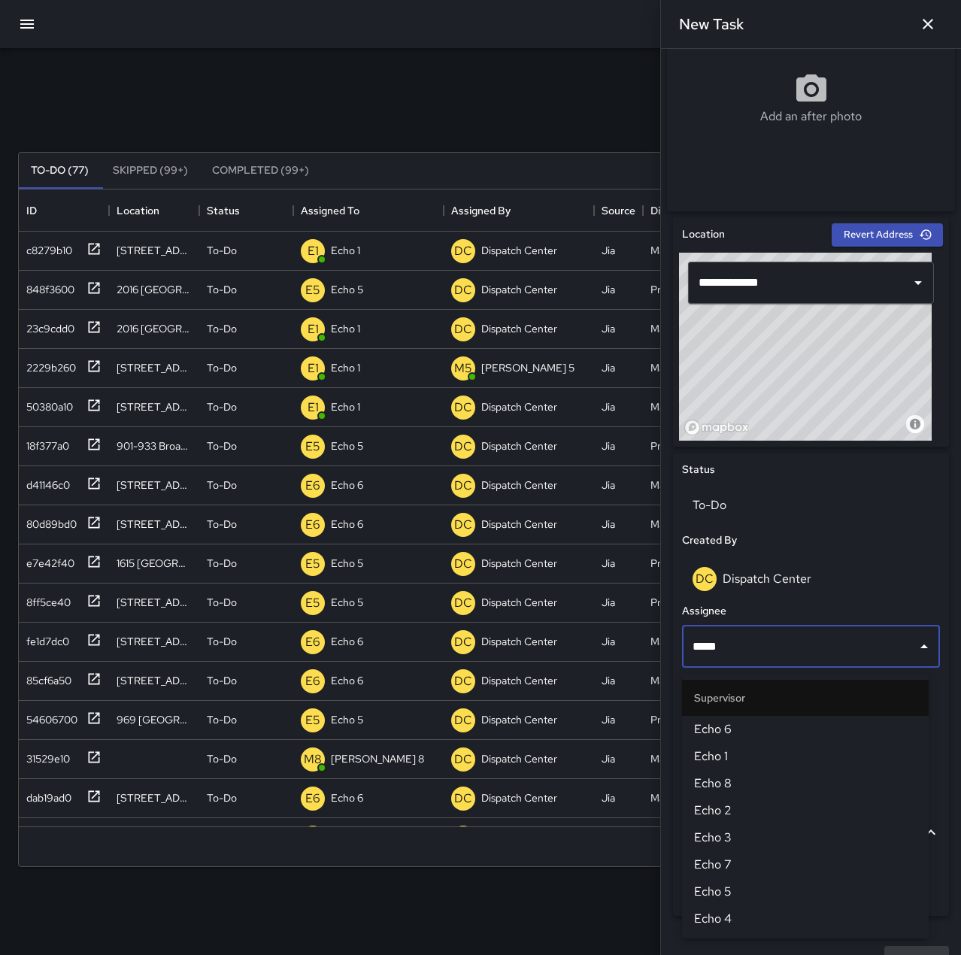
type input "******"
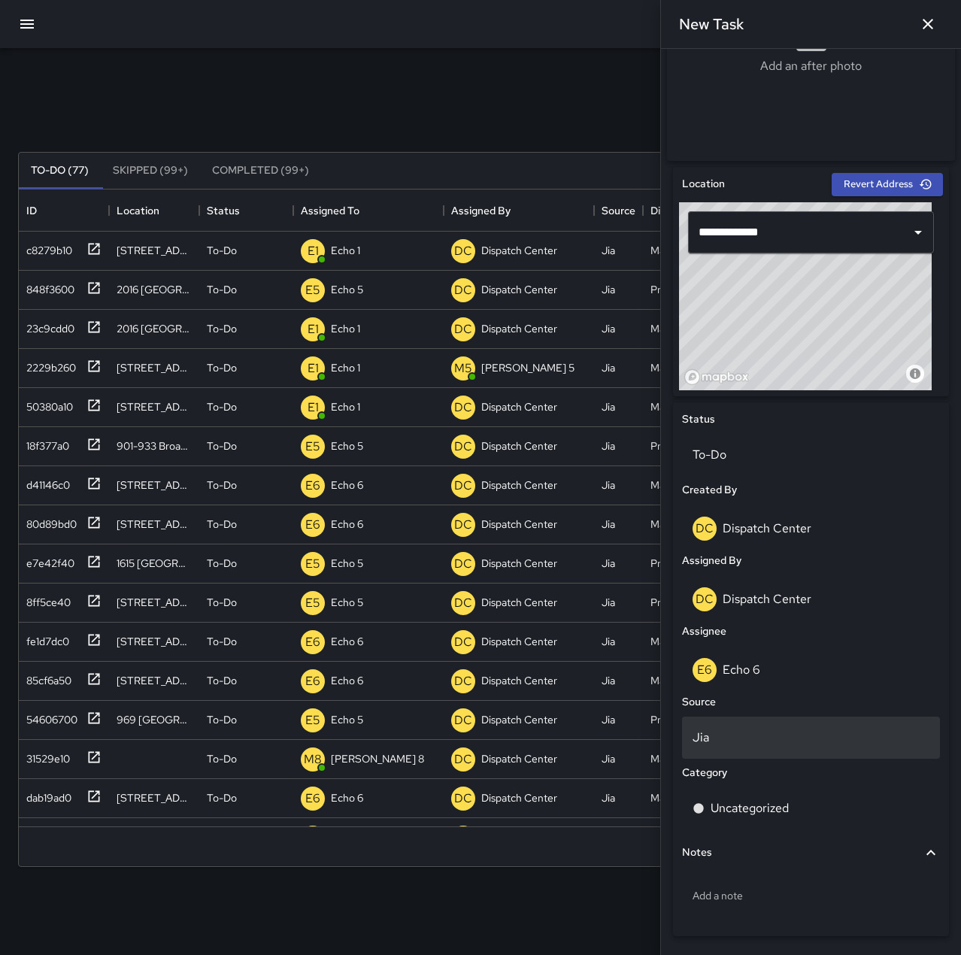
scroll to position [376, 0]
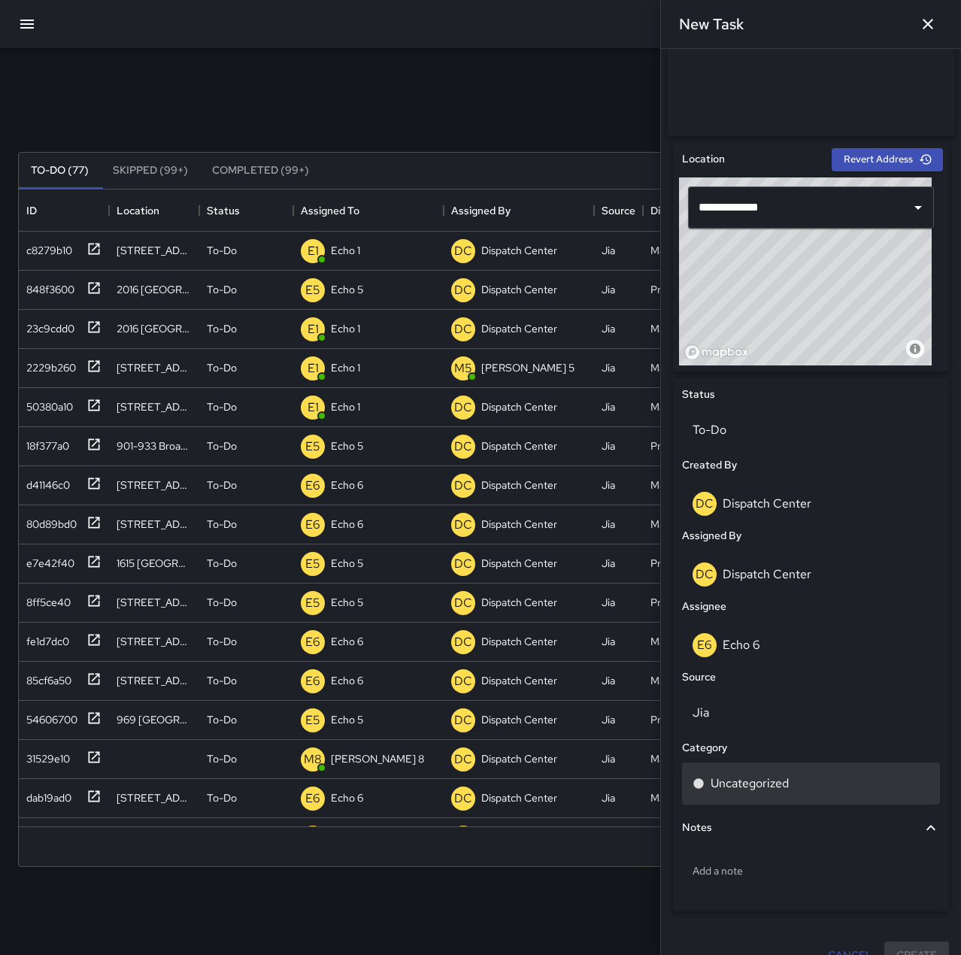
click at [806, 782] on div "Uncategorized" at bounding box center [810, 783] width 237 height 18
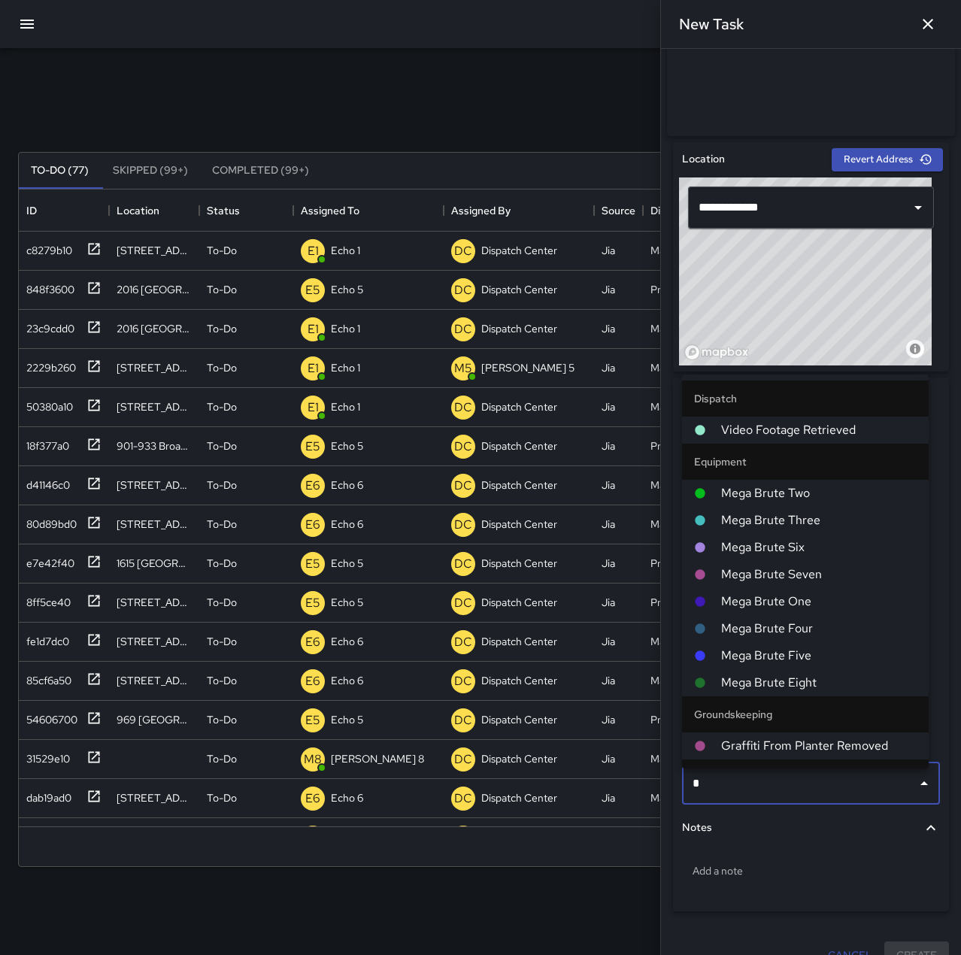
type input "**"
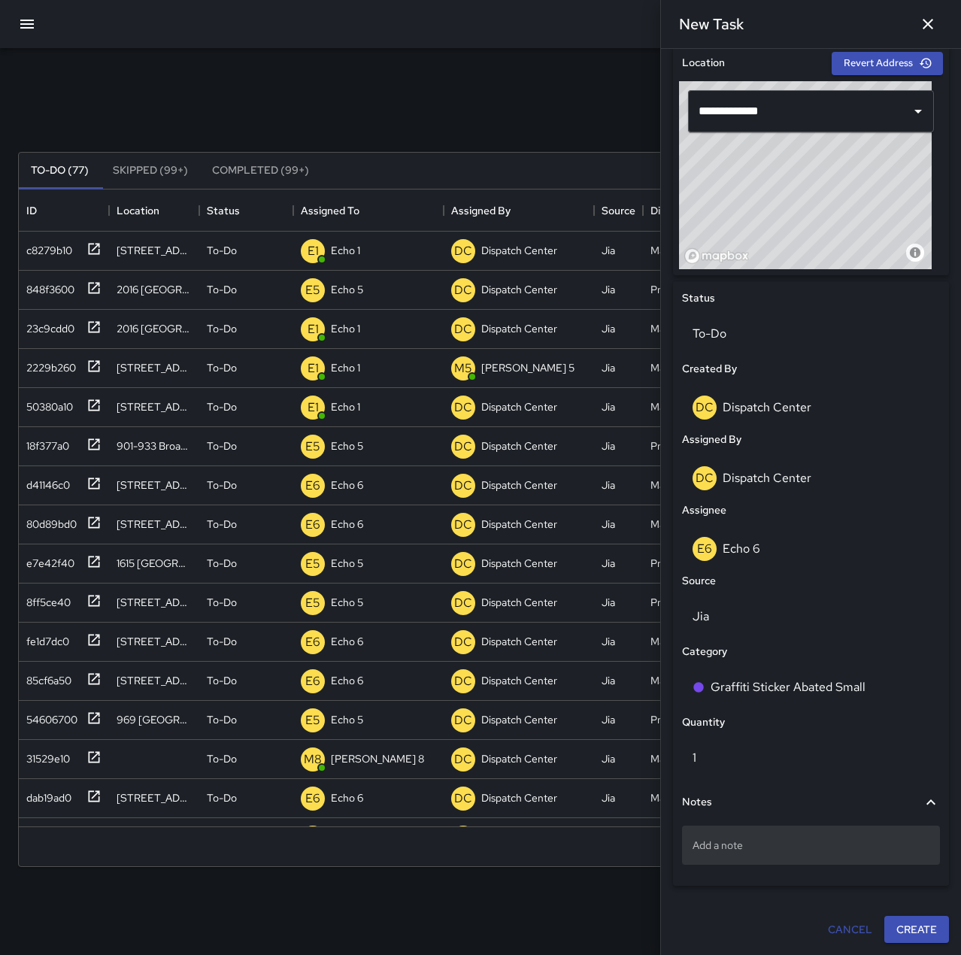
scroll to position [478, 0]
click at [845, 848] on p "Add a note" at bounding box center [810, 844] width 237 height 15
click at [740, 843] on p "Add a note" at bounding box center [810, 844] width 237 height 15
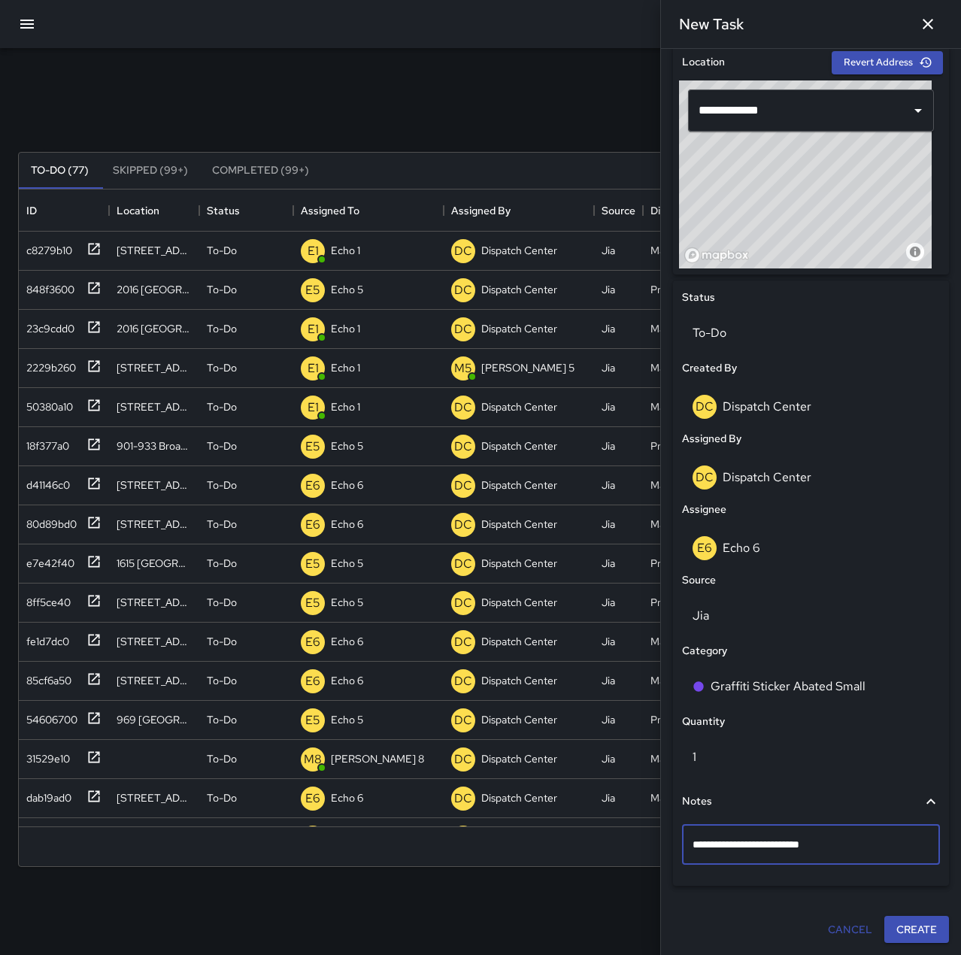
type textarea "**********"
click at [921, 926] on button "Create" at bounding box center [916, 929] width 65 height 28
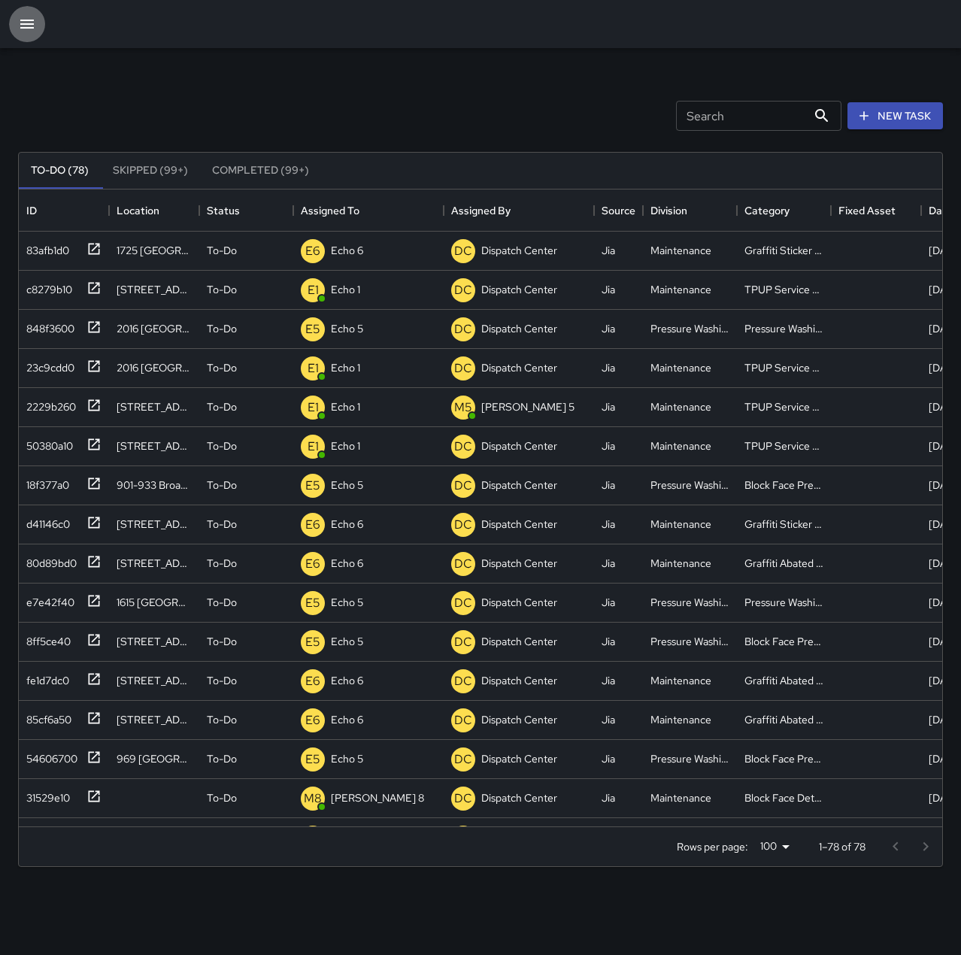
click at [23, 14] on button "button" at bounding box center [27, 24] width 36 height 36
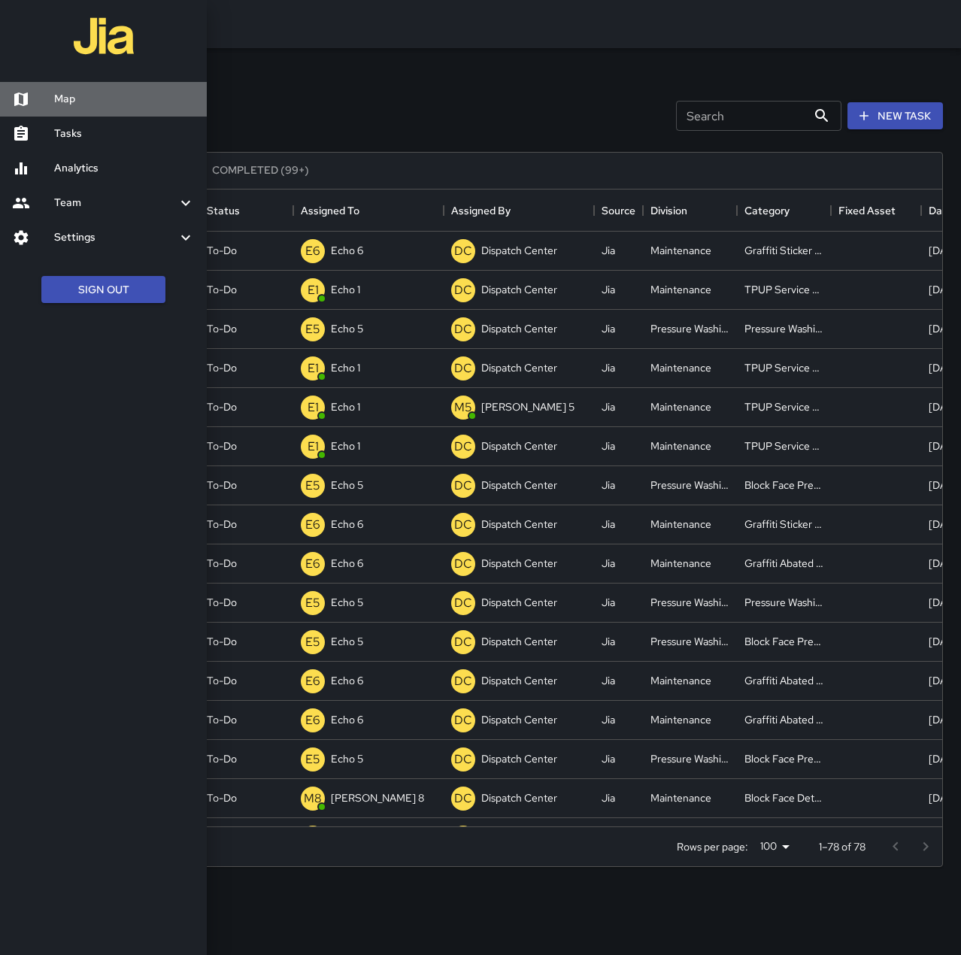
click at [98, 102] on h6 "Map" at bounding box center [124, 99] width 141 height 17
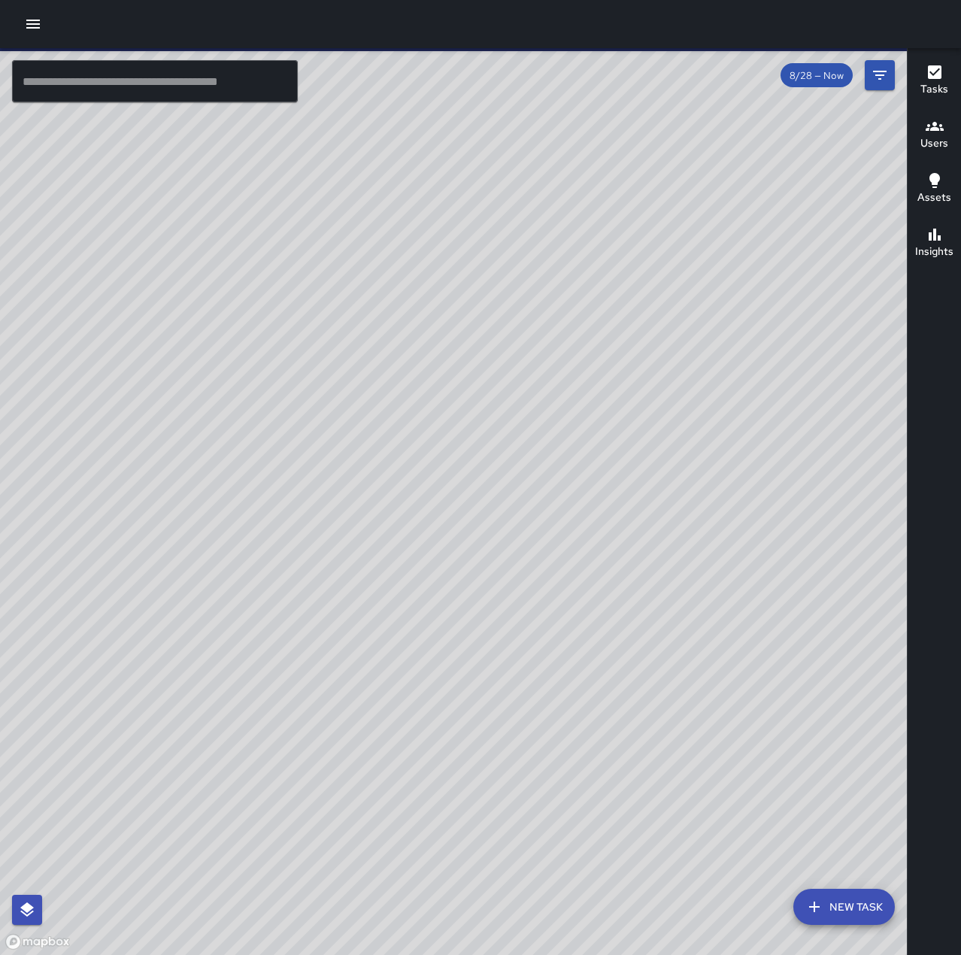
click at [150, 83] on input "text" at bounding box center [155, 81] width 286 height 42
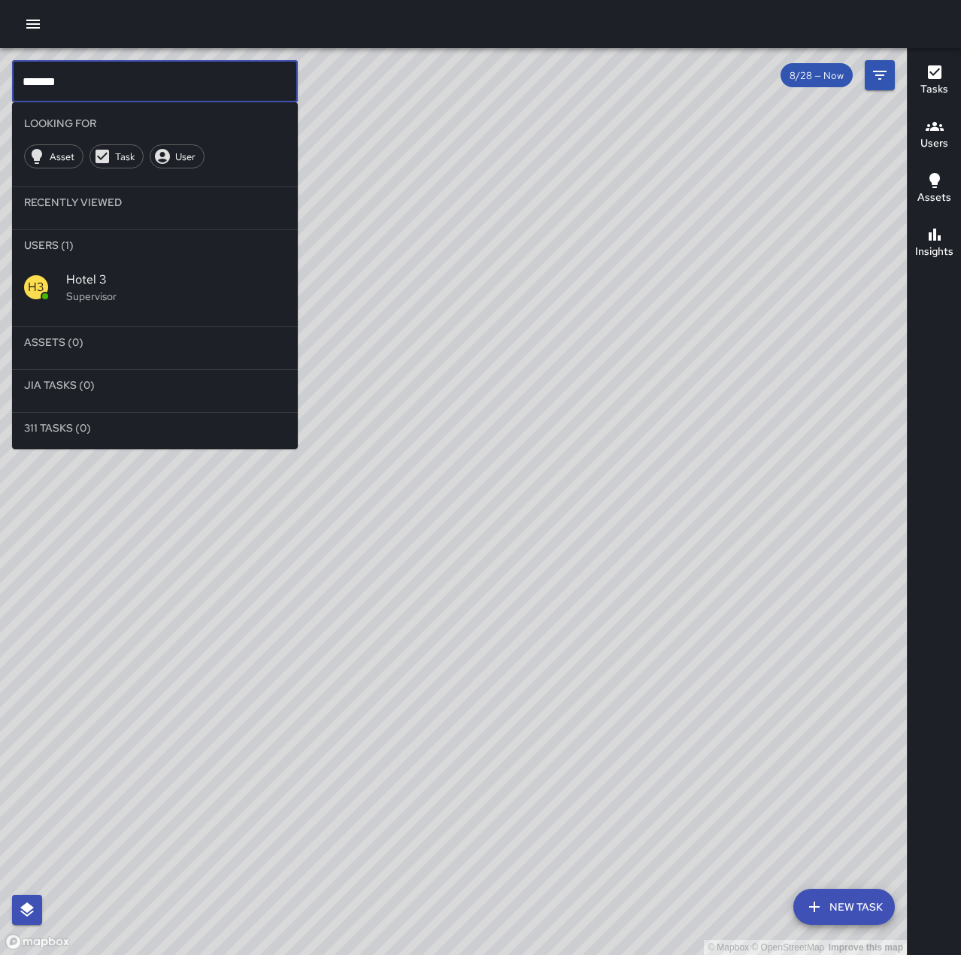
click at [189, 289] on p "Supervisor" at bounding box center [175, 296] width 219 height 15
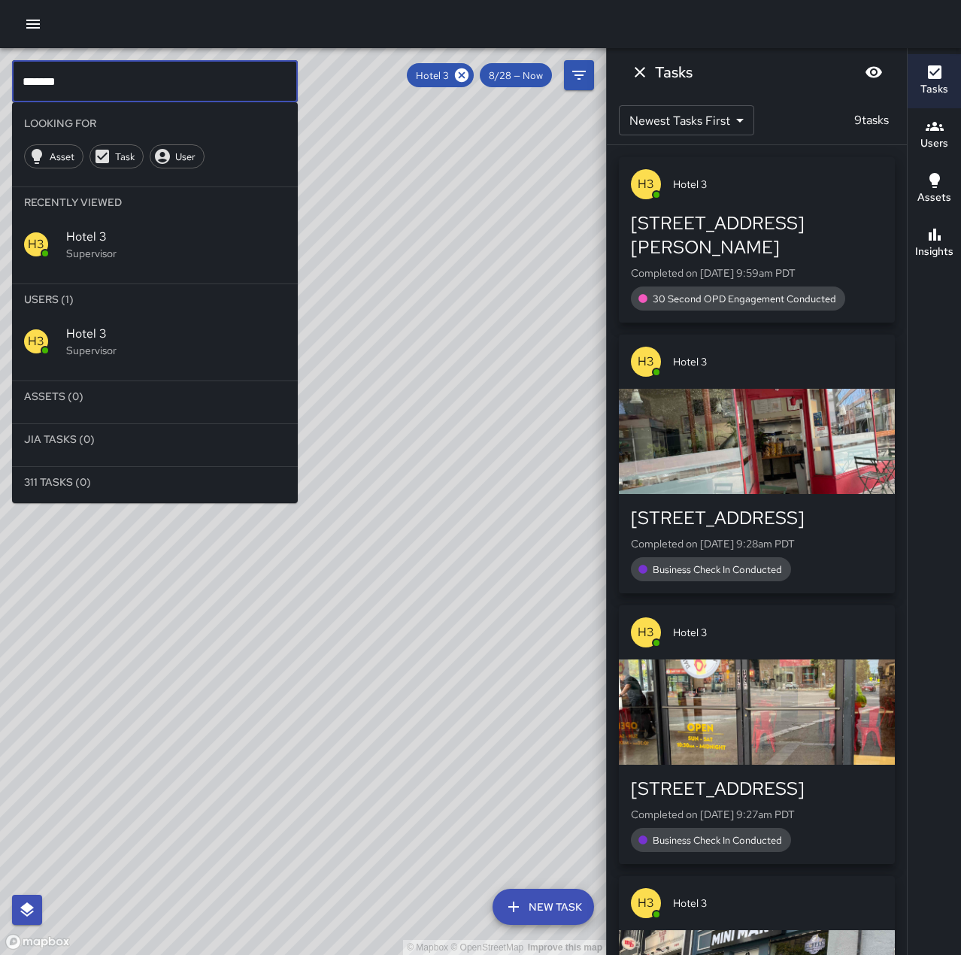
click at [164, 71] on input "*******" at bounding box center [155, 81] width 286 height 42
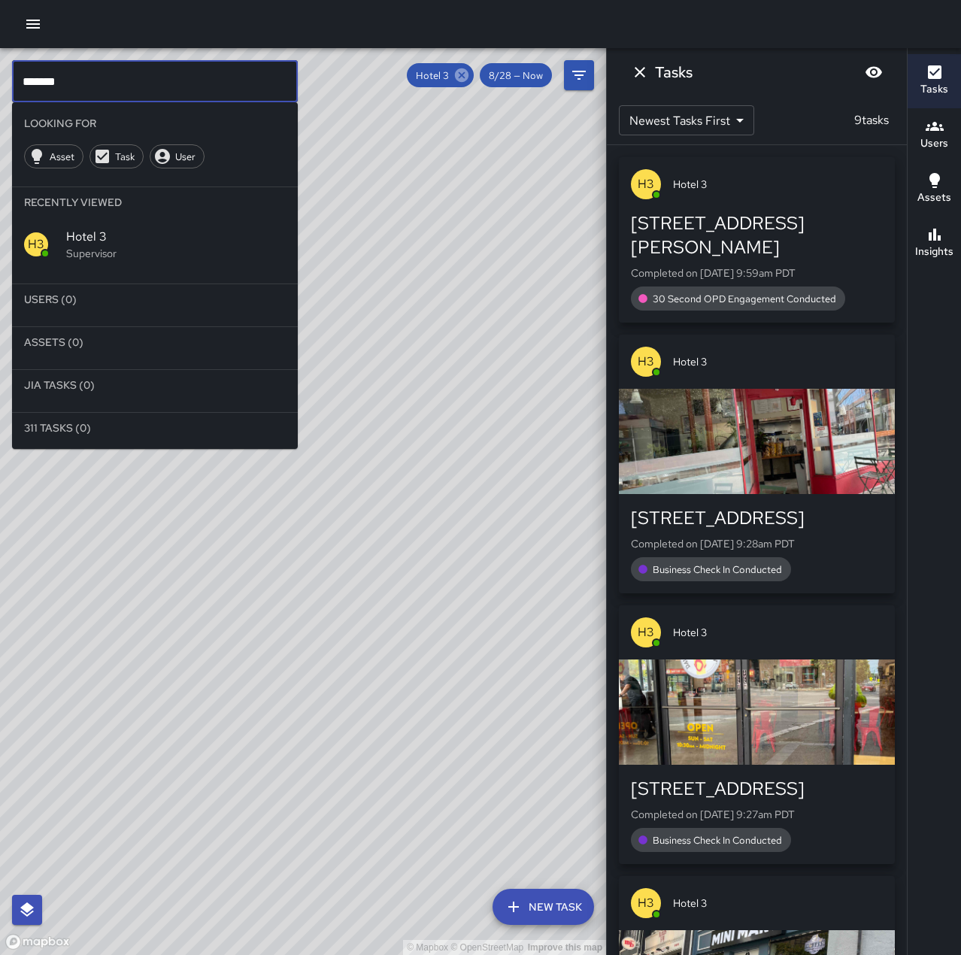
type input "*******"
click at [465, 77] on icon at bounding box center [461, 75] width 17 height 17
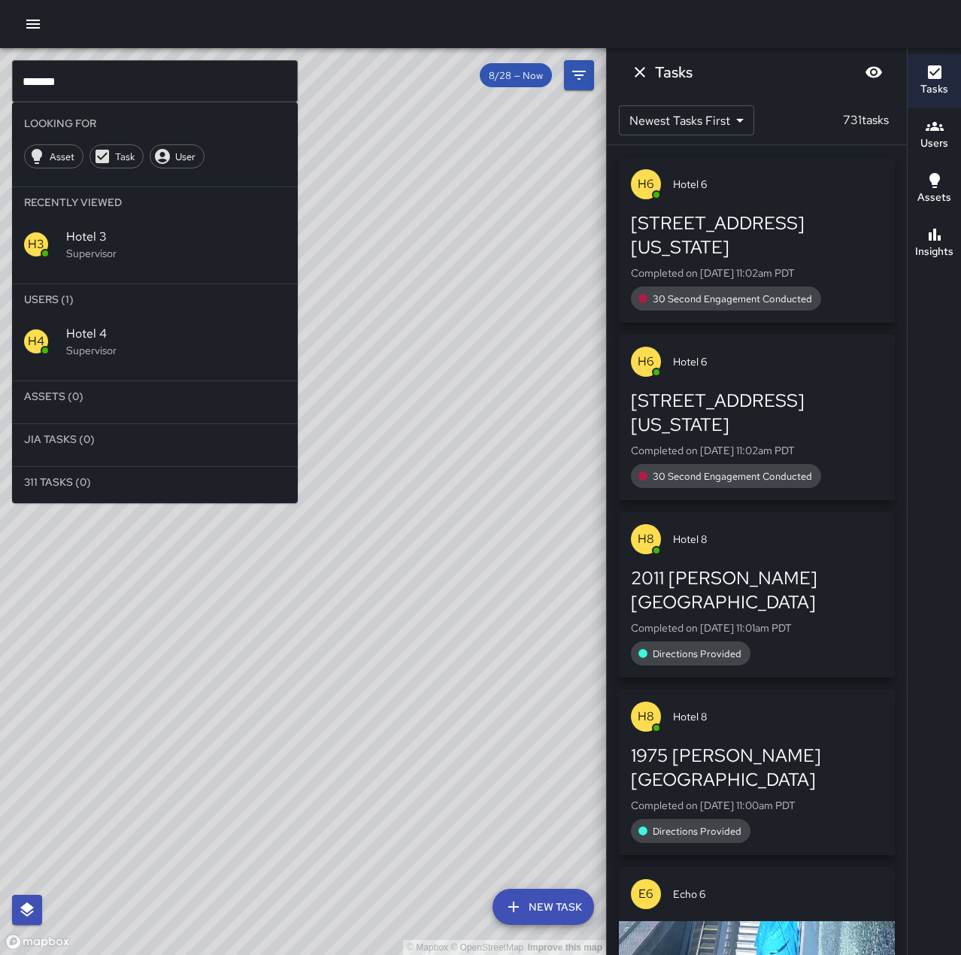
click at [196, 333] on span "Hotel 4" at bounding box center [175, 334] width 219 height 18
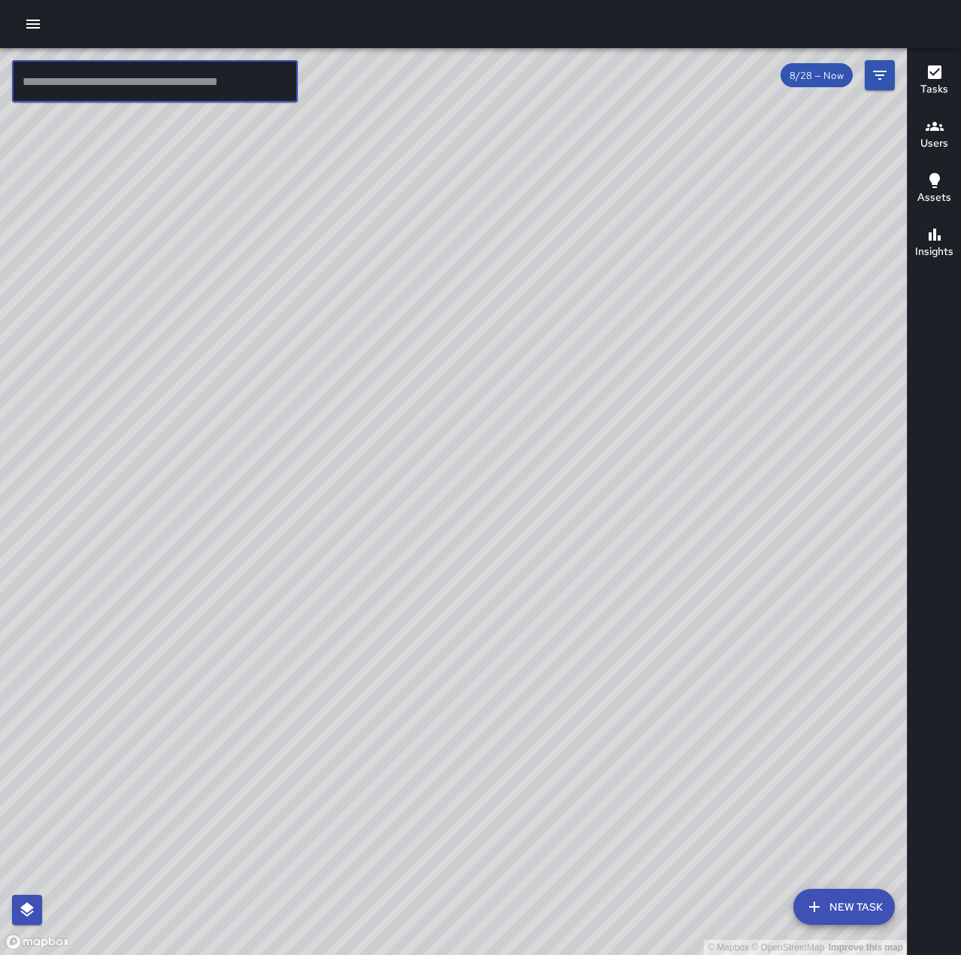
click at [160, 87] on input "text" at bounding box center [155, 81] width 286 height 42
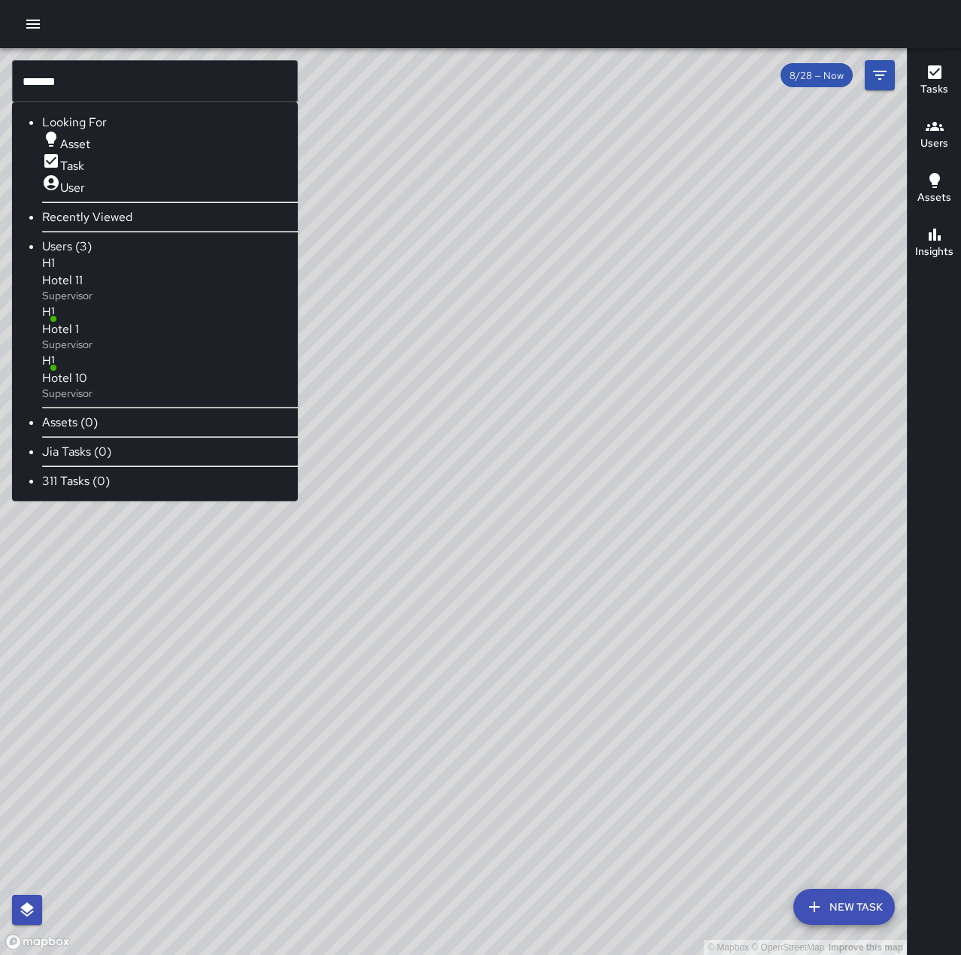
click at [79, 331] on span "Hotel 1" at bounding box center [60, 329] width 37 height 16
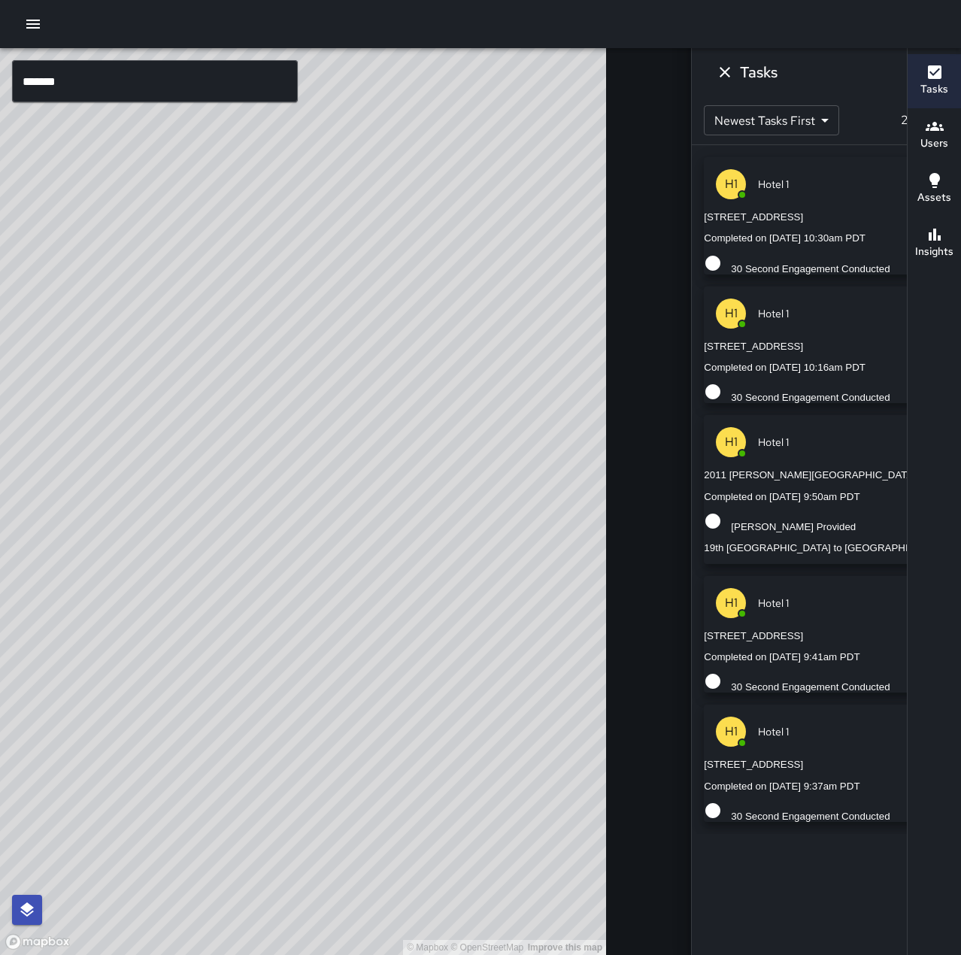
click at [126, 81] on input "*******" at bounding box center [155, 81] width 286 height 42
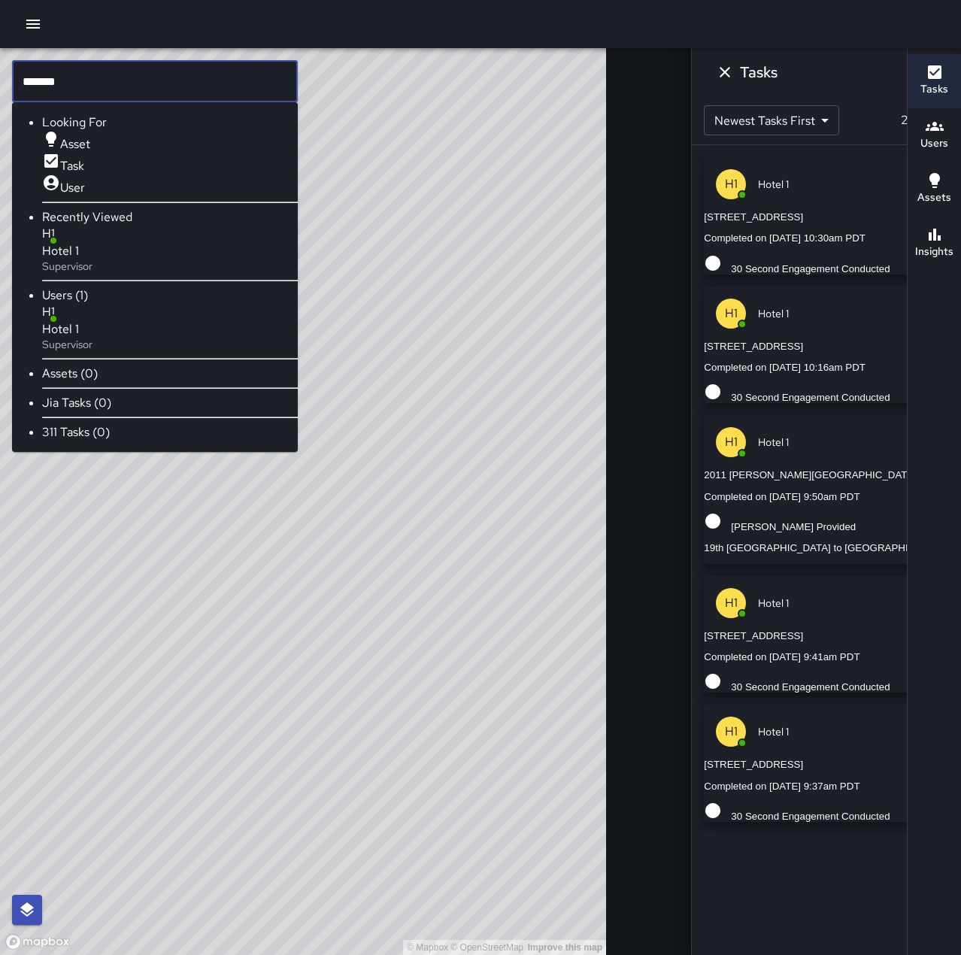
click at [758, 71] on icon at bounding box center [765, 73] width 15 height 15
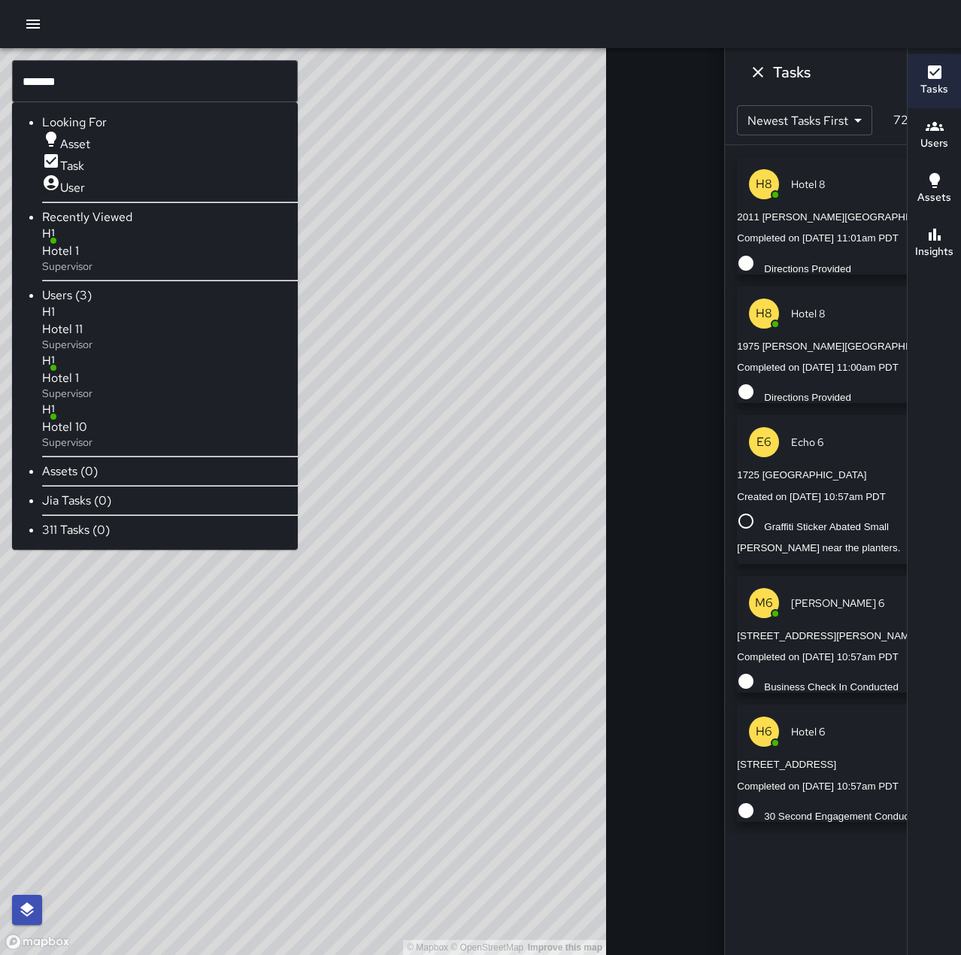
click at [126, 85] on input "*******" at bounding box center [155, 81] width 286 height 42
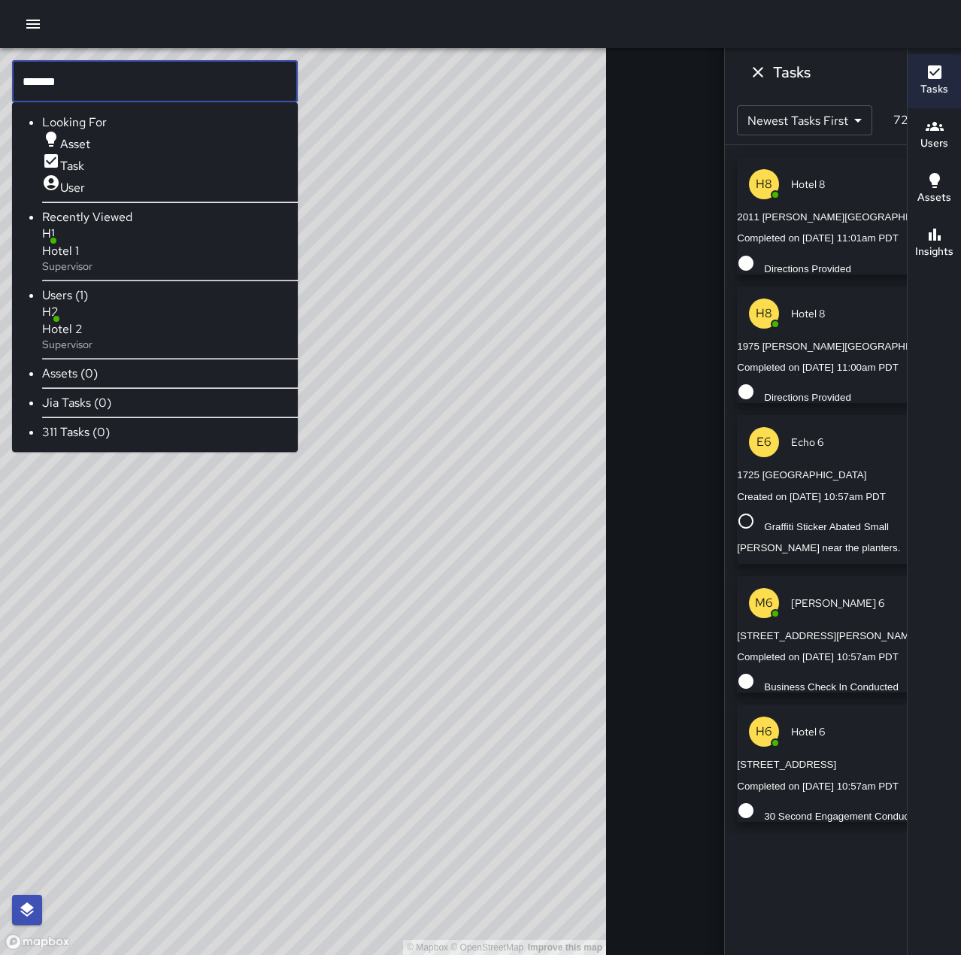
click at [92, 343] on p "Supervisor" at bounding box center [67, 344] width 50 height 15
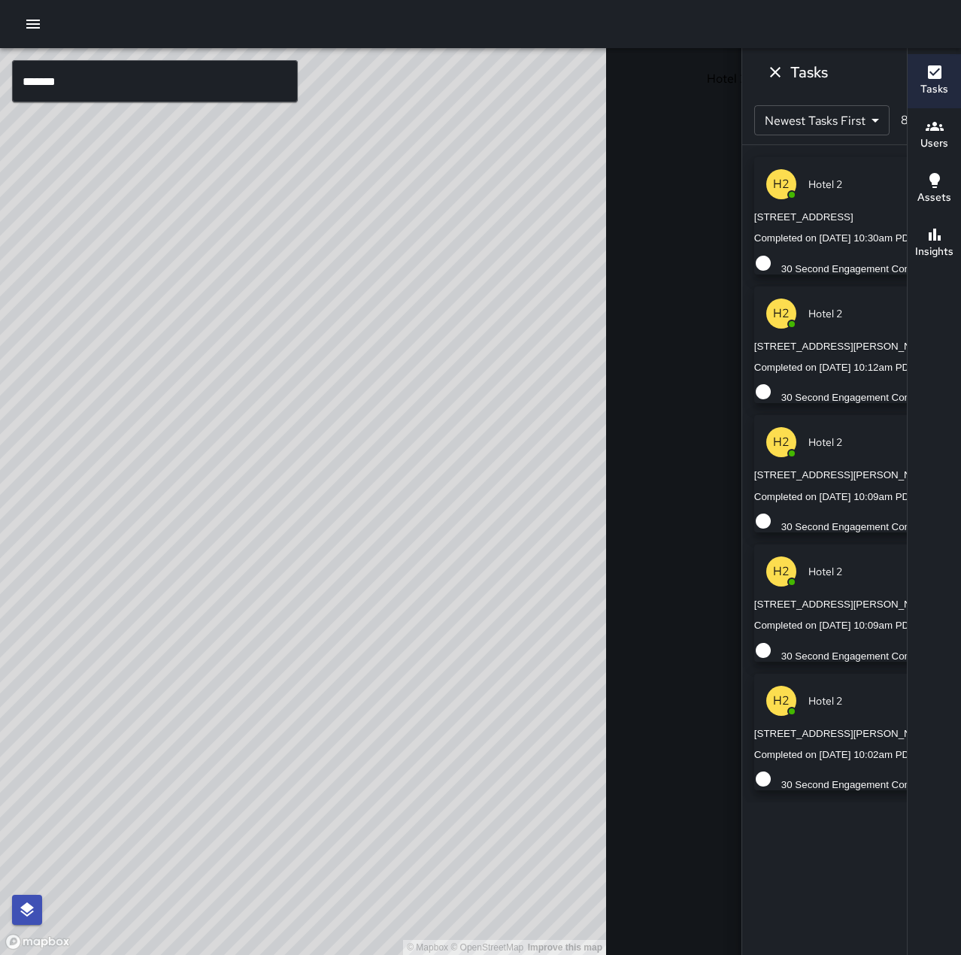
click at [758, 69] on icon at bounding box center [765, 73] width 15 height 15
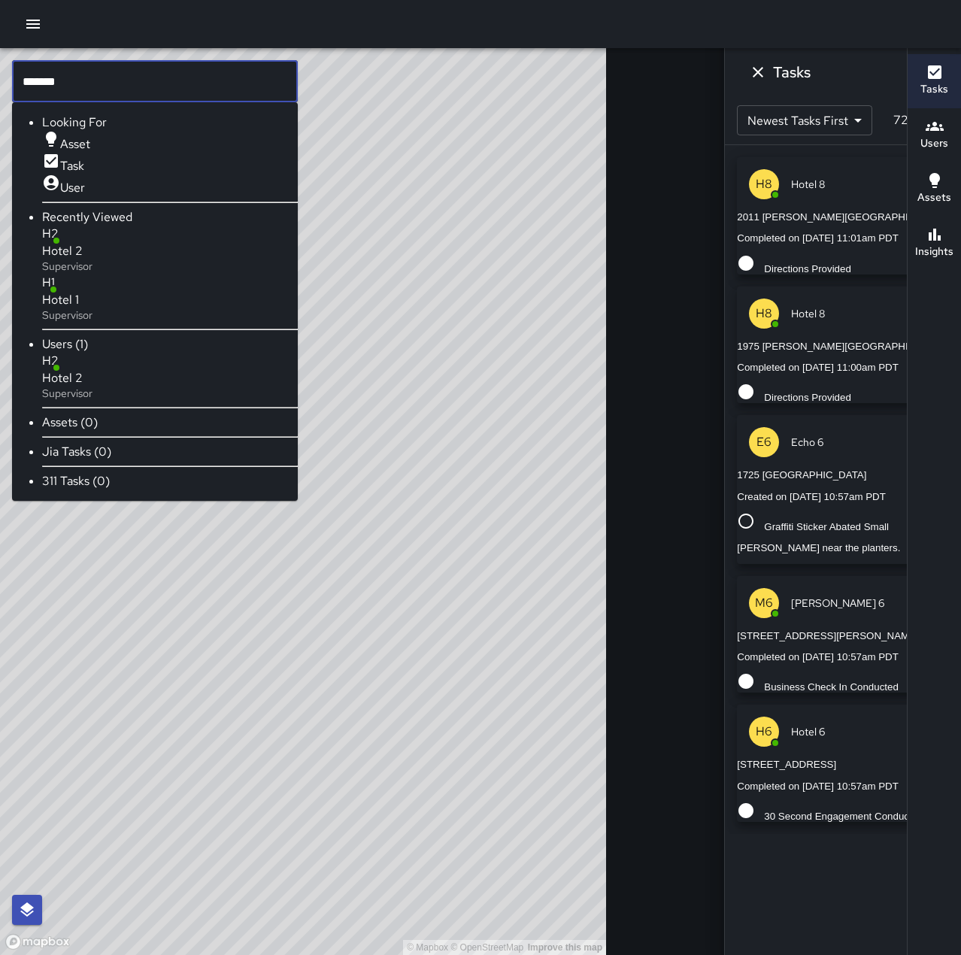
click at [168, 79] on input "*******" at bounding box center [155, 81] width 286 height 42
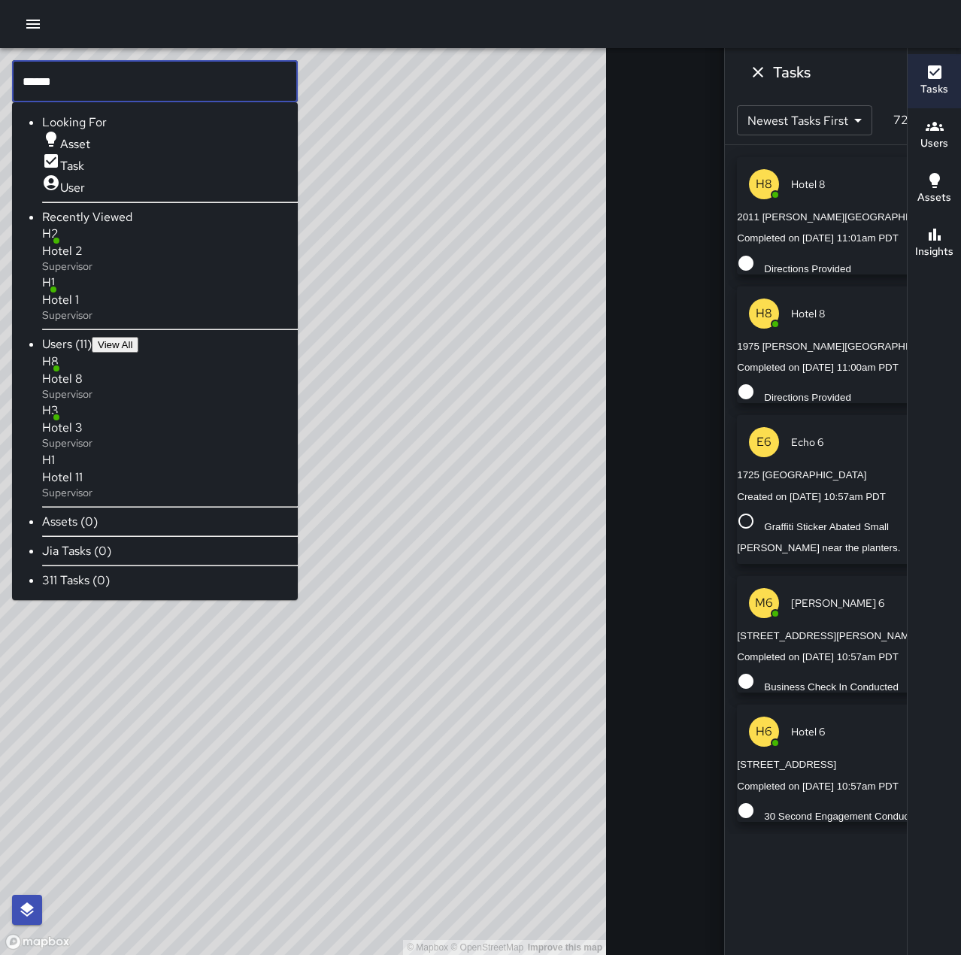
type input "*******"
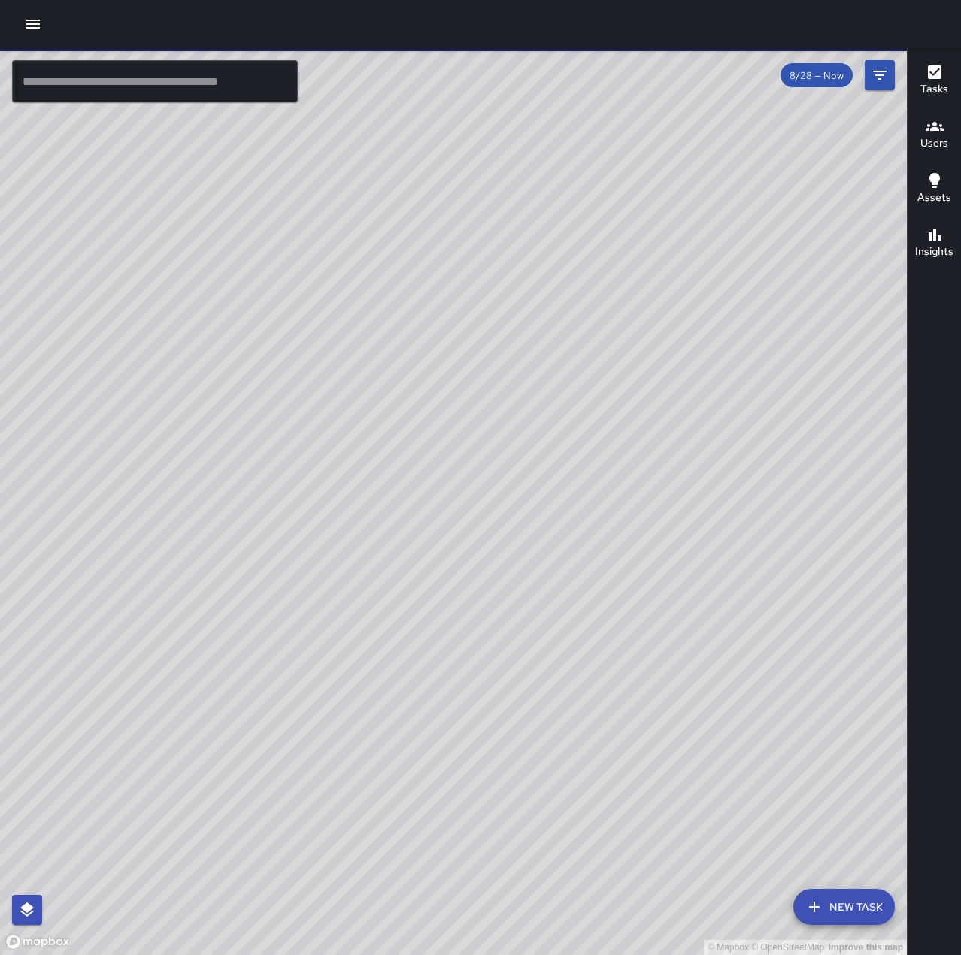
click at [42, 27] on button "button" at bounding box center [33, 24] width 30 height 30
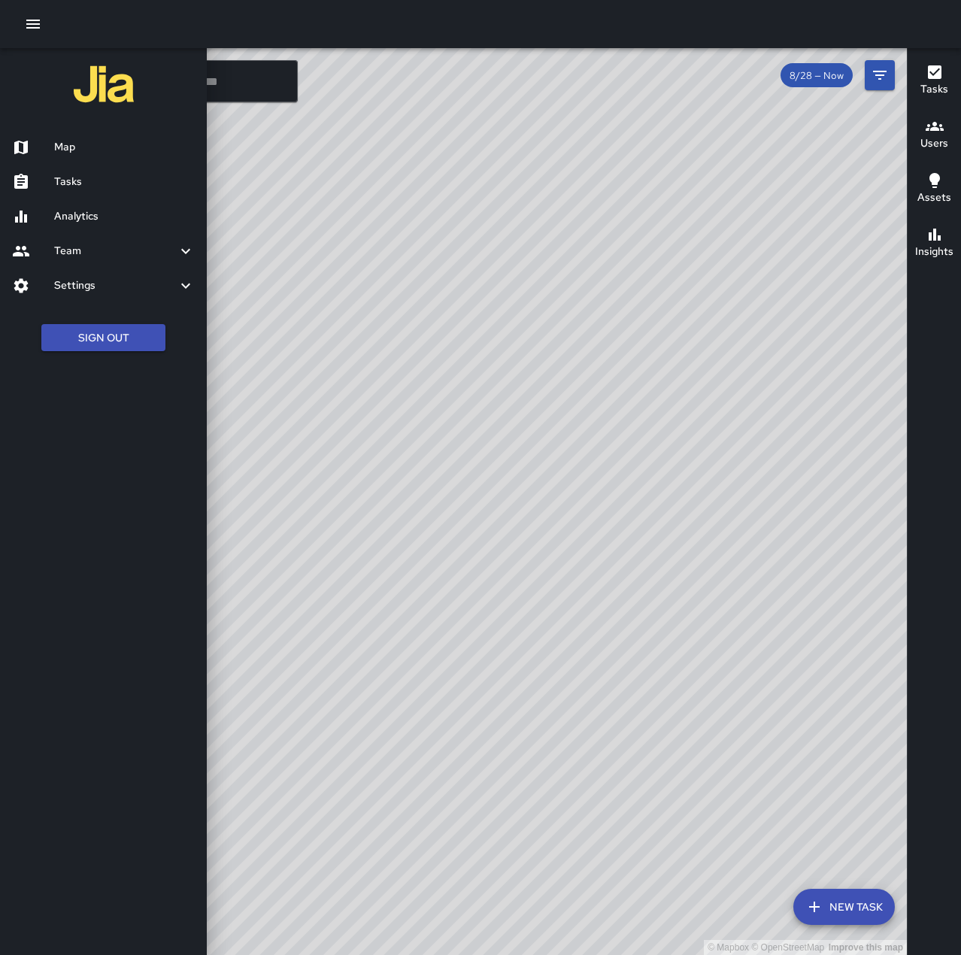
click at [92, 180] on h6 "Tasks" at bounding box center [124, 182] width 141 height 17
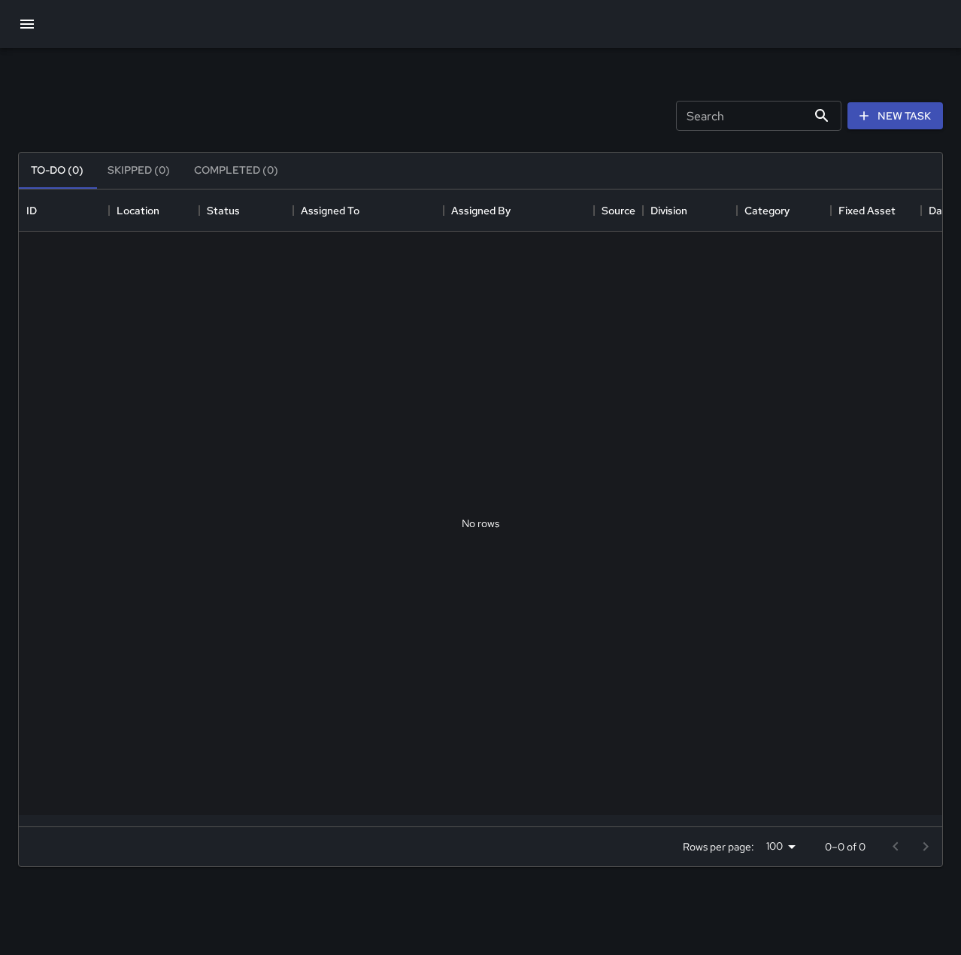
scroll to position [625, 912]
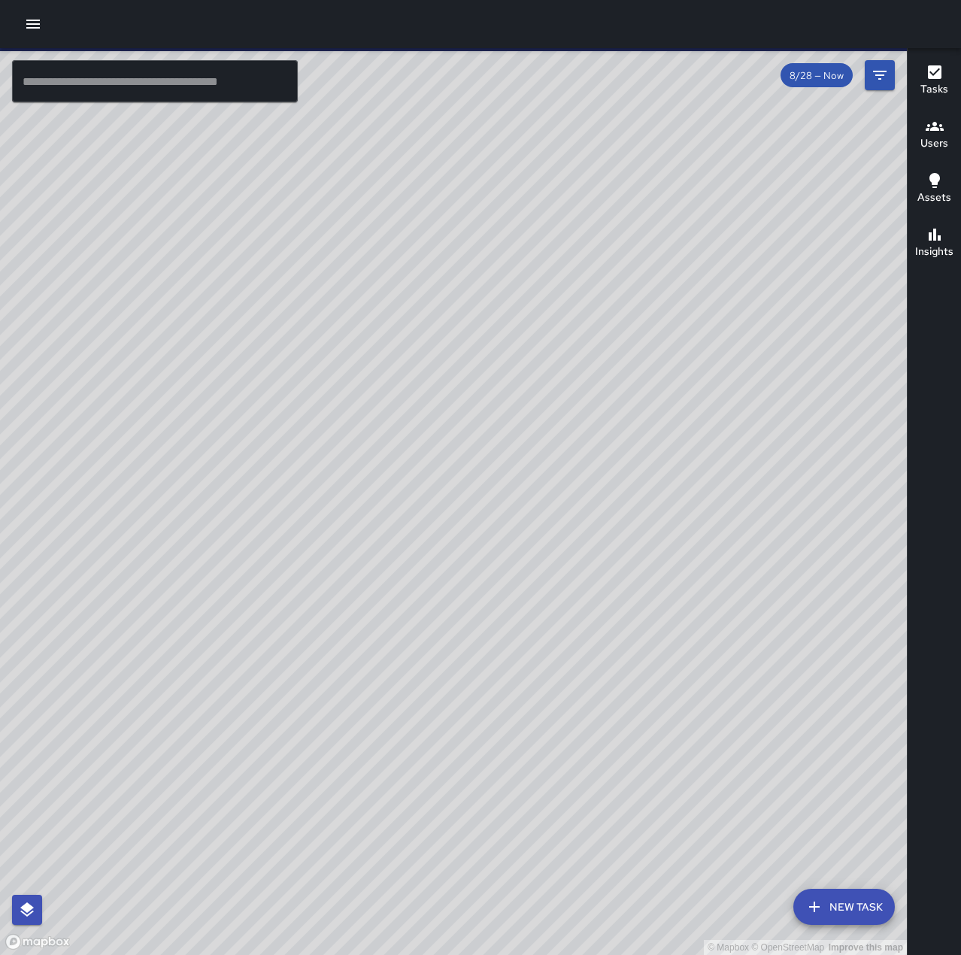
click at [32, 27] on icon "button" at bounding box center [33, 24] width 14 height 9
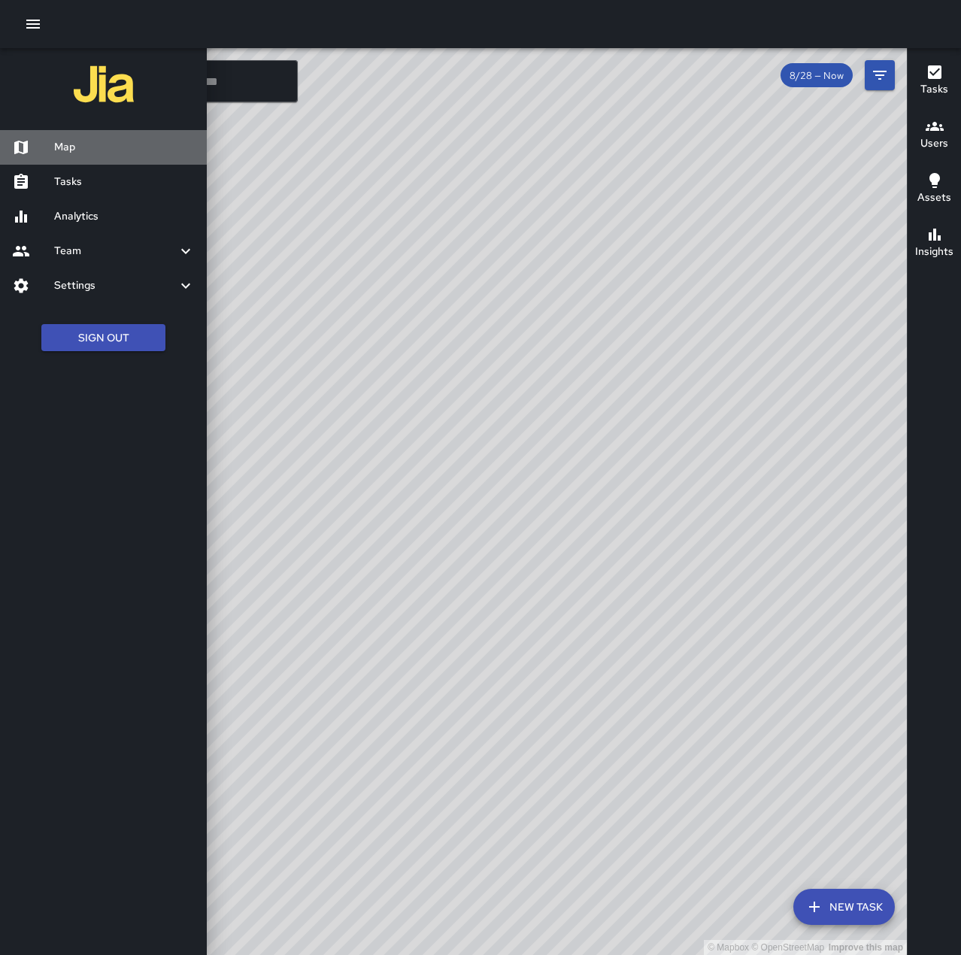
click at [87, 145] on h6 "Map" at bounding box center [124, 147] width 141 height 17
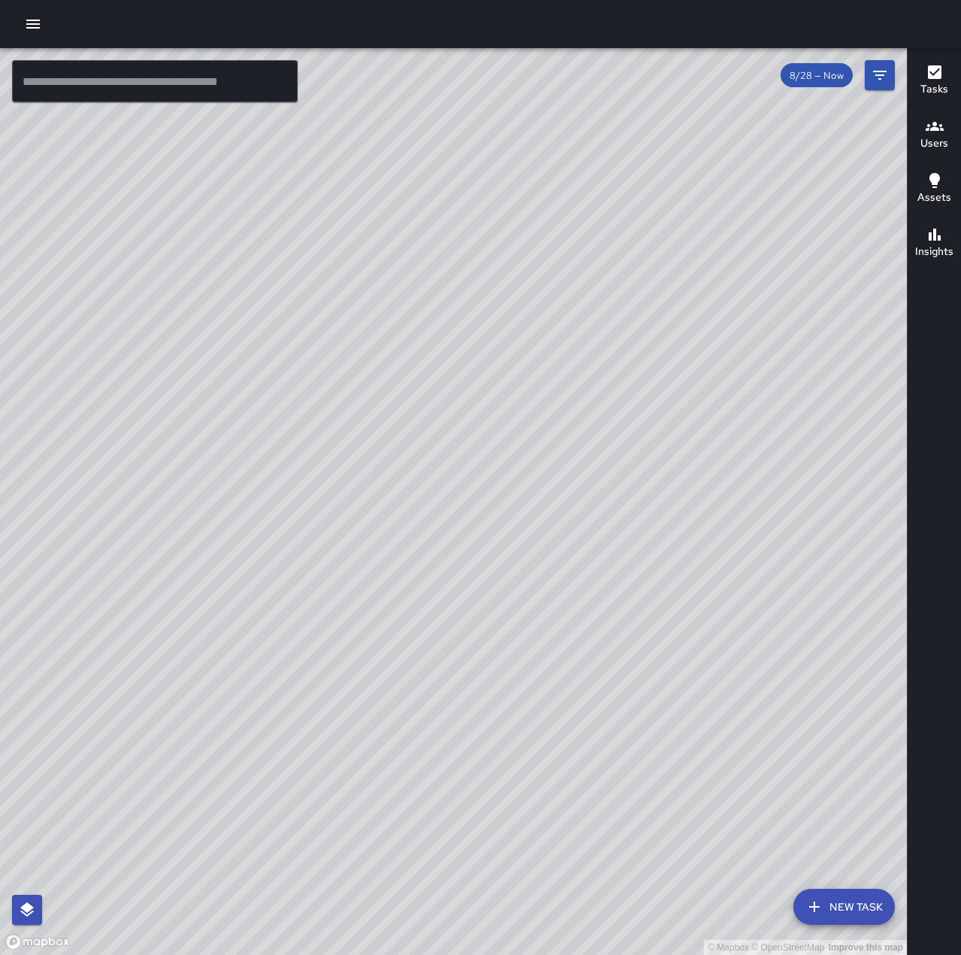
click at [159, 81] on input "text" at bounding box center [155, 81] width 286 height 42
drag, startPoint x: 699, startPoint y: 331, endPoint x: 459, endPoint y: 595, distance: 356.5
click at [461, 595] on div "© Mapbox © OpenStreetMap Improve this map" at bounding box center [453, 501] width 906 height 906
